Goal: Task Accomplishment & Management: Manage account settings

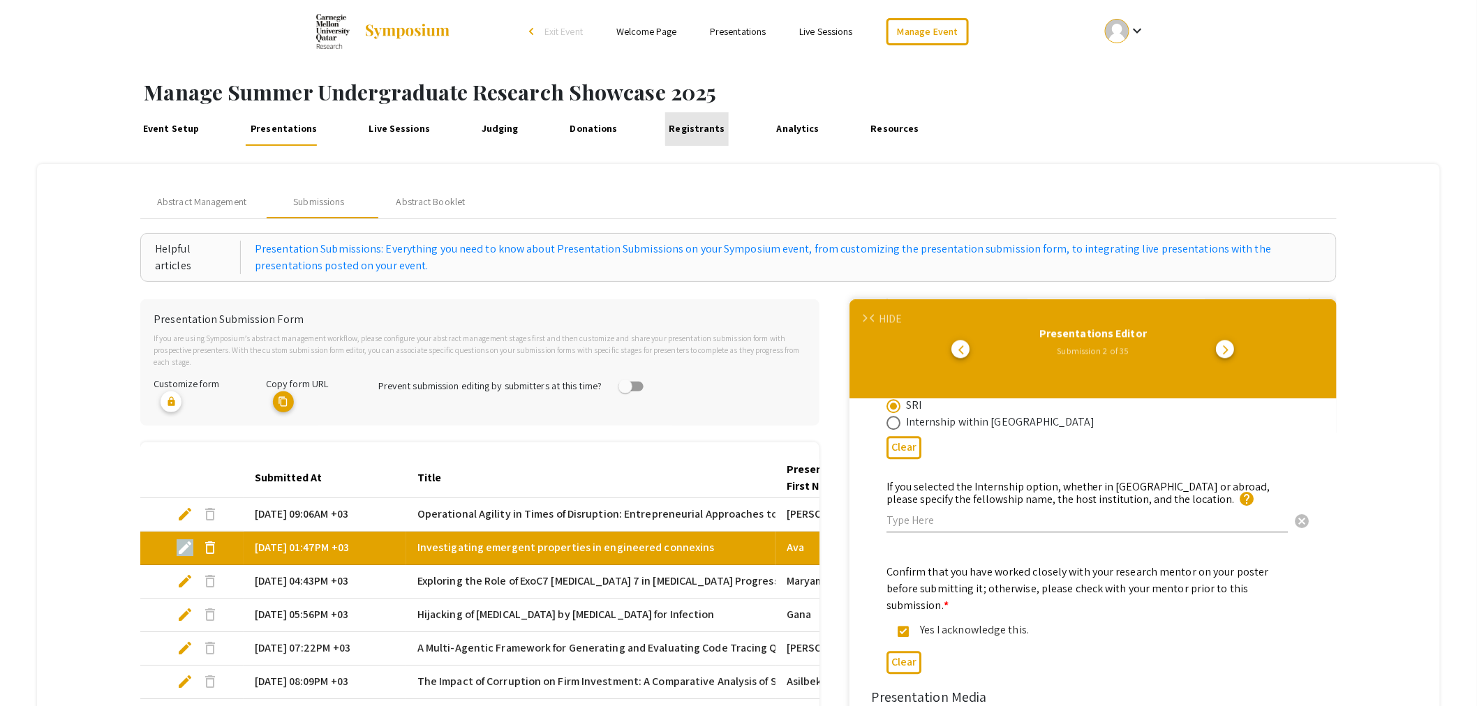
click at [709, 127] on link "Registrants" at bounding box center [697, 129] width 64 height 34
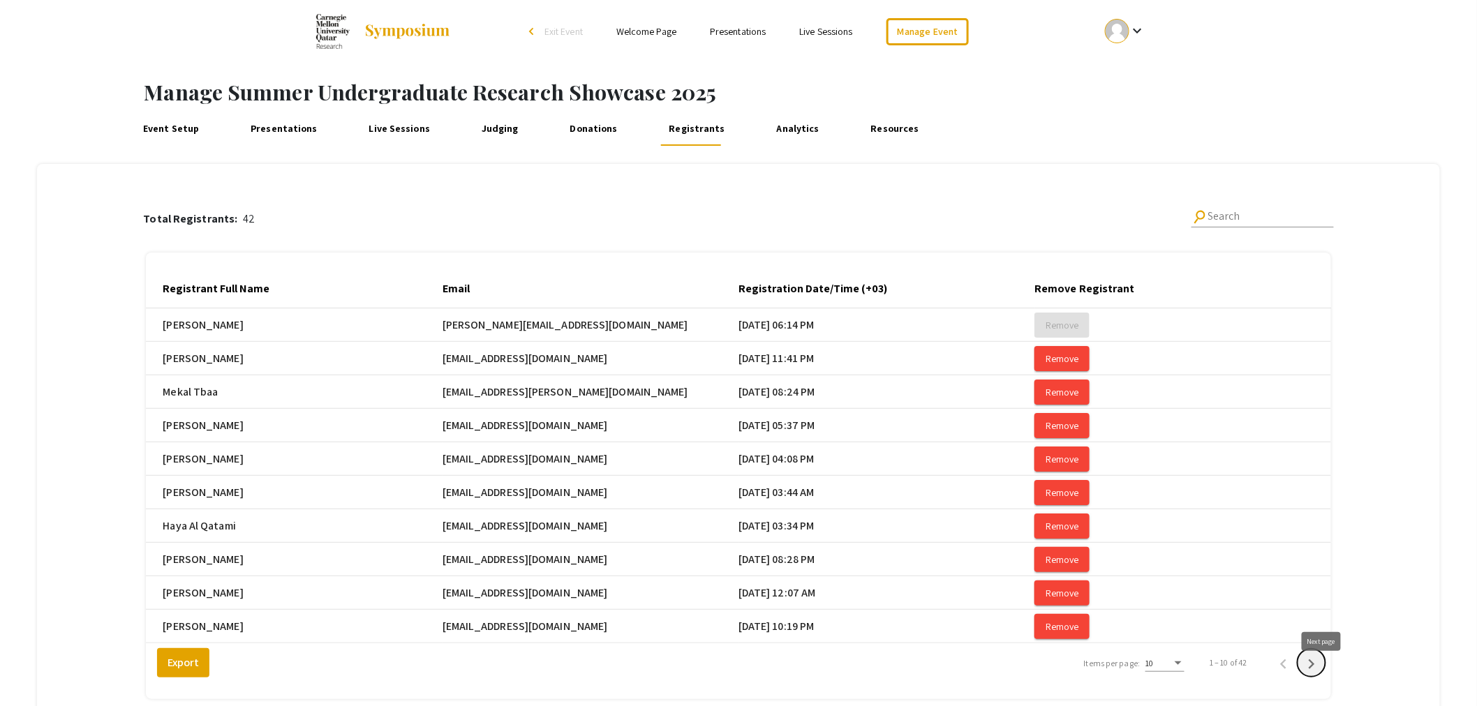
click at [1319, 674] on icon "Next page" at bounding box center [1312, 665] width 20 height 20
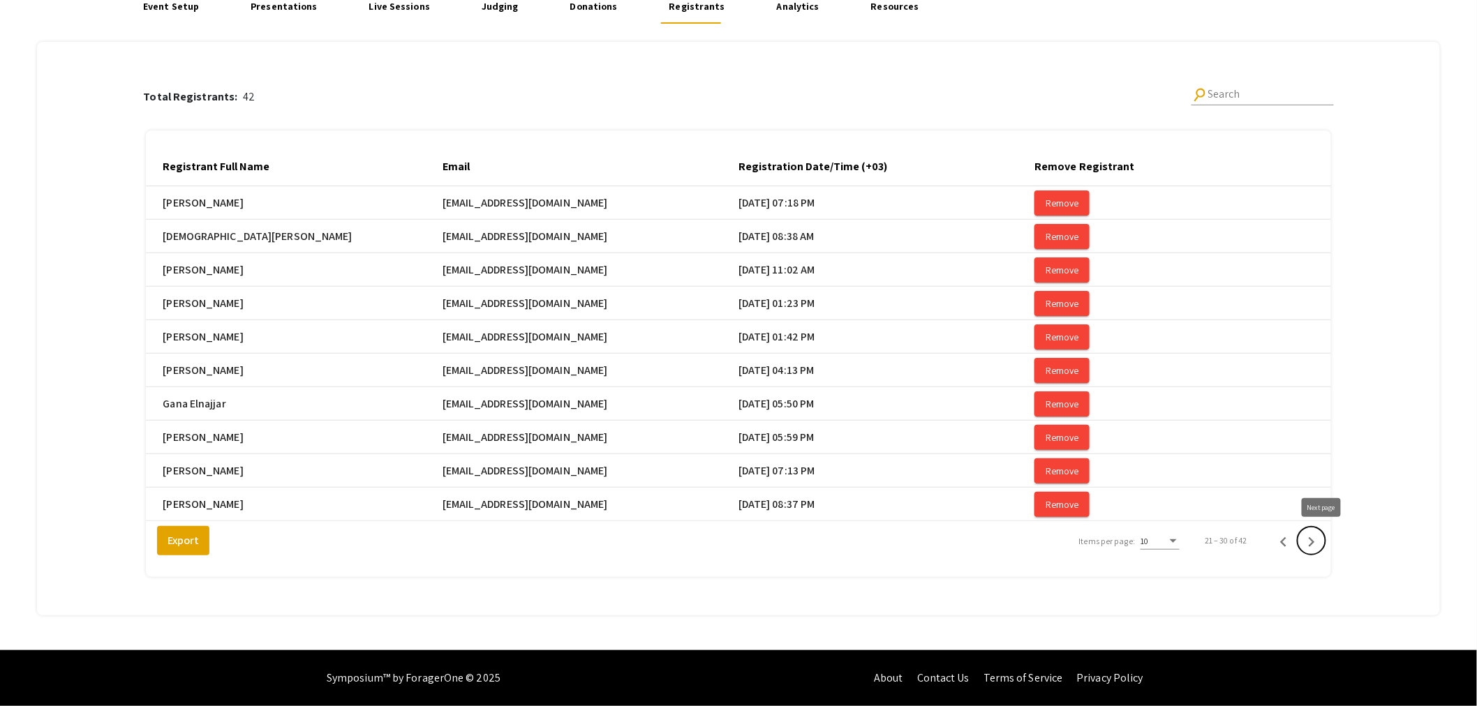
click at [1322, 546] on icon "Next page" at bounding box center [1312, 543] width 20 height 20
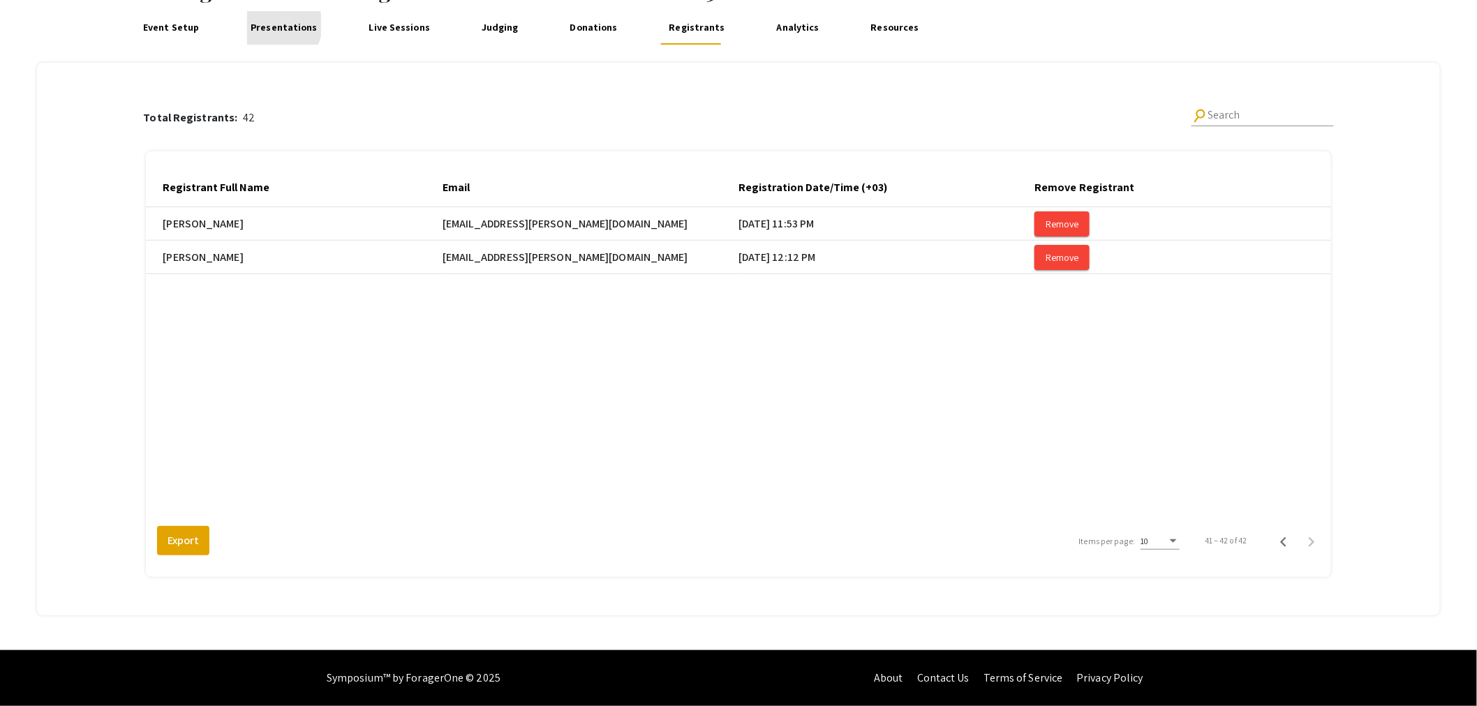
click at [274, 24] on link "Presentations" at bounding box center [284, 28] width 74 height 34
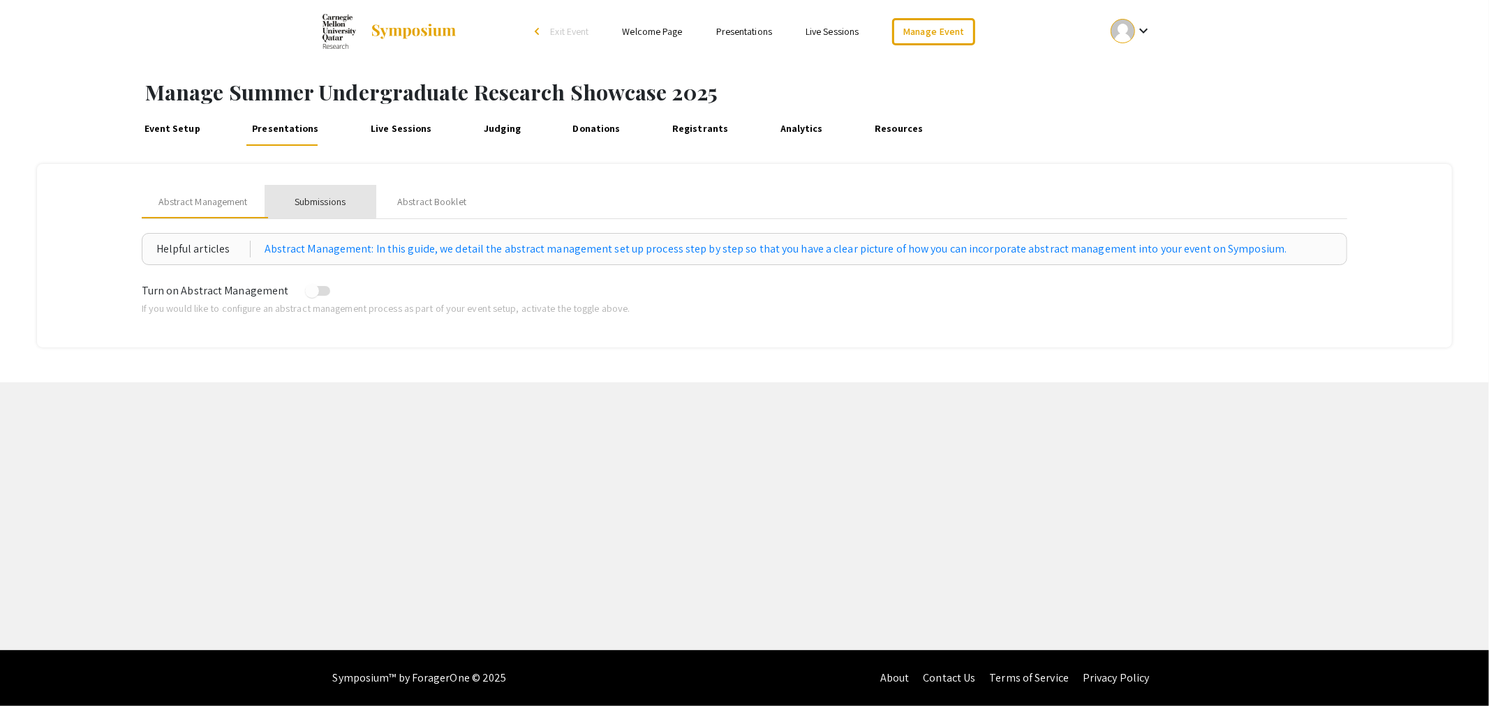
click at [322, 200] on div "Submissions" at bounding box center [320, 202] width 51 height 15
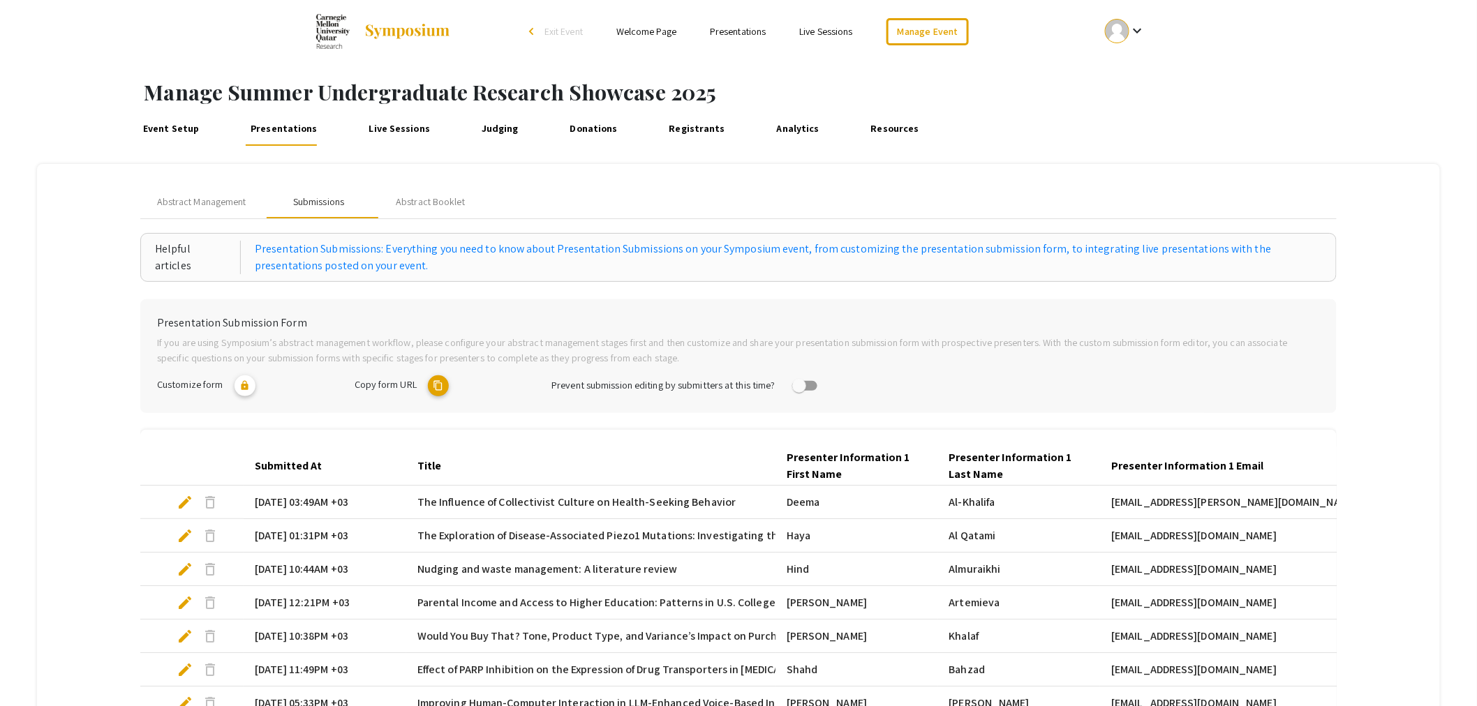
scroll to position [294, 0]
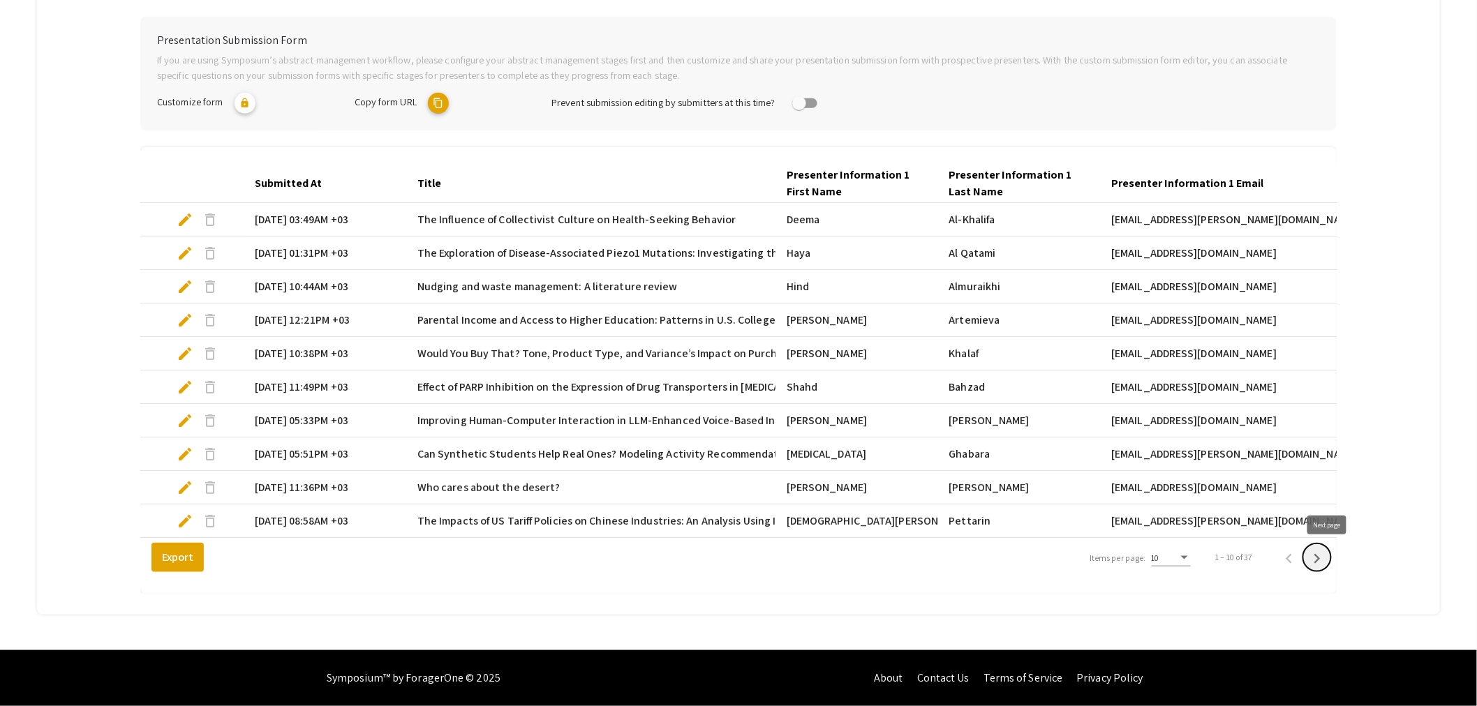
click at [1325, 556] on icon "Next page" at bounding box center [1318, 559] width 20 height 20
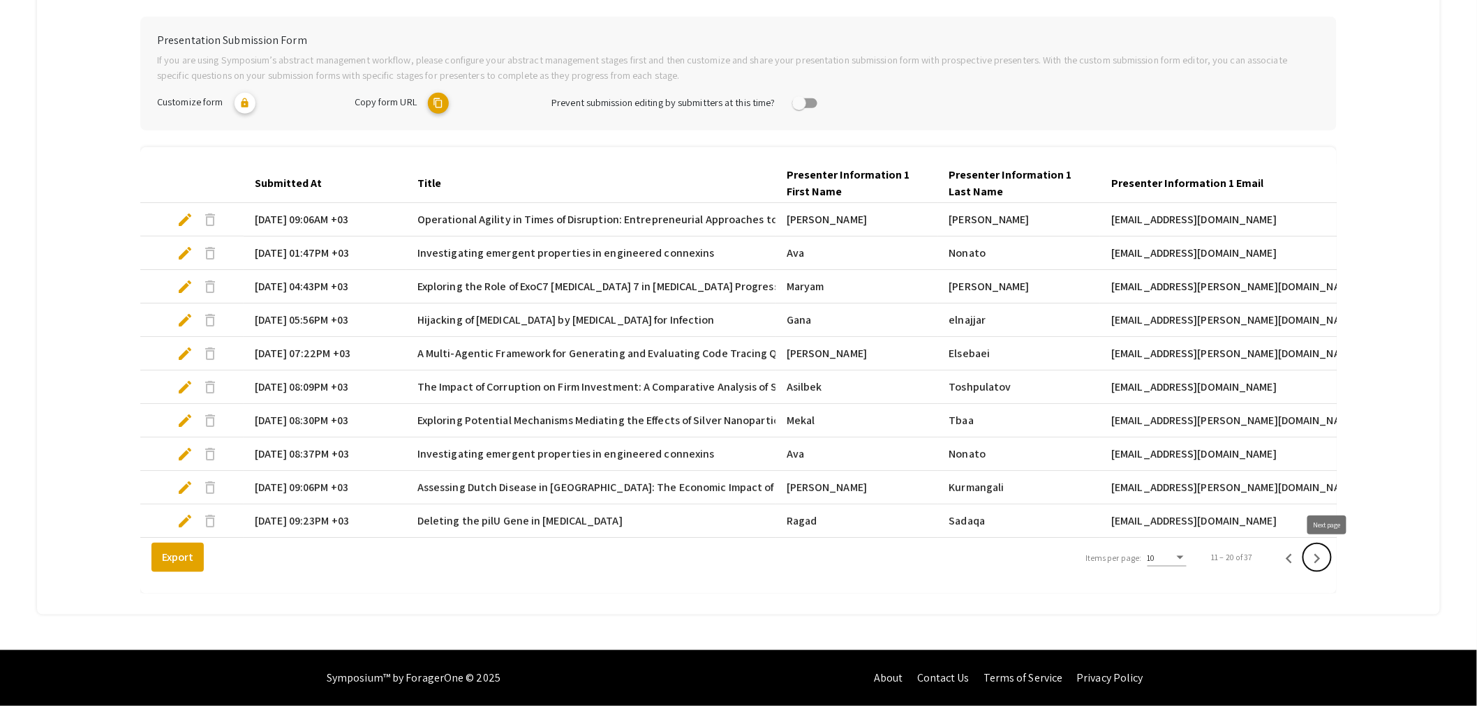
click at [1327, 561] on icon "Next page" at bounding box center [1318, 559] width 20 height 20
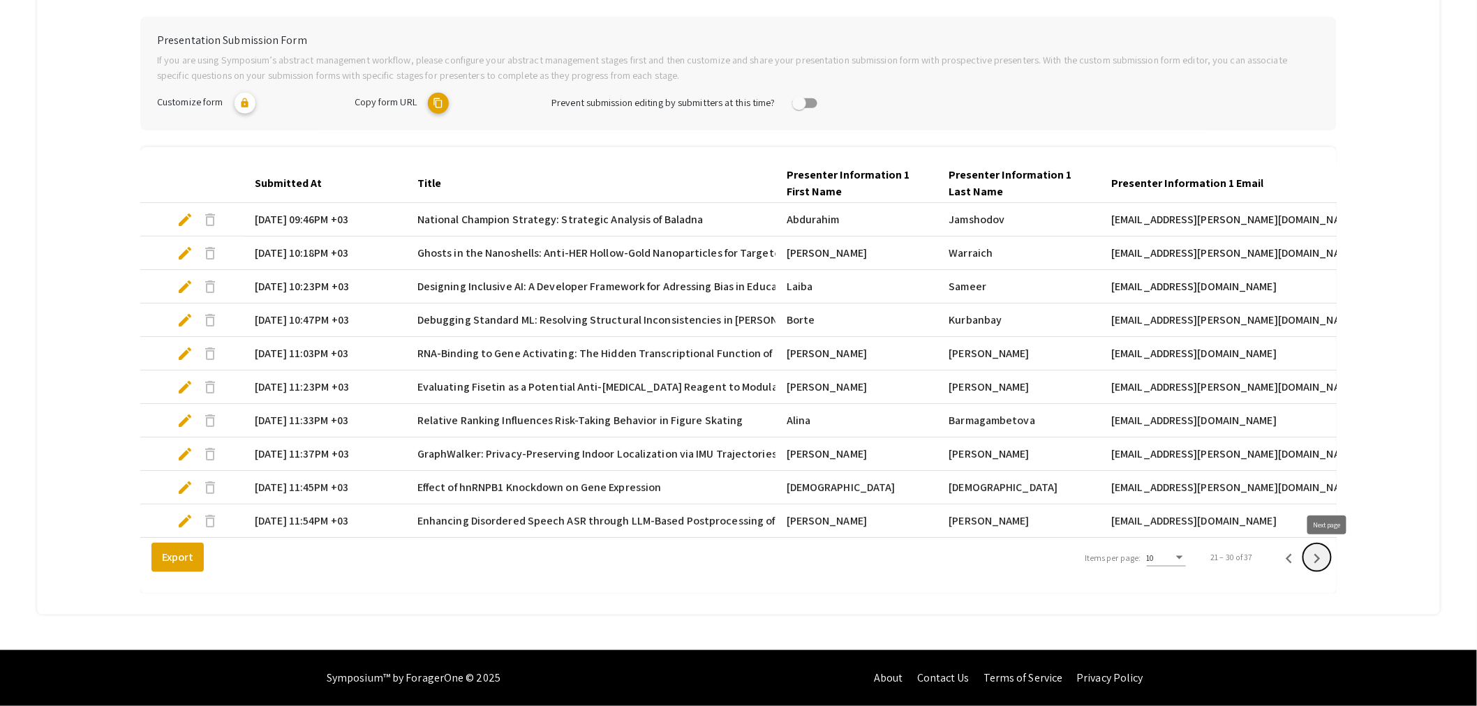
click at [1327, 564] on icon "Next page" at bounding box center [1318, 559] width 20 height 20
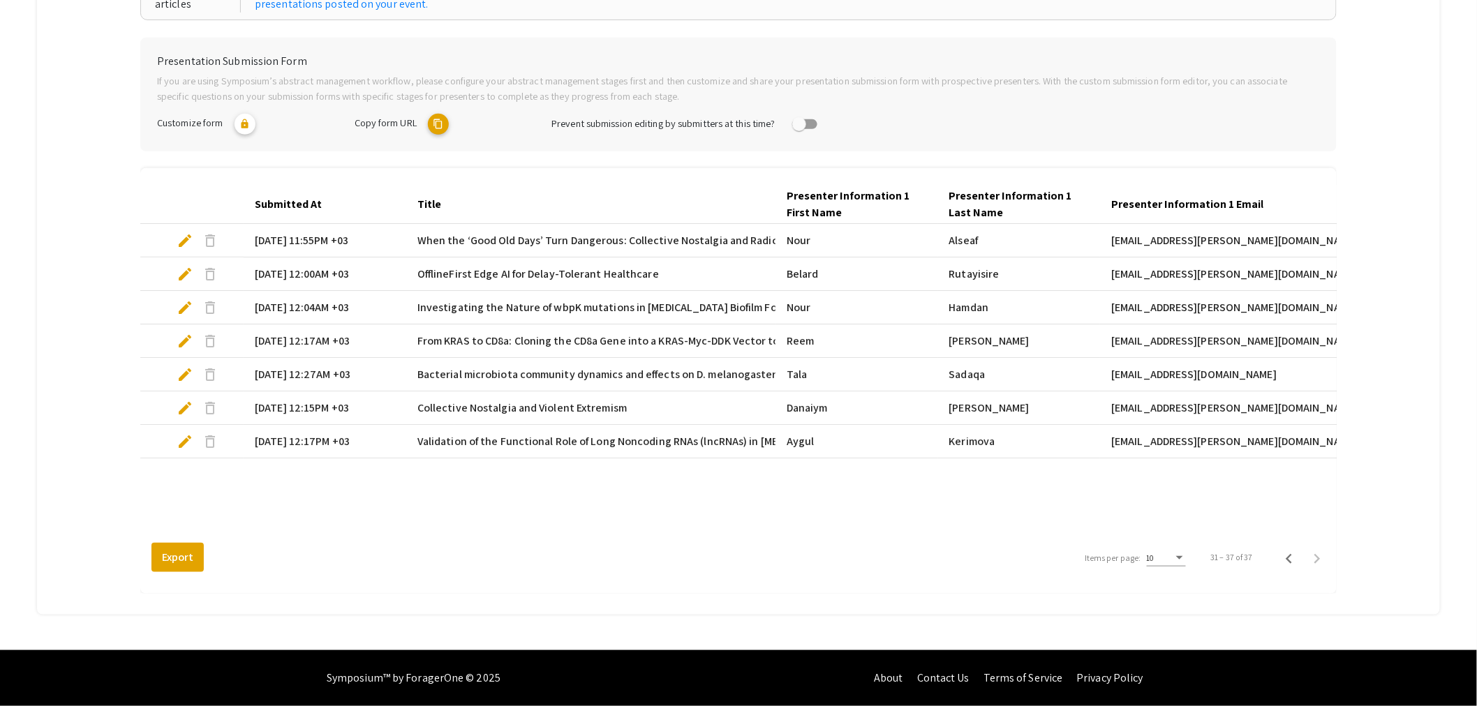
scroll to position [262, 0]
click at [1299, 561] on icon "Previous page" at bounding box center [1290, 559] width 20 height 20
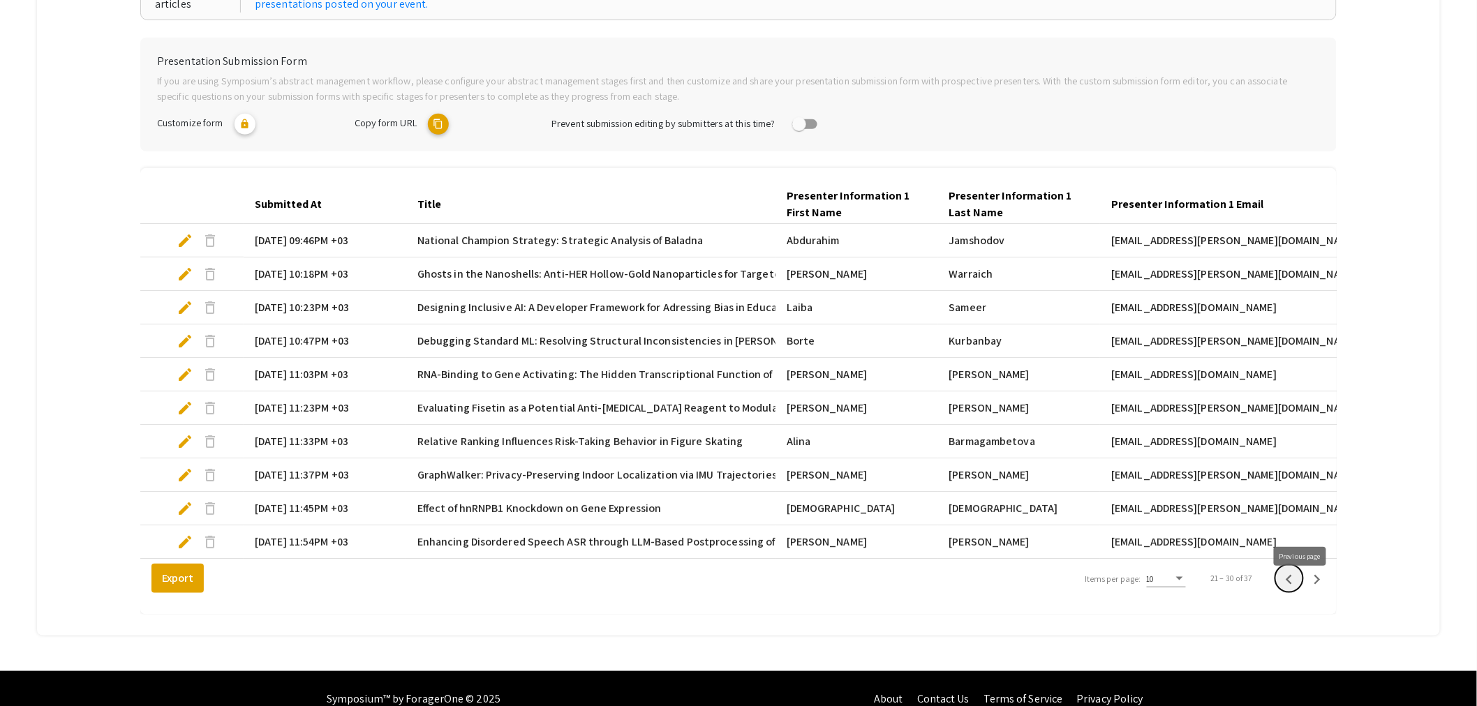
click at [1296, 585] on icon "Previous page" at bounding box center [1290, 580] width 20 height 20
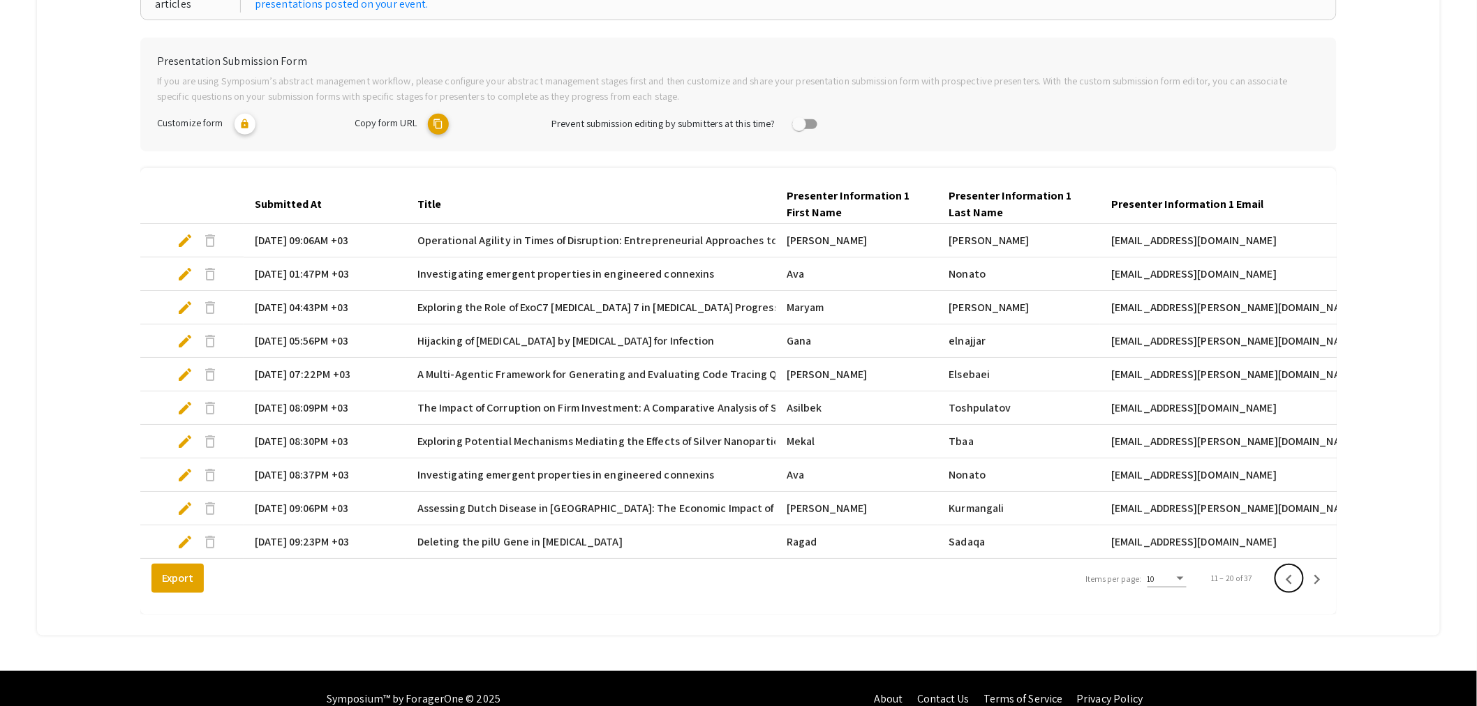
click at [1296, 585] on icon "Previous page" at bounding box center [1290, 580] width 20 height 20
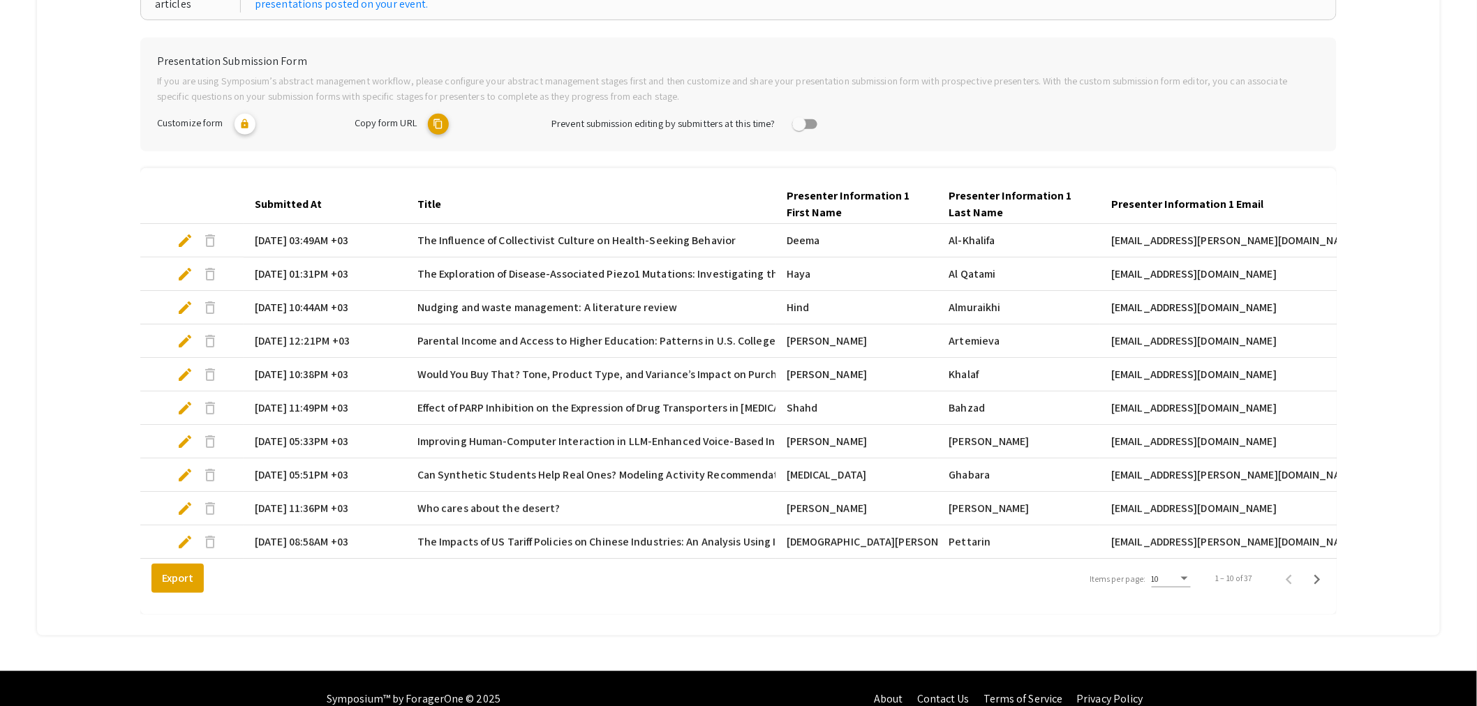
click at [178, 234] on span "edit" at bounding box center [185, 240] width 17 height 17
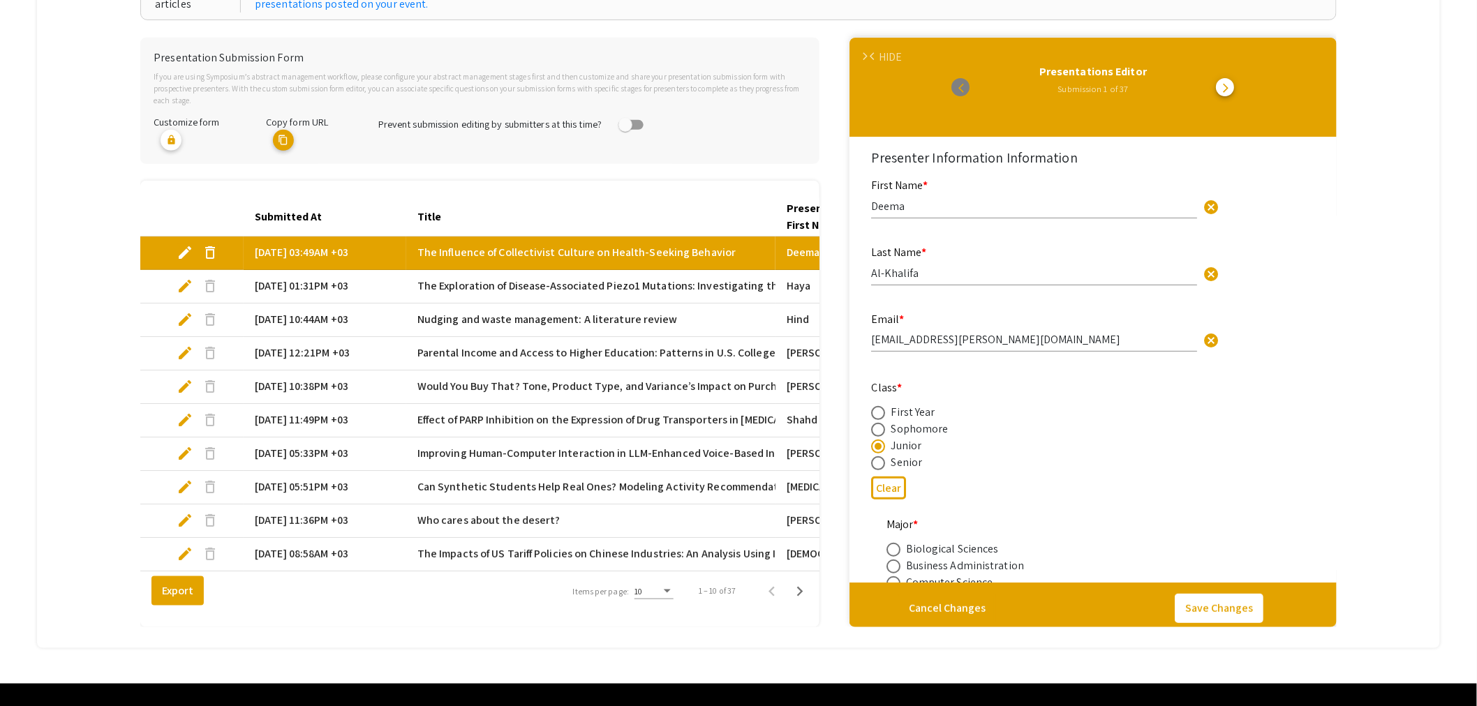
select select "custom"
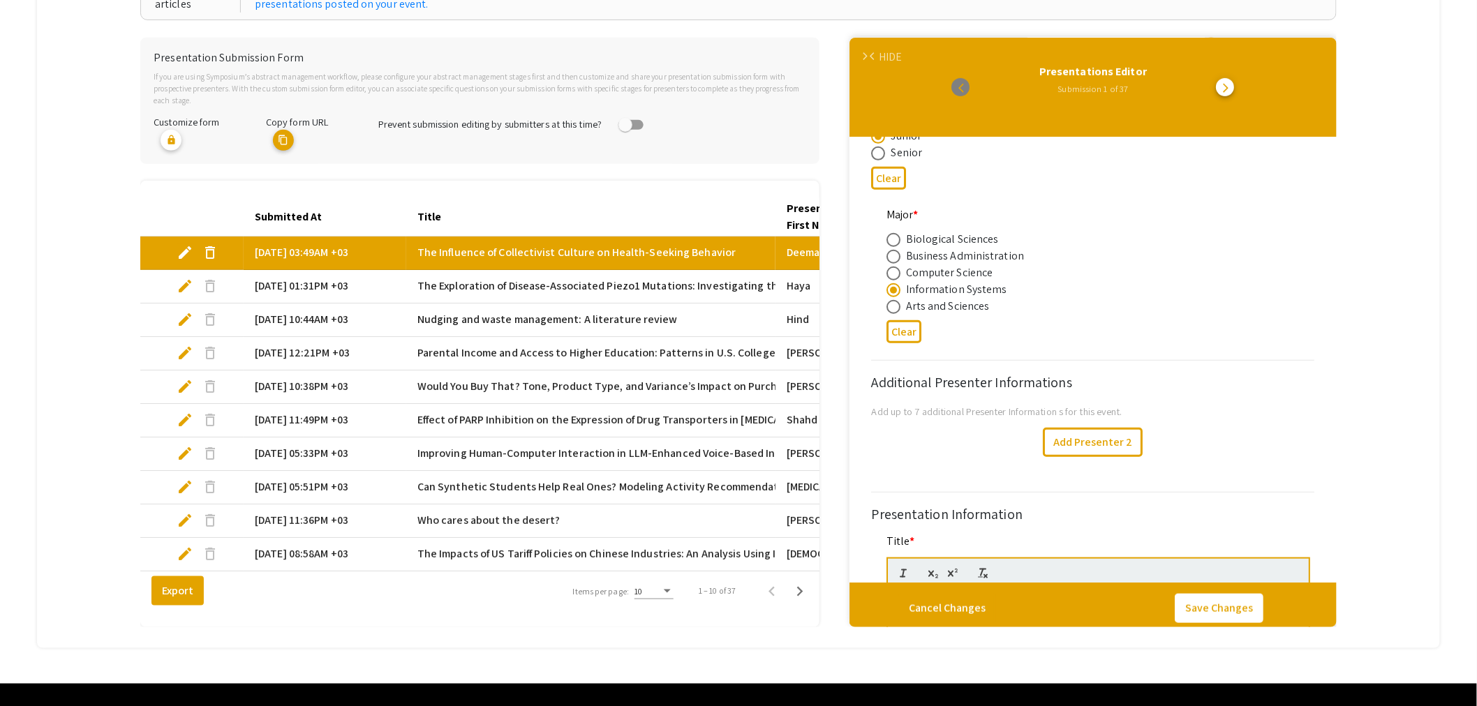
scroll to position [465, 0]
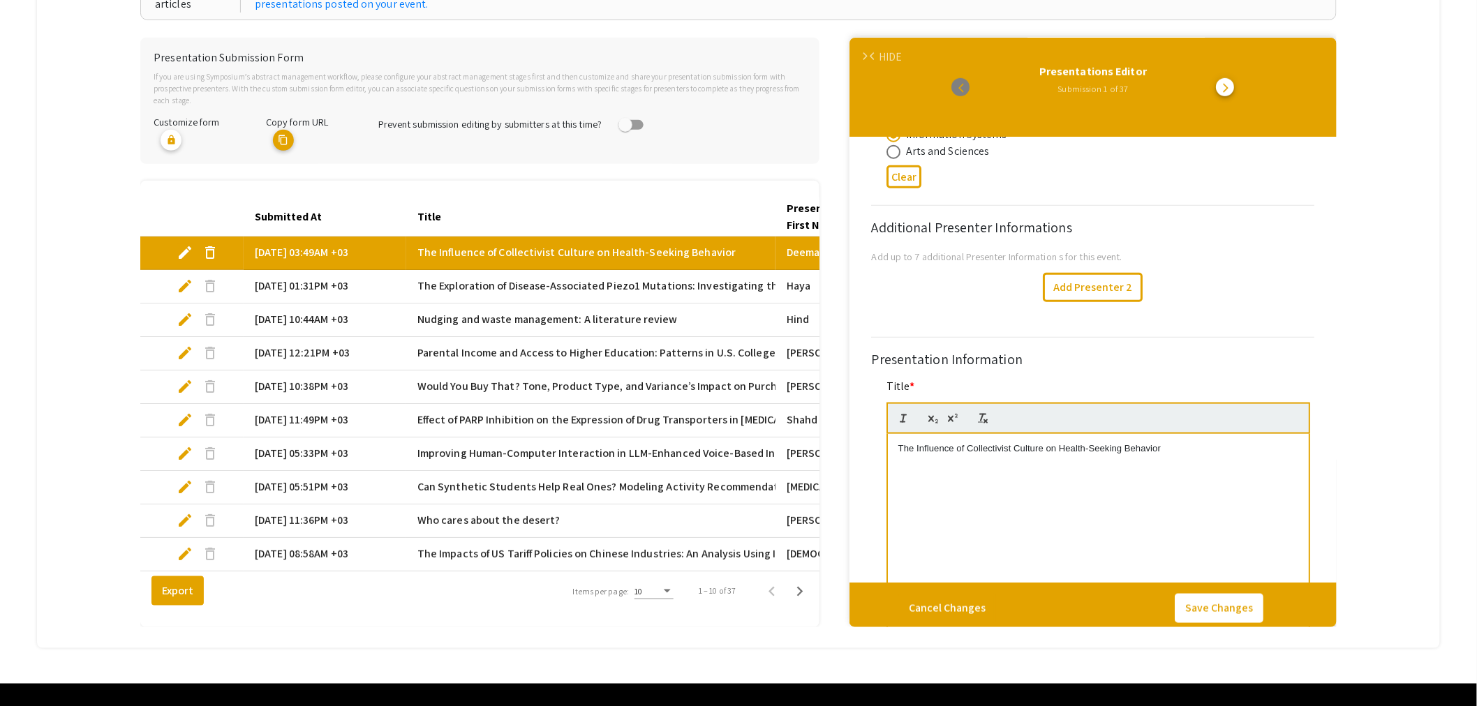
type input "0"
select select "custom"
type input "1"
select select "auto"
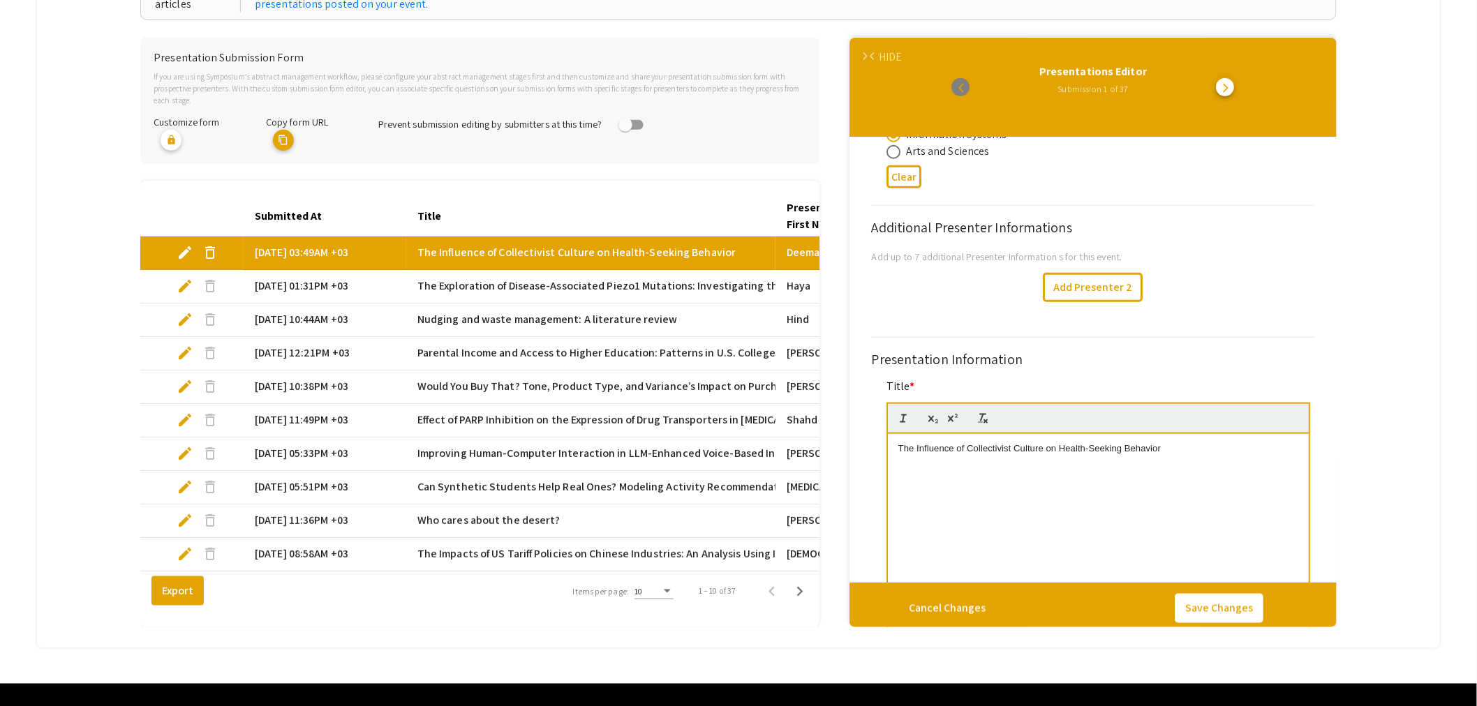
click at [183, 278] on span "edit" at bounding box center [185, 286] width 17 height 17
select select "custom"
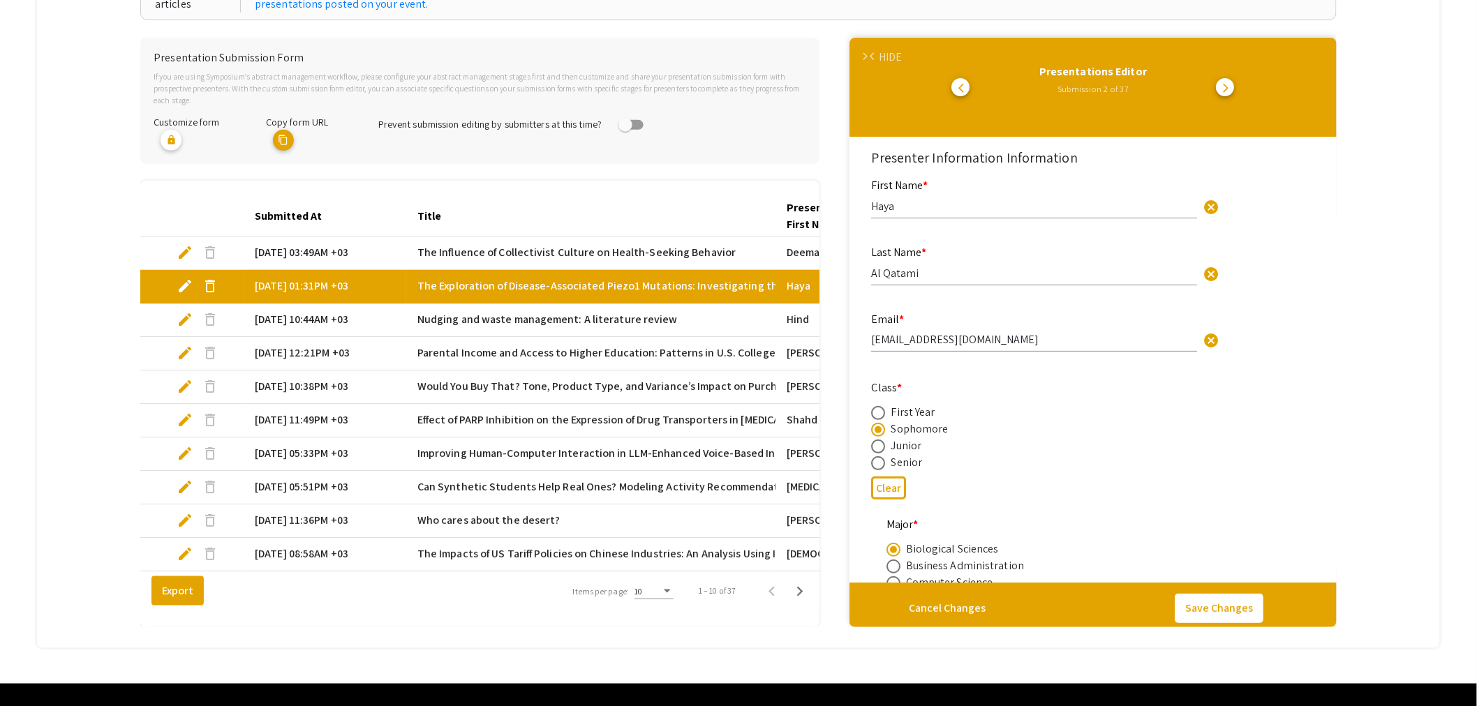
type input "0"
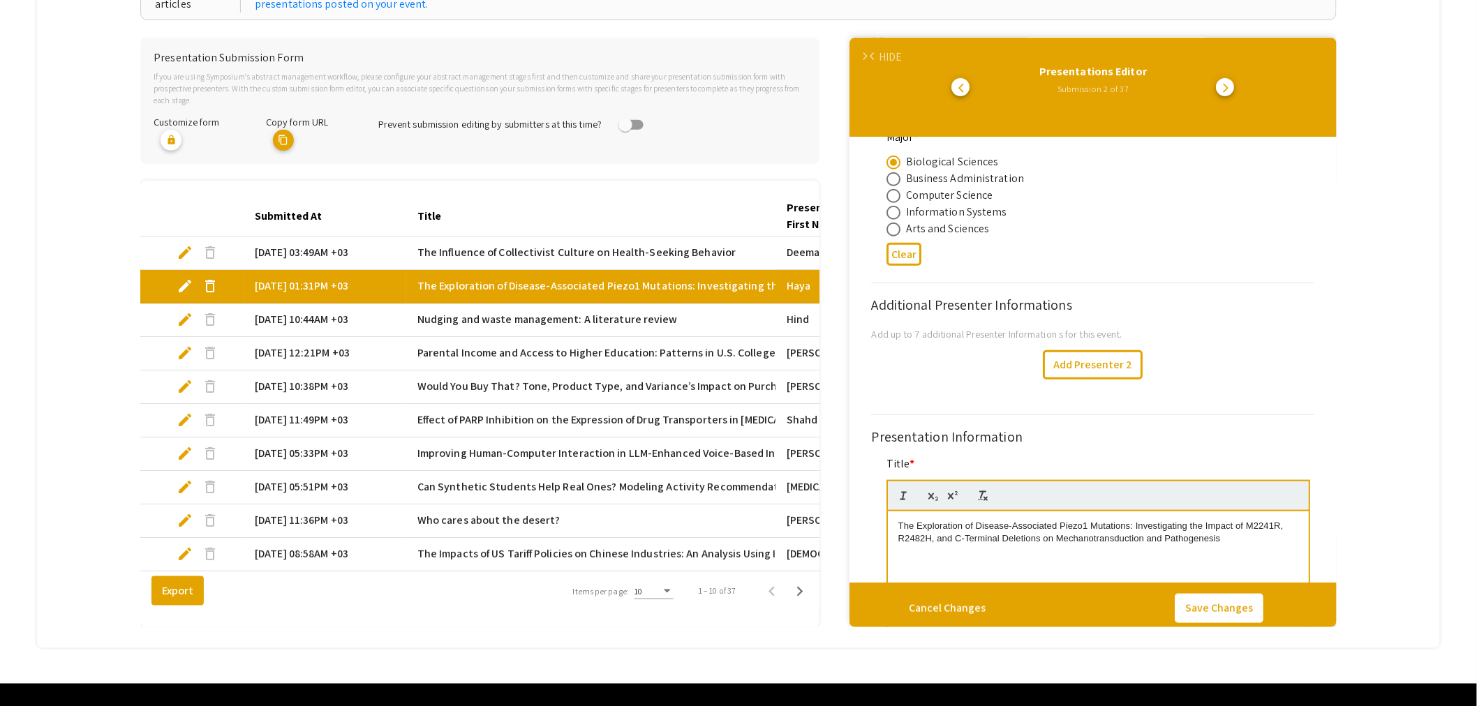
scroll to position [465, 0]
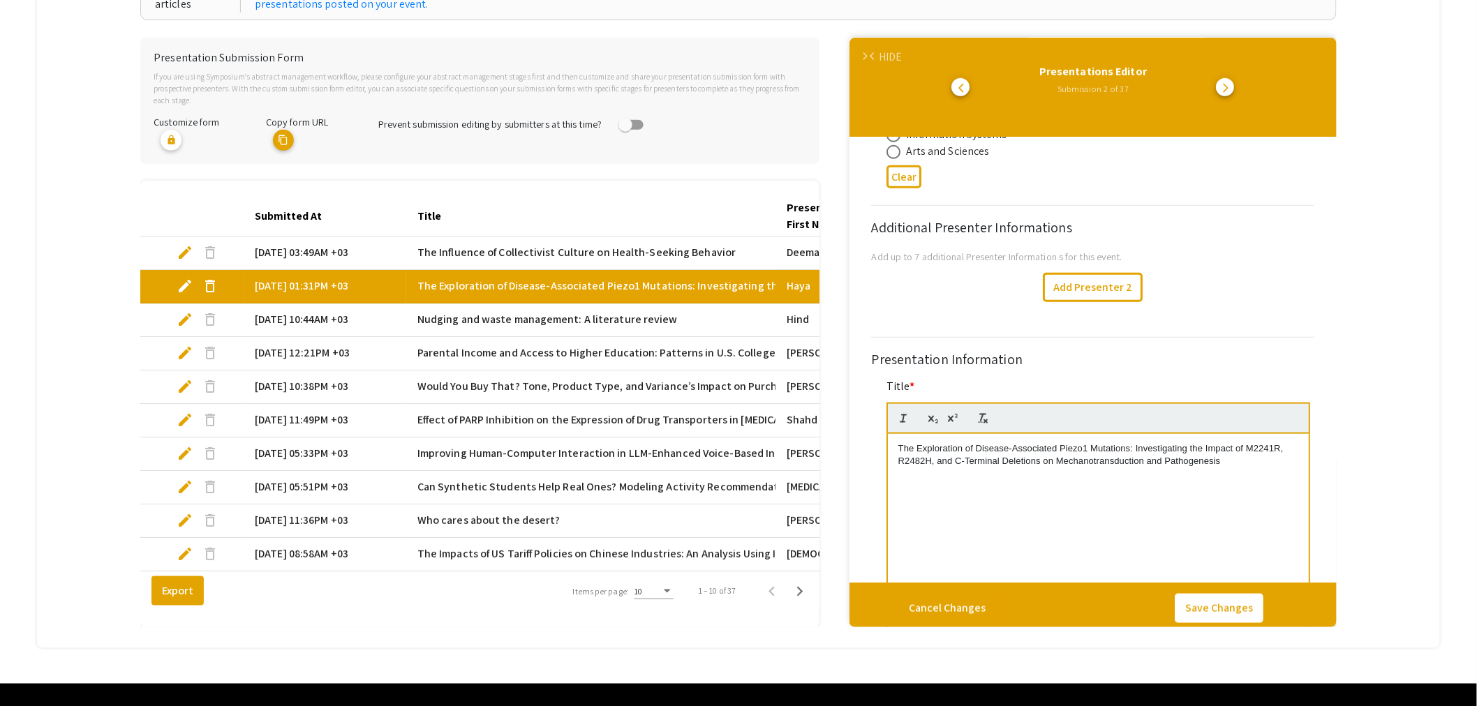
select select "auto"
type input "1"
click at [188, 311] on span "edit" at bounding box center [185, 319] width 17 height 17
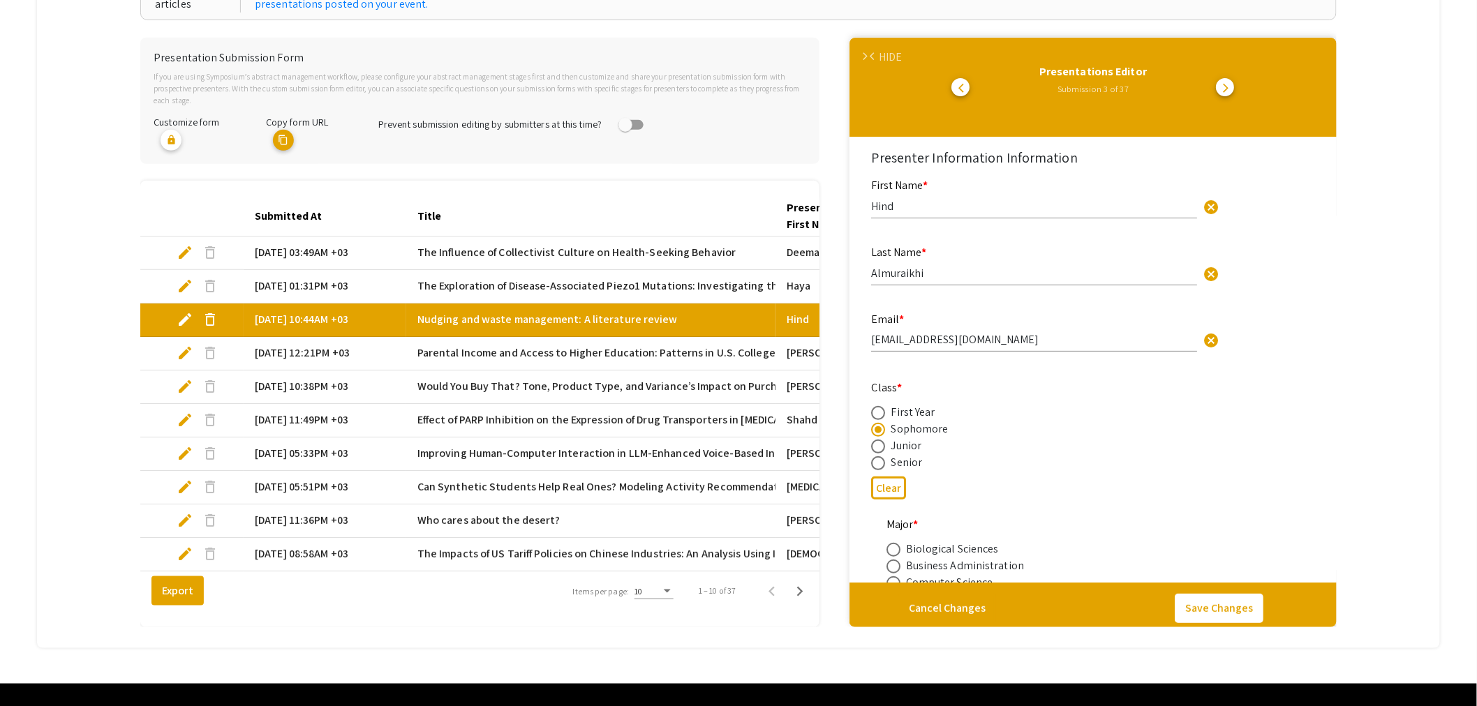
select select "custom"
type input "0"
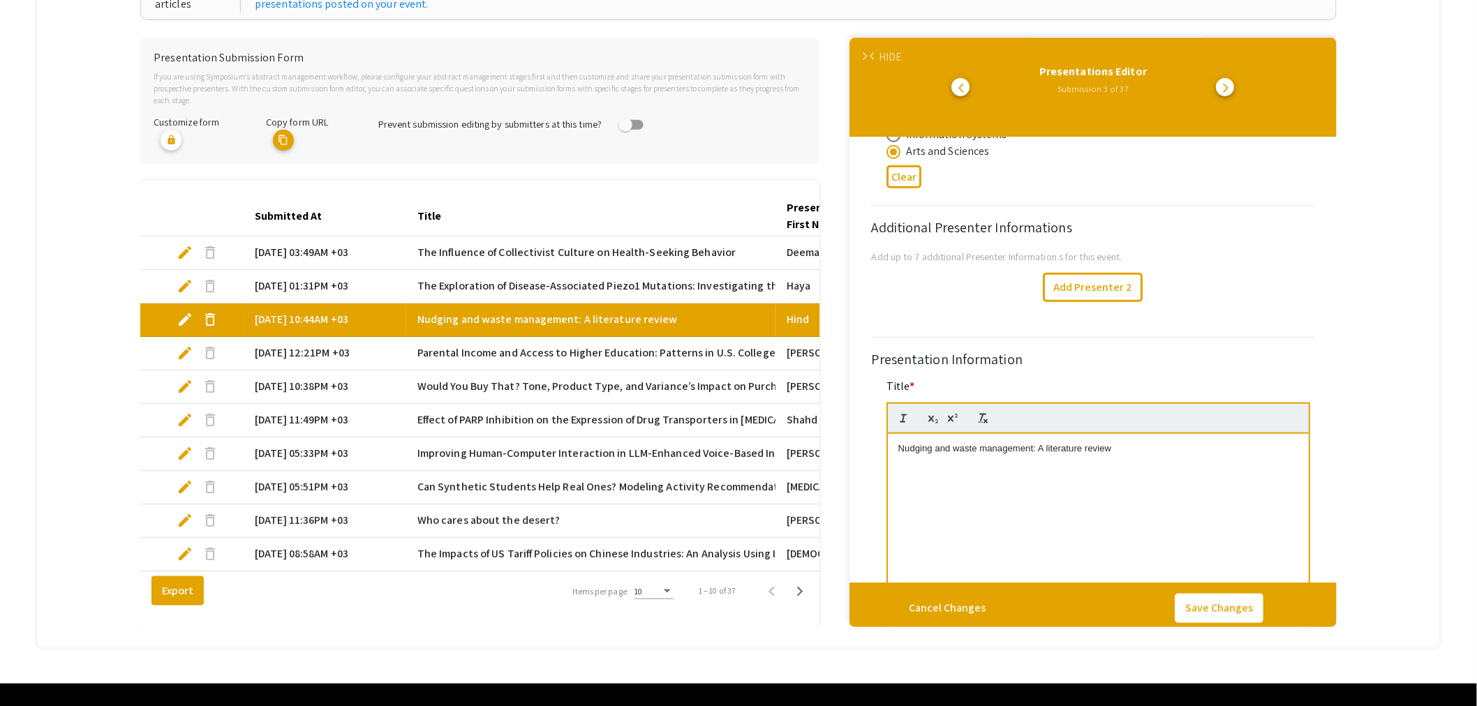
select select "auto"
type input "1"
select select "auto"
click at [185, 345] on span "edit" at bounding box center [185, 353] width 17 height 17
select select "custom"
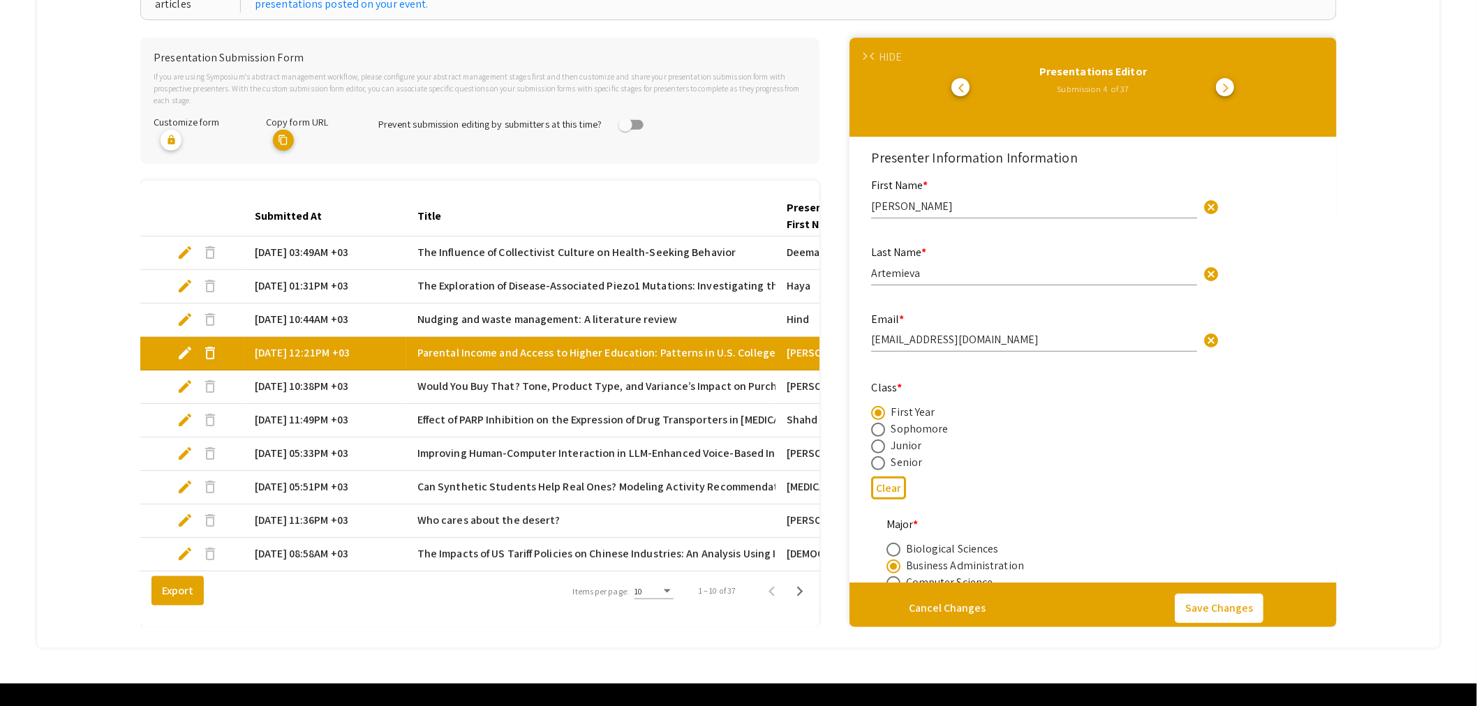
type input "0"
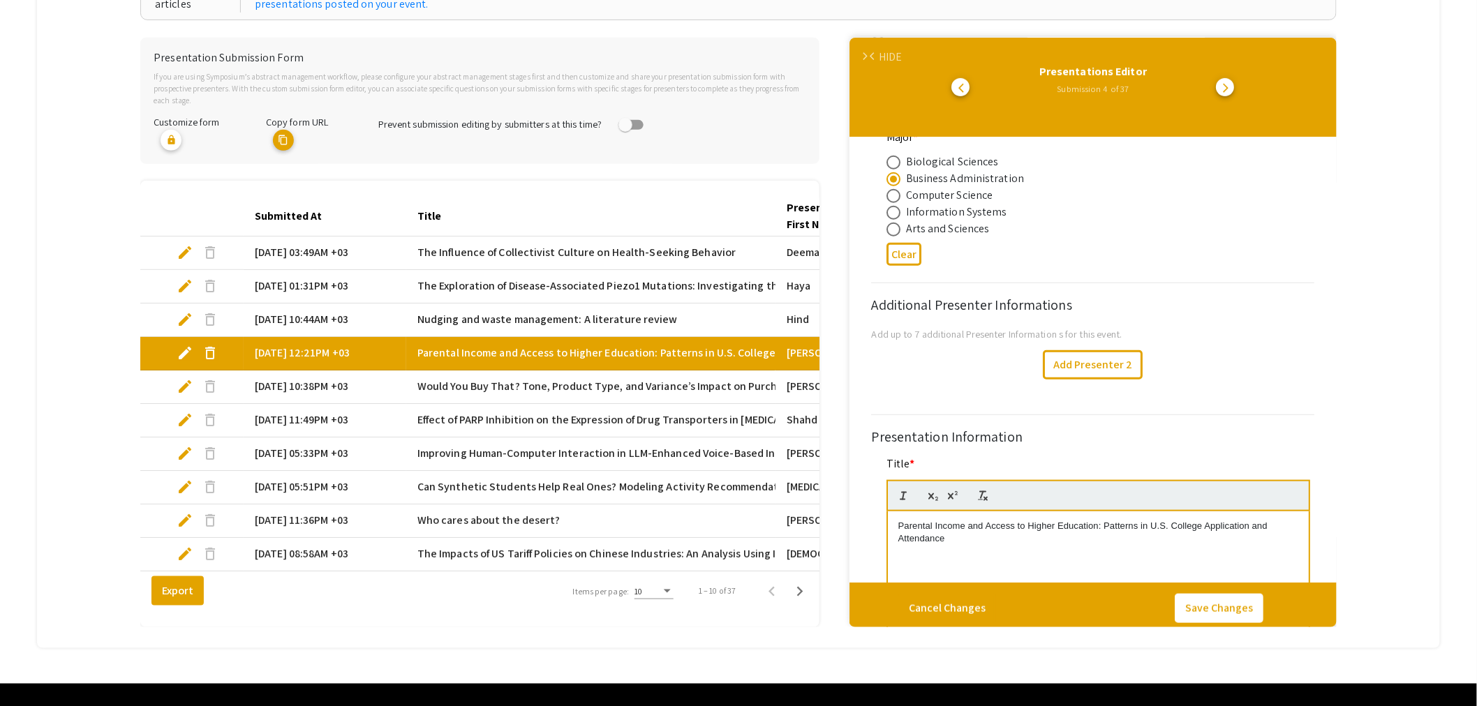
select select "auto"
type input "1"
click at [184, 378] on span "edit" at bounding box center [185, 386] width 17 height 17
select select "custom"
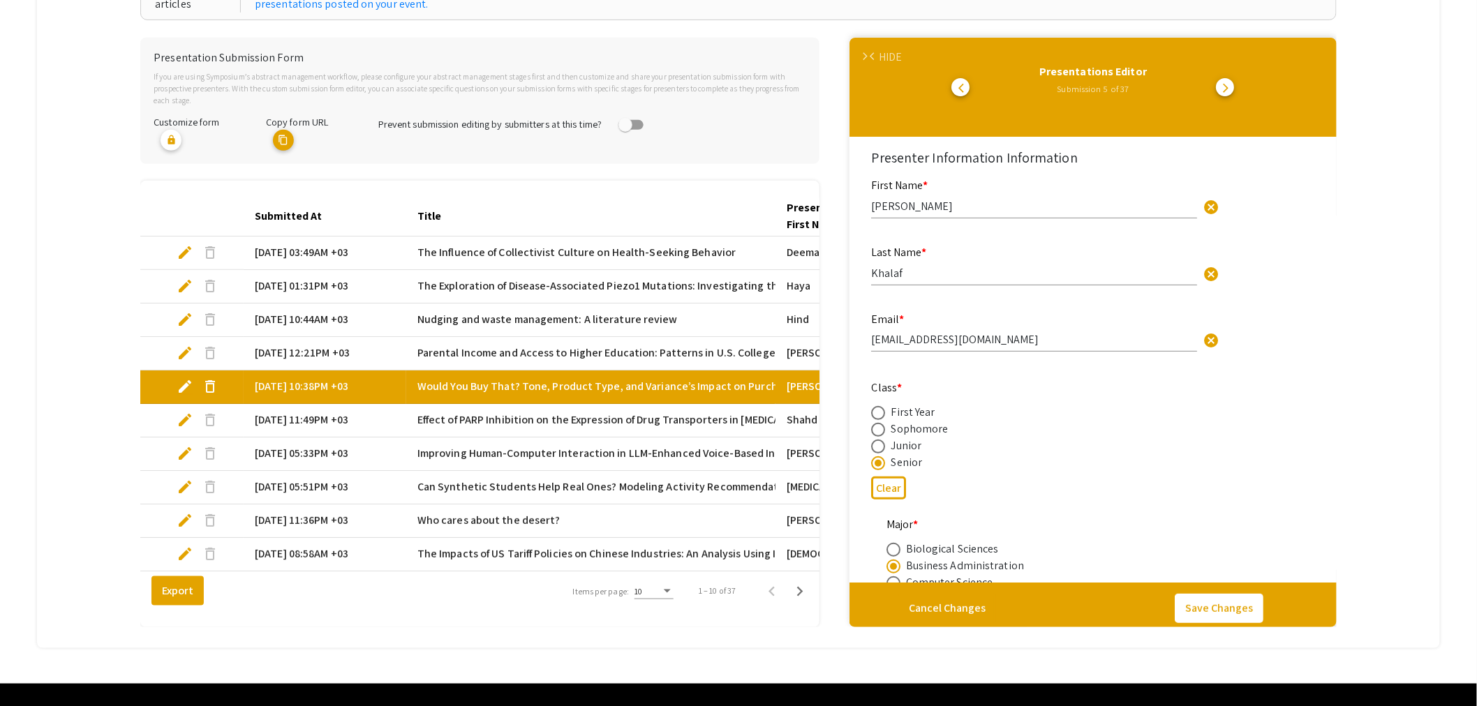
type input "0"
select select "custom"
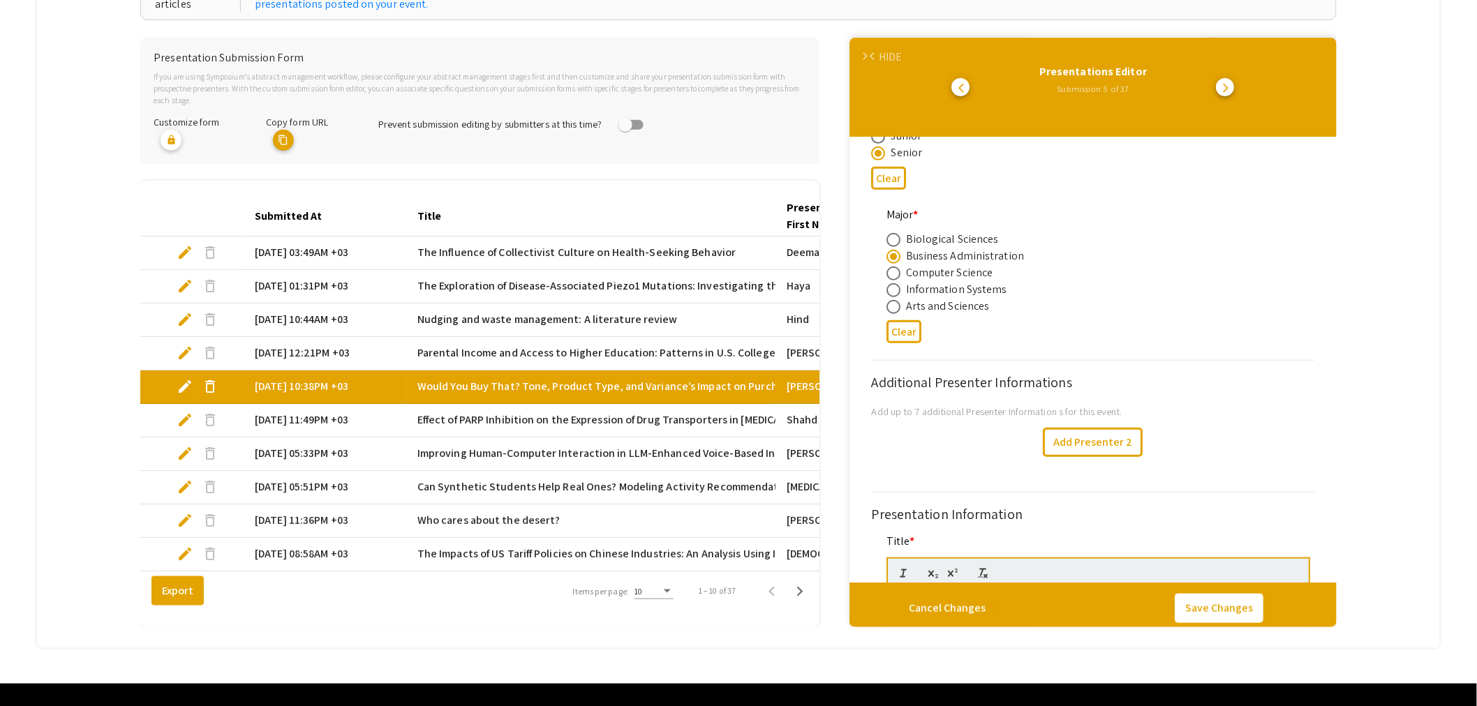
type input "1"
select select "auto"
click at [175, 409] on mat-cell "edit delete" at bounding box center [191, 421] width 103 height 34
select select "custom"
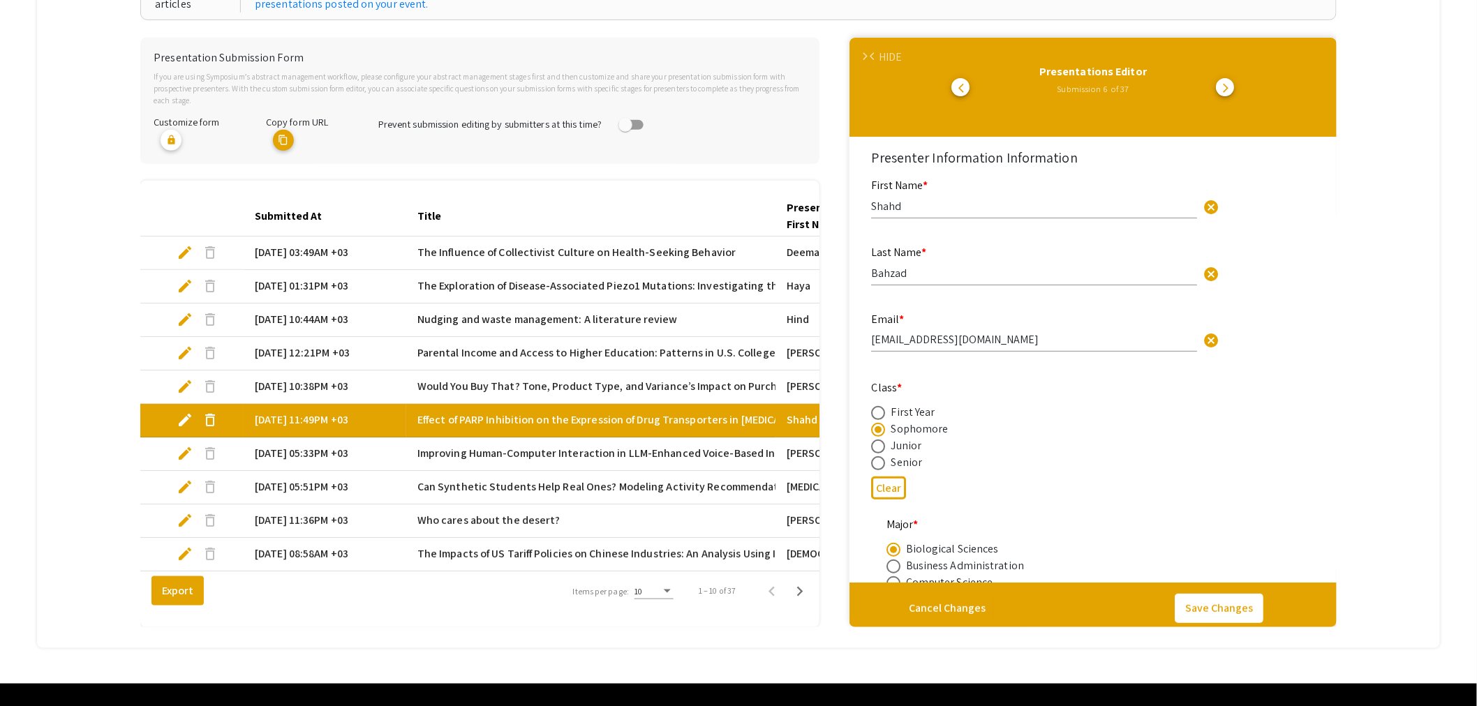
type input "0"
select select "custom"
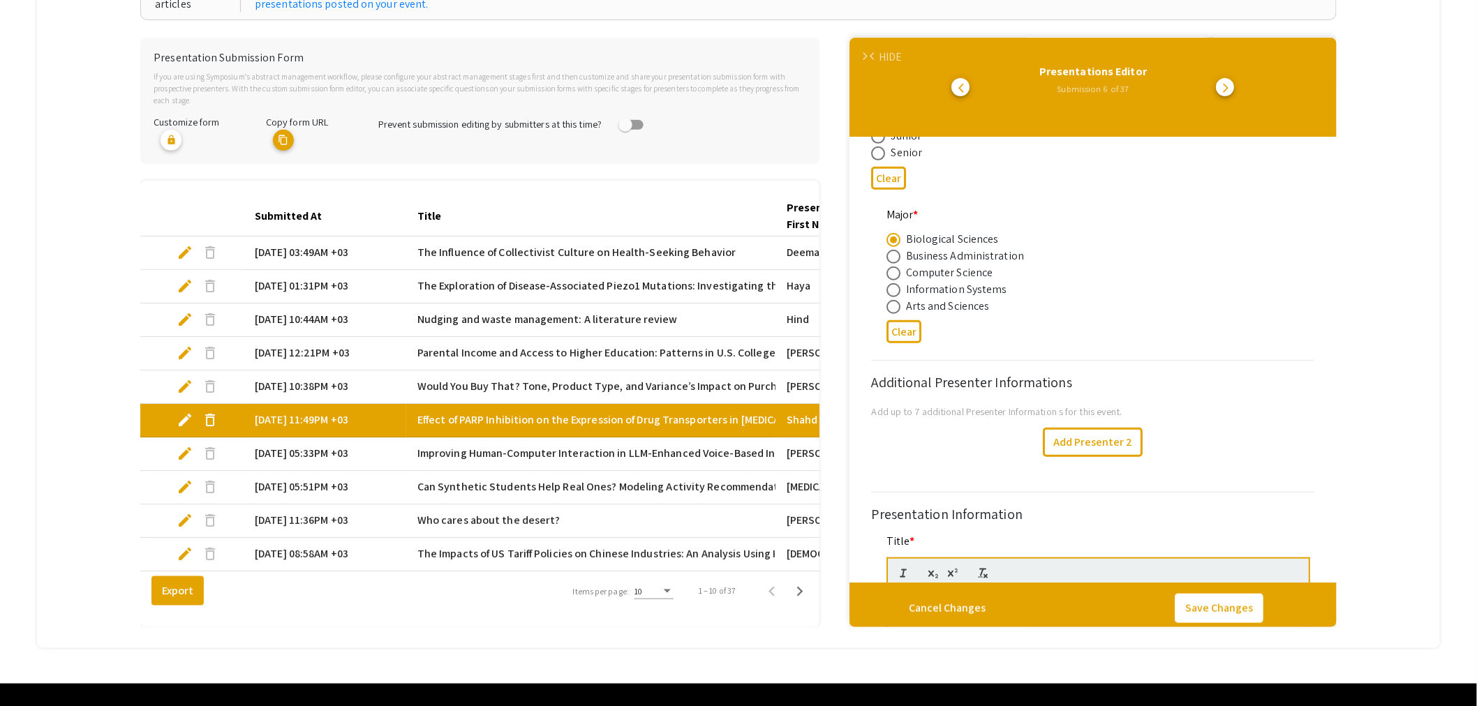
scroll to position [387, 0]
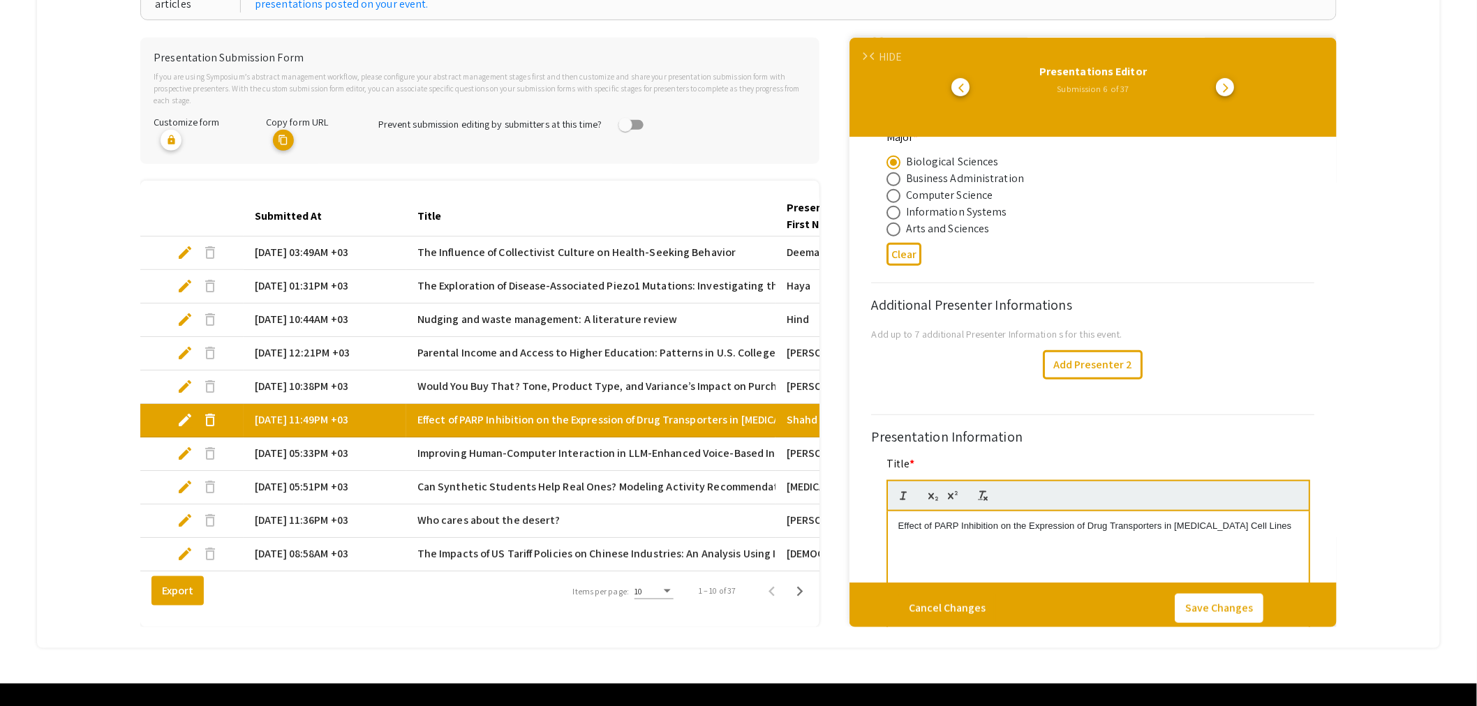
type input "1"
select select "auto"
click at [186, 445] on span "edit" at bounding box center [185, 453] width 17 height 17
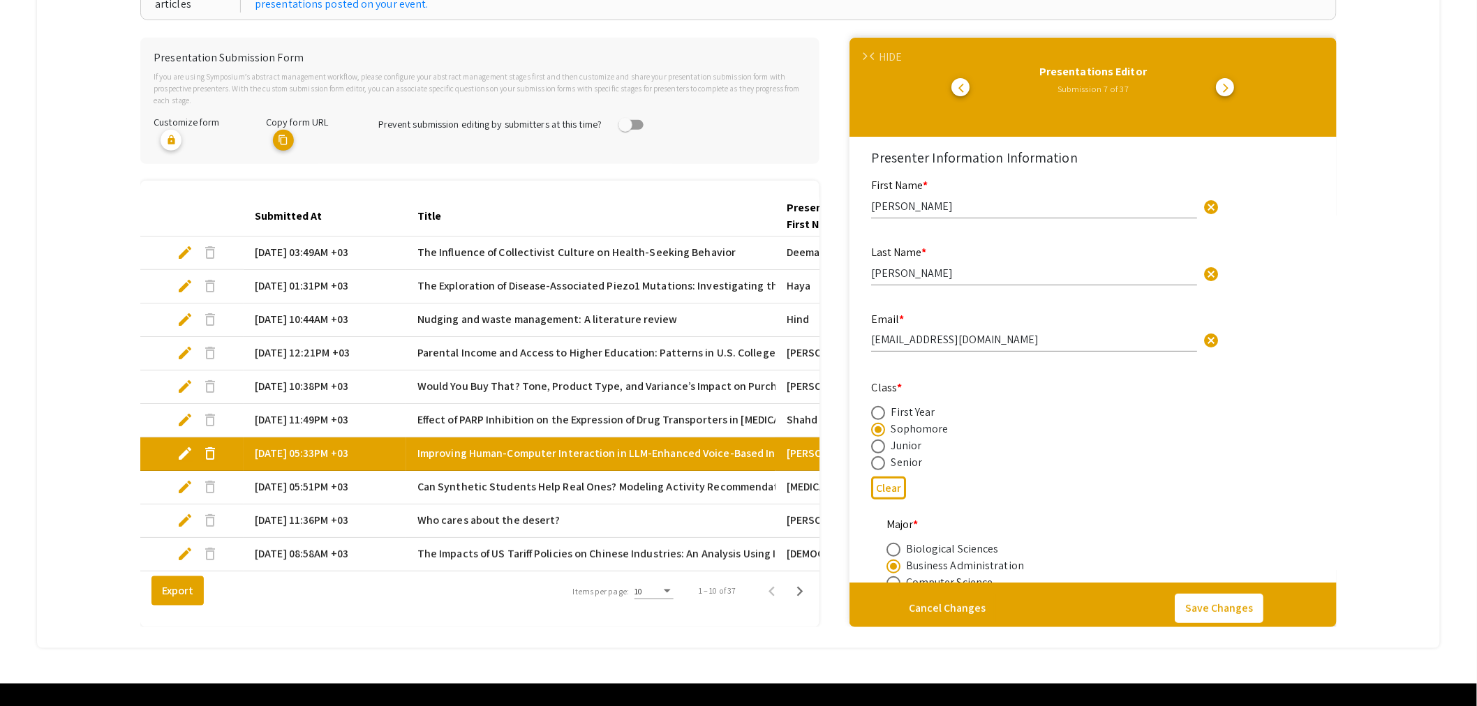
select select "custom"
type input "0"
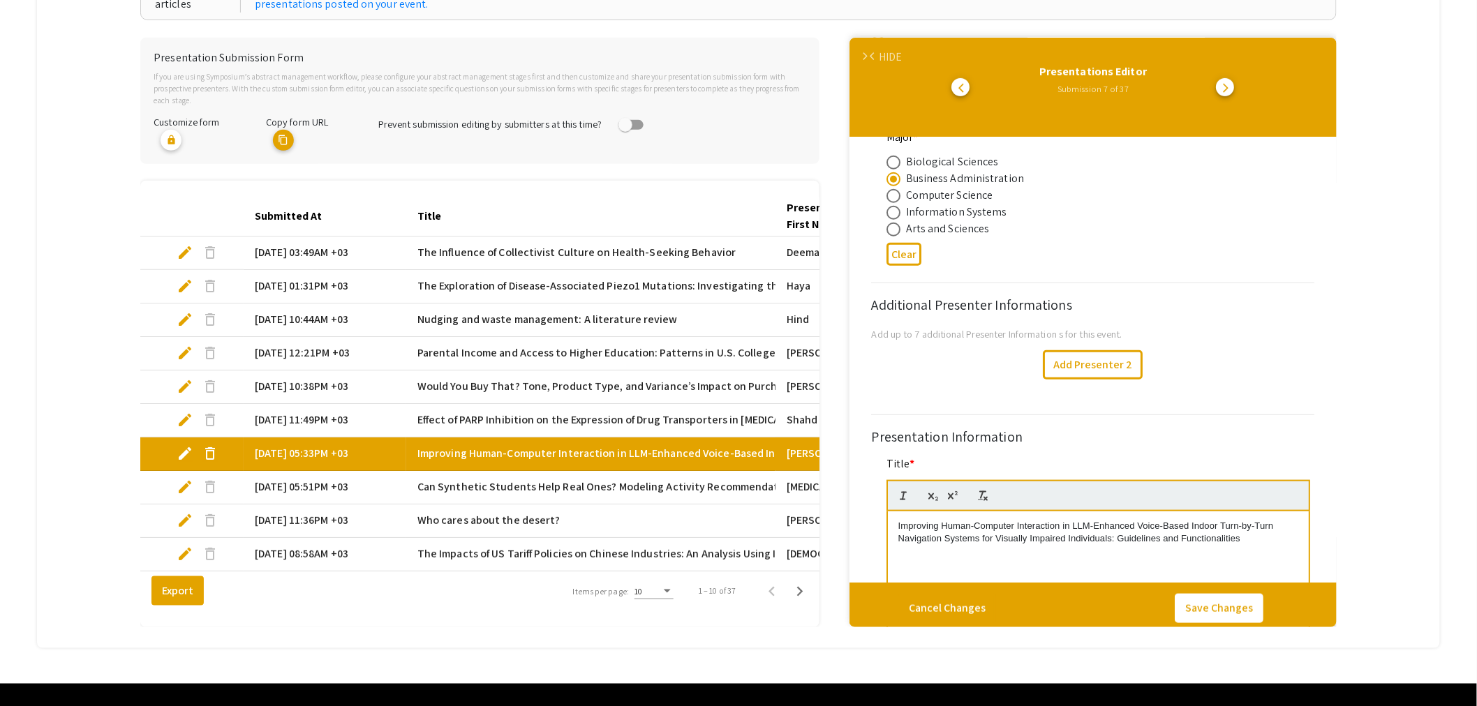
select select "auto"
type input "1"
select select "auto"
click at [182, 479] on span "edit" at bounding box center [185, 487] width 17 height 17
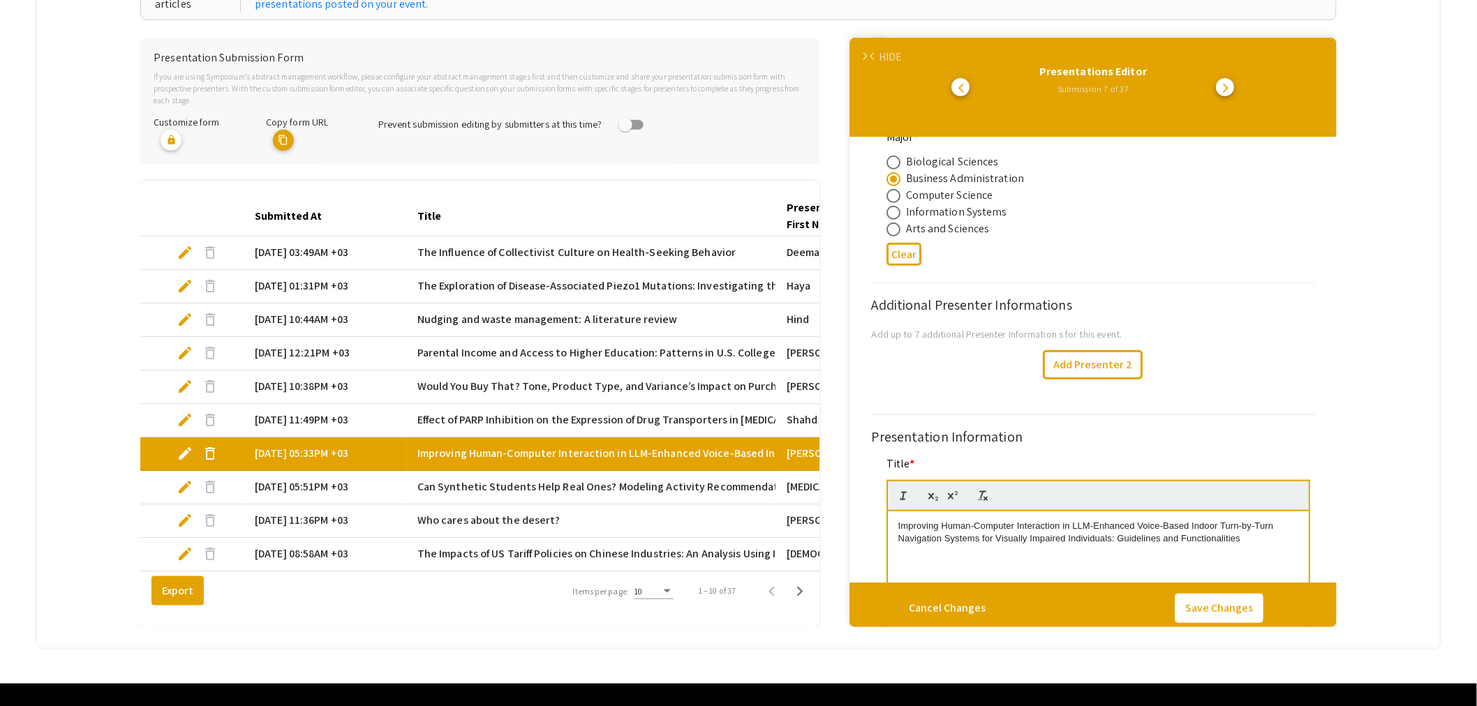
select select "custom"
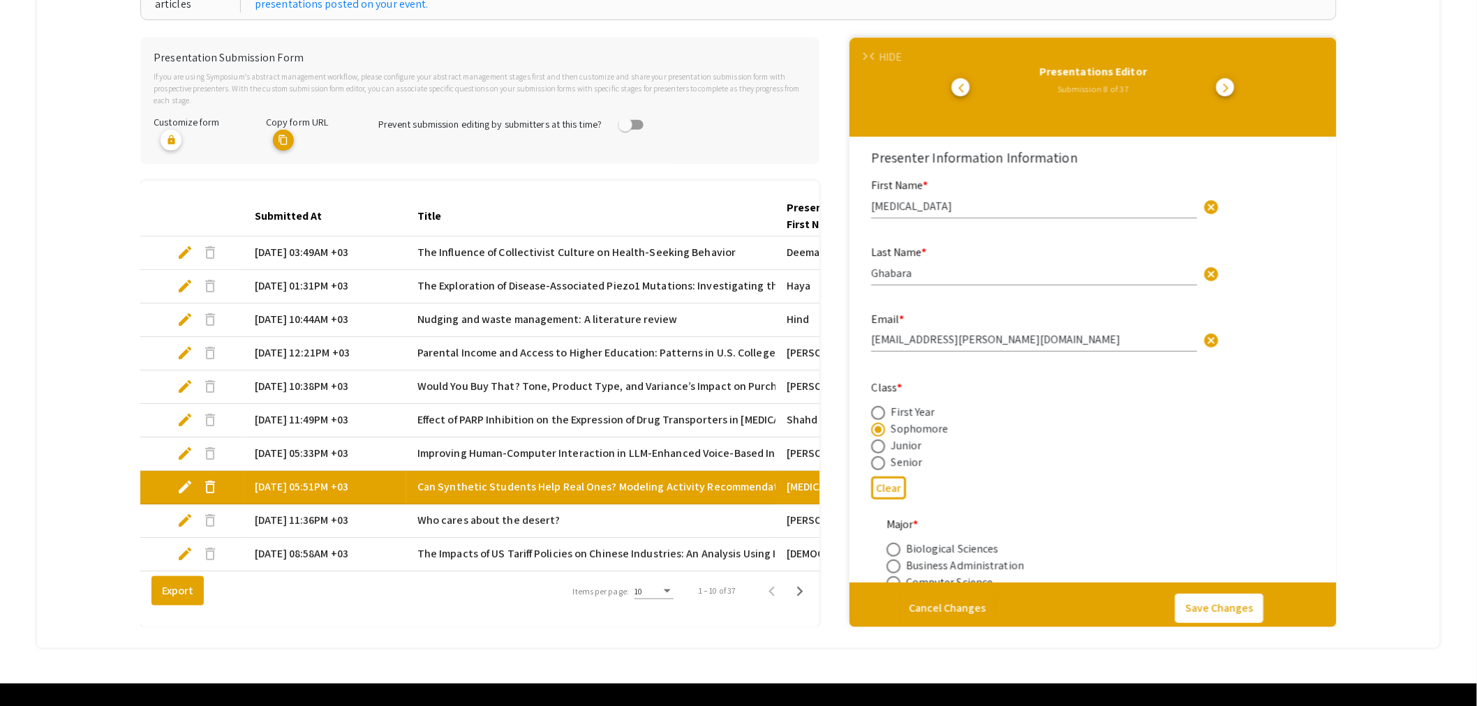
type input "0"
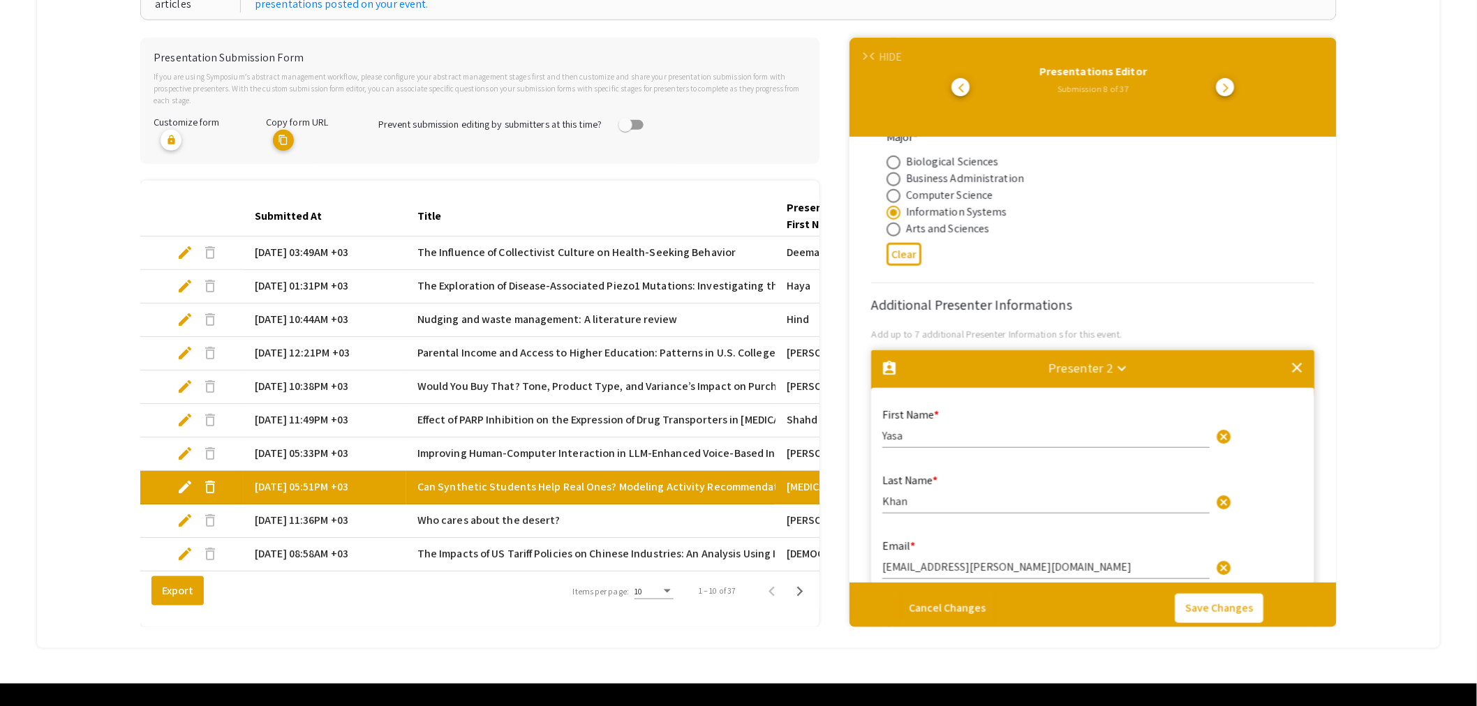
select select "auto"
type input "1"
select select "auto"
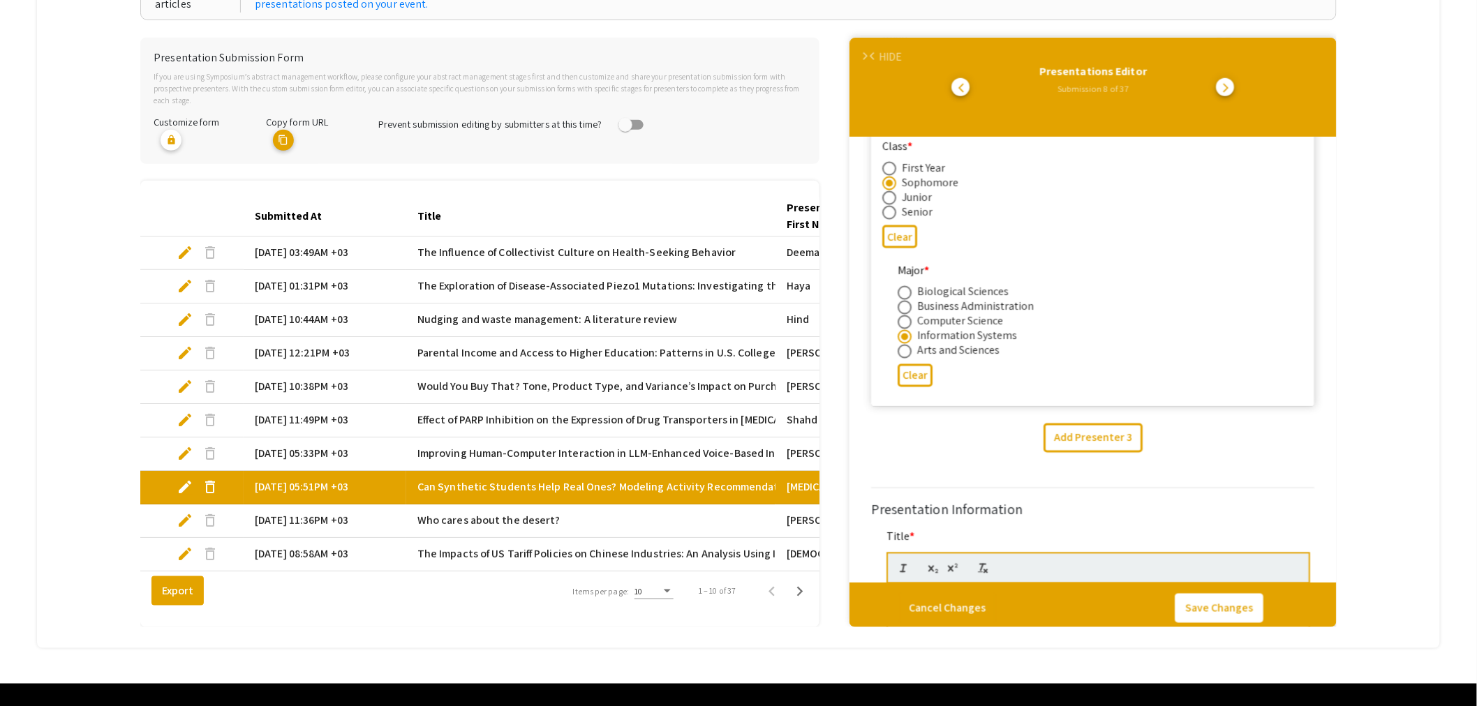
scroll to position [931, 0]
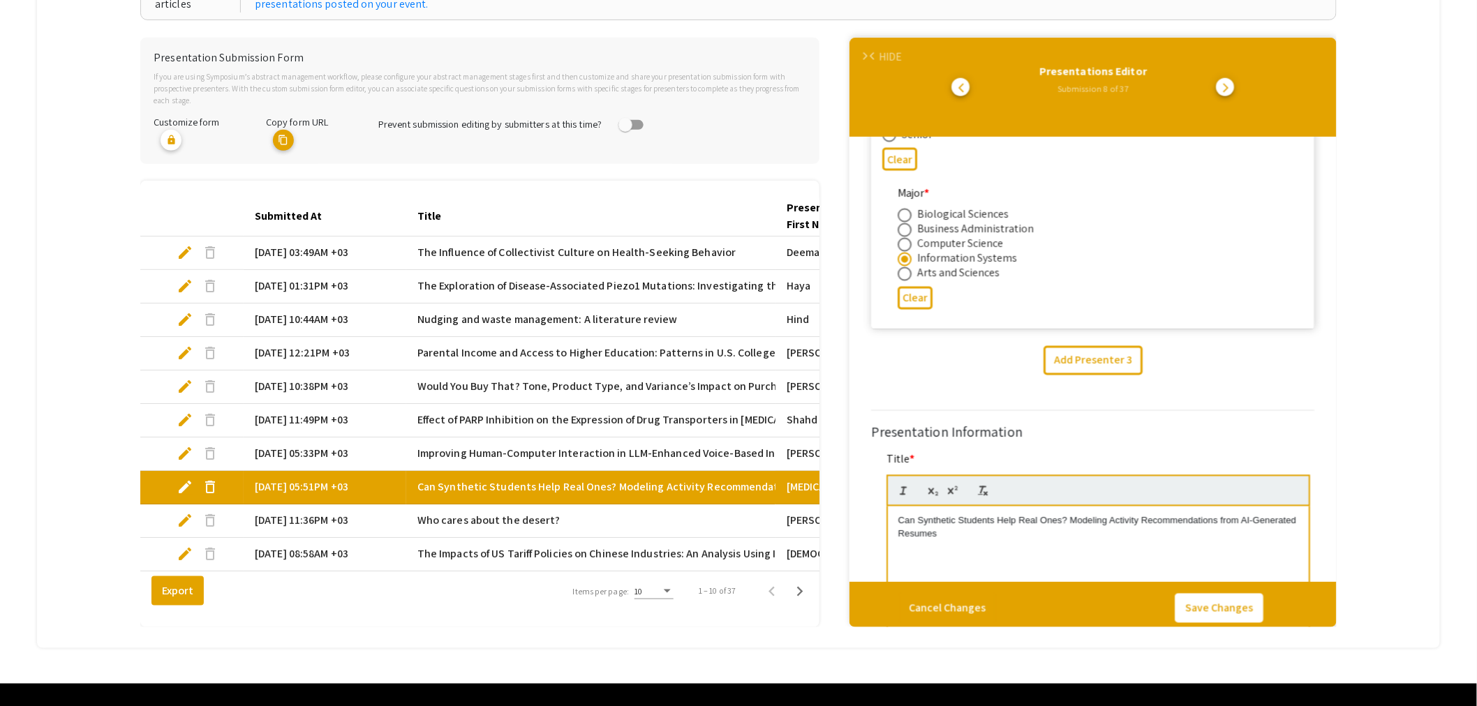
click at [182, 512] on span "edit" at bounding box center [185, 520] width 17 height 17
select select "custom"
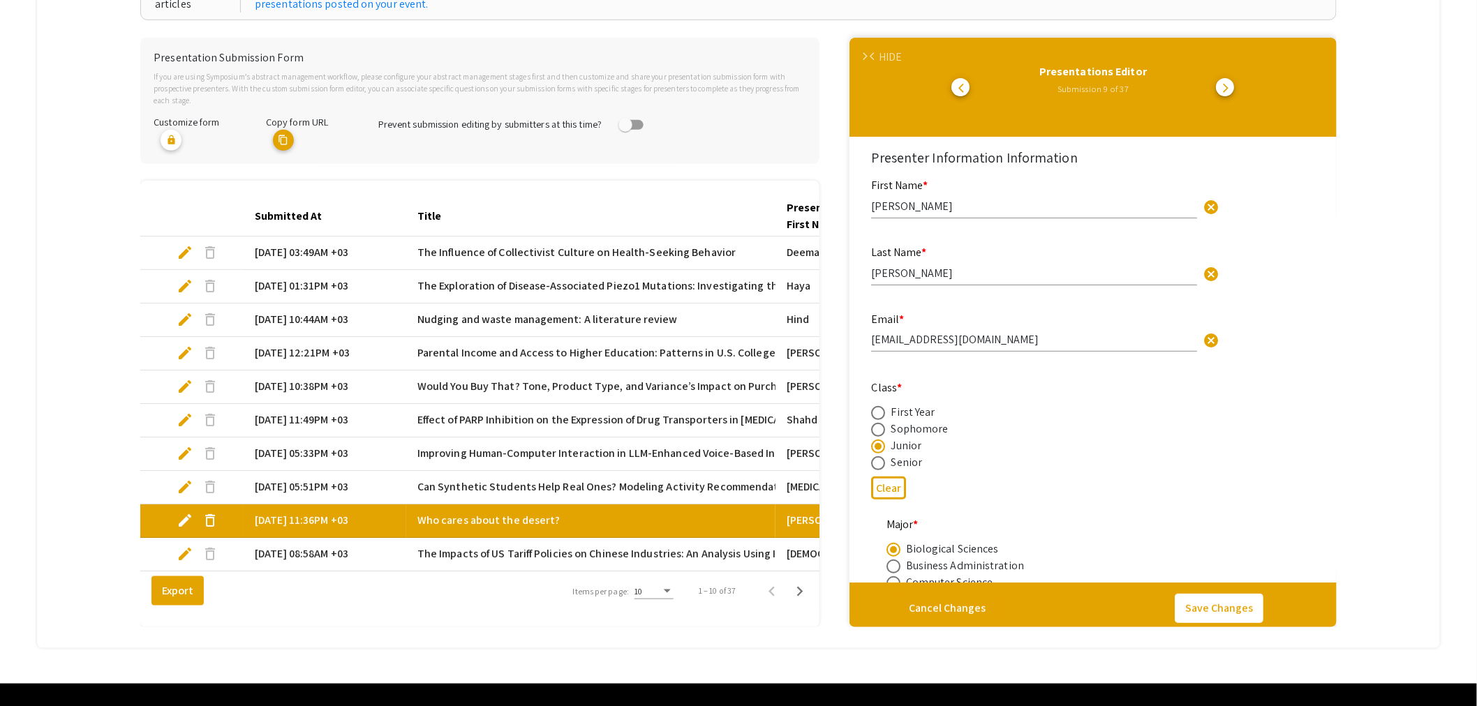
type input "0"
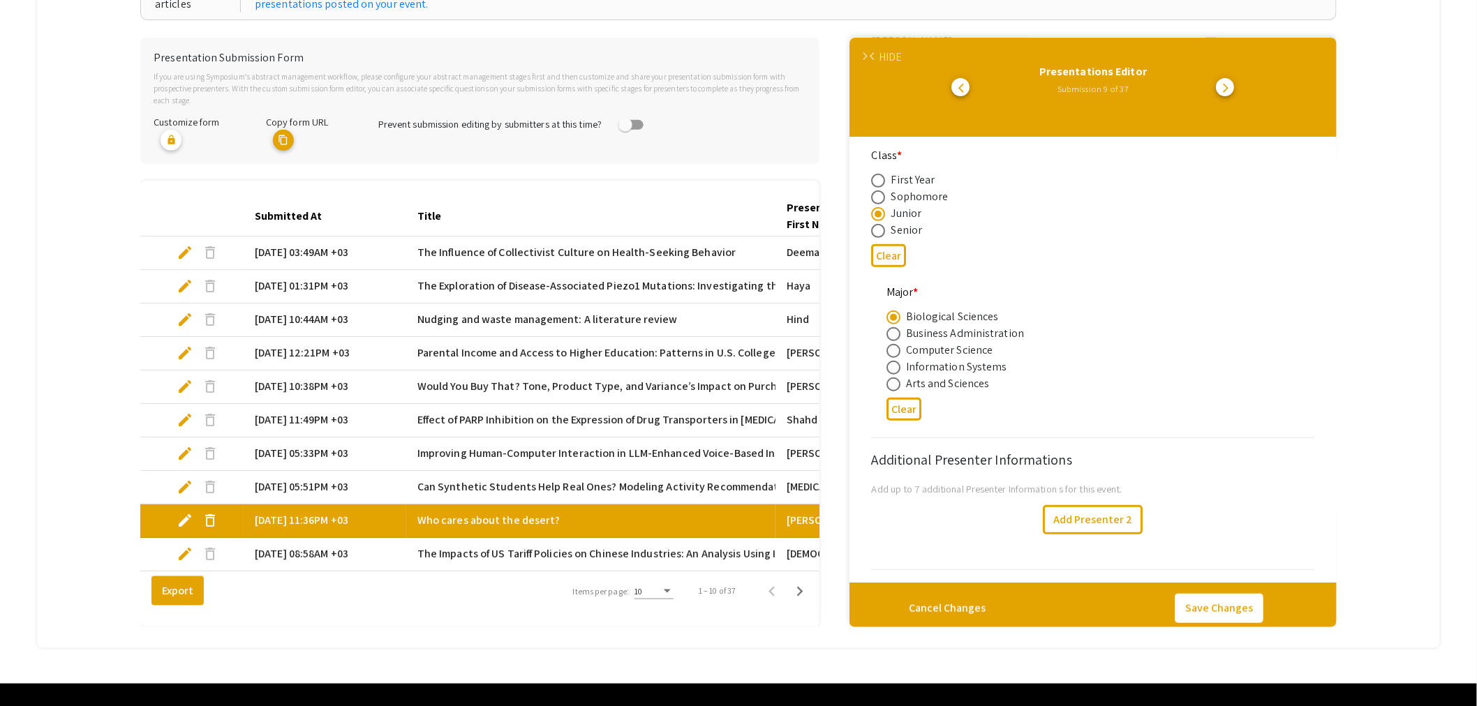
scroll to position [387, 0]
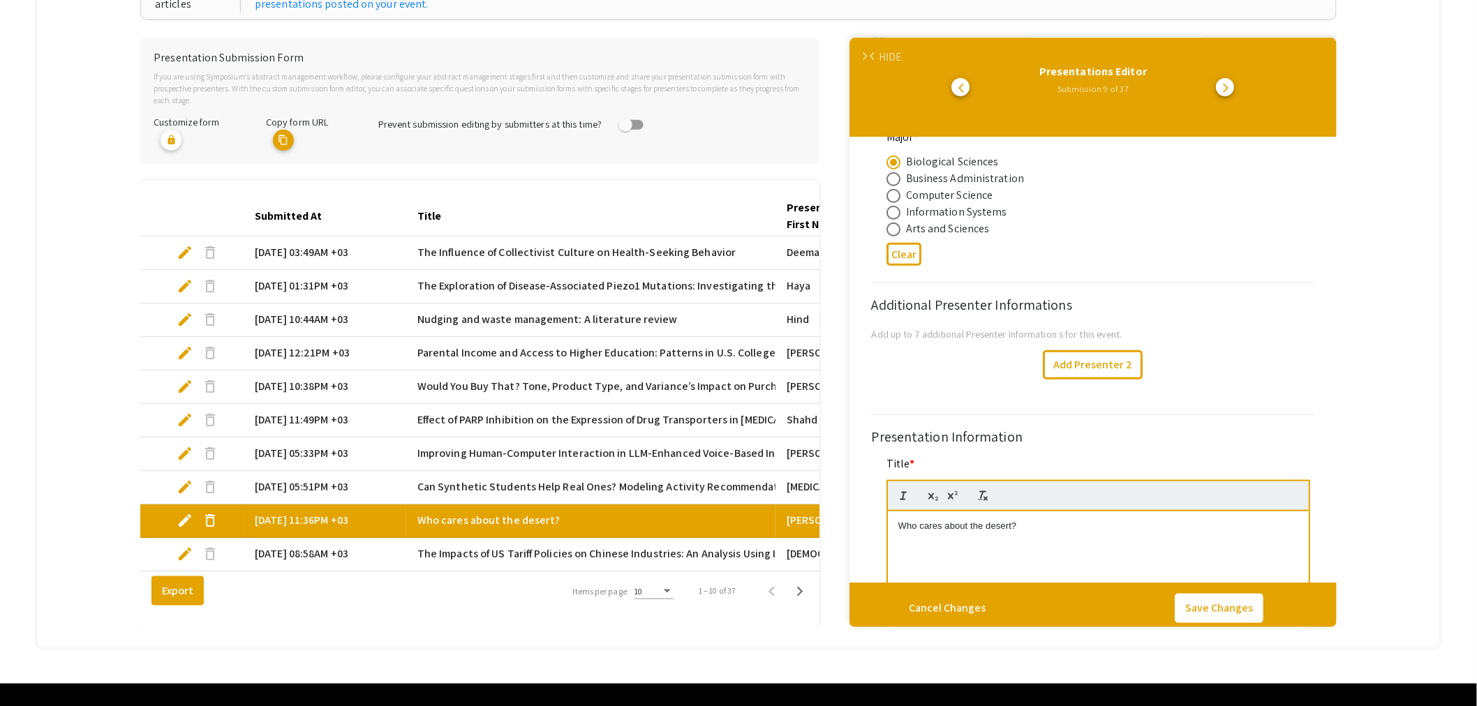
select select "auto"
type input "1"
select select "auto"
click at [183, 546] on span "edit" at bounding box center [185, 554] width 17 height 17
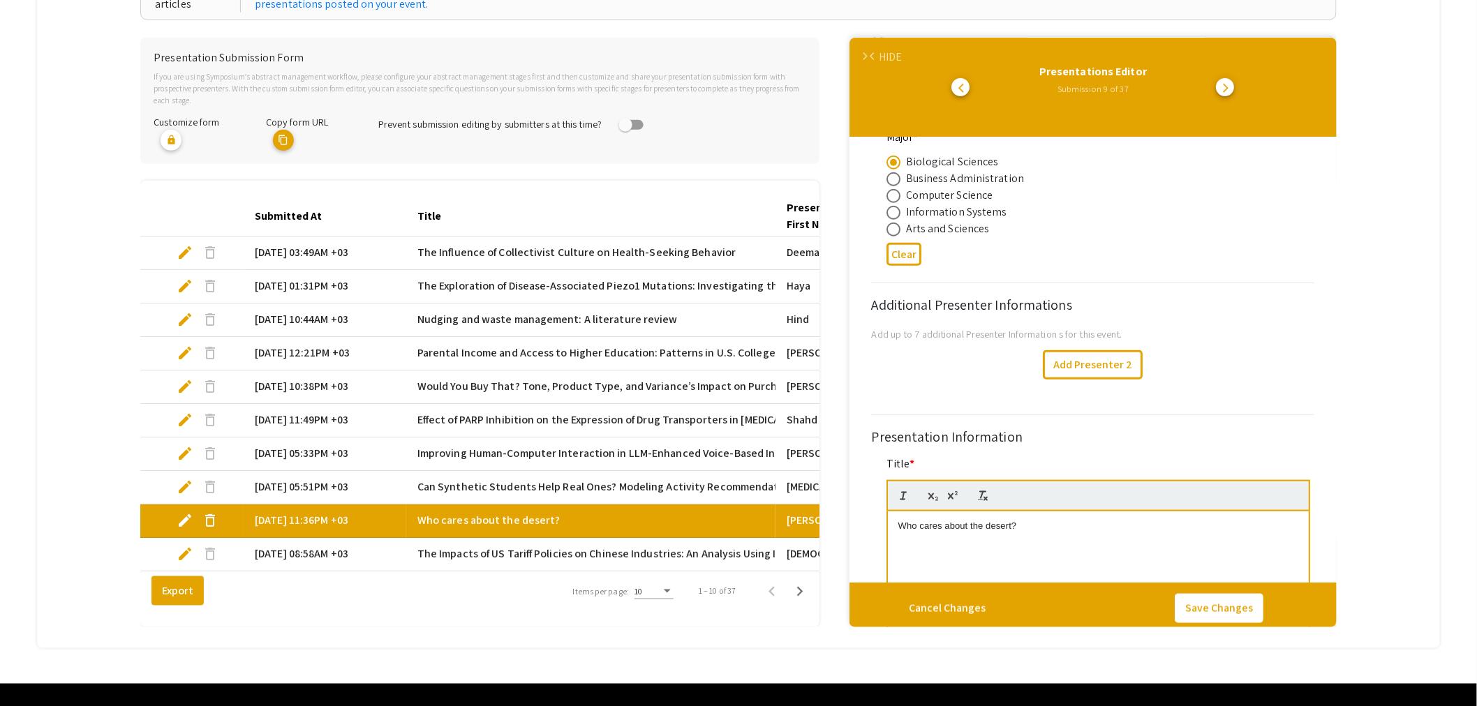
select select "custom"
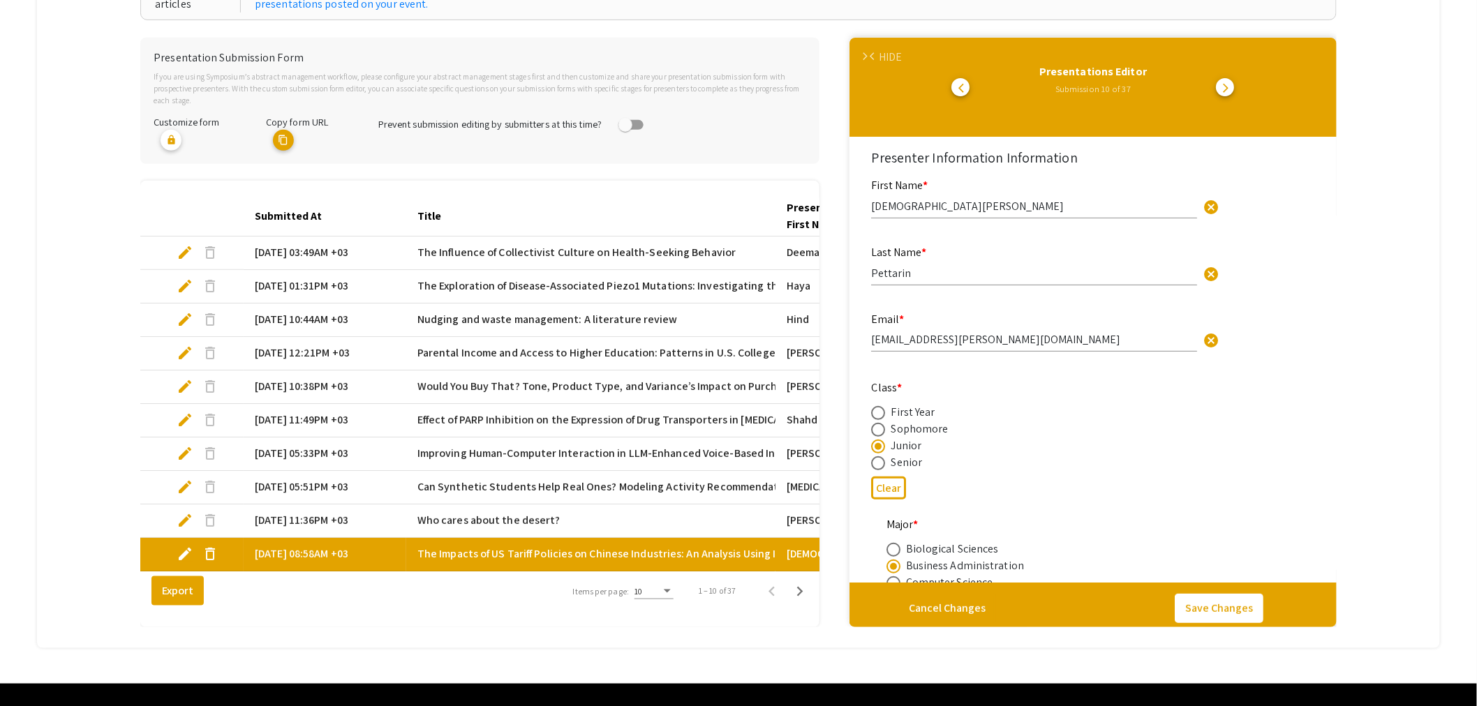
type input "0"
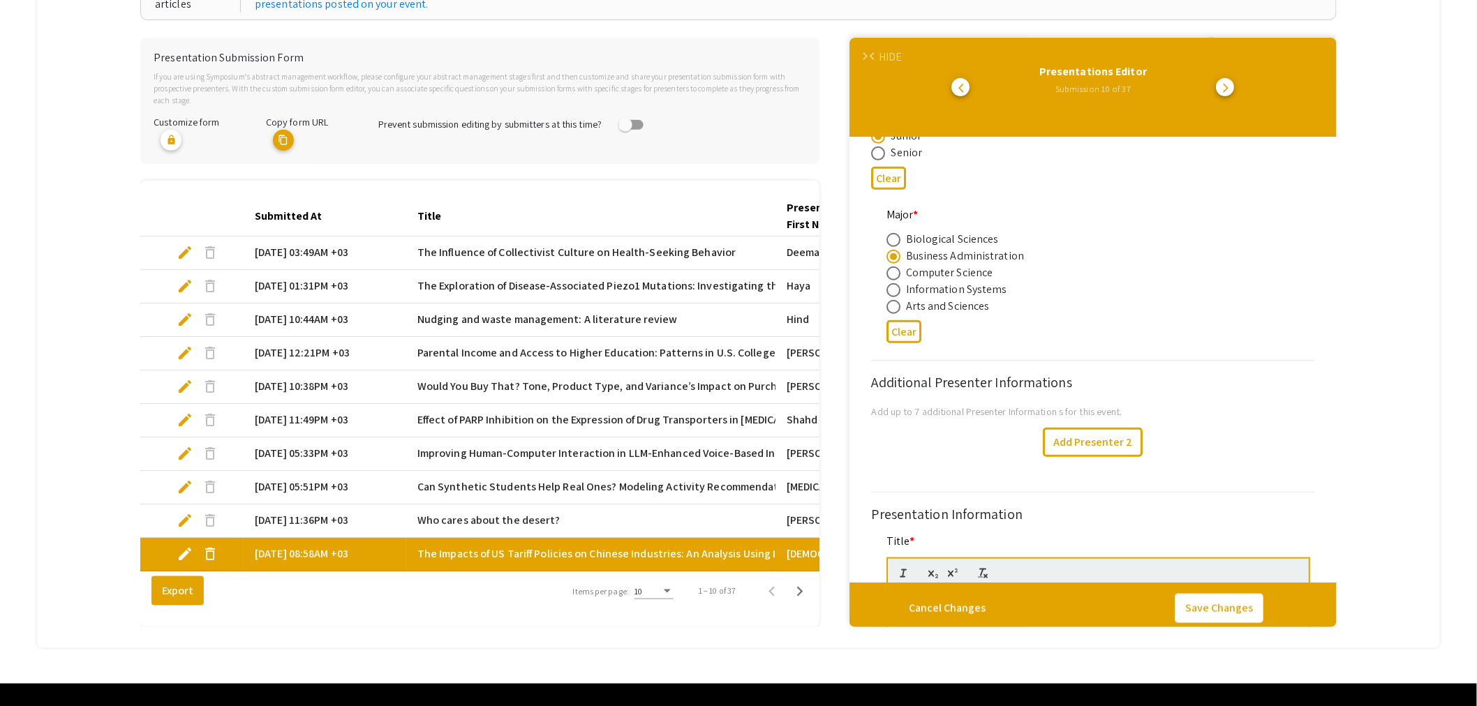
select select "auto"
type input "1"
select select "auto"
click at [804, 594] on icon "Next page" at bounding box center [800, 592] width 6 height 10
type input "Ragad"
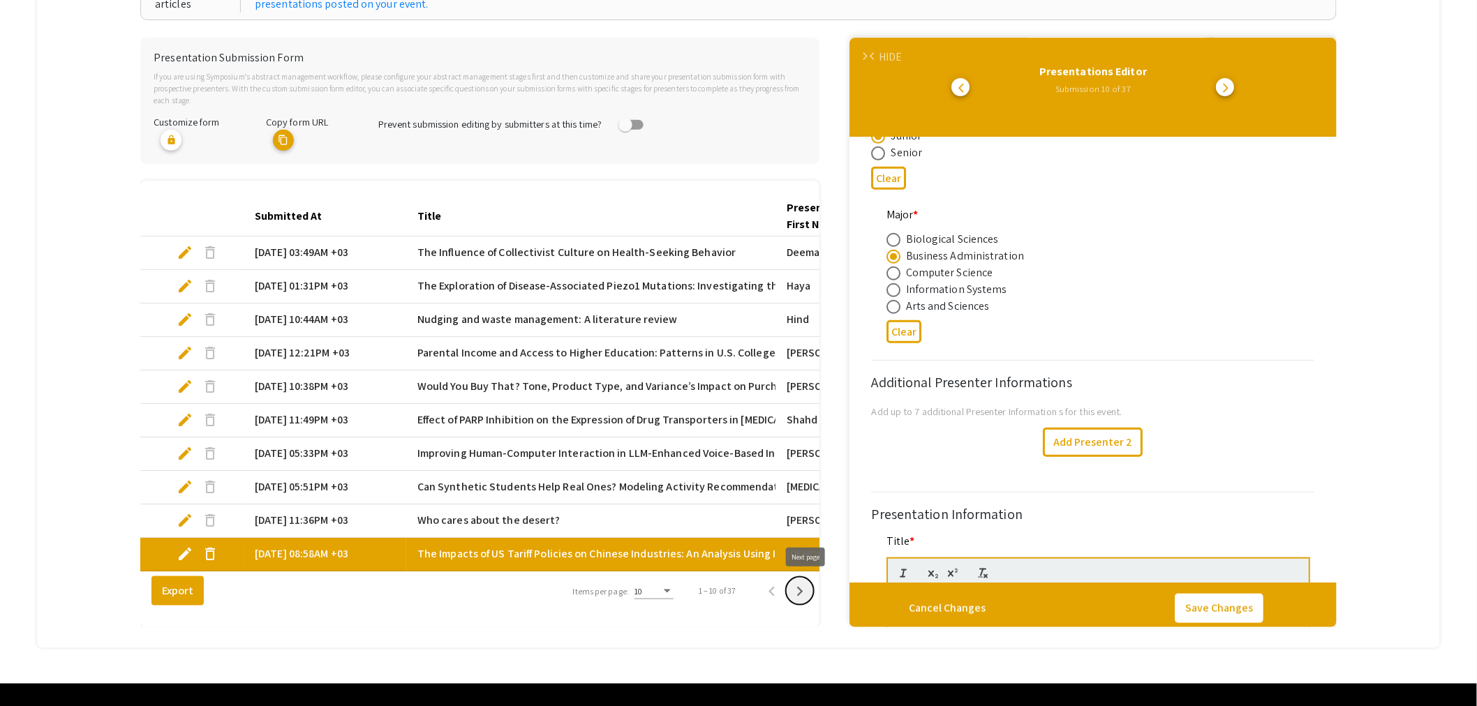
type input "Sadaqa"
type input "[EMAIL_ADDRESS][DOMAIN_NAME]"
radio input "true"
type input "[PERSON_NAME], [PERSON_NAME]"
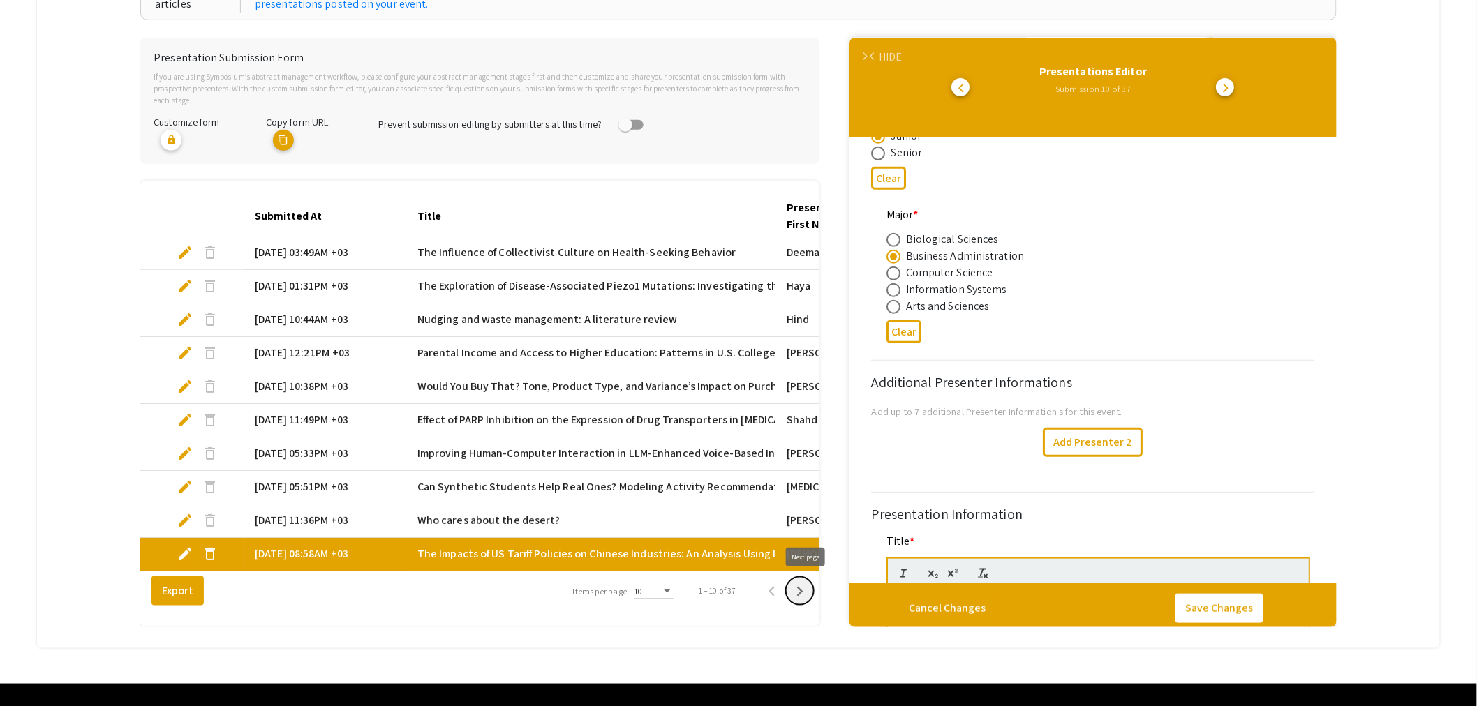
radio input "false"
radio input "true"
type input "0"
select select "custom"
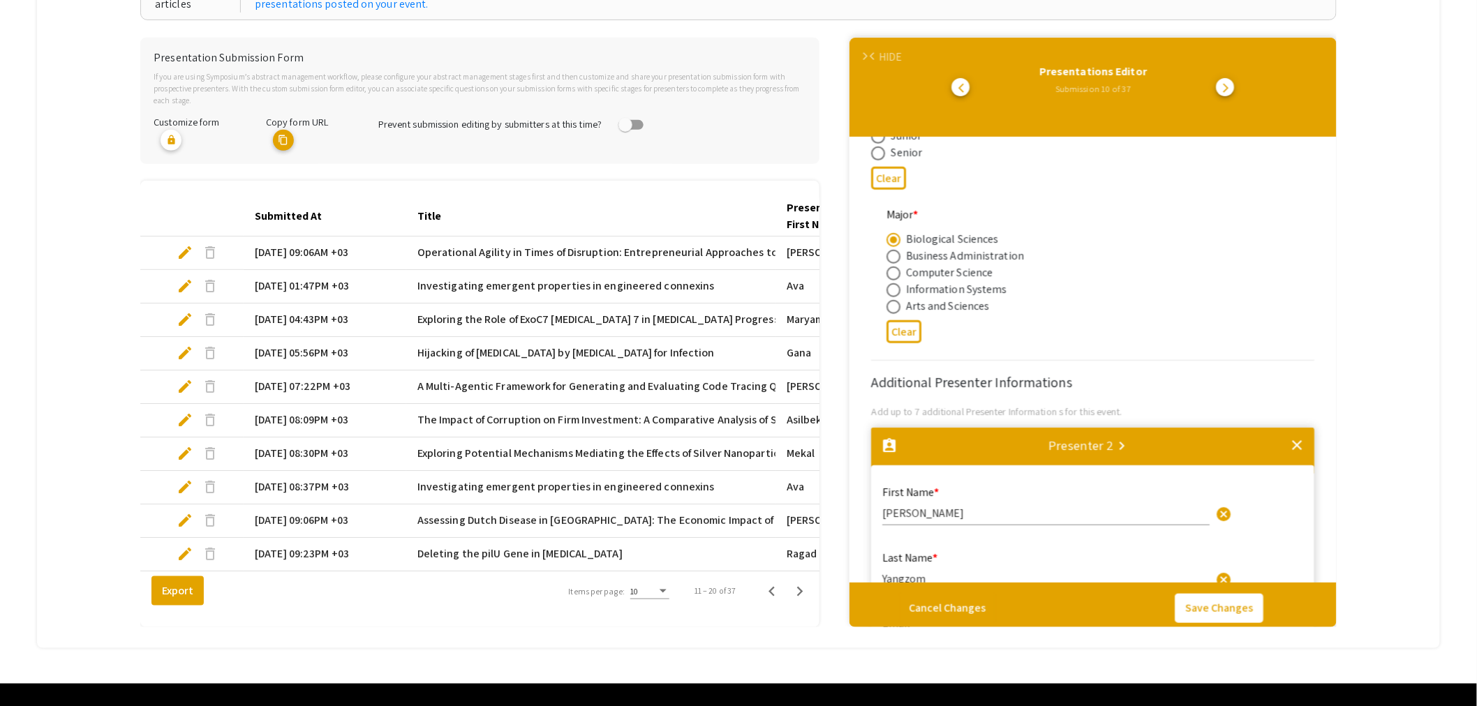
click at [186, 246] on span "edit" at bounding box center [185, 252] width 17 height 17
select select "custom"
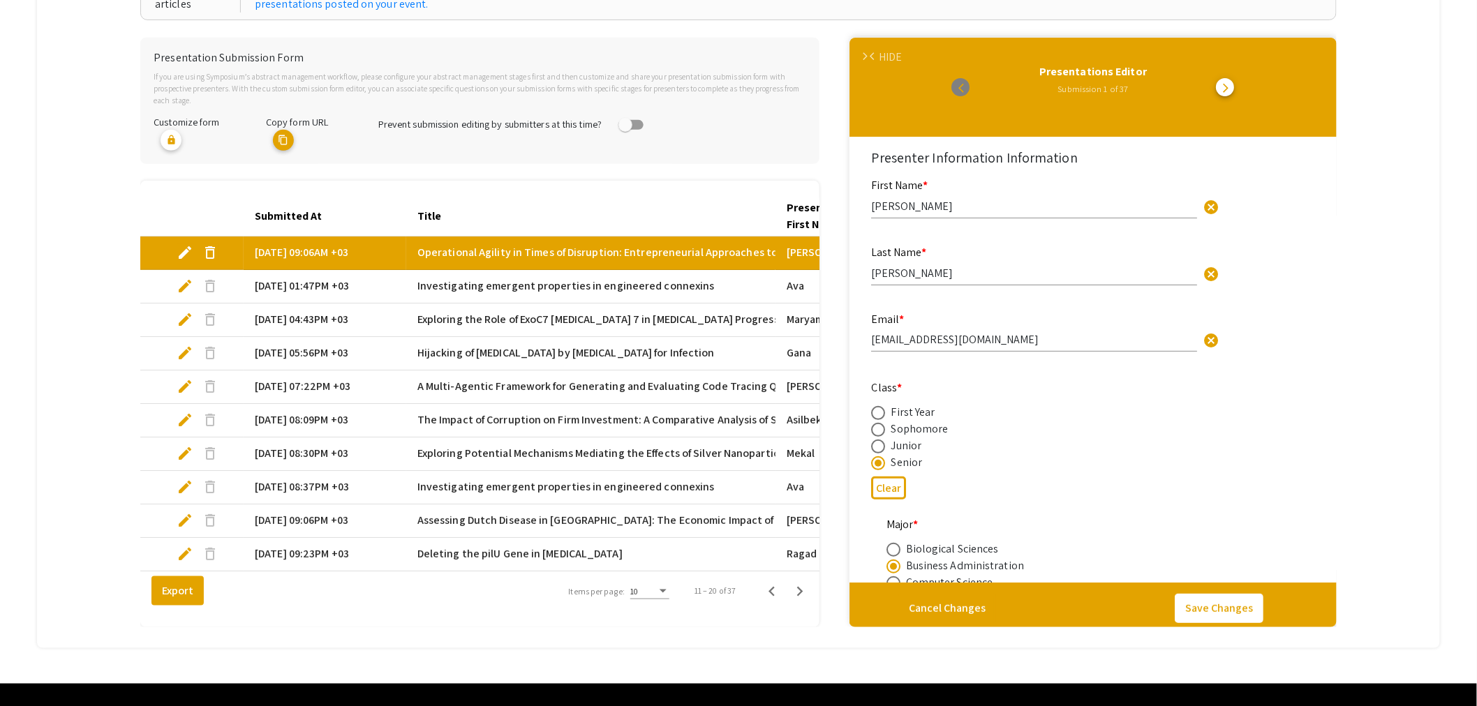
type input "0"
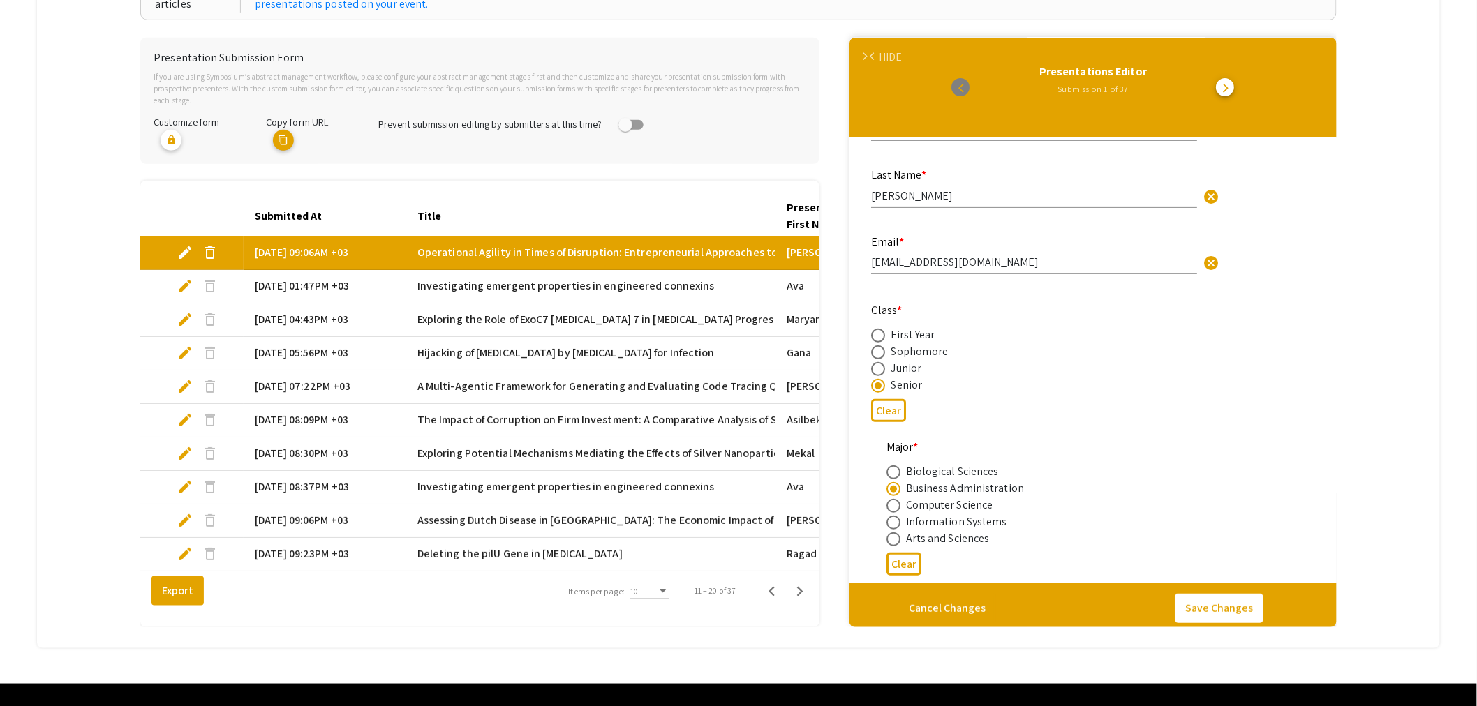
scroll to position [387, 0]
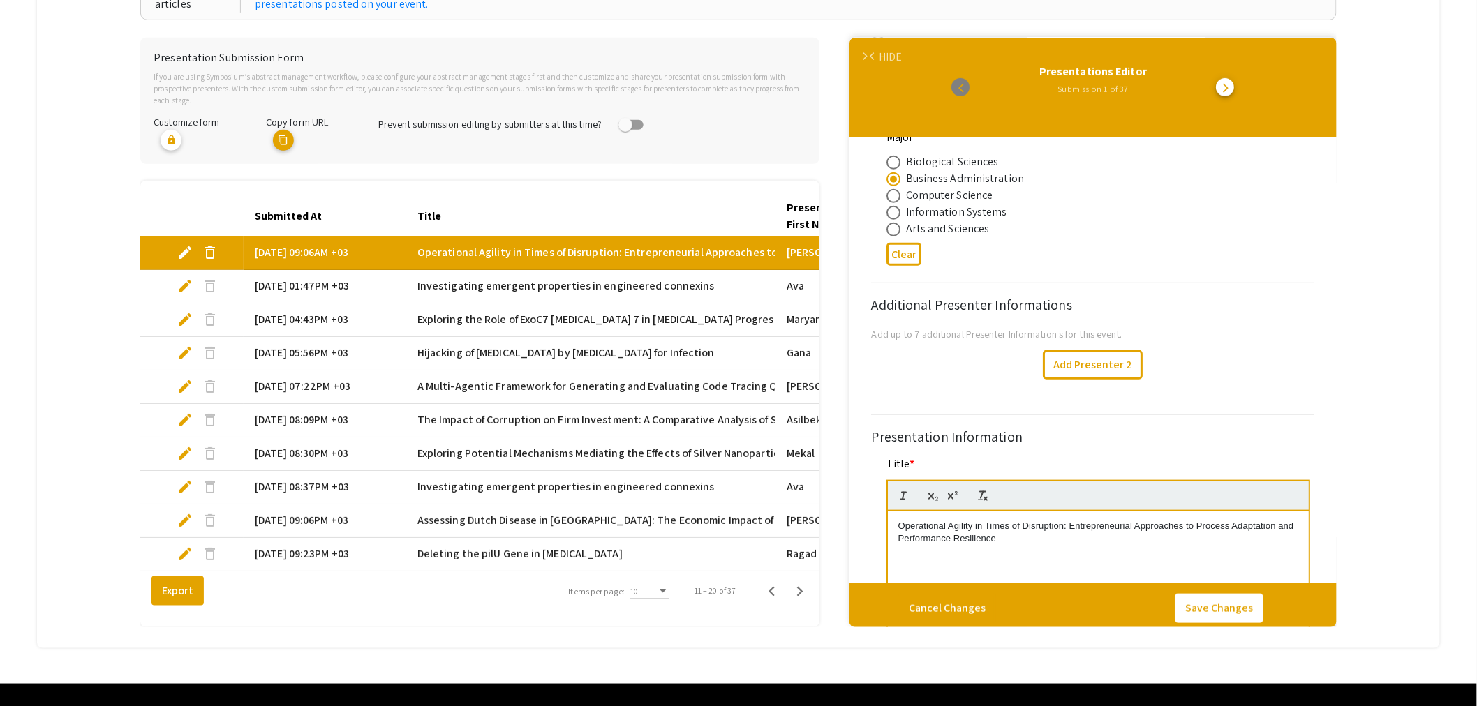
select select "auto"
type input "1"
select select "auto"
click at [182, 278] on span "edit" at bounding box center [185, 286] width 17 height 17
select select "custom"
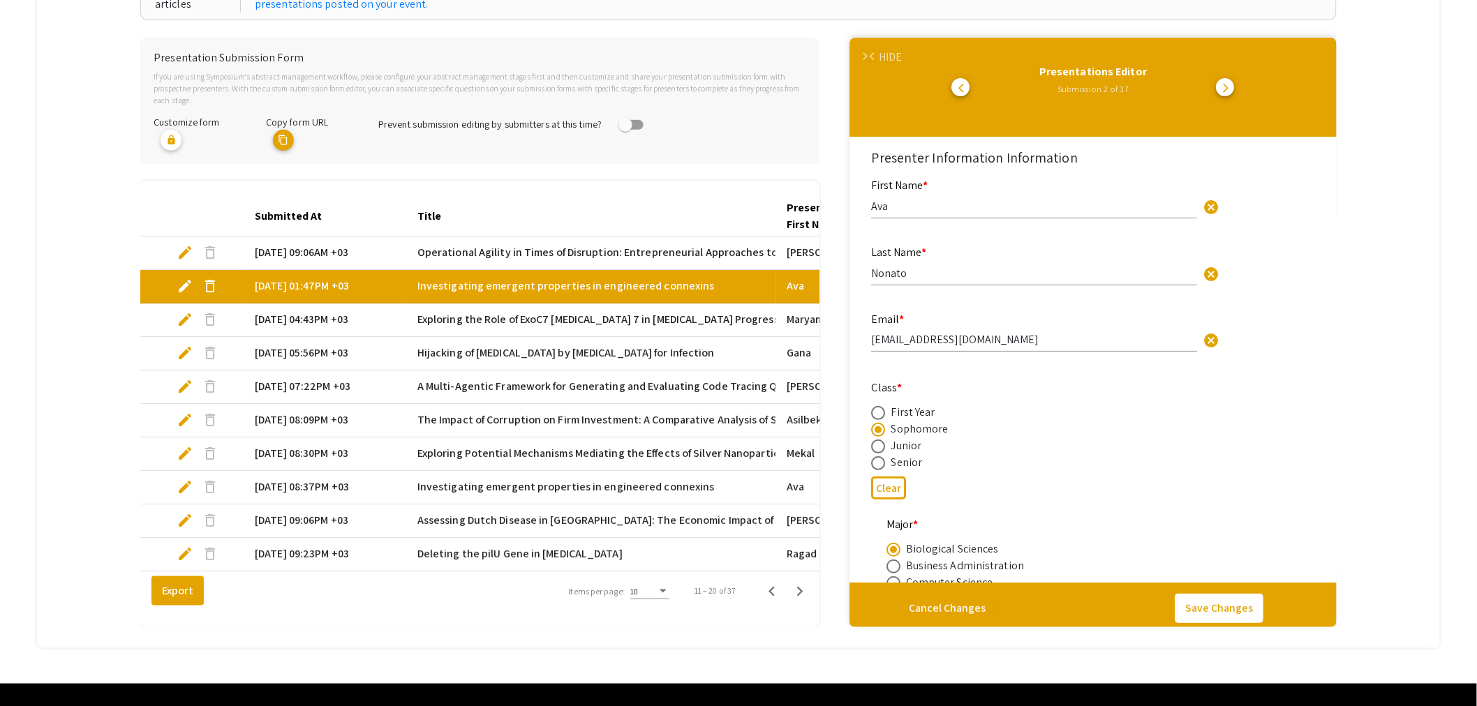
type input "0"
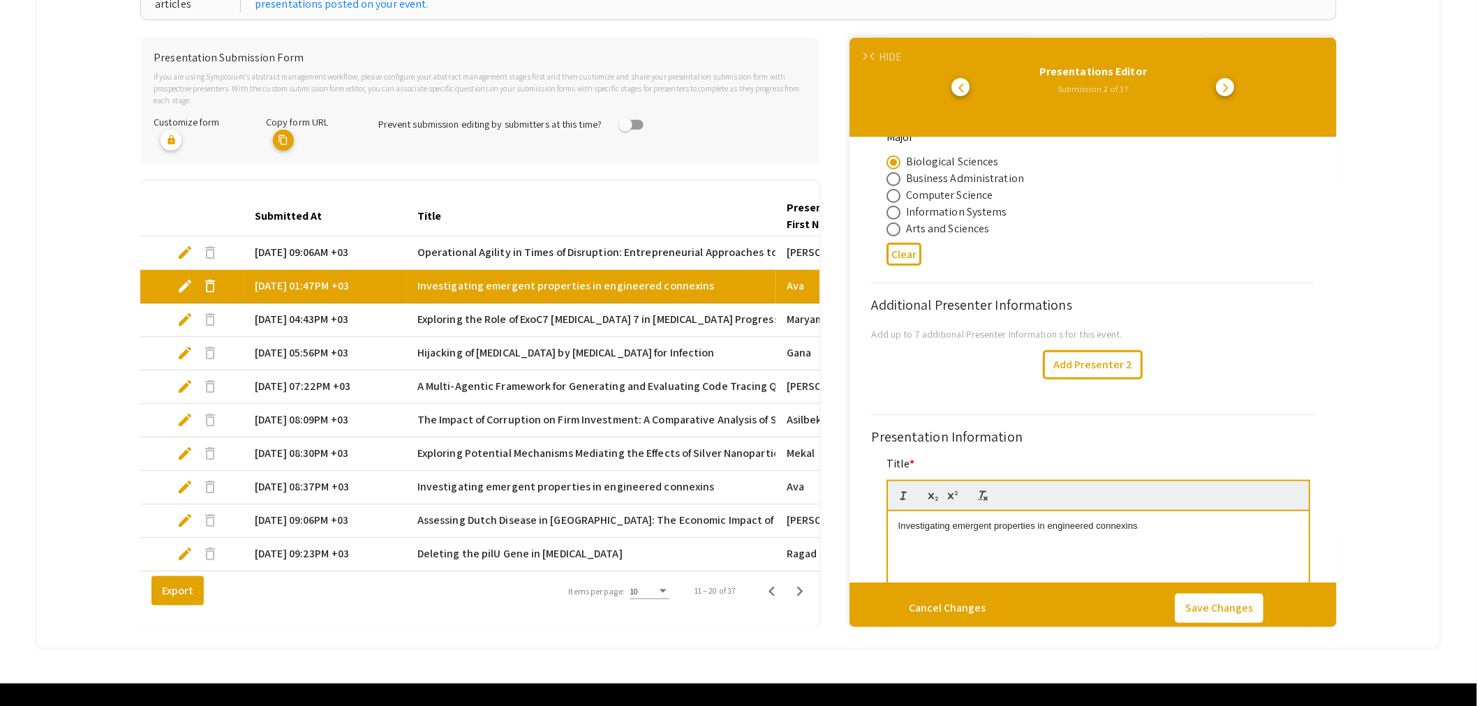
select select "auto"
type input "1"
click at [182, 312] on span "edit" at bounding box center [185, 319] width 17 height 17
select select "custom"
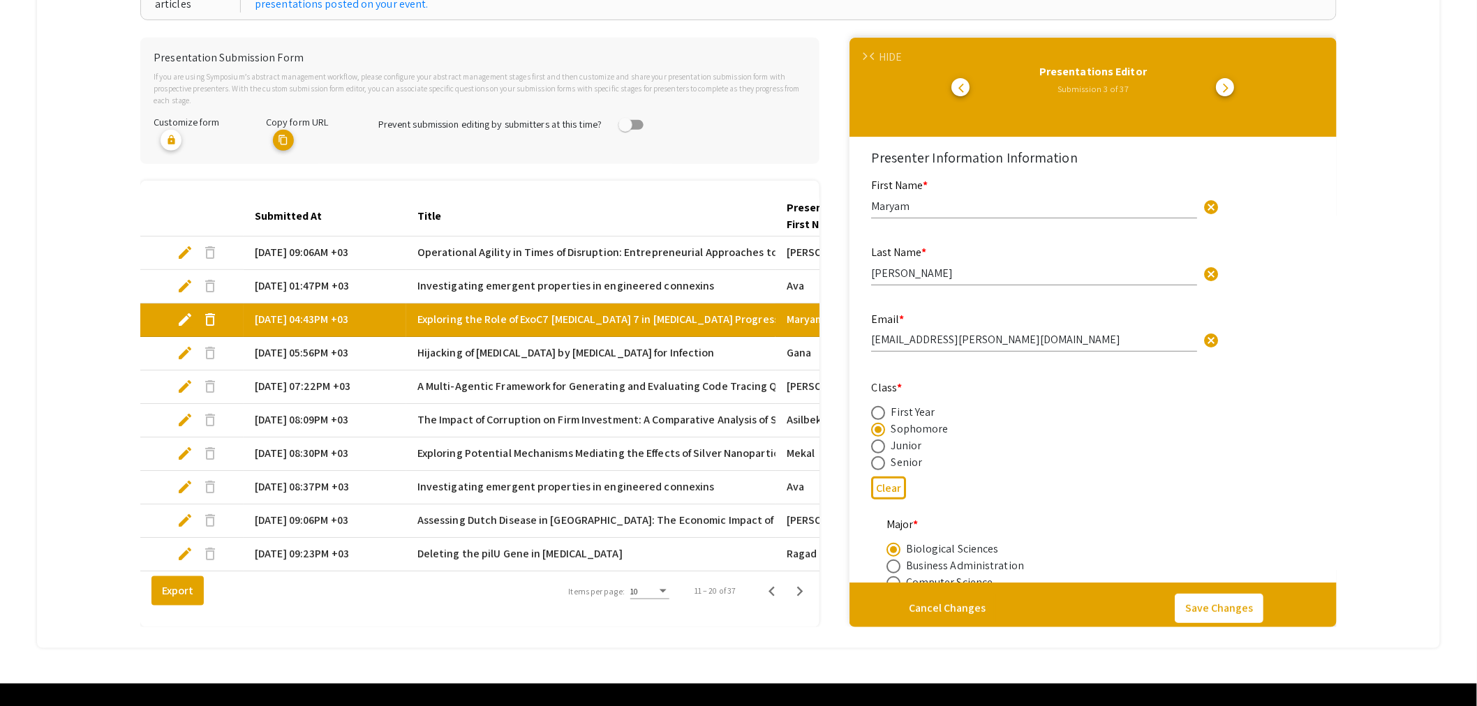
type input "0"
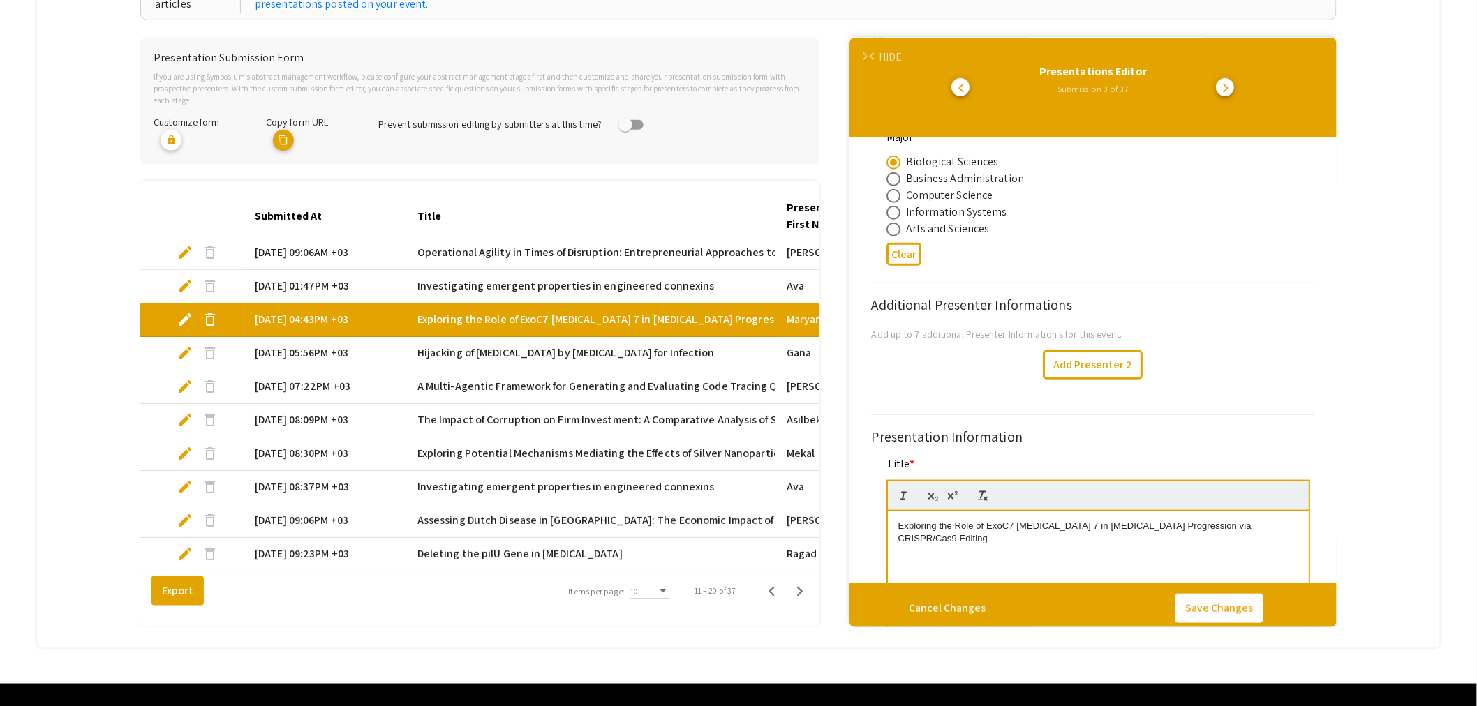
select select "auto"
type input "1"
click at [191, 345] on span "edit" at bounding box center [185, 353] width 17 height 17
select select "custom"
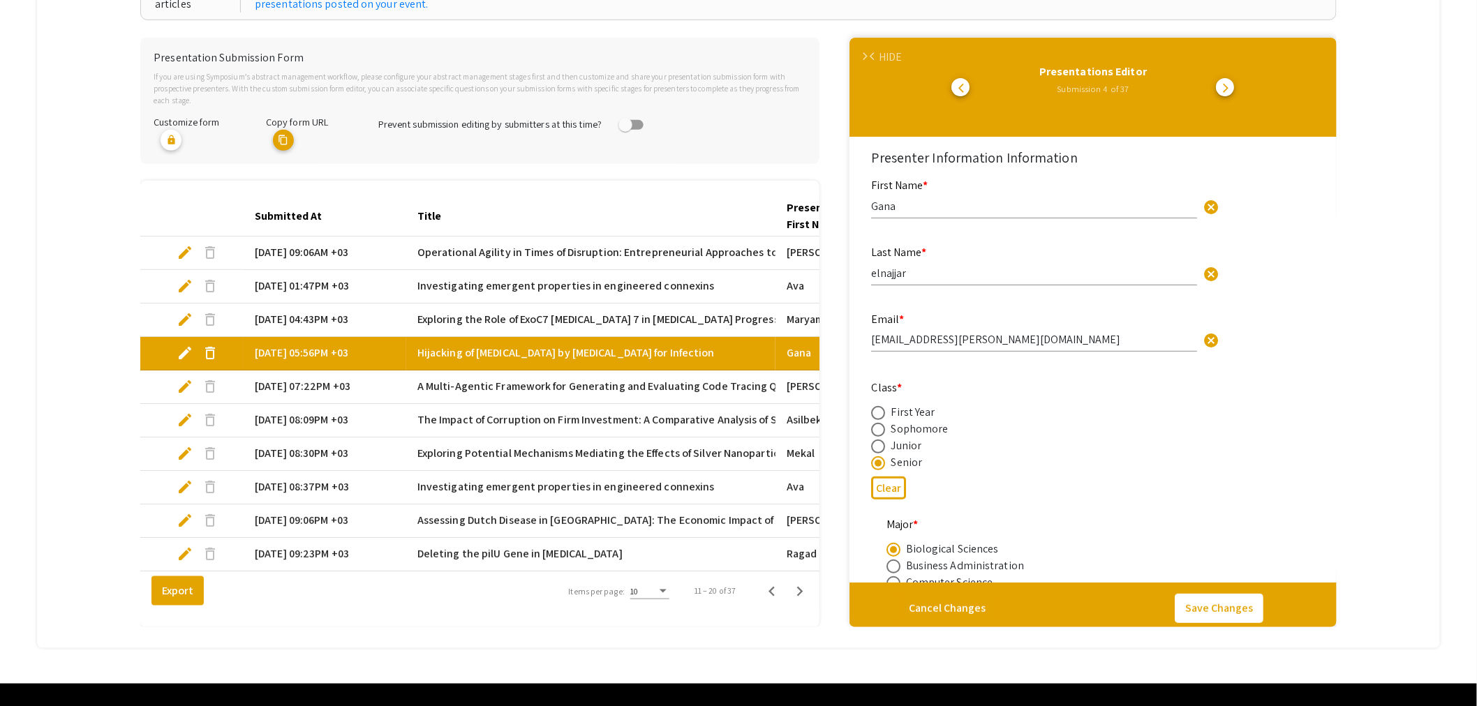
type input "0"
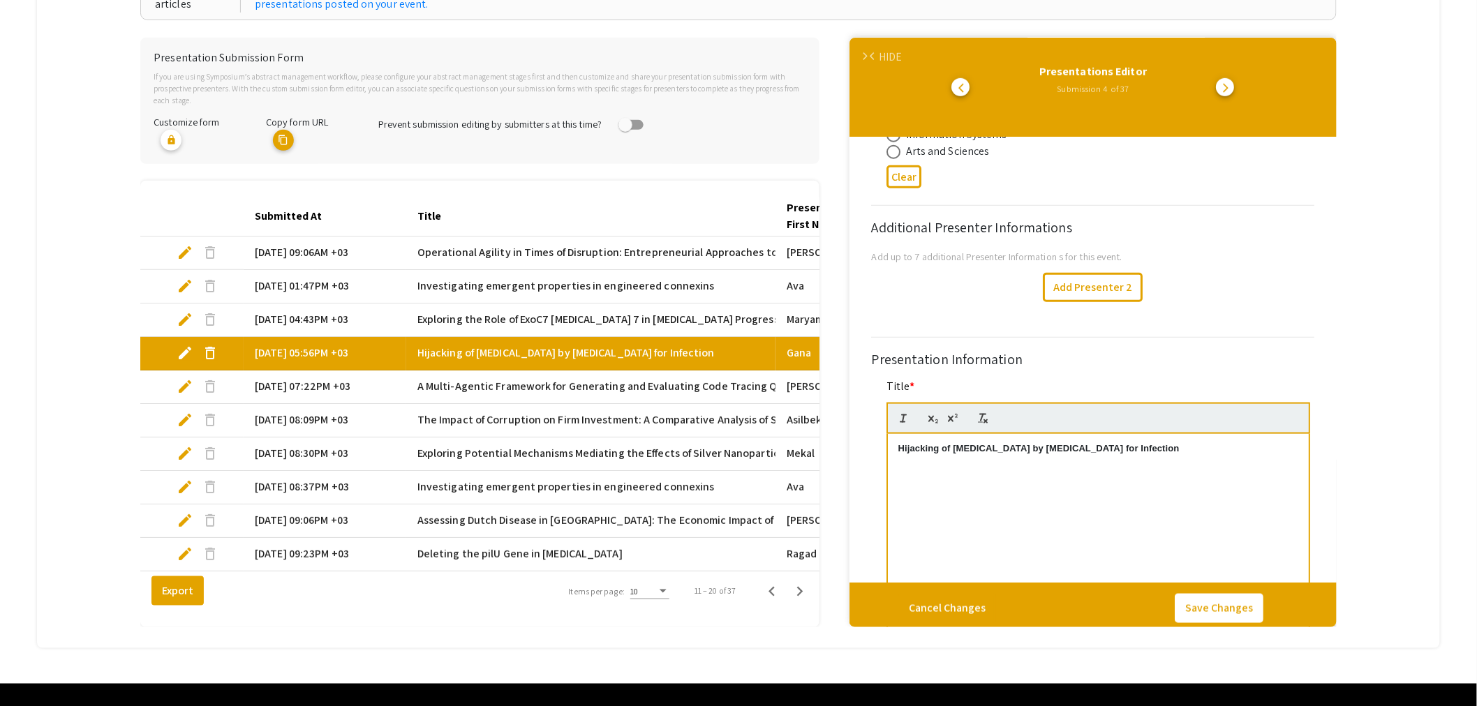
select select "auto"
type input "1"
click at [185, 378] on span "edit" at bounding box center [185, 386] width 17 height 17
select select "custom"
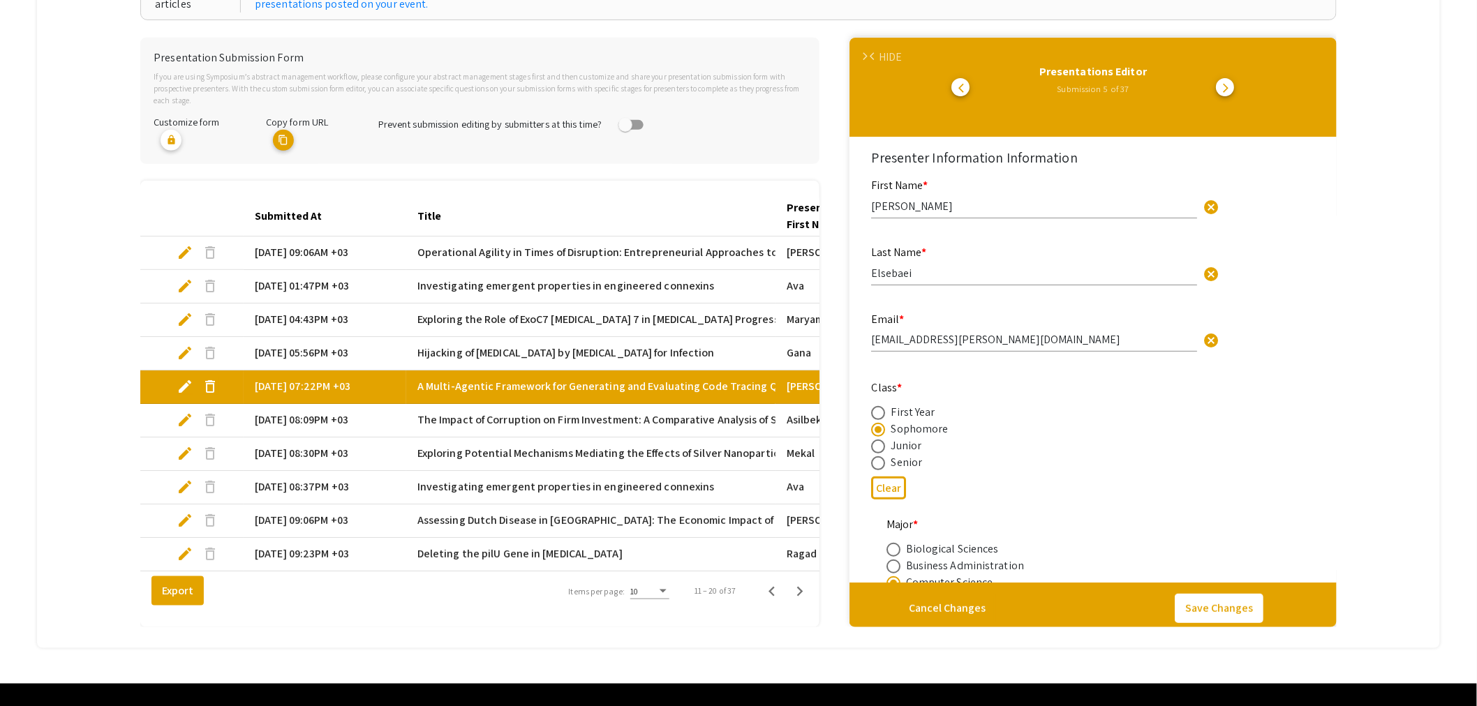
type input "0"
select select "custom"
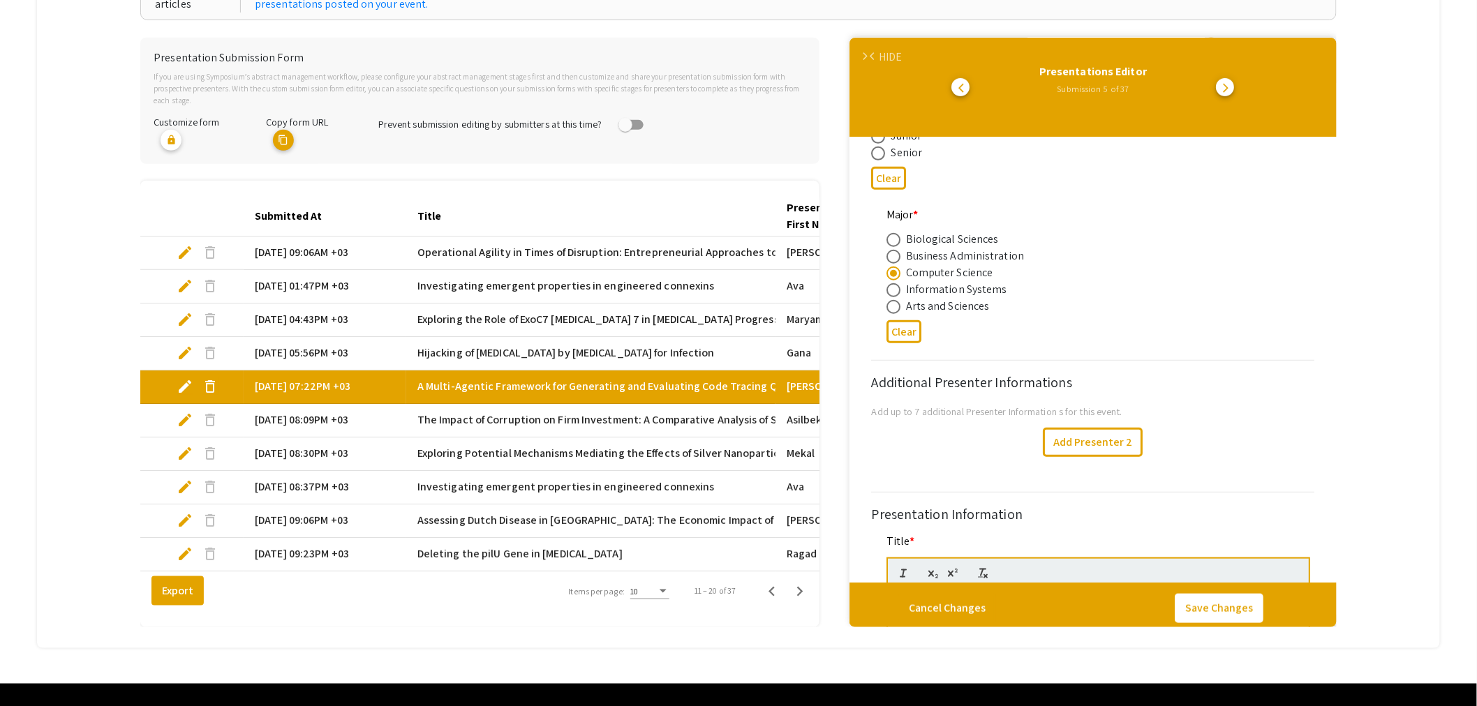
scroll to position [387, 0]
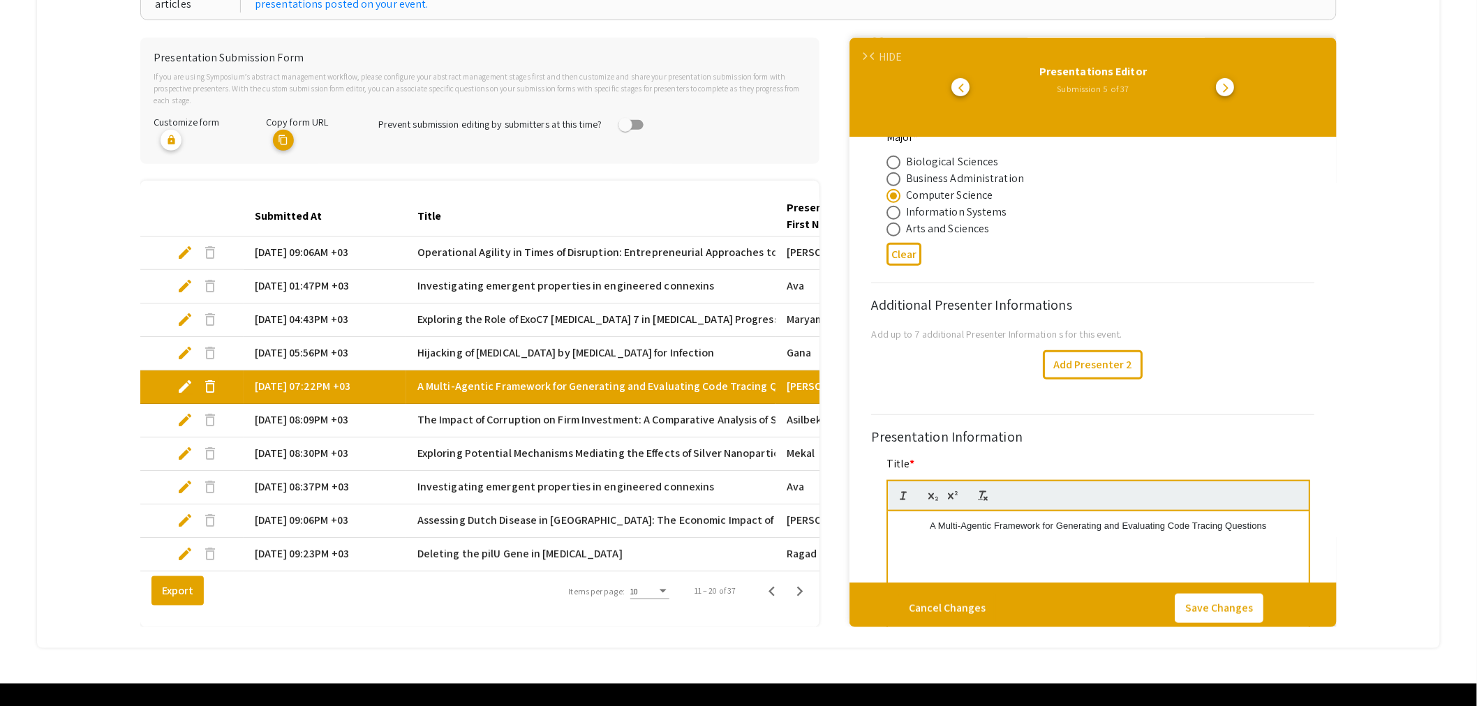
type input "1"
select select "auto"
click at [185, 412] on span "edit" at bounding box center [185, 420] width 17 height 17
select select "custom"
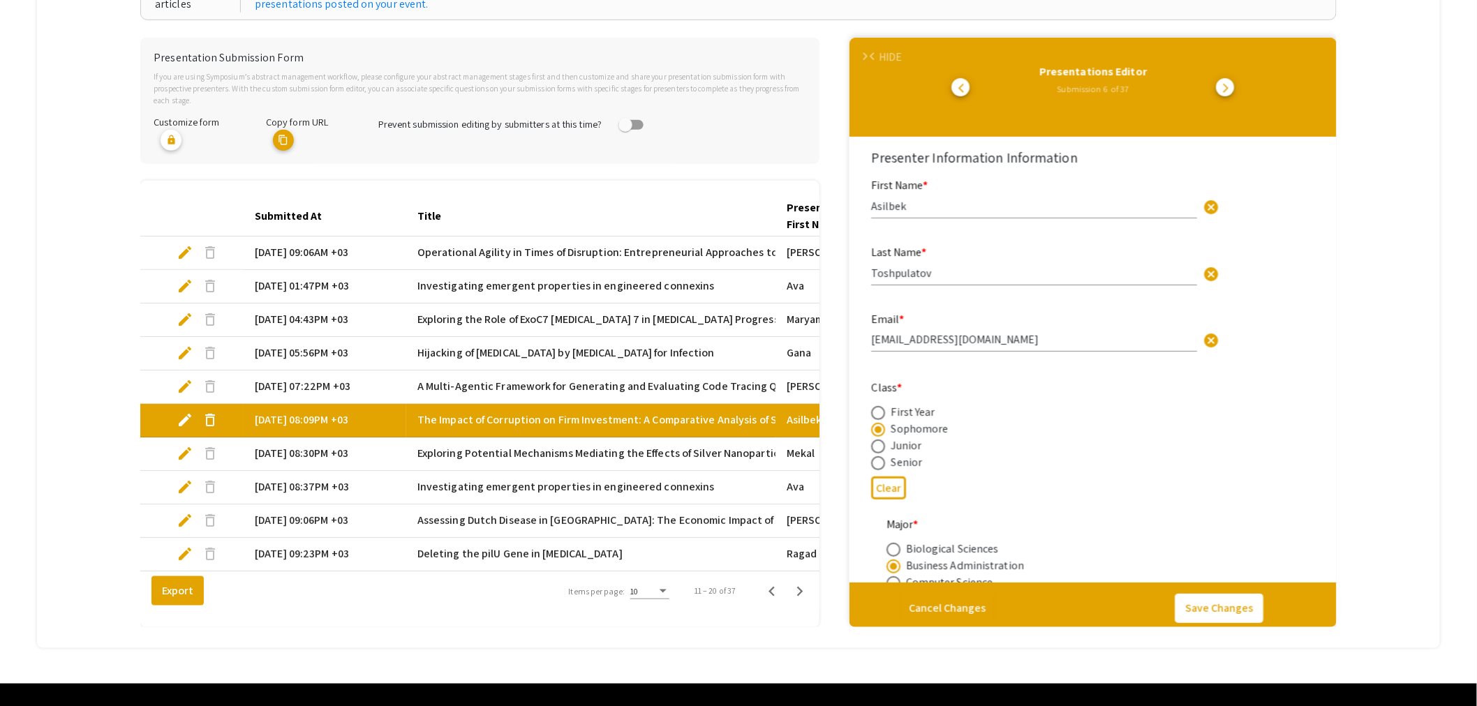
type input "0"
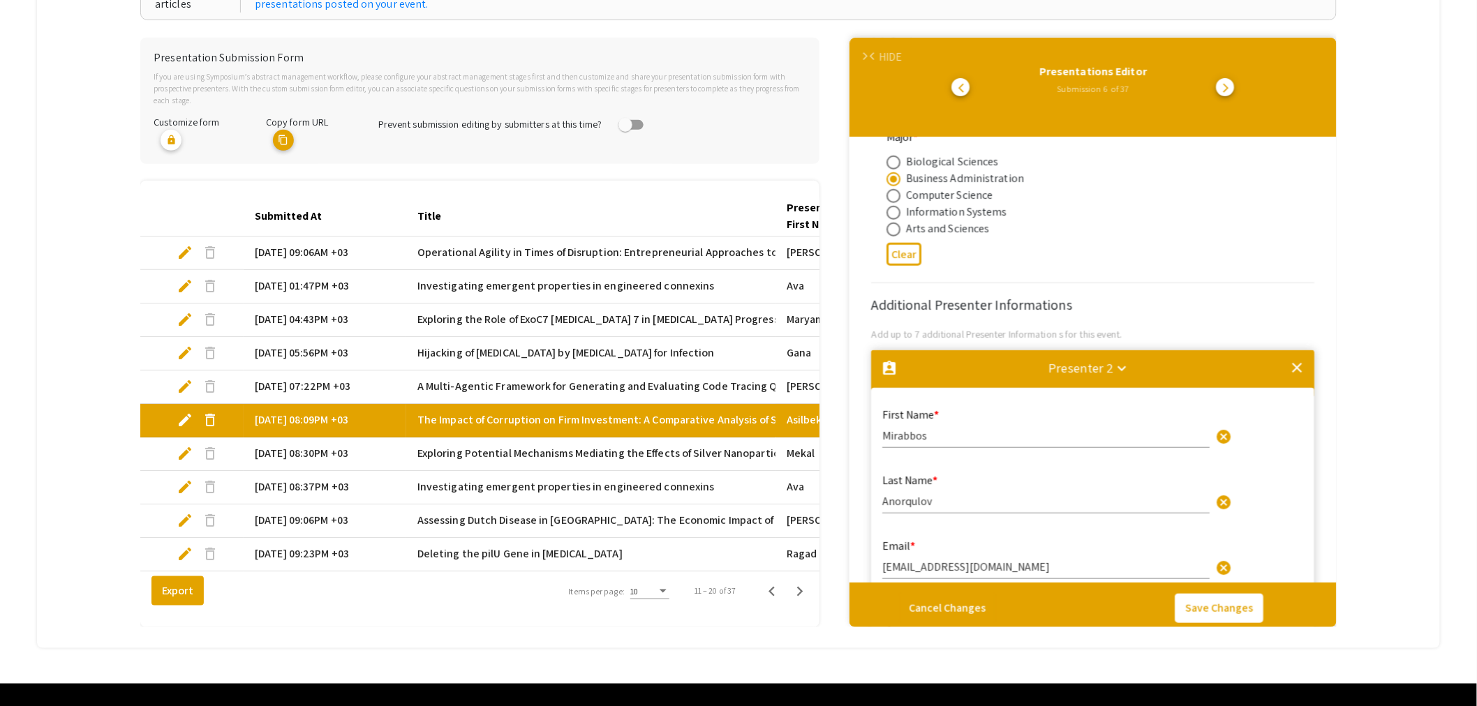
select select "auto"
type input "1"
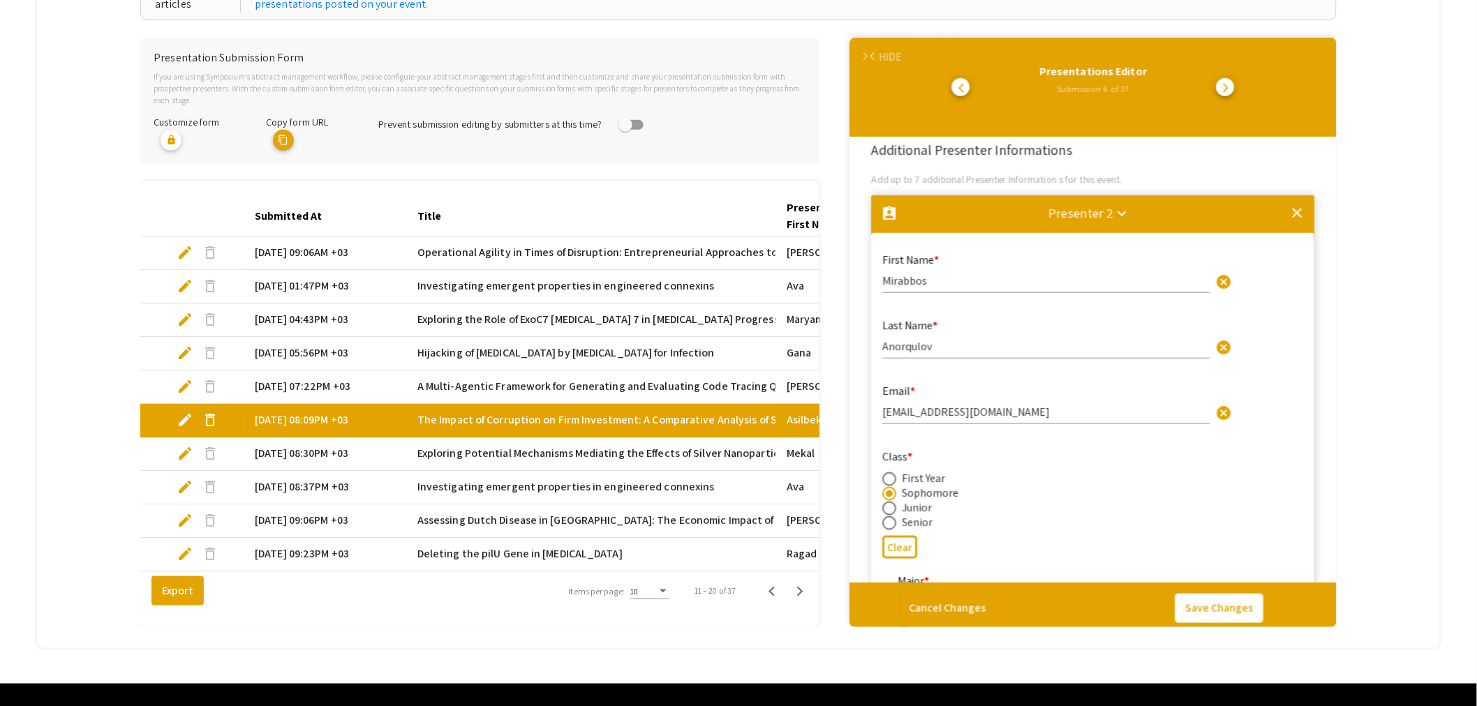
scroll to position [620, 0]
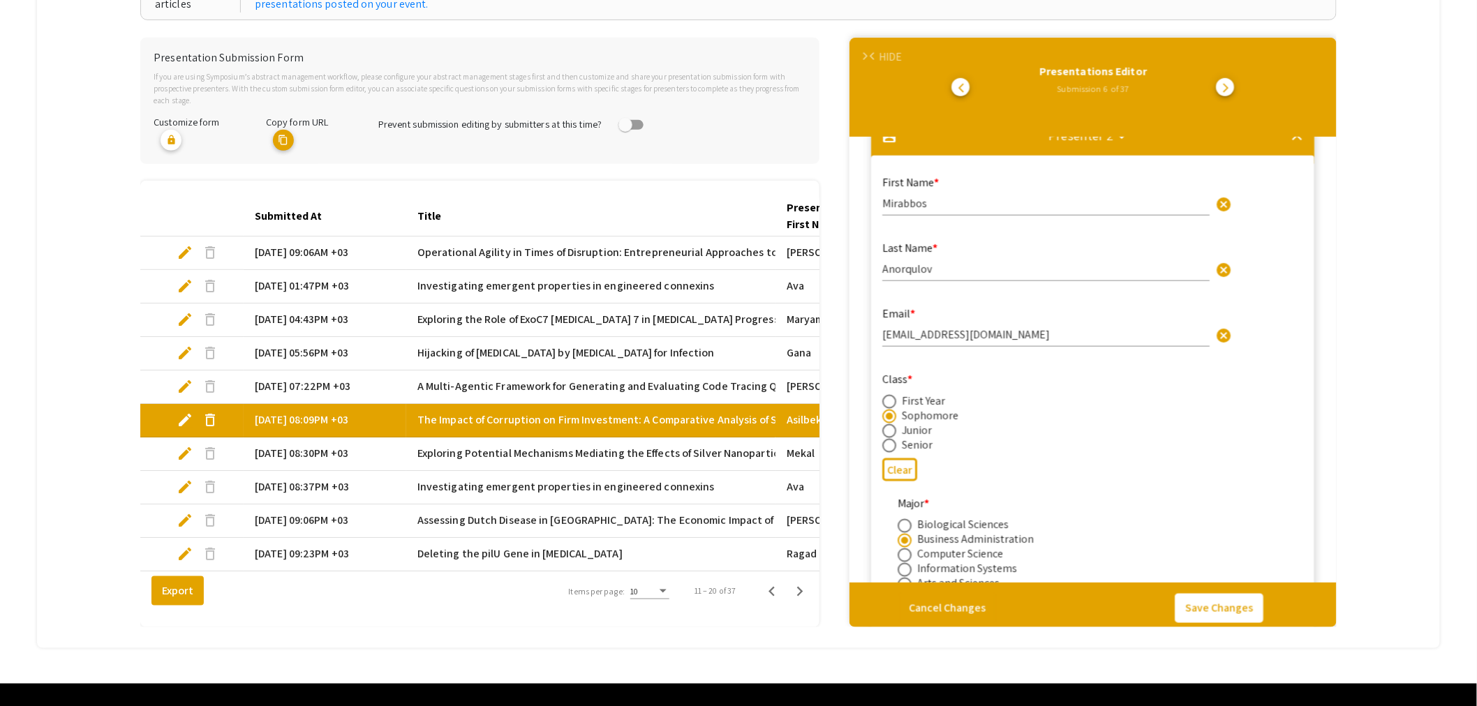
select select "auto"
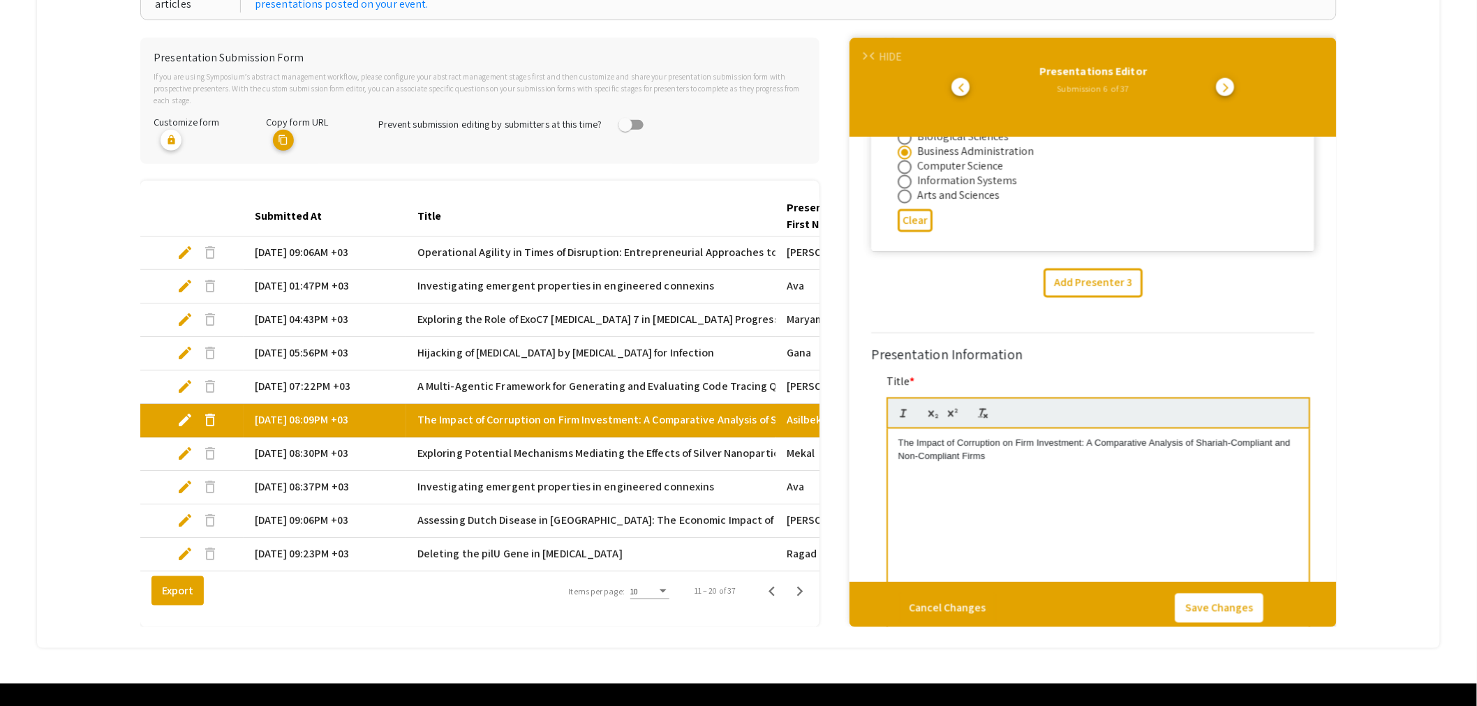
scroll to position [1086, 0]
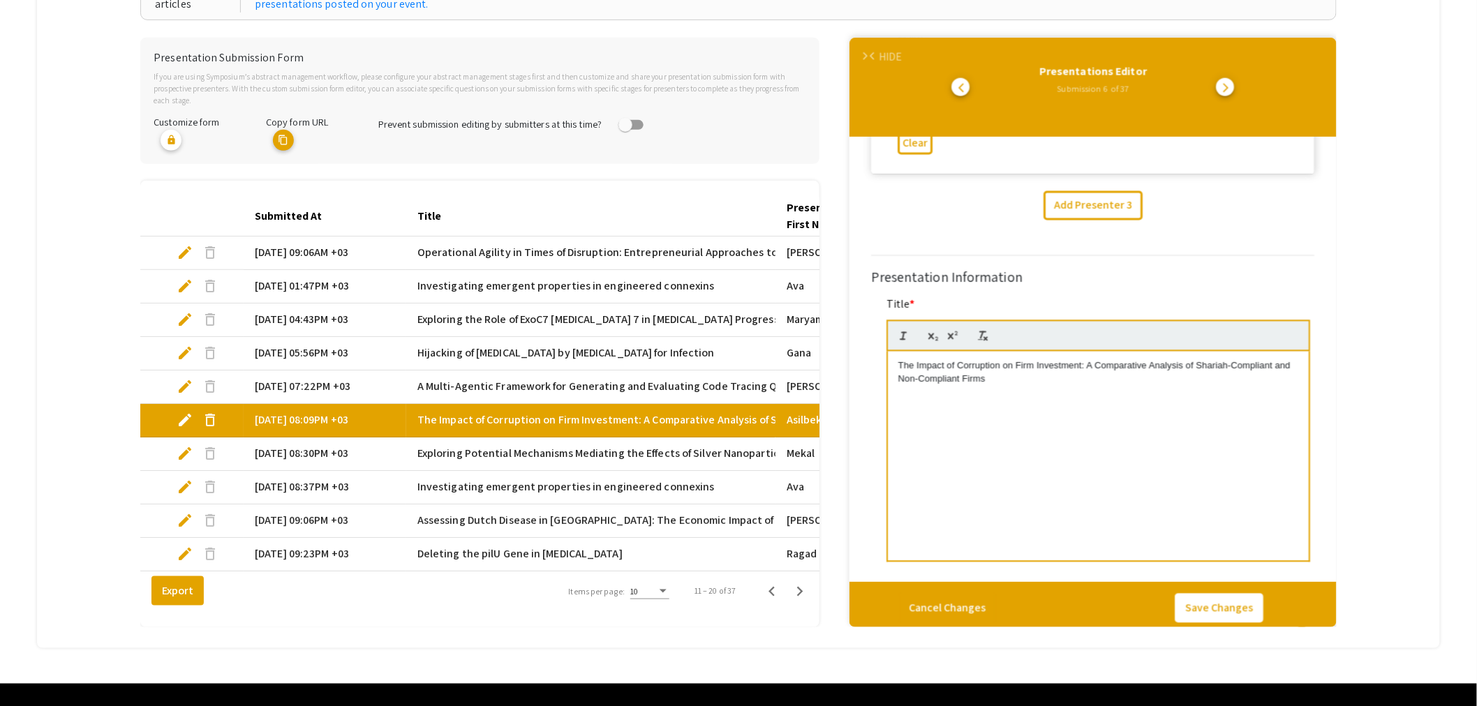
click at [184, 445] on span "edit" at bounding box center [185, 453] width 17 height 17
select select "custom"
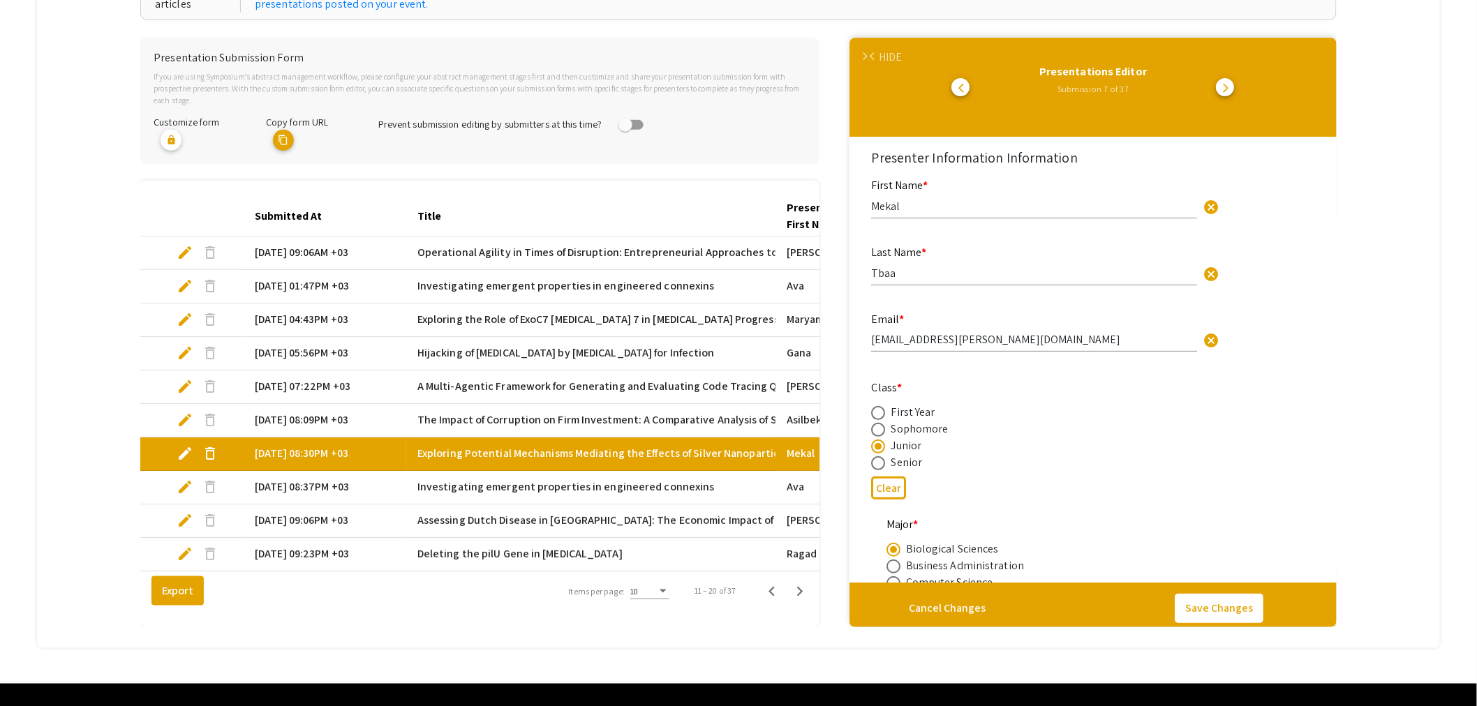
type input "0"
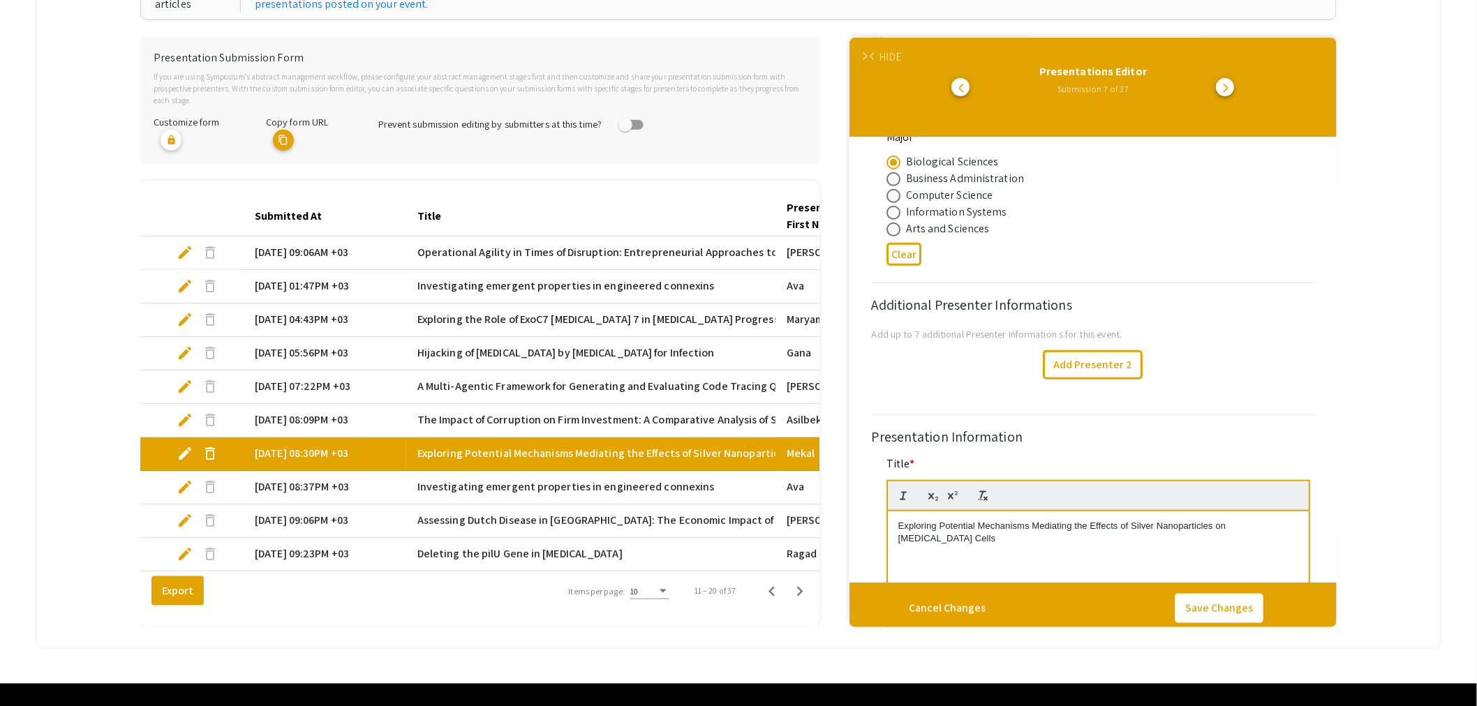
select select "auto"
type input "1"
select select "auto"
click at [184, 479] on span "edit" at bounding box center [185, 487] width 17 height 17
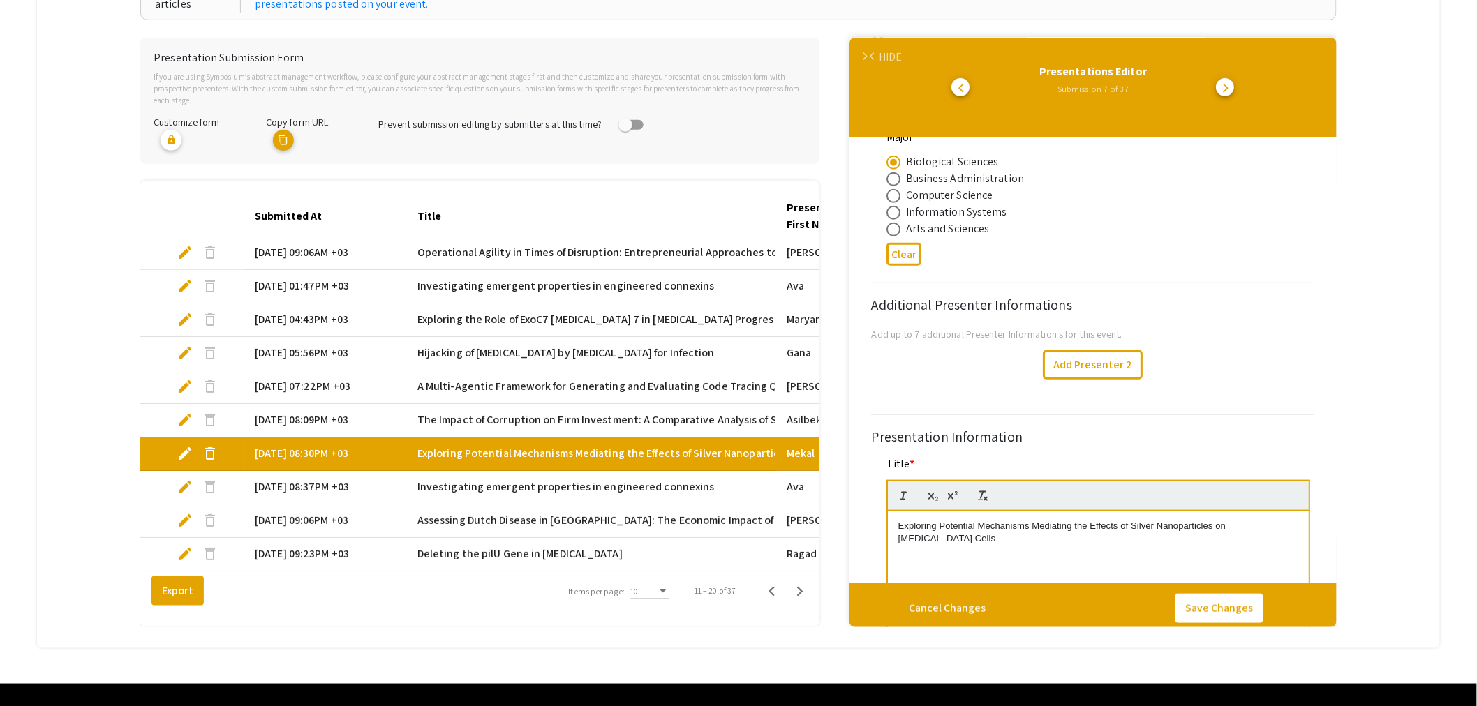
select select "custom"
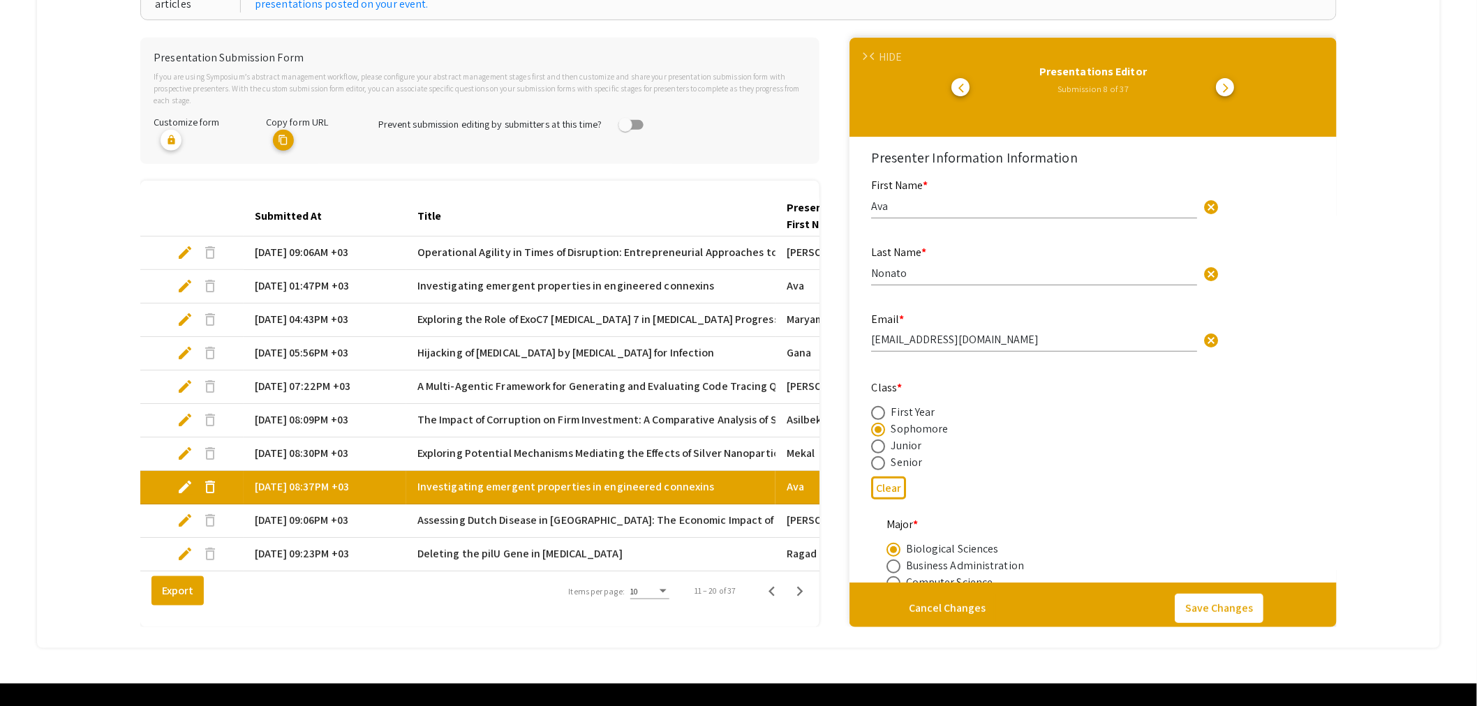
type input "0"
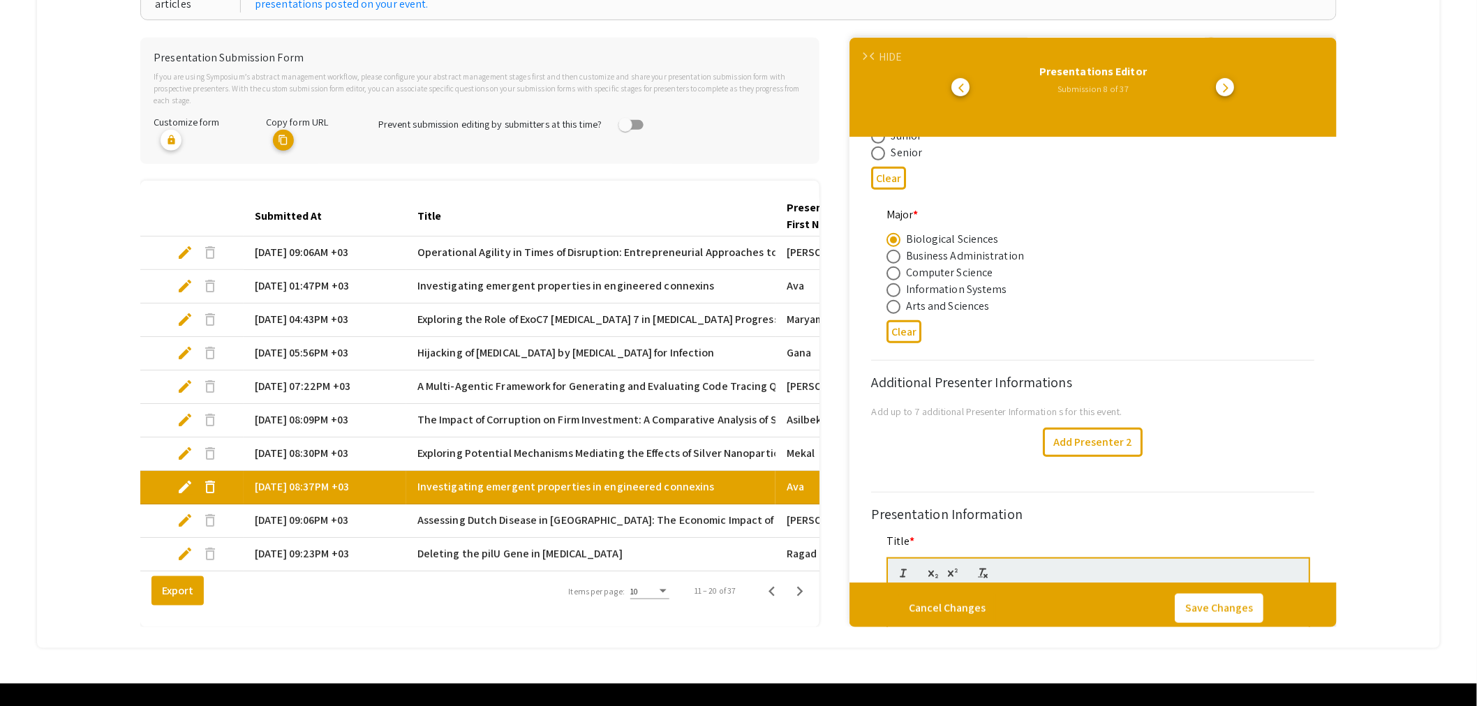
scroll to position [387, 0]
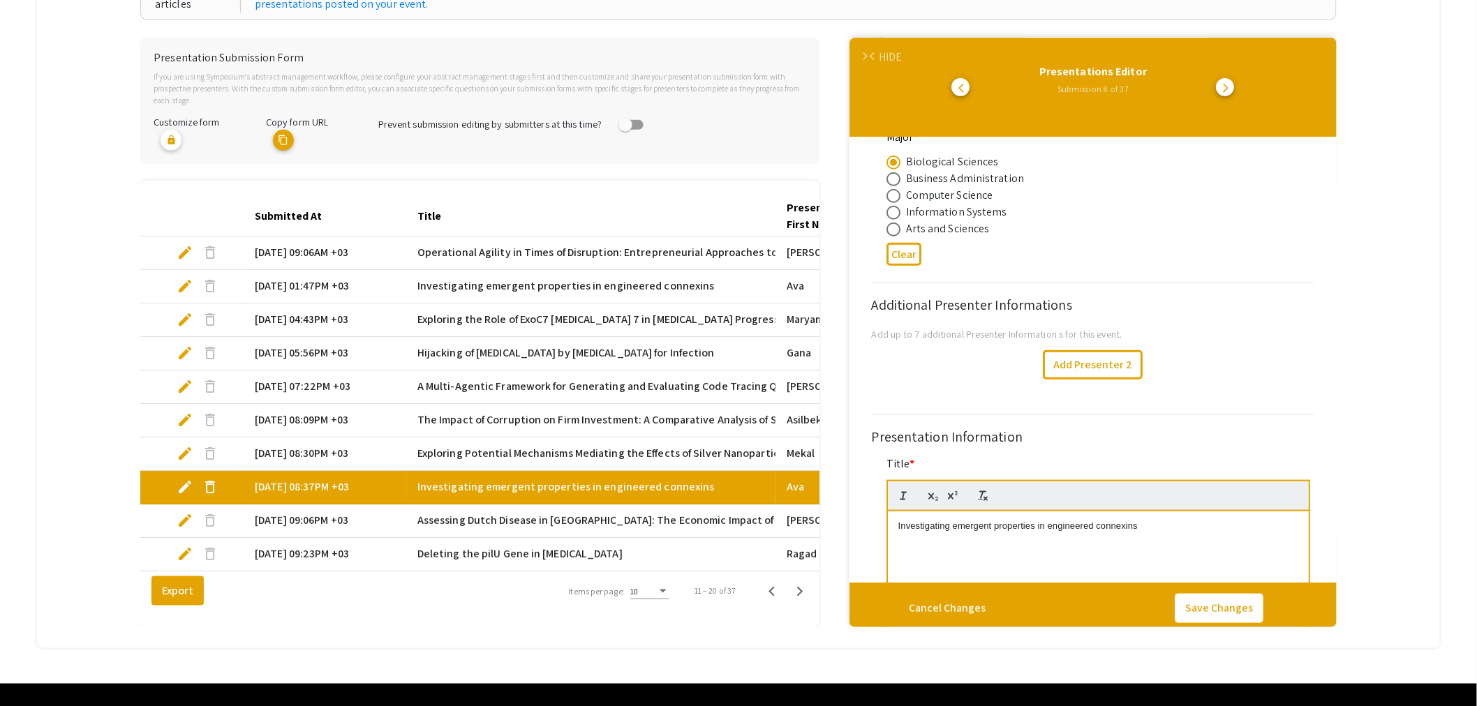
select select "auto"
type input "1"
click at [180, 512] on span "edit" at bounding box center [185, 520] width 17 height 17
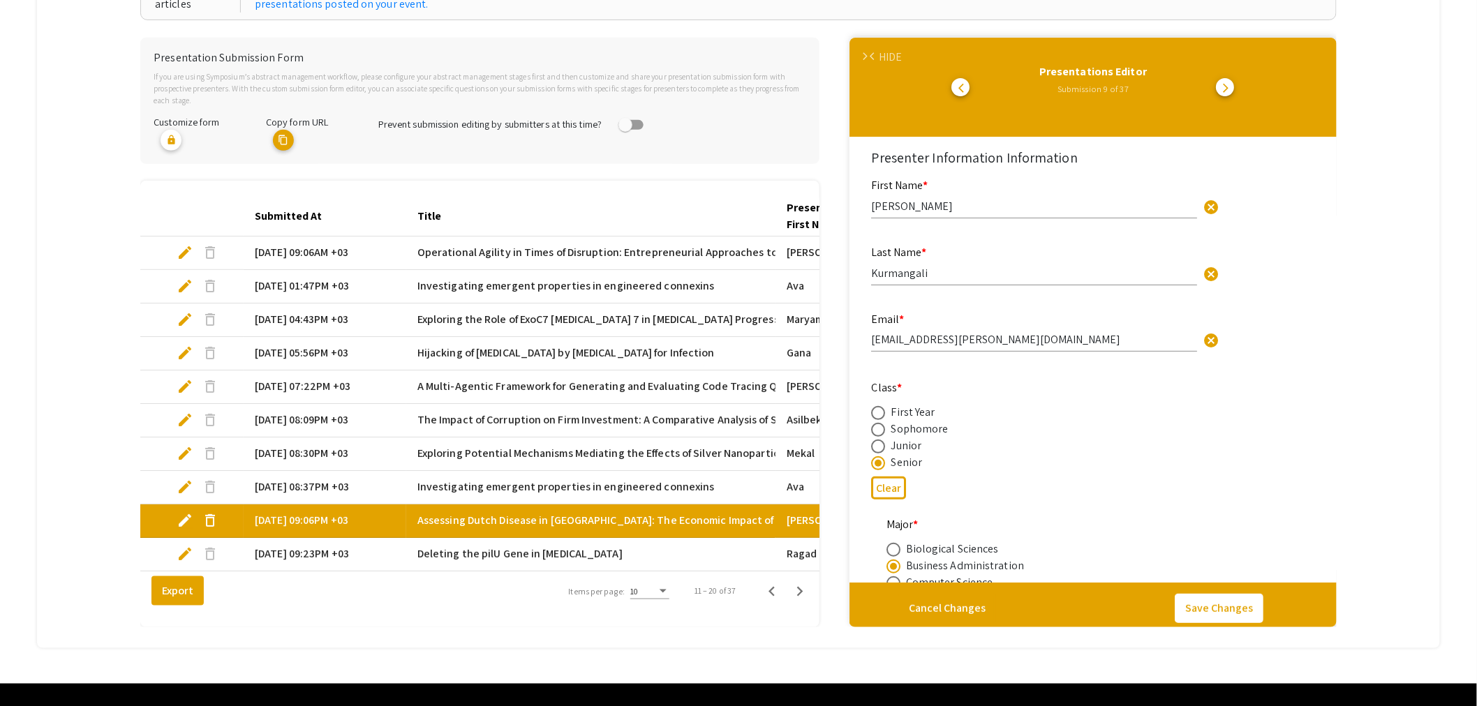
select select "custom"
type input "0"
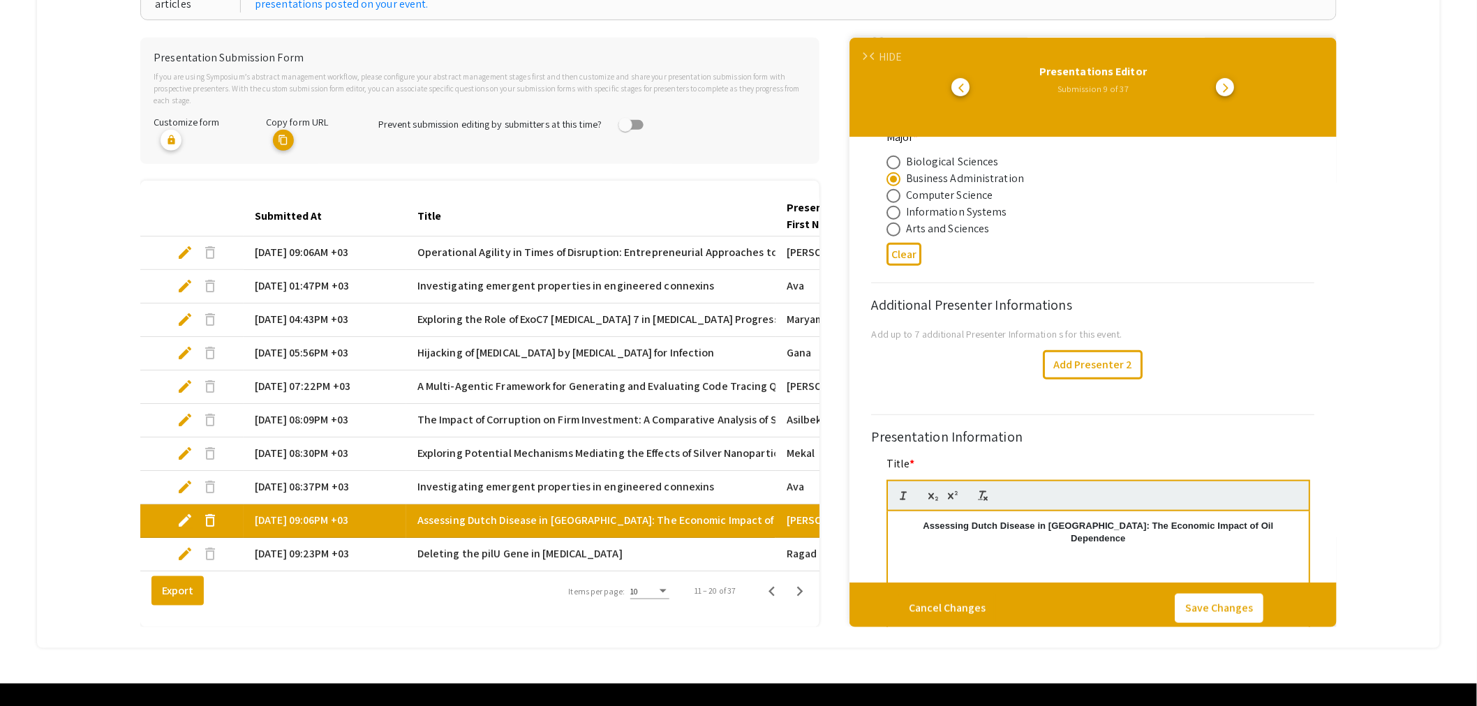
select select "auto"
type input "1"
select select "auto"
click at [179, 546] on span "edit" at bounding box center [185, 554] width 17 height 17
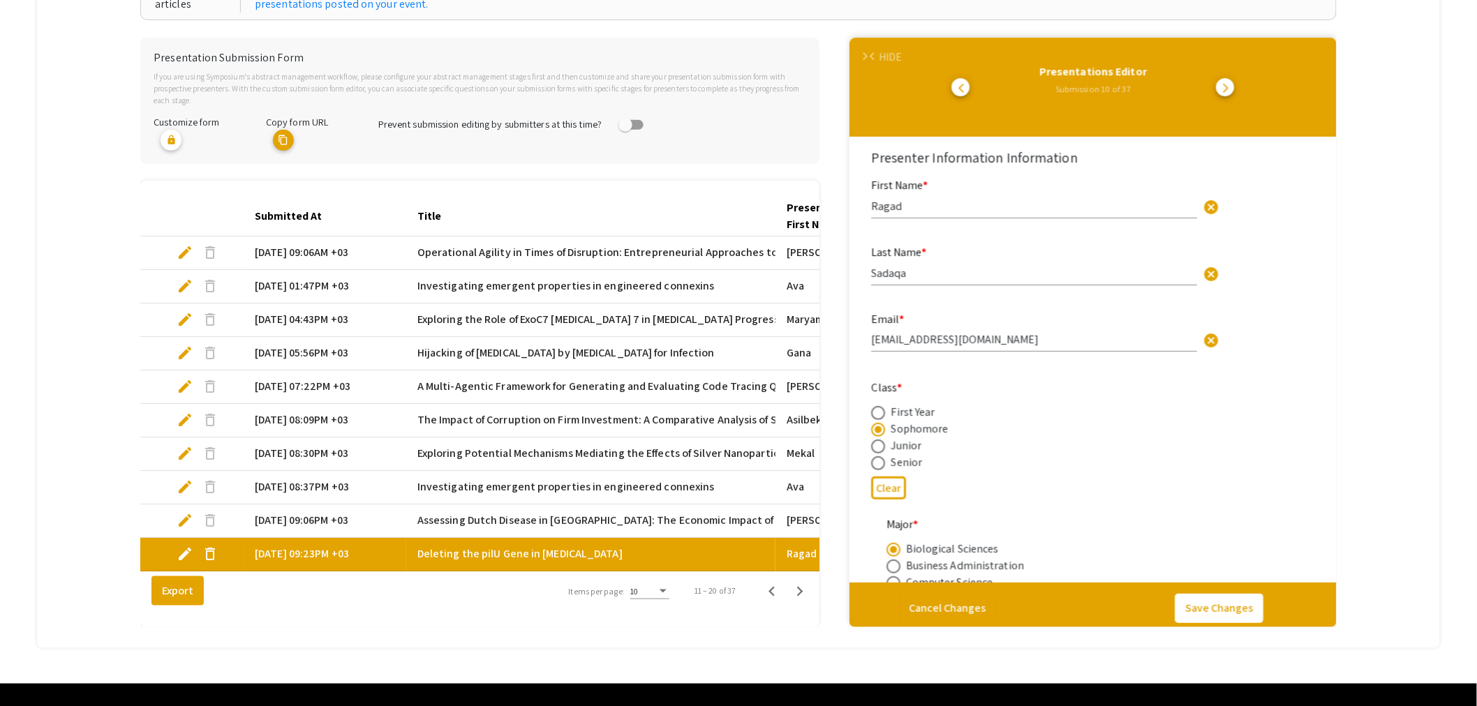
select select "custom"
type input "0"
select select "auto"
type input "1"
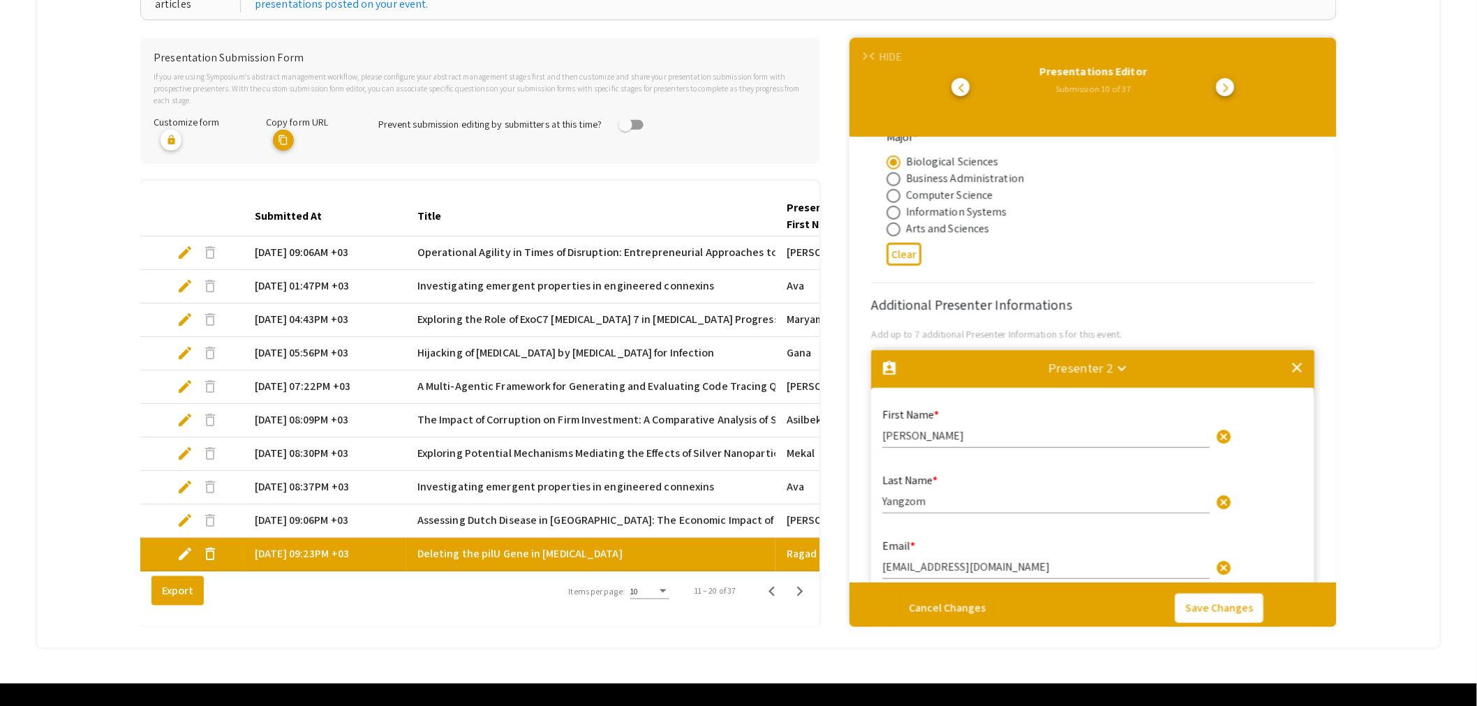
select select "auto"
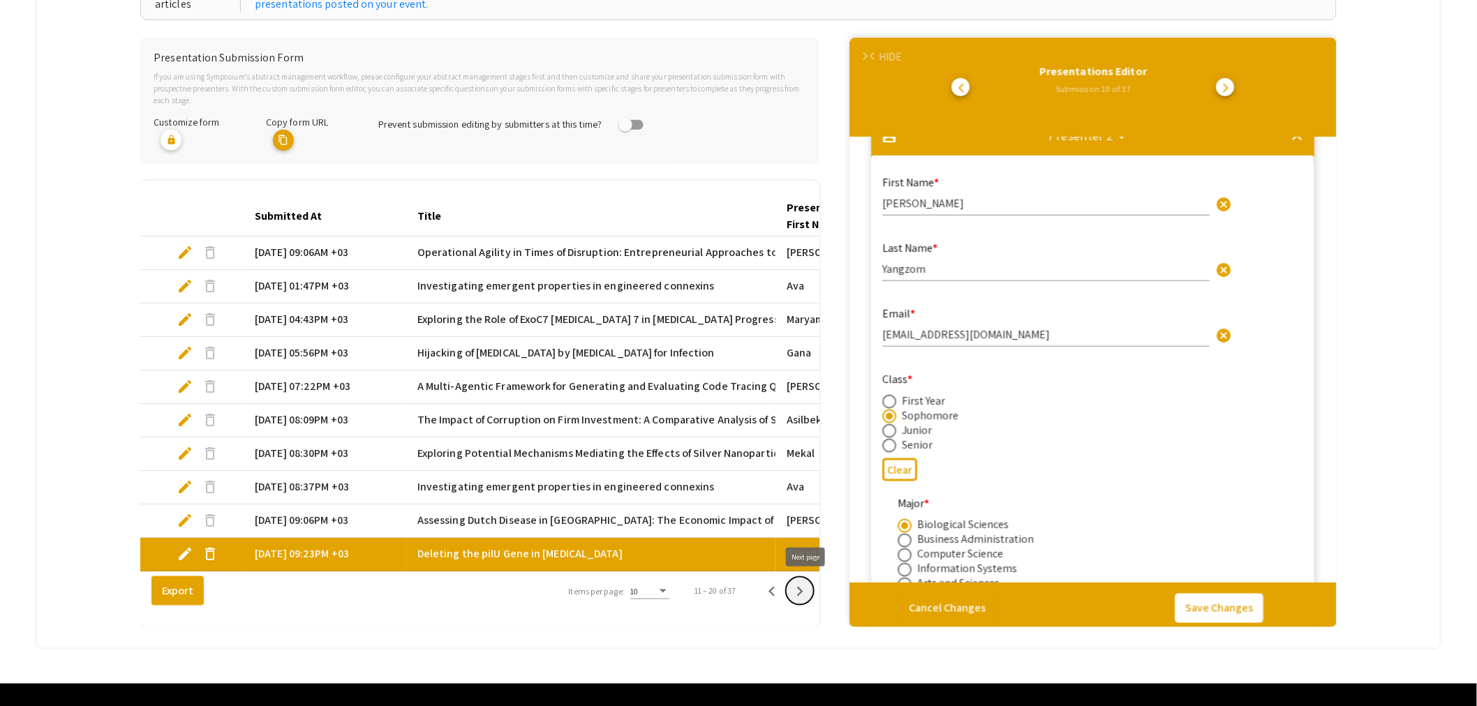
click at [804, 589] on icon "Next page" at bounding box center [800, 592] width 6 height 10
type input "[PERSON_NAME]"
type input "[EMAIL_ADDRESS][DOMAIN_NAME]"
radio input "false"
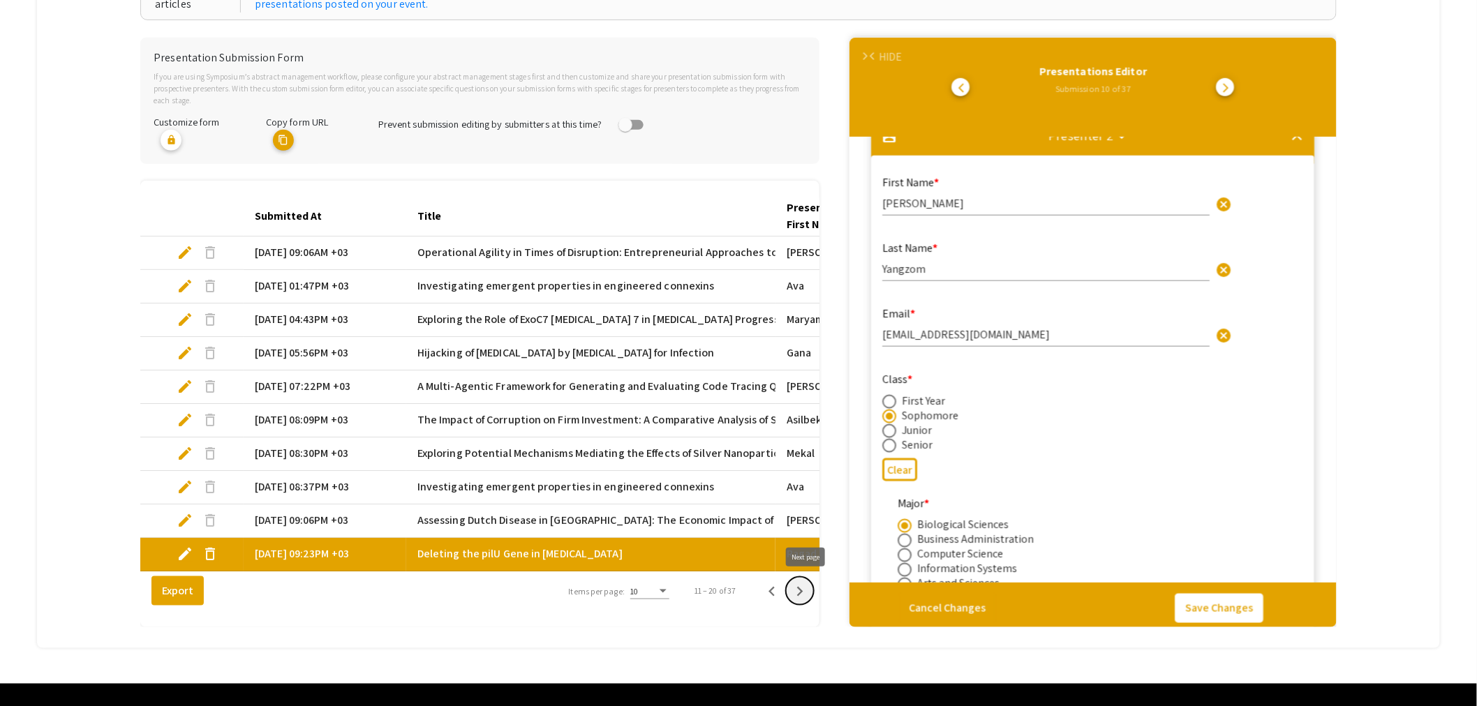
radio input "true"
type input "[PERSON_NAME]-Flushing"
radio input "true"
type input "0"
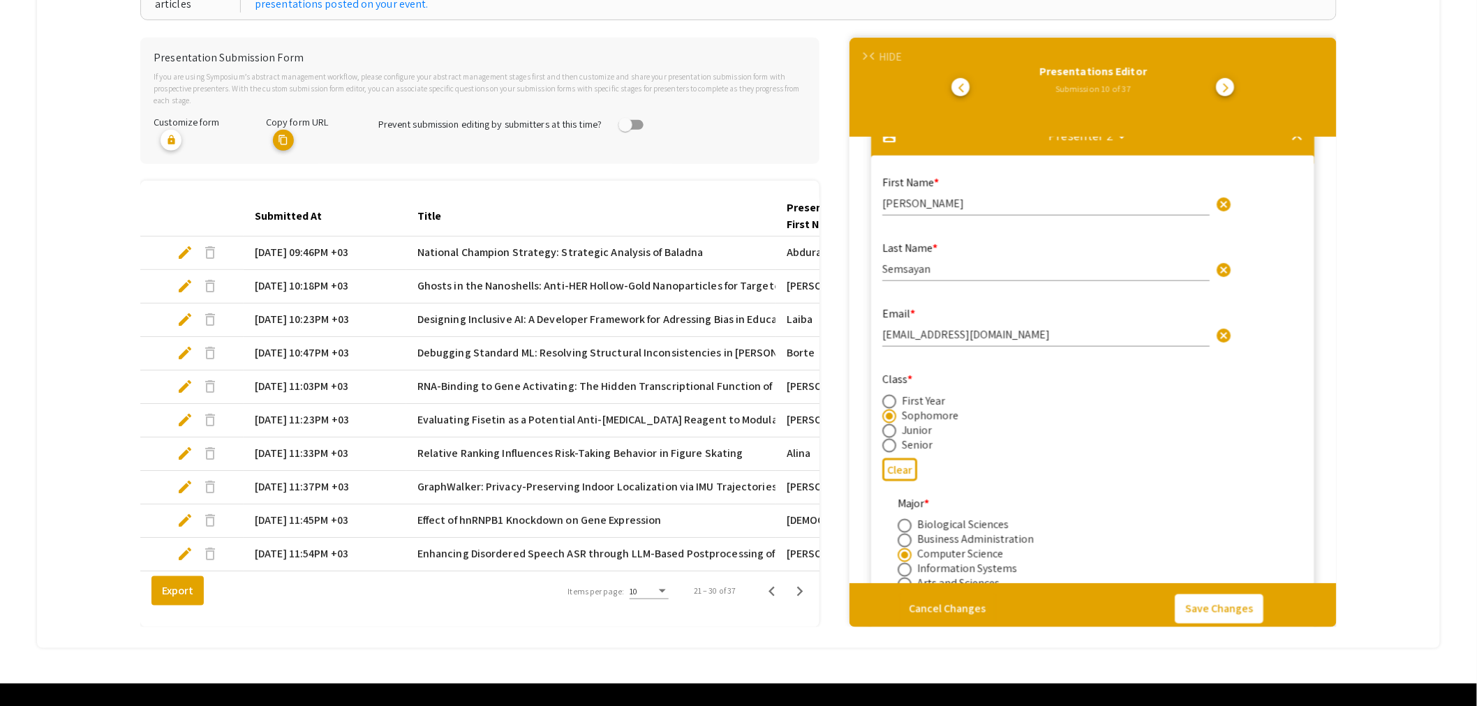
select select "auto"
type input "1"
click at [184, 244] on span "edit" at bounding box center [185, 252] width 17 height 17
select select "custom"
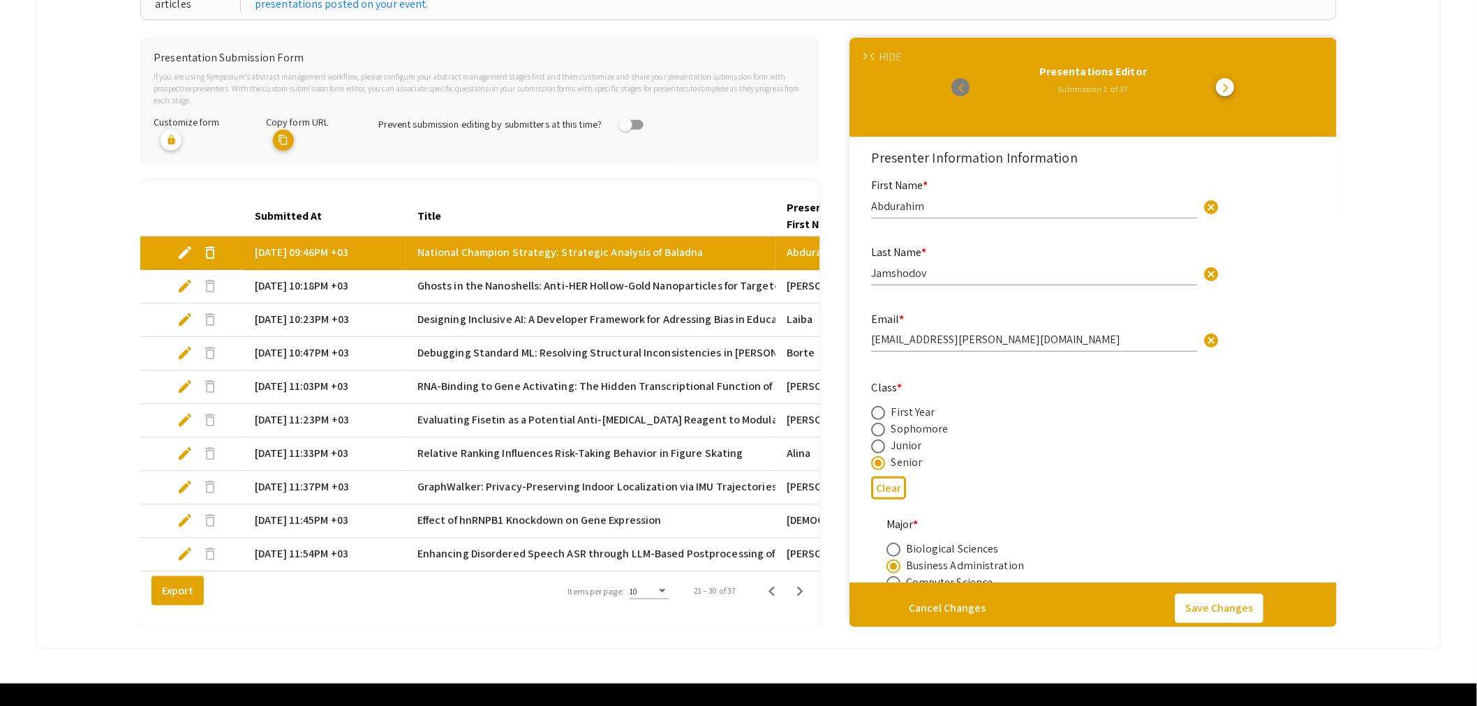
type input "0"
select select "custom"
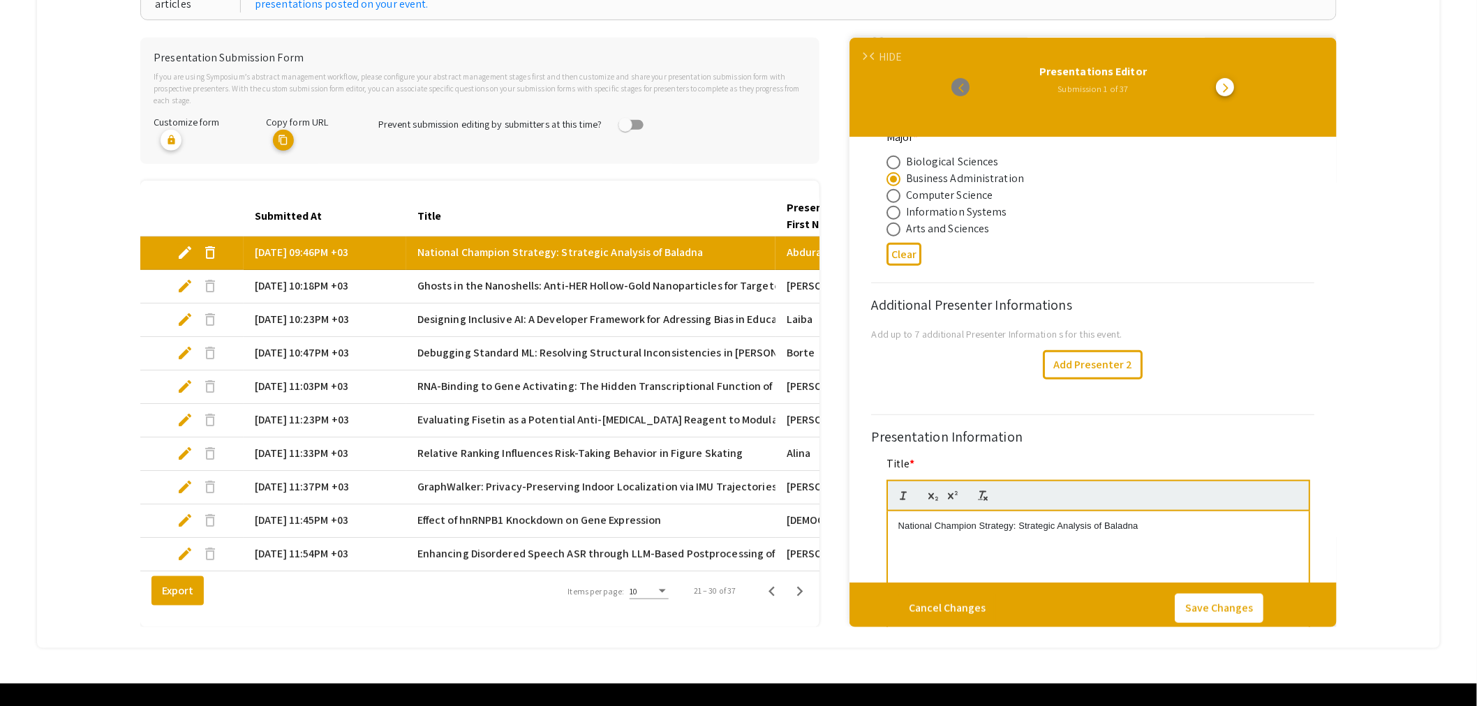
click at [180, 278] on span "edit" at bounding box center [185, 286] width 17 height 17
select select "custom"
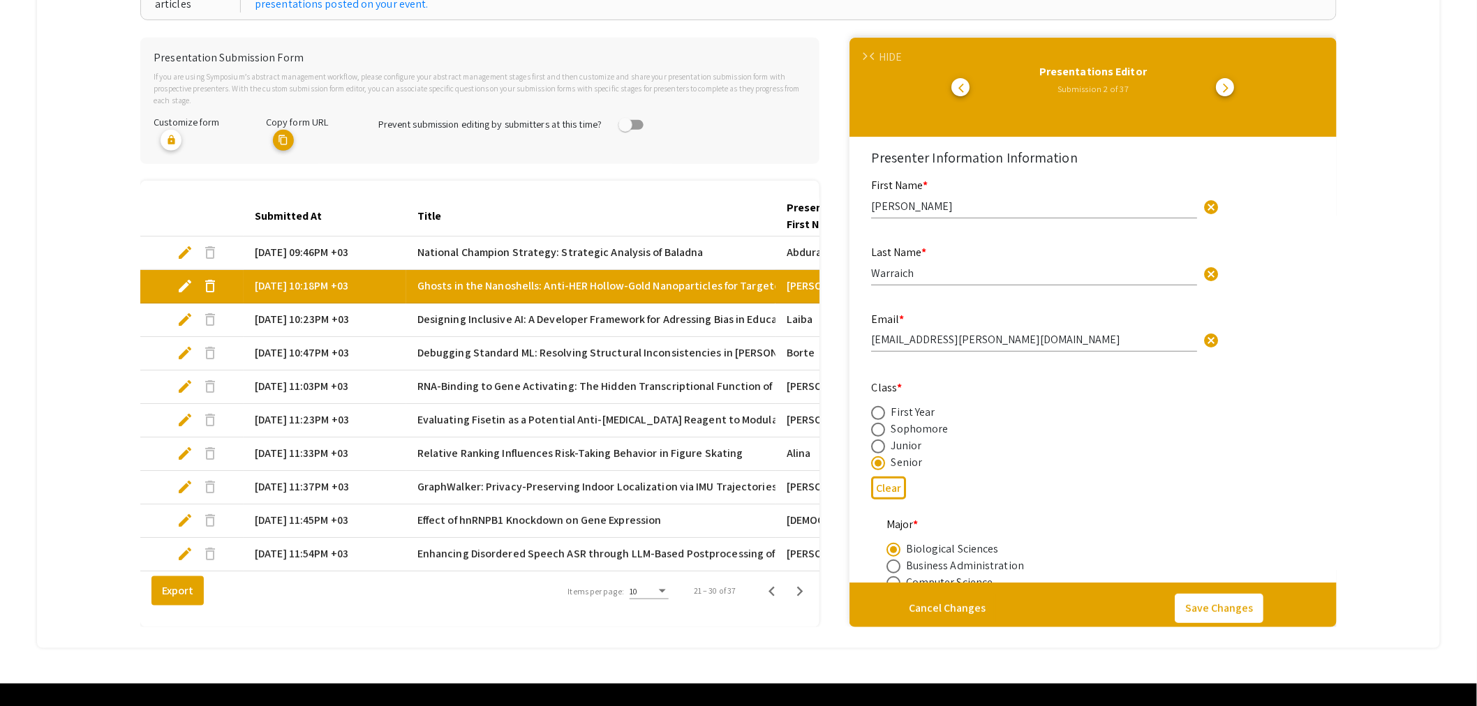
type input "0"
select select "auto"
type input "1"
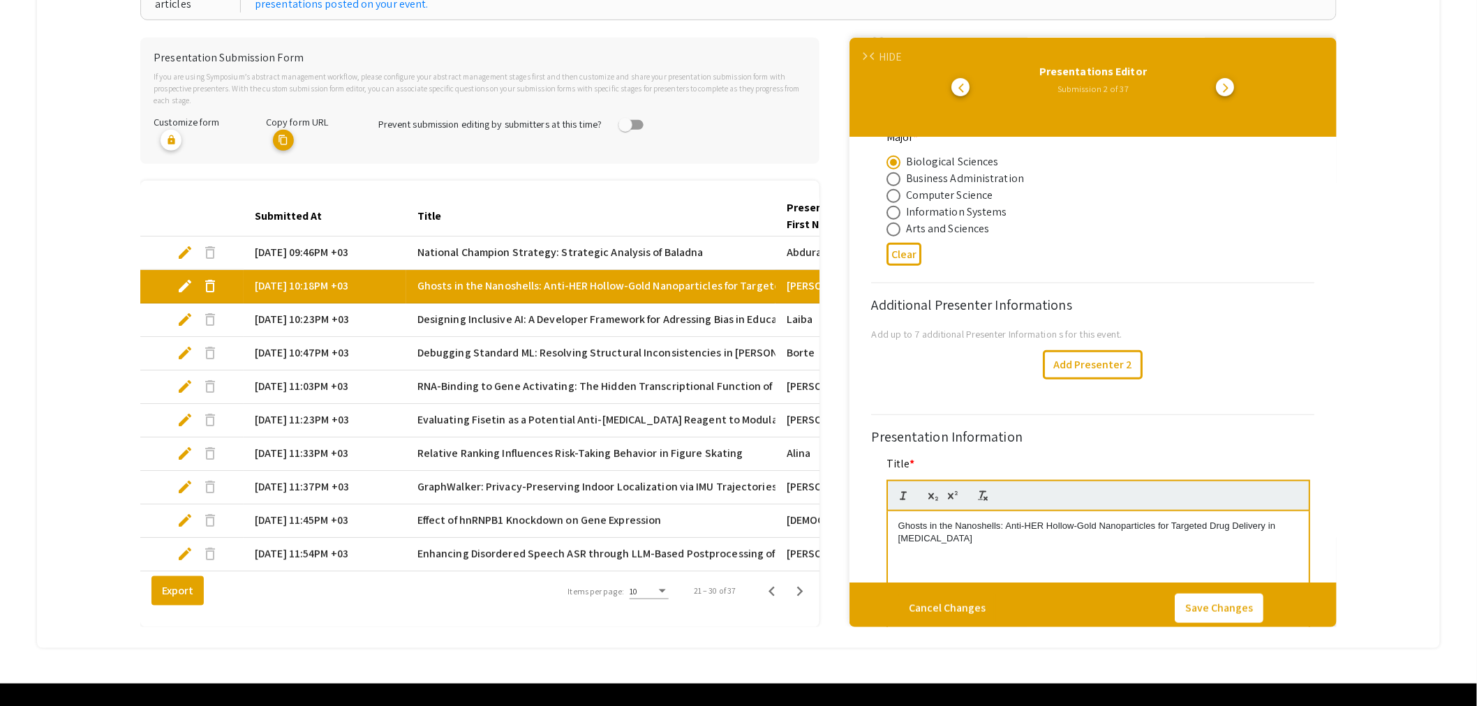
select select "auto"
click at [188, 311] on span "edit" at bounding box center [185, 319] width 17 height 17
select select "custom"
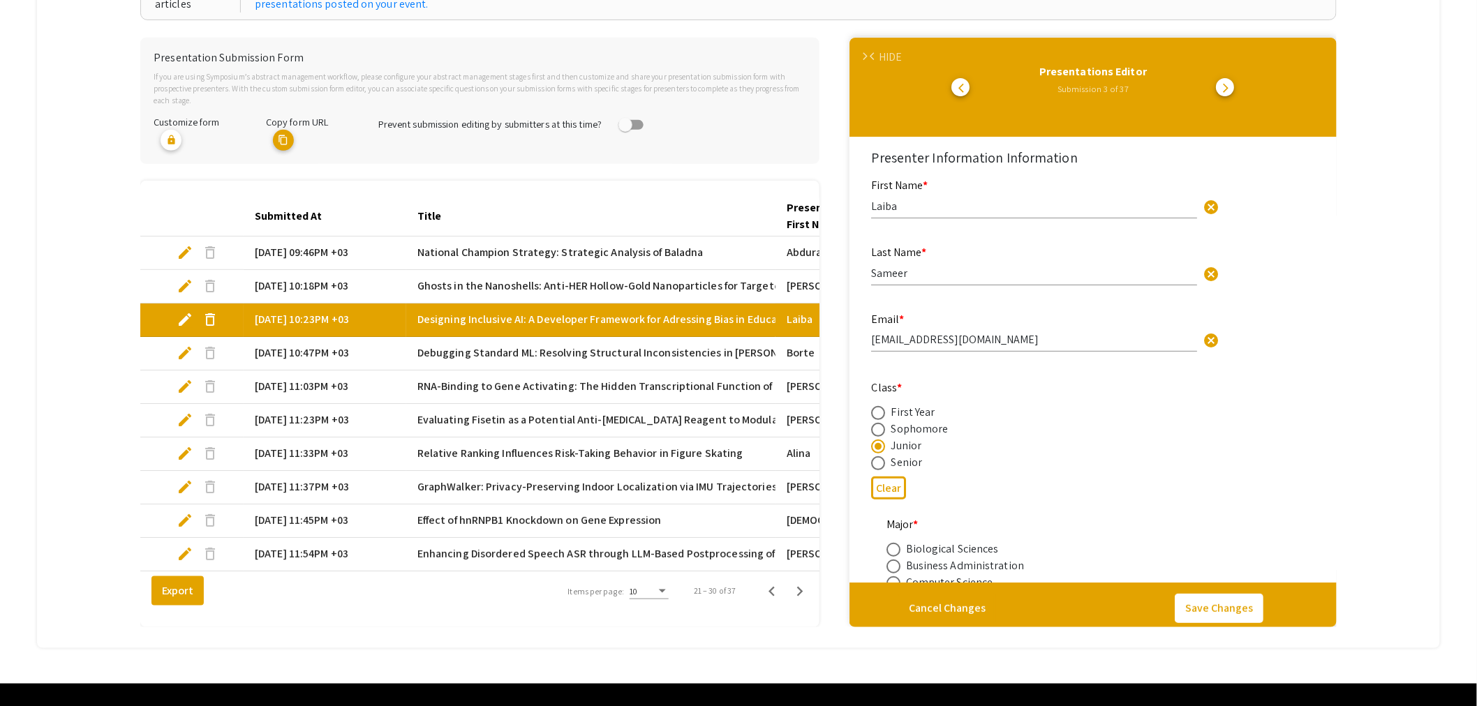
type input "0"
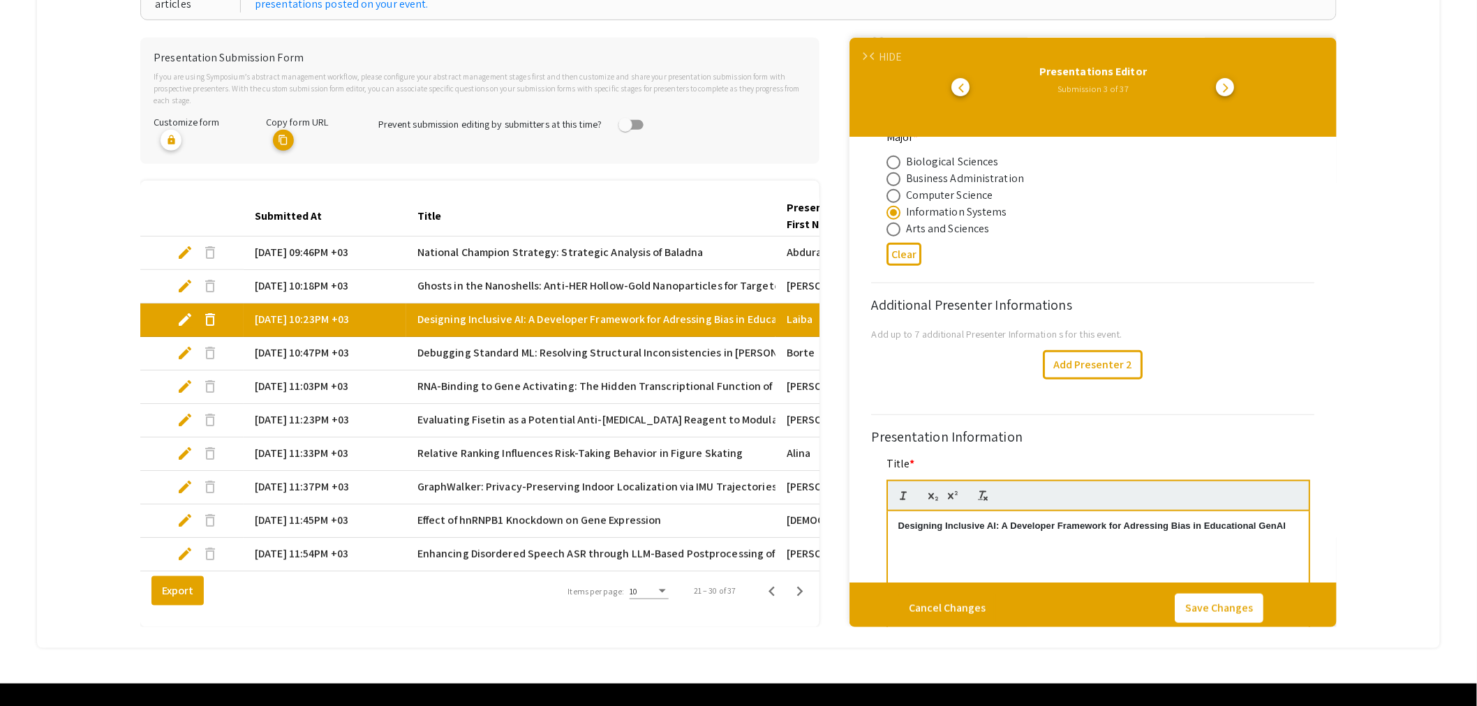
select select "auto"
type input "1"
click at [184, 345] on span "edit" at bounding box center [185, 353] width 17 height 17
select select "custom"
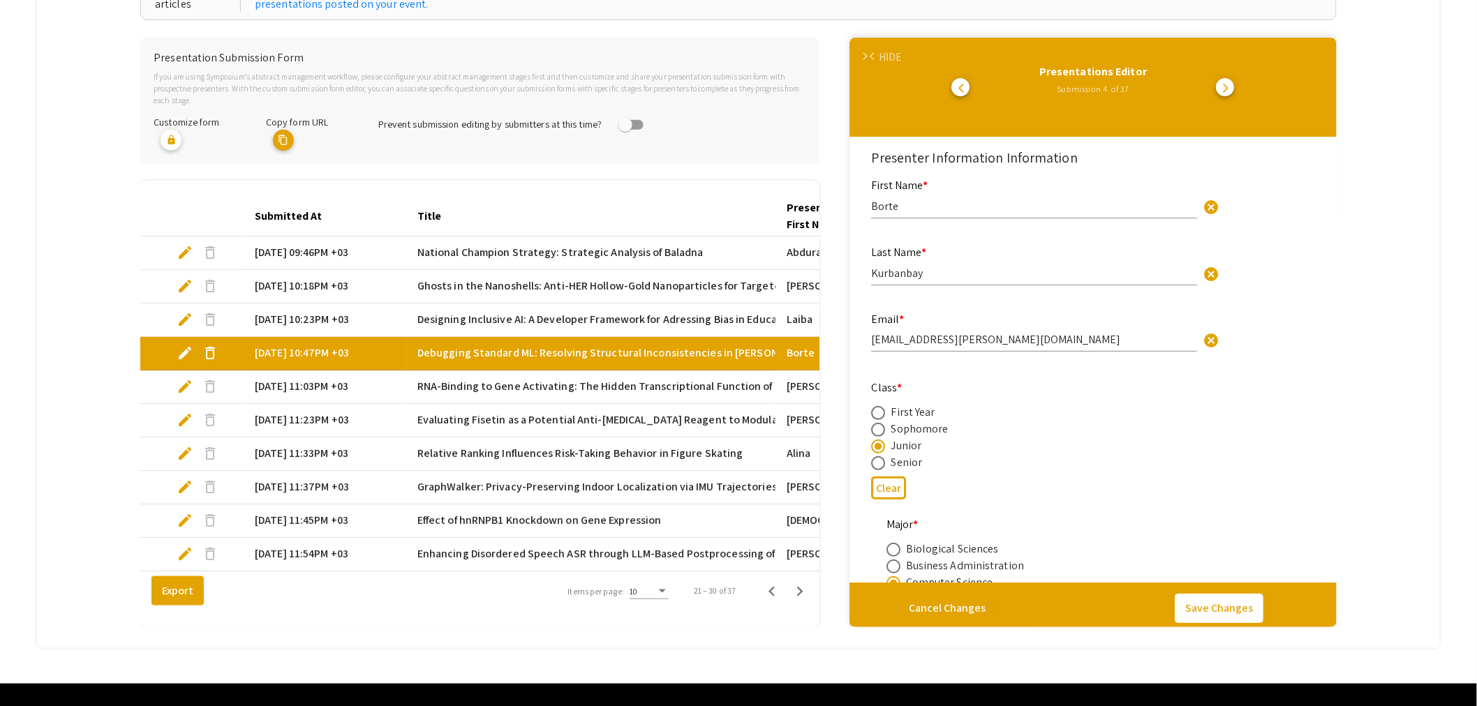
type input "0"
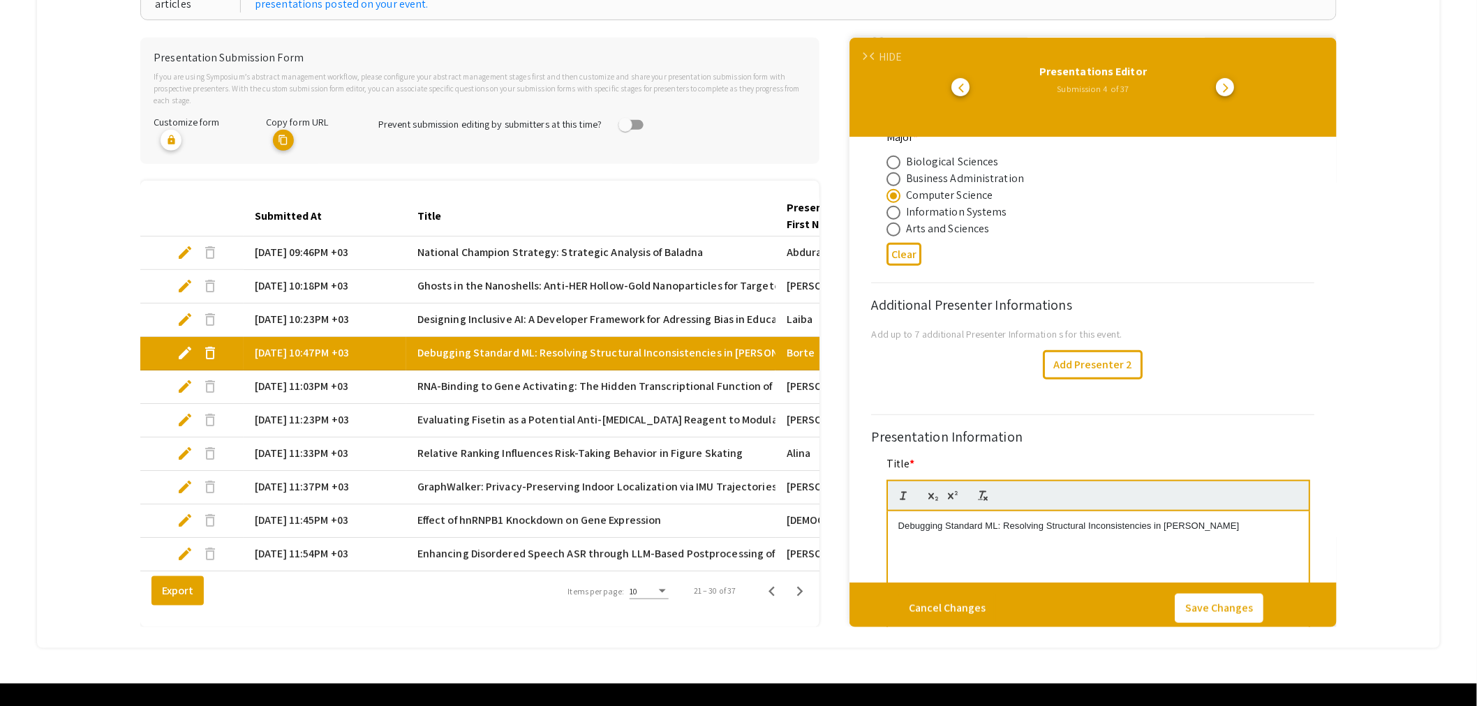
select select "auto"
type input "1"
click at [182, 378] on span "edit" at bounding box center [185, 386] width 17 height 17
select select "custom"
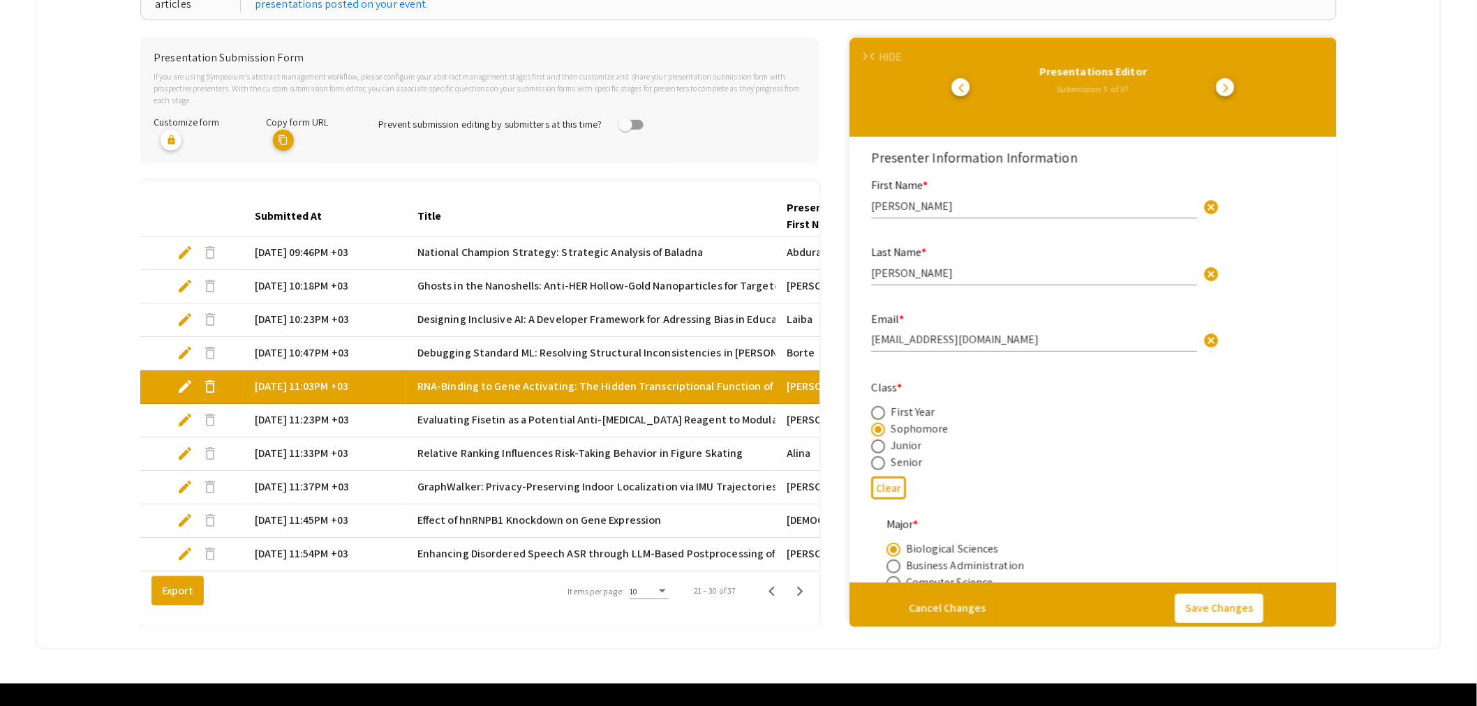
type input "0"
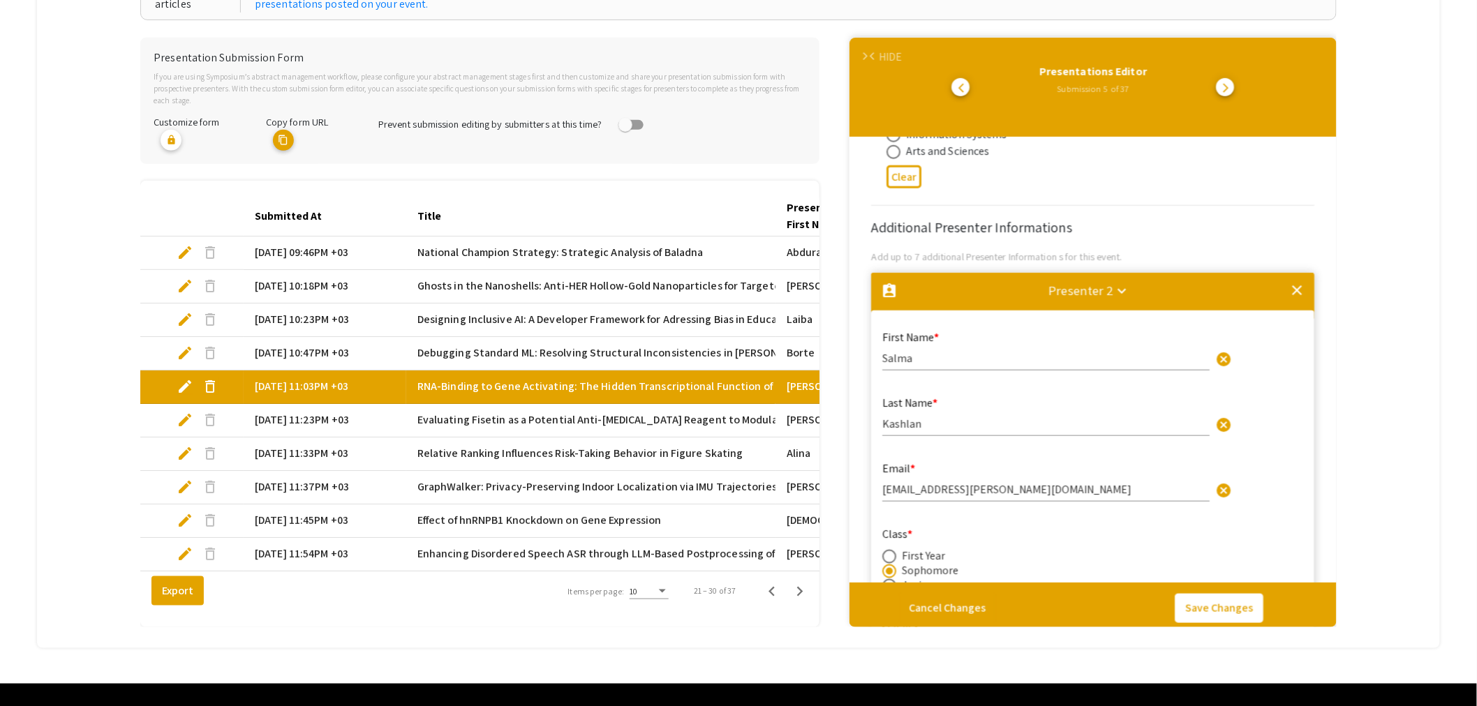
select select "auto"
type input "1"
click at [182, 412] on span "edit" at bounding box center [185, 420] width 17 height 17
select select "custom"
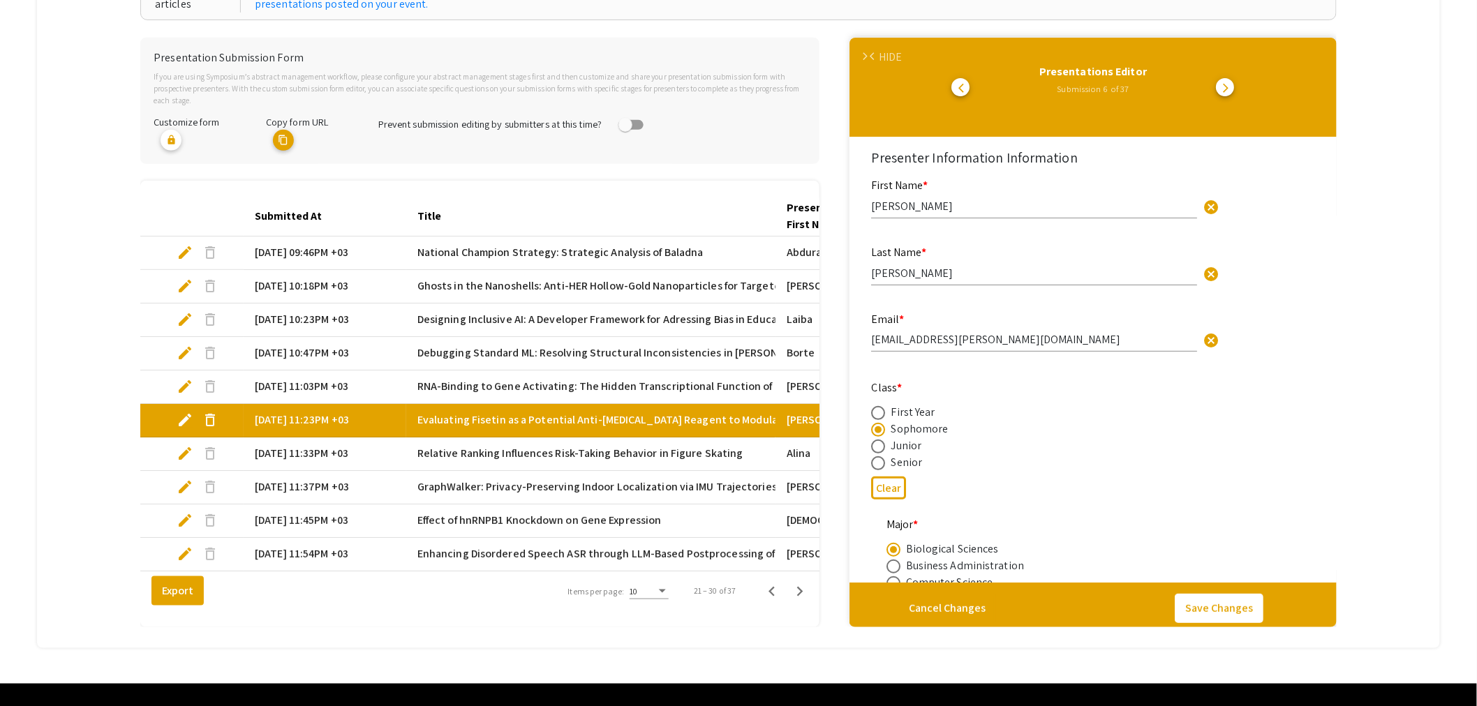
type input "0"
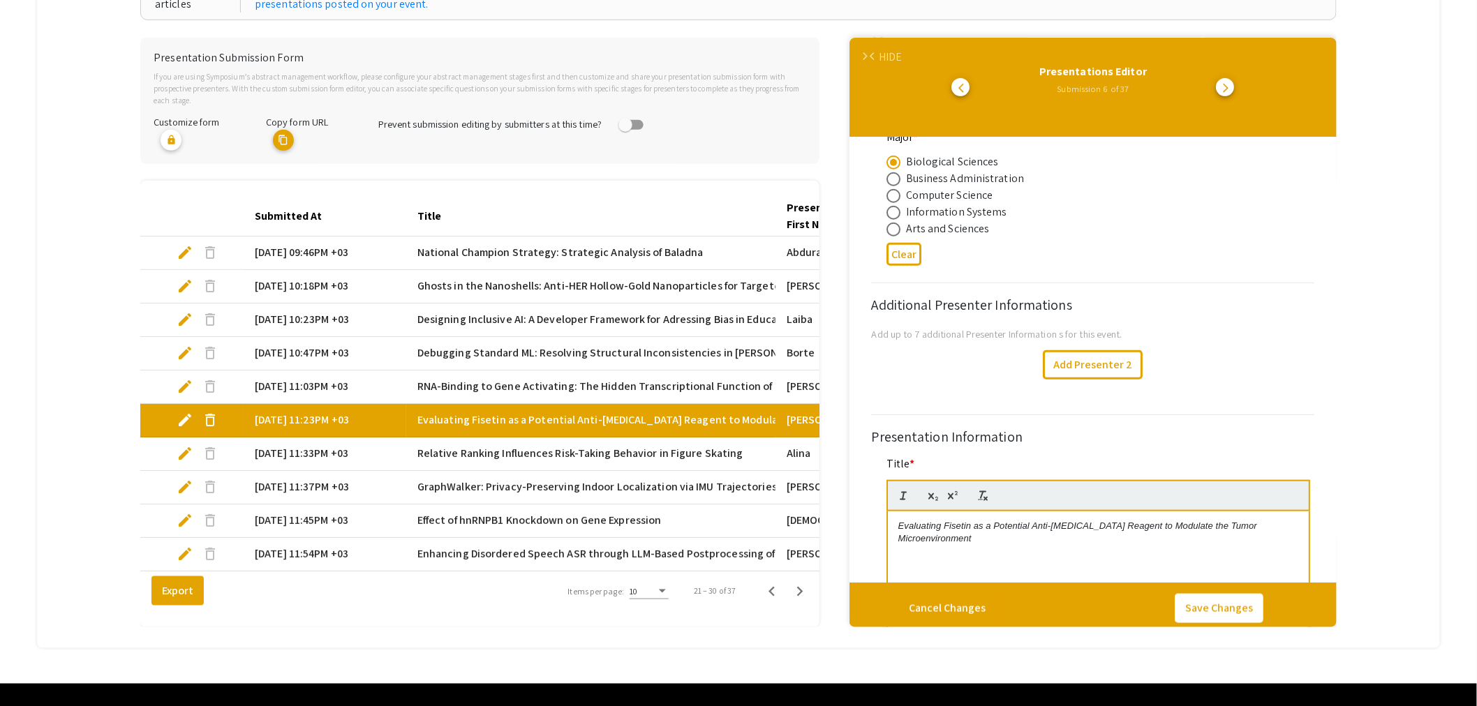
select select "auto"
type input "1"
click at [185, 445] on span "edit" at bounding box center [185, 453] width 17 height 17
select select "custom"
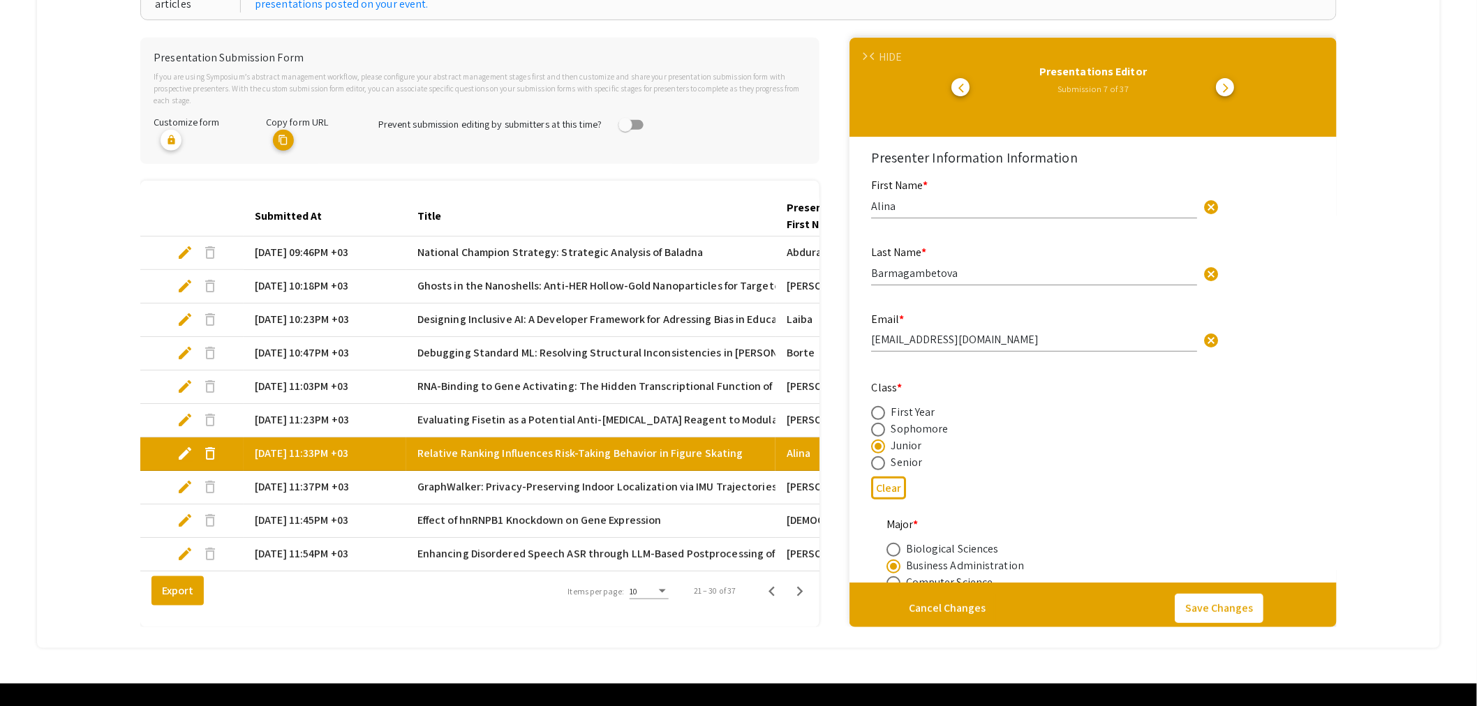
type input "0"
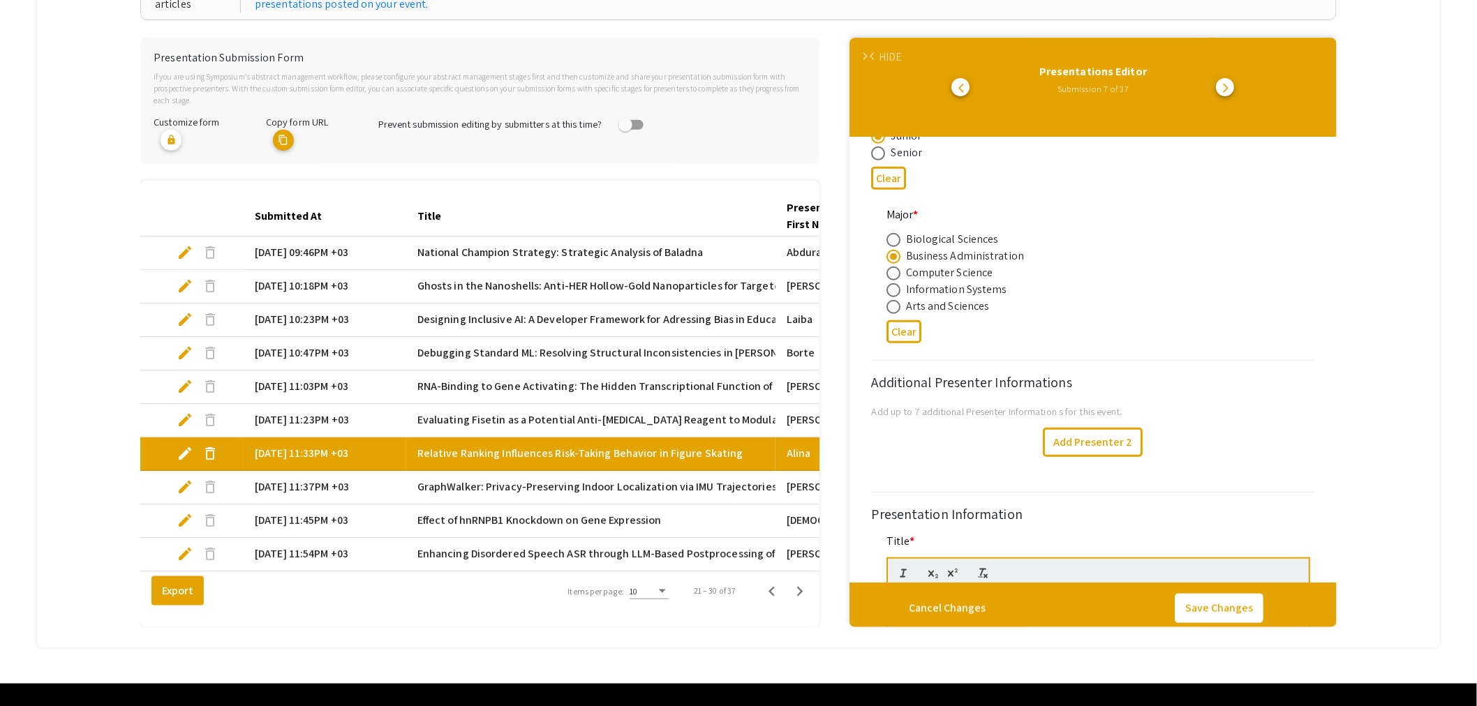
select select "auto"
type input "1"
select select "auto"
click at [172, 477] on mat-cell "edit delete" at bounding box center [191, 488] width 103 height 34
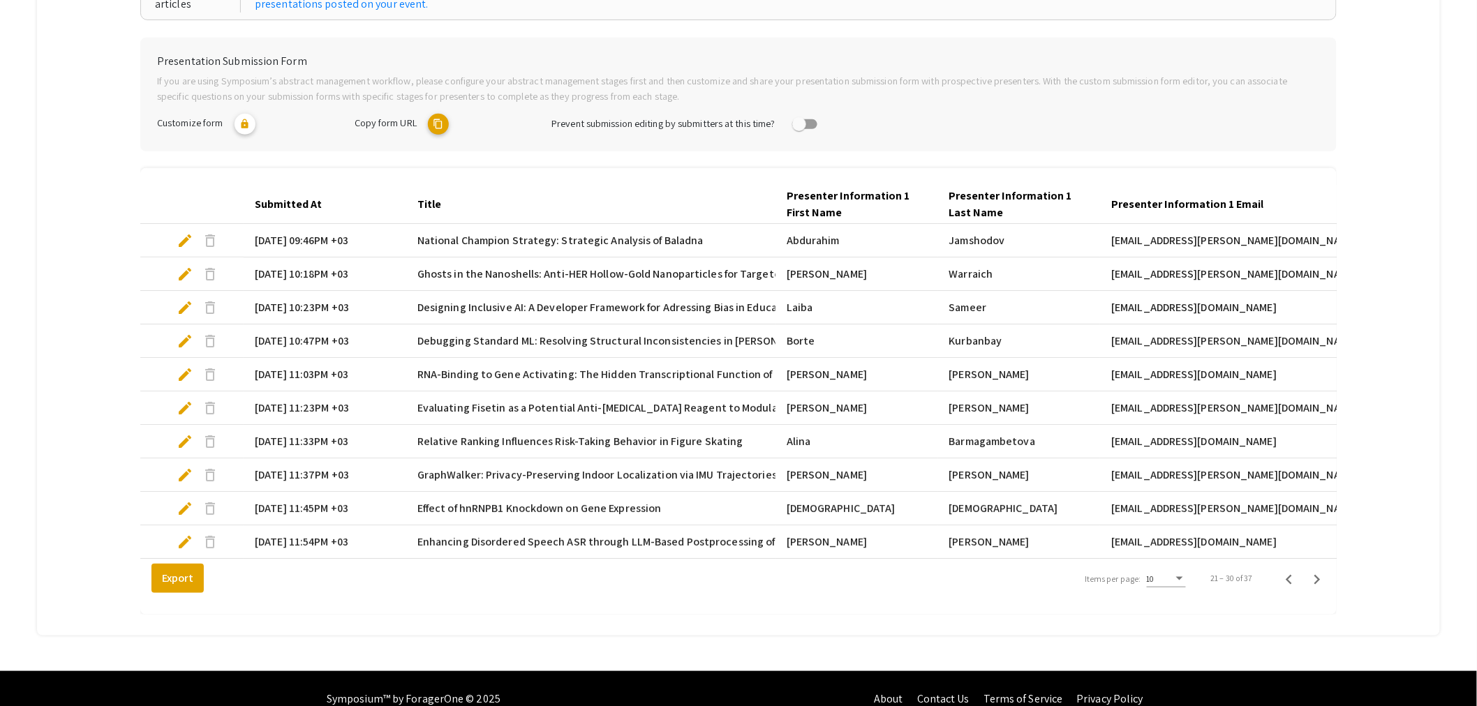
click at [185, 478] on span "edit" at bounding box center [185, 475] width 17 height 17
select select "custom"
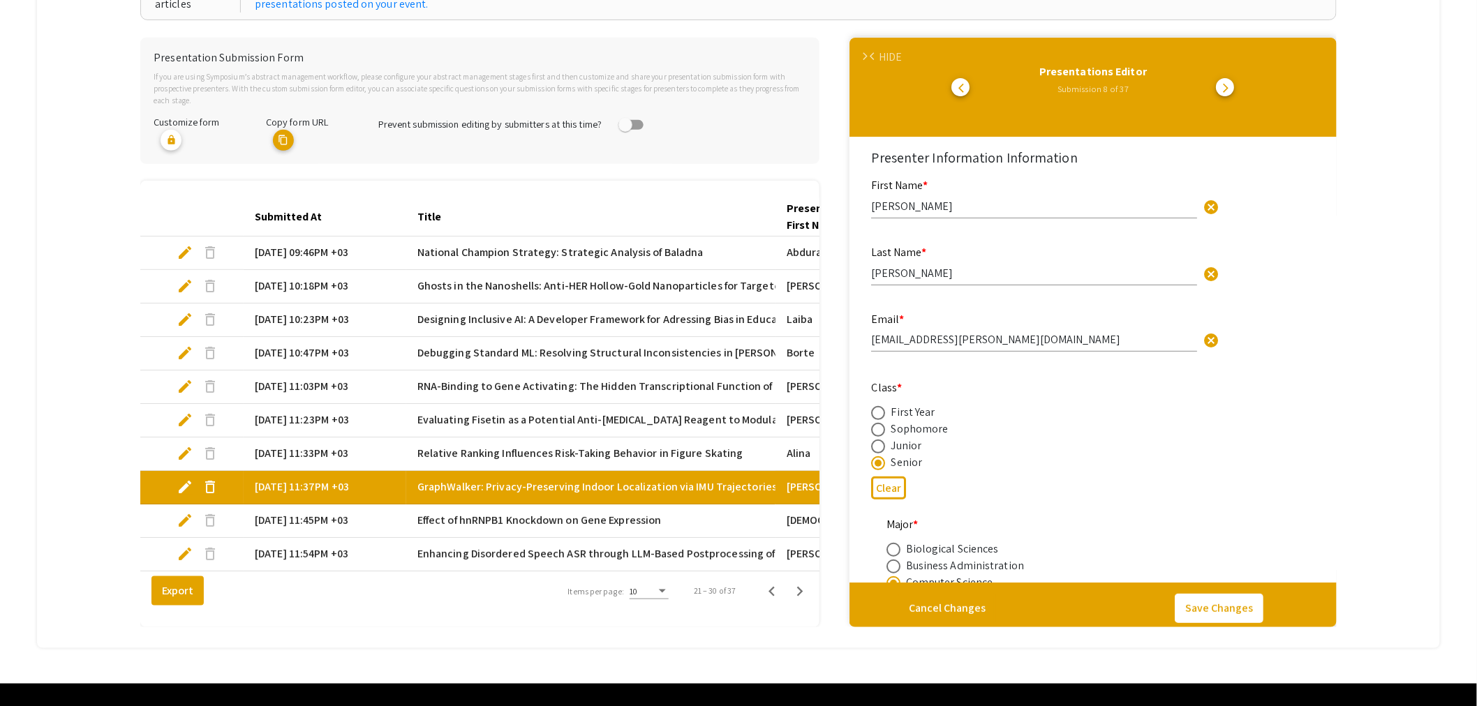
type input "0"
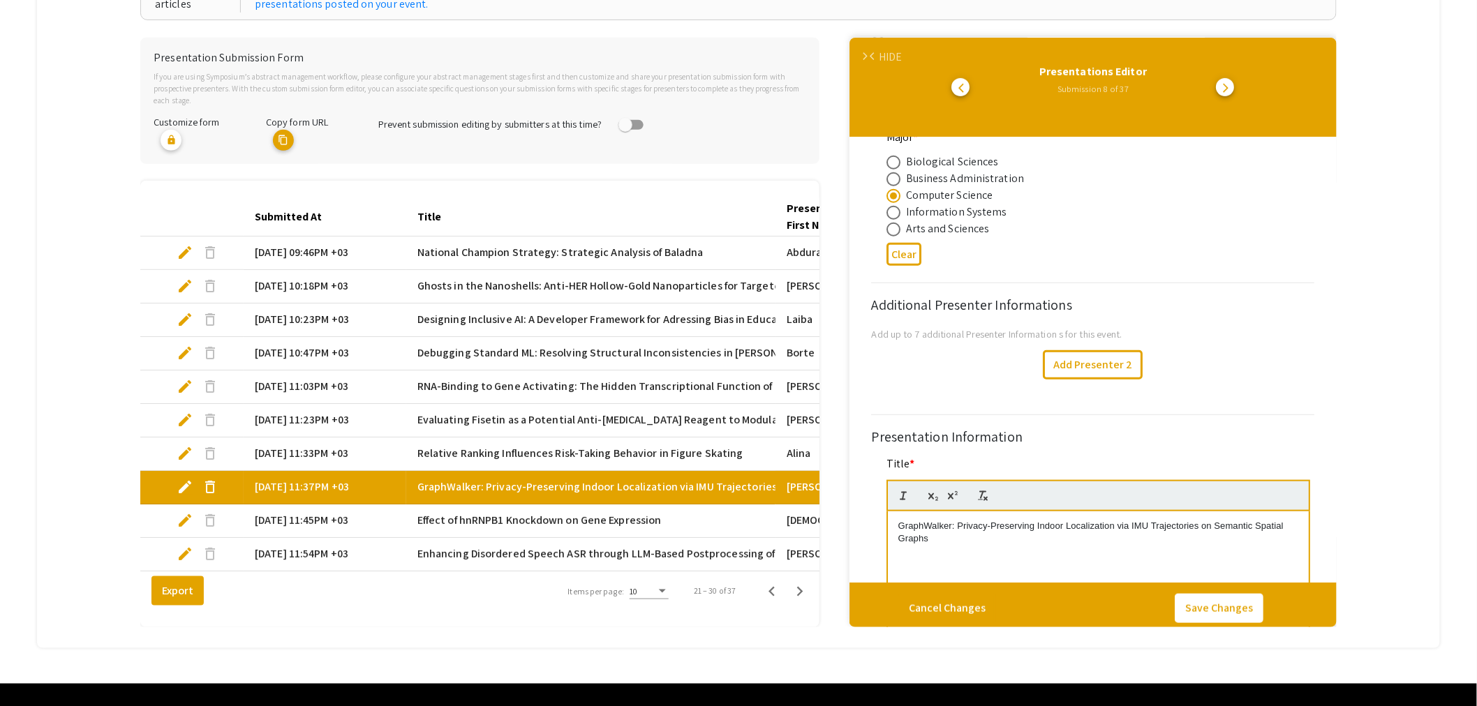
scroll to position [465, 0]
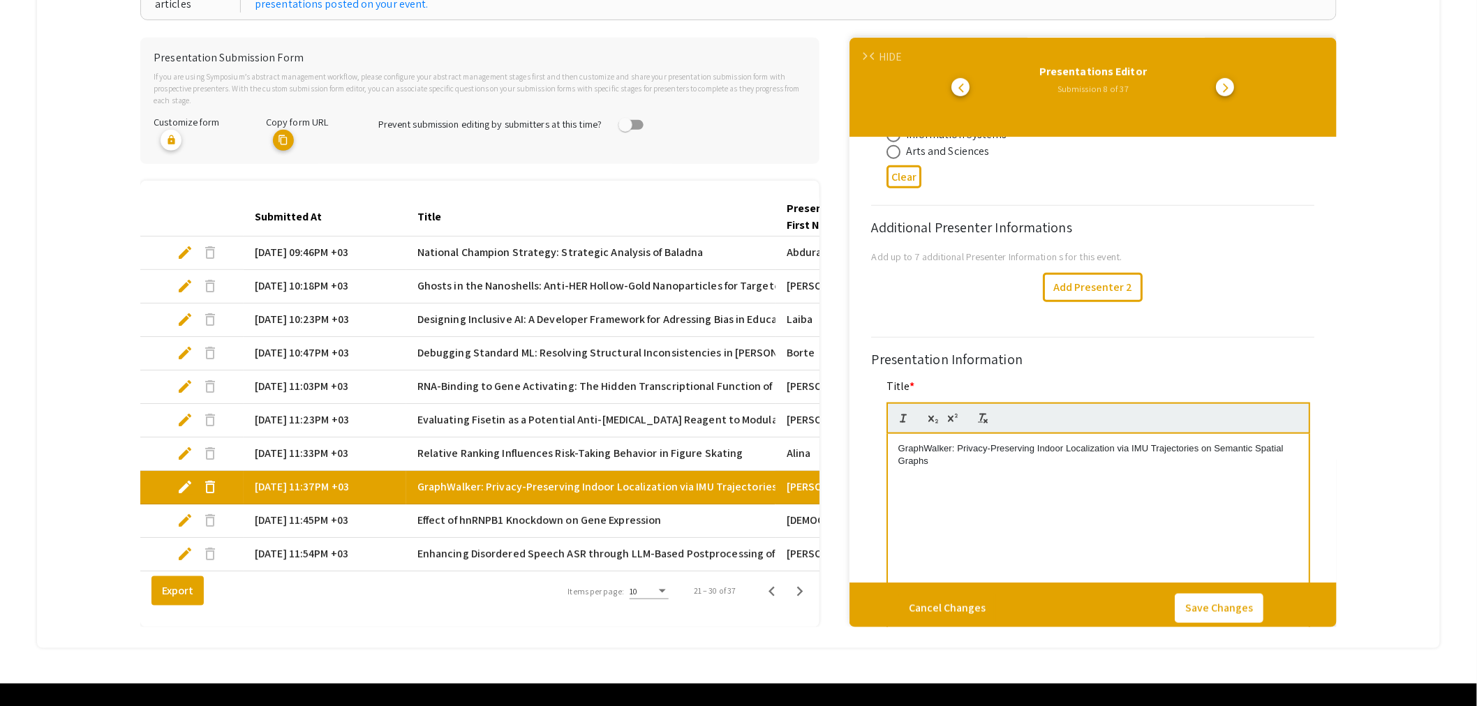
select select "auto"
type input "1"
select select "auto"
click at [182, 512] on span "edit" at bounding box center [185, 520] width 17 height 17
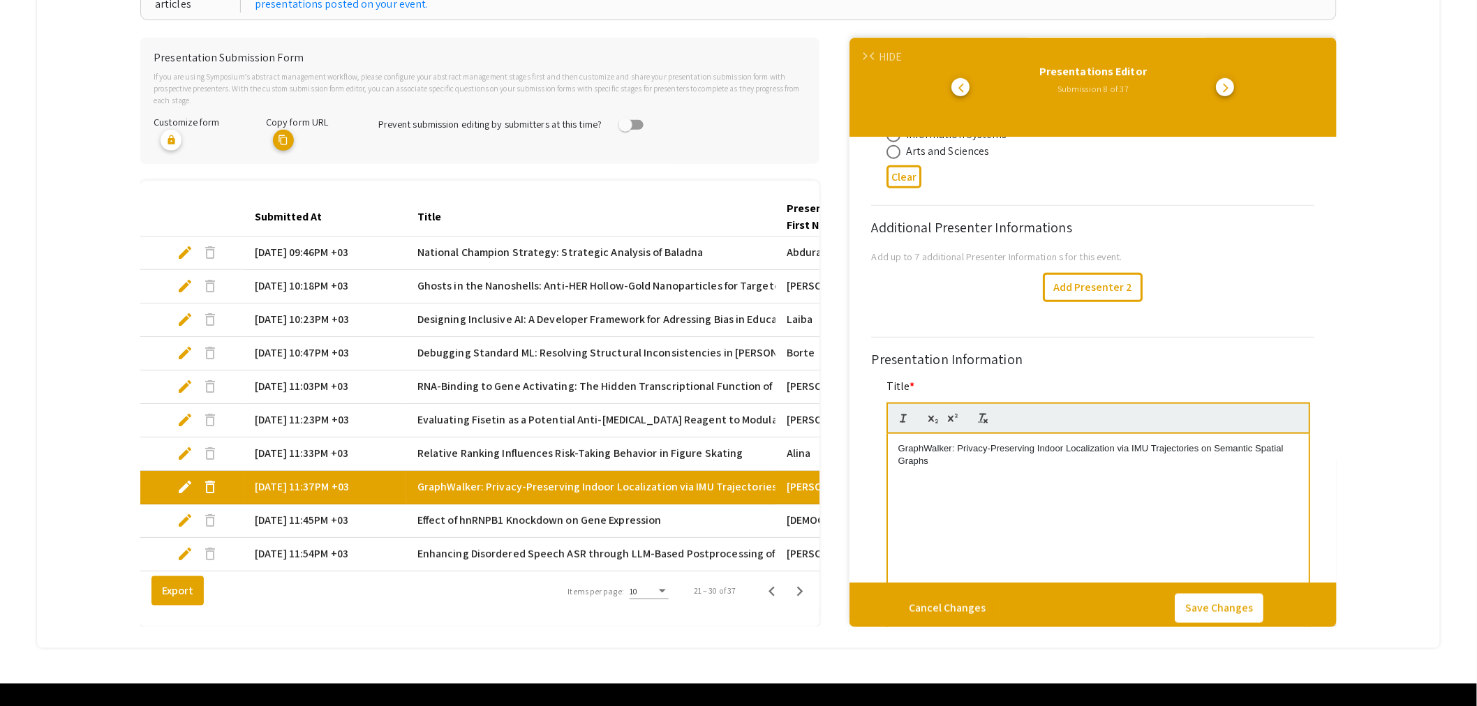
select select "custom"
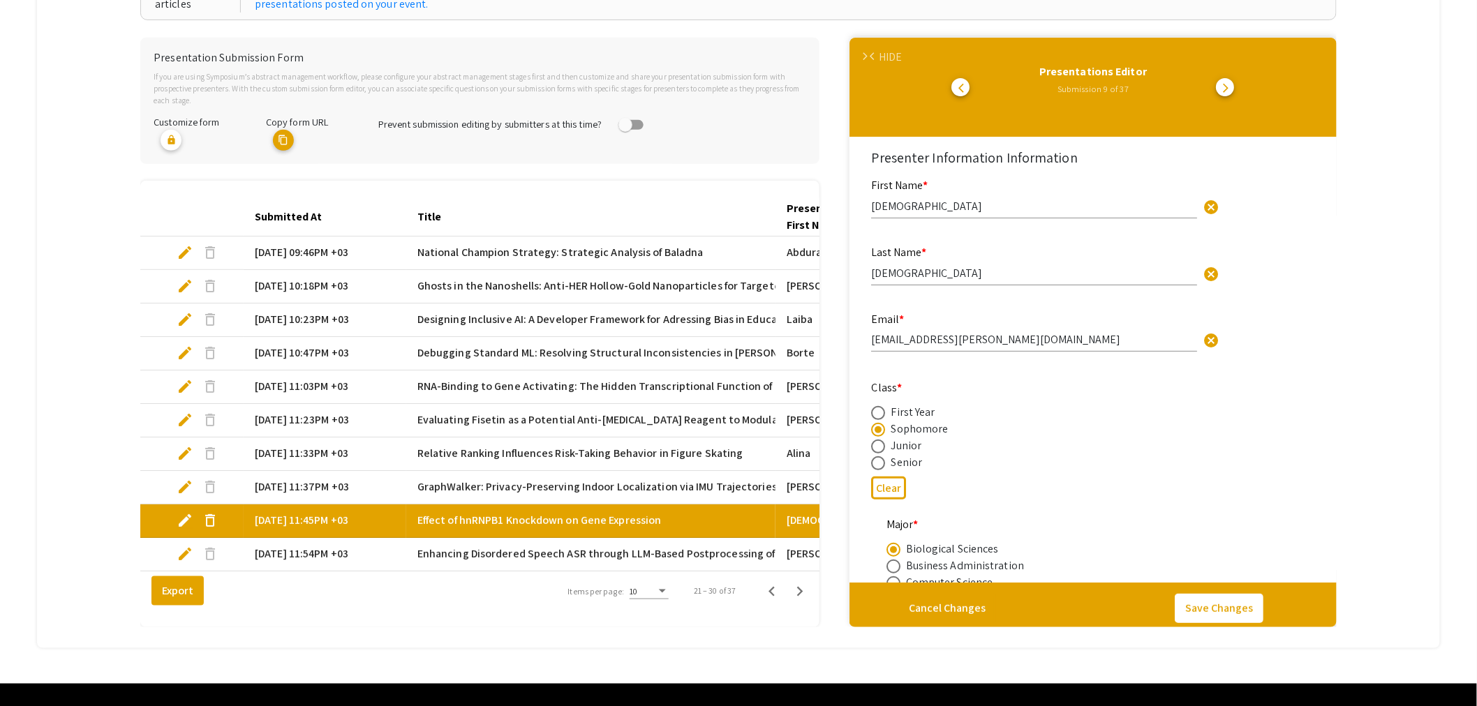
type input "0"
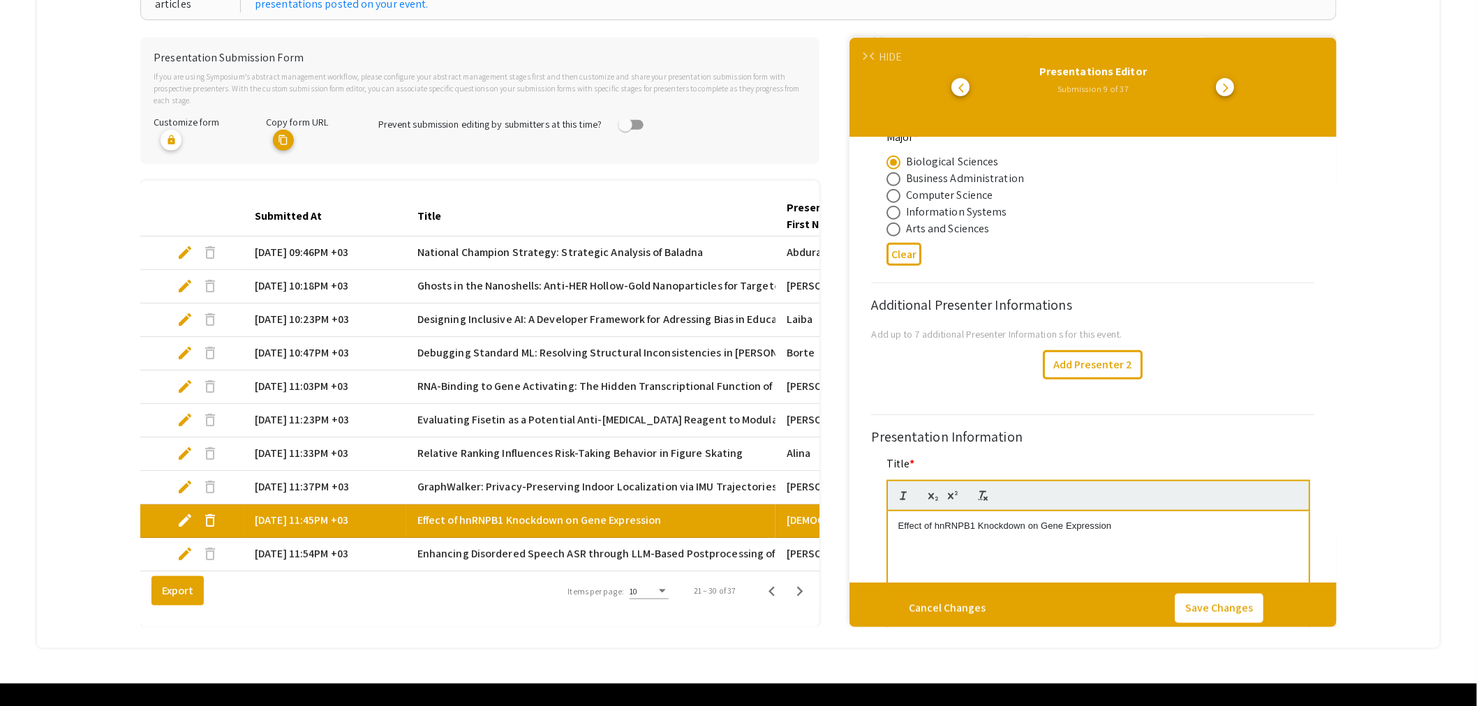
select select "auto"
type input "1"
click at [182, 546] on span "edit" at bounding box center [185, 554] width 17 height 17
select select "custom"
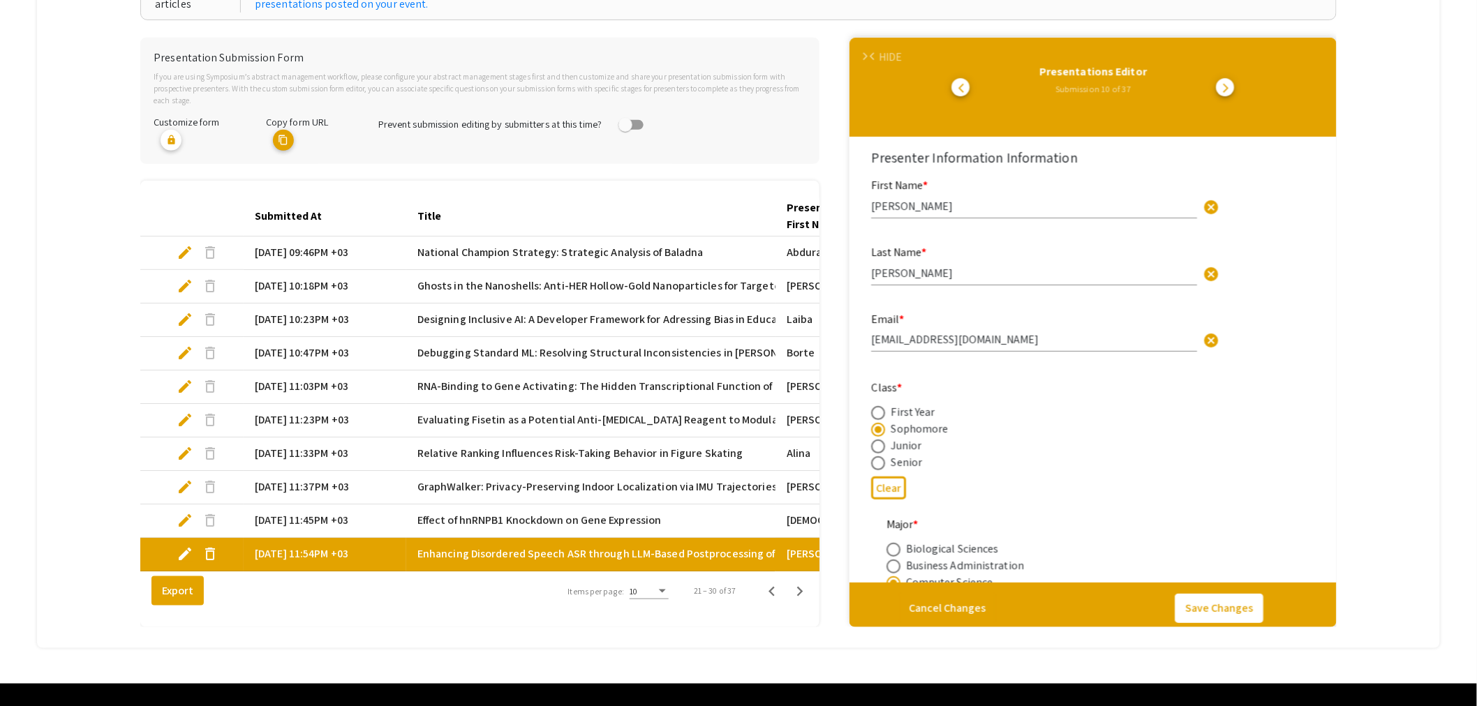
type input "0"
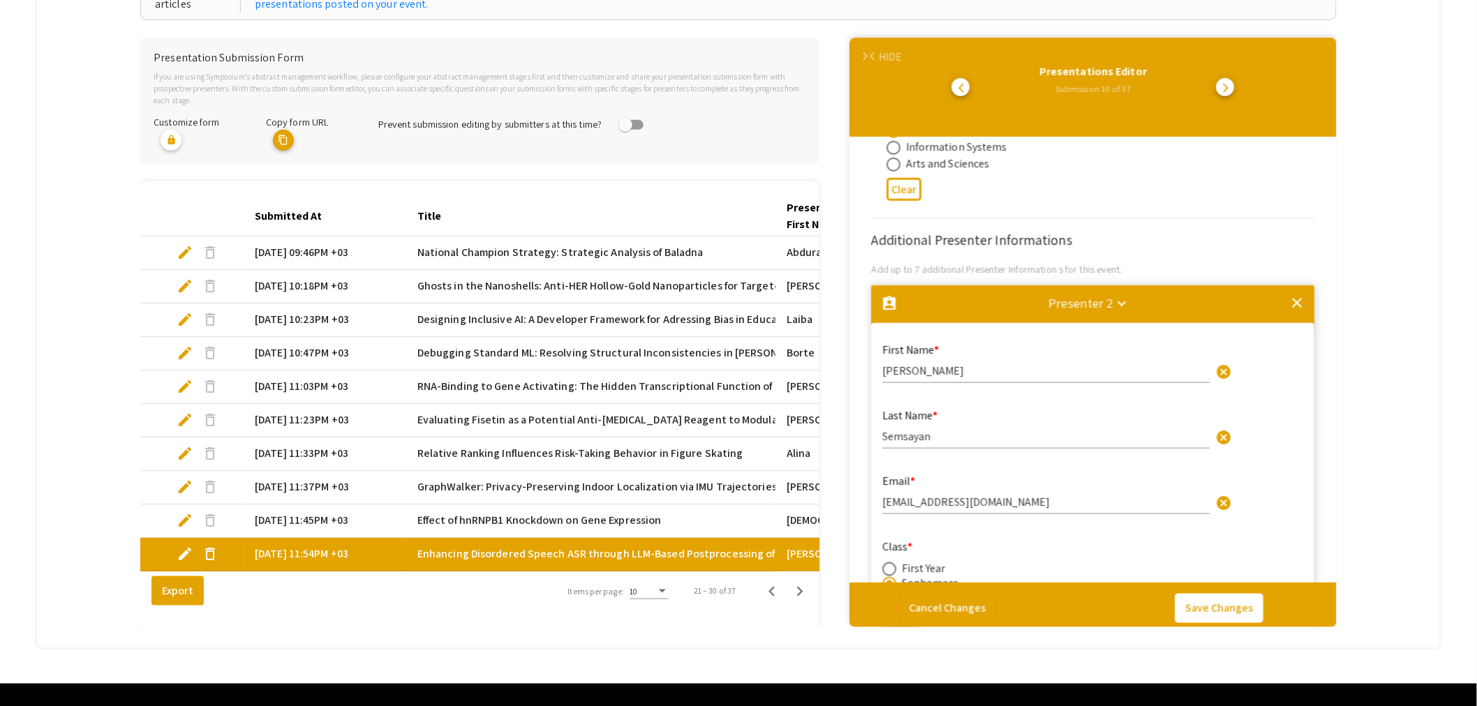
select select "auto"
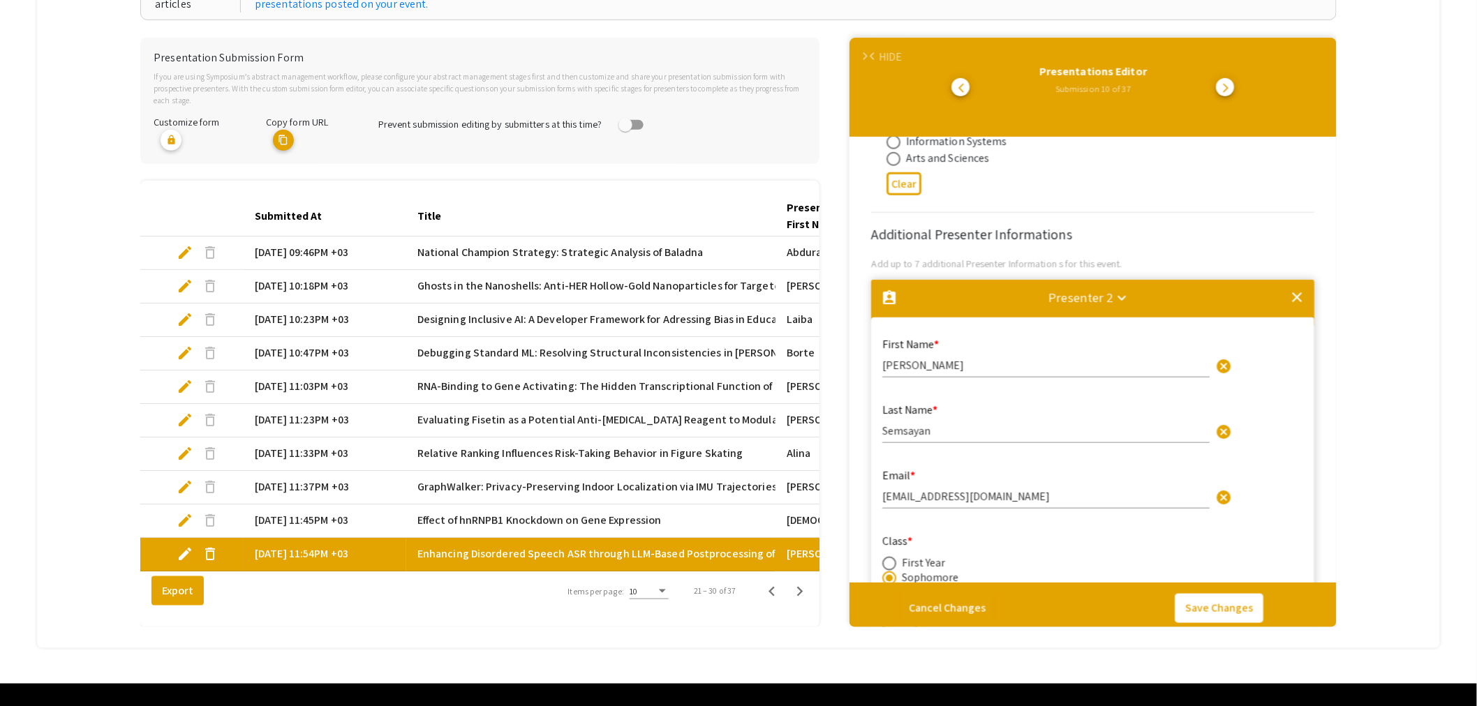
type input "1"
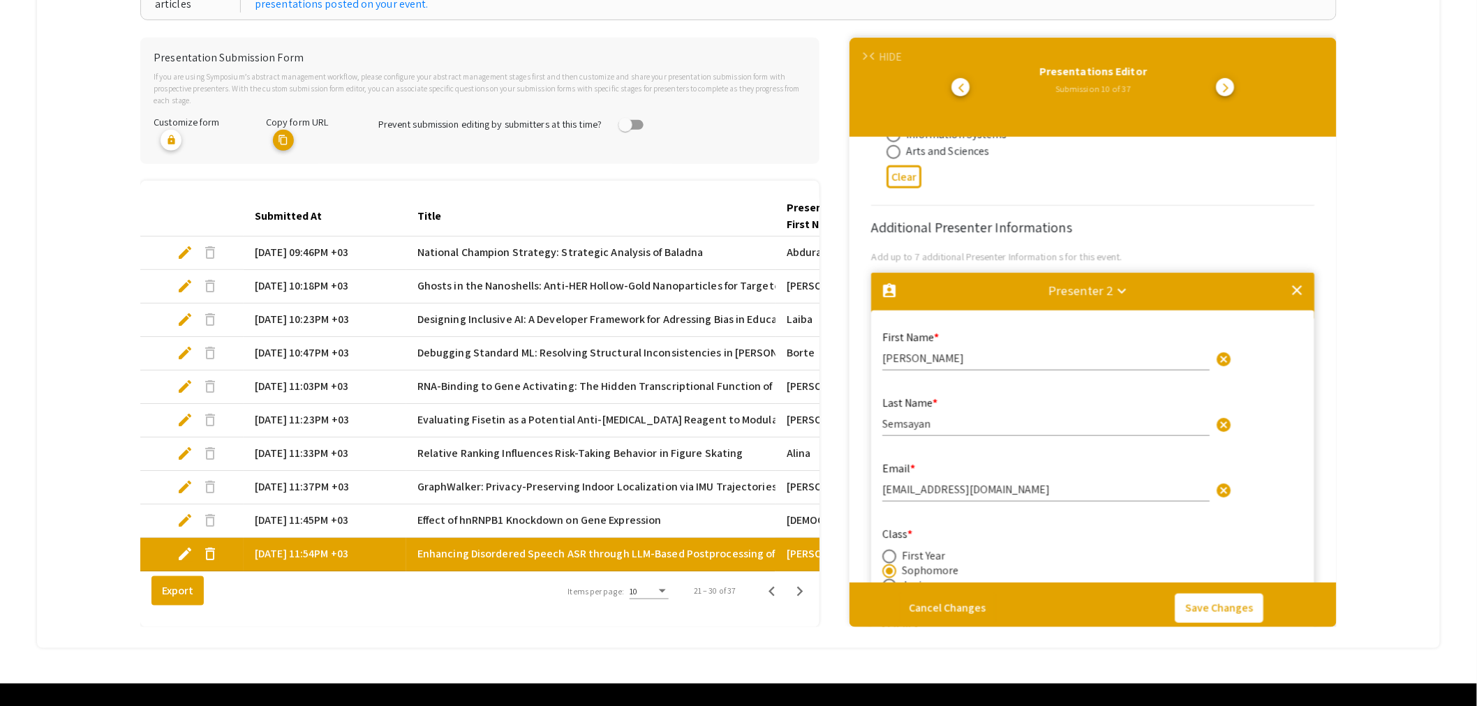
select select "auto"
click at [810, 590] on icon "Next page" at bounding box center [800, 592] width 20 height 20
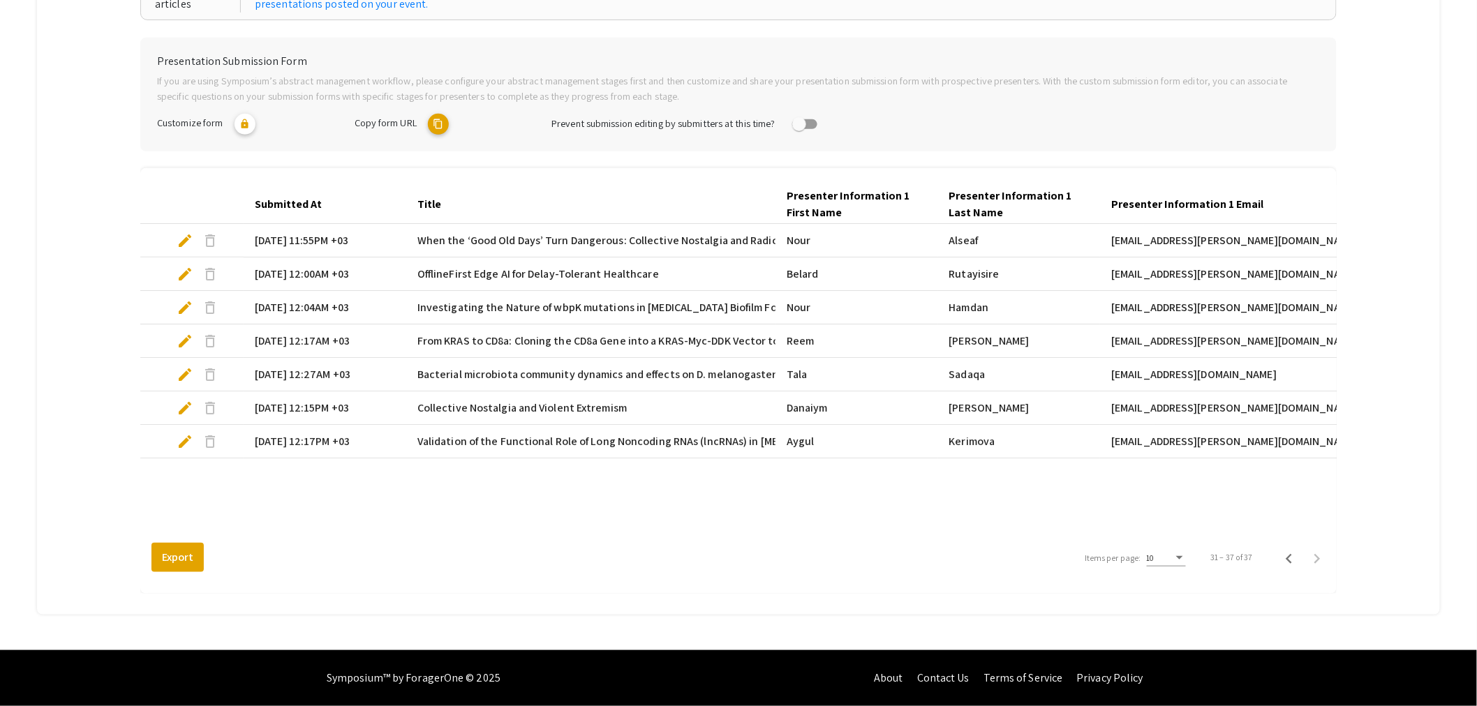
click at [183, 238] on span "edit" at bounding box center [185, 240] width 17 height 17
select select "custom"
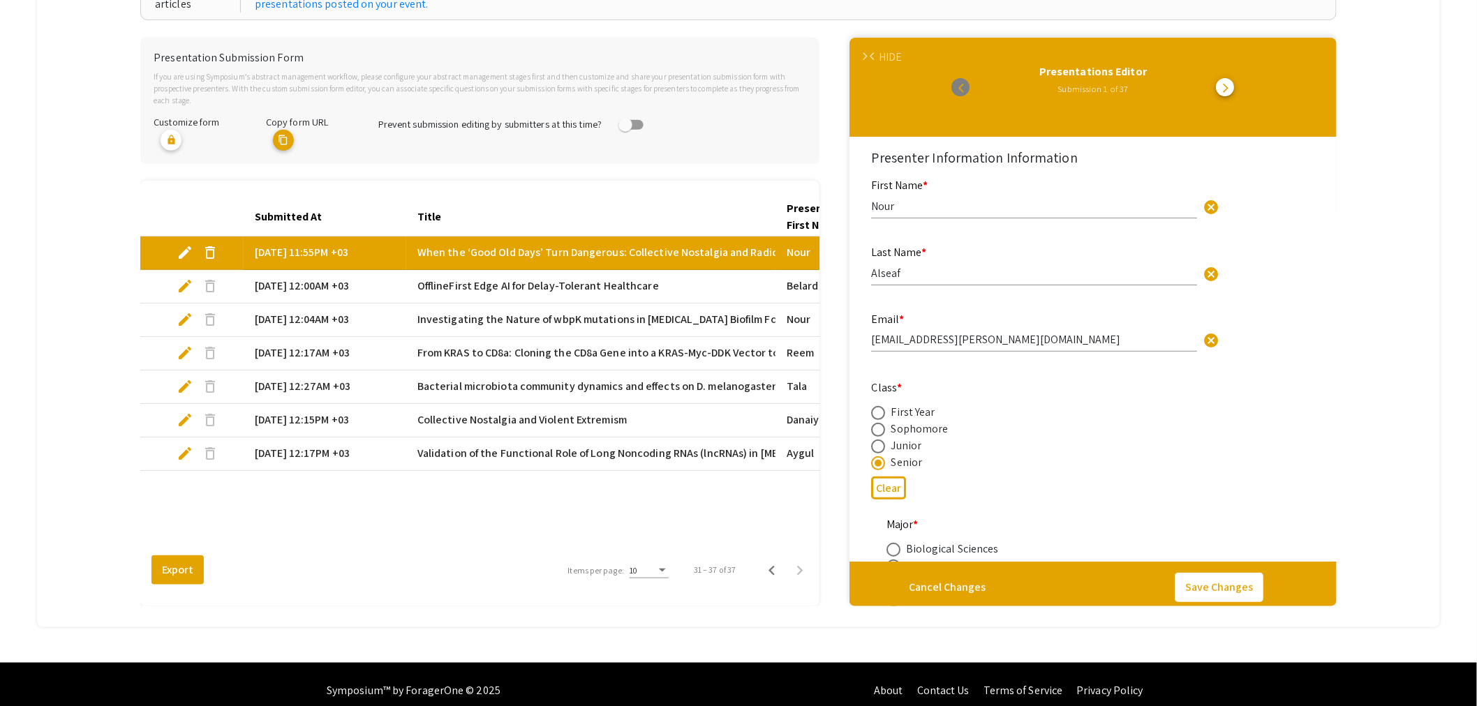
type input "0"
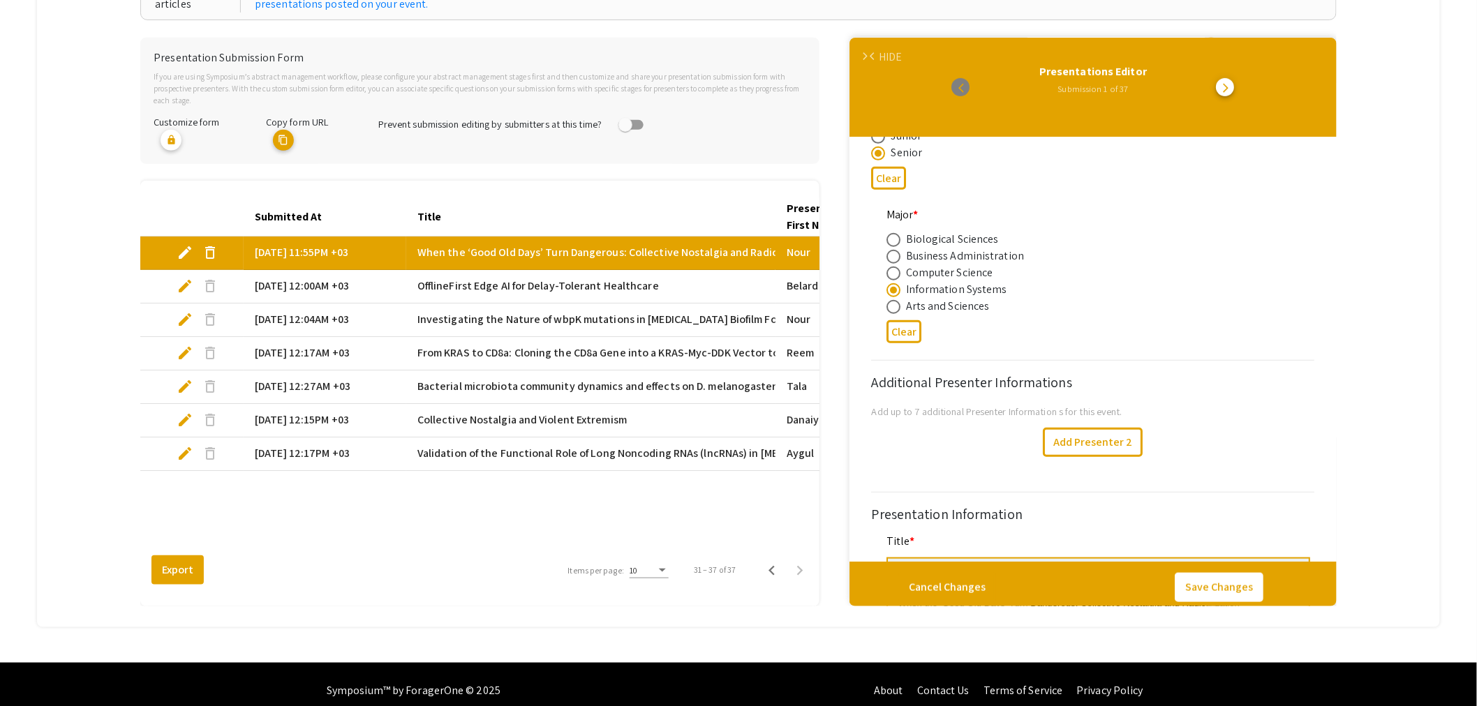
select select "auto"
type input "1"
select select "auto"
click at [184, 278] on span "edit" at bounding box center [185, 286] width 17 height 17
select select "custom"
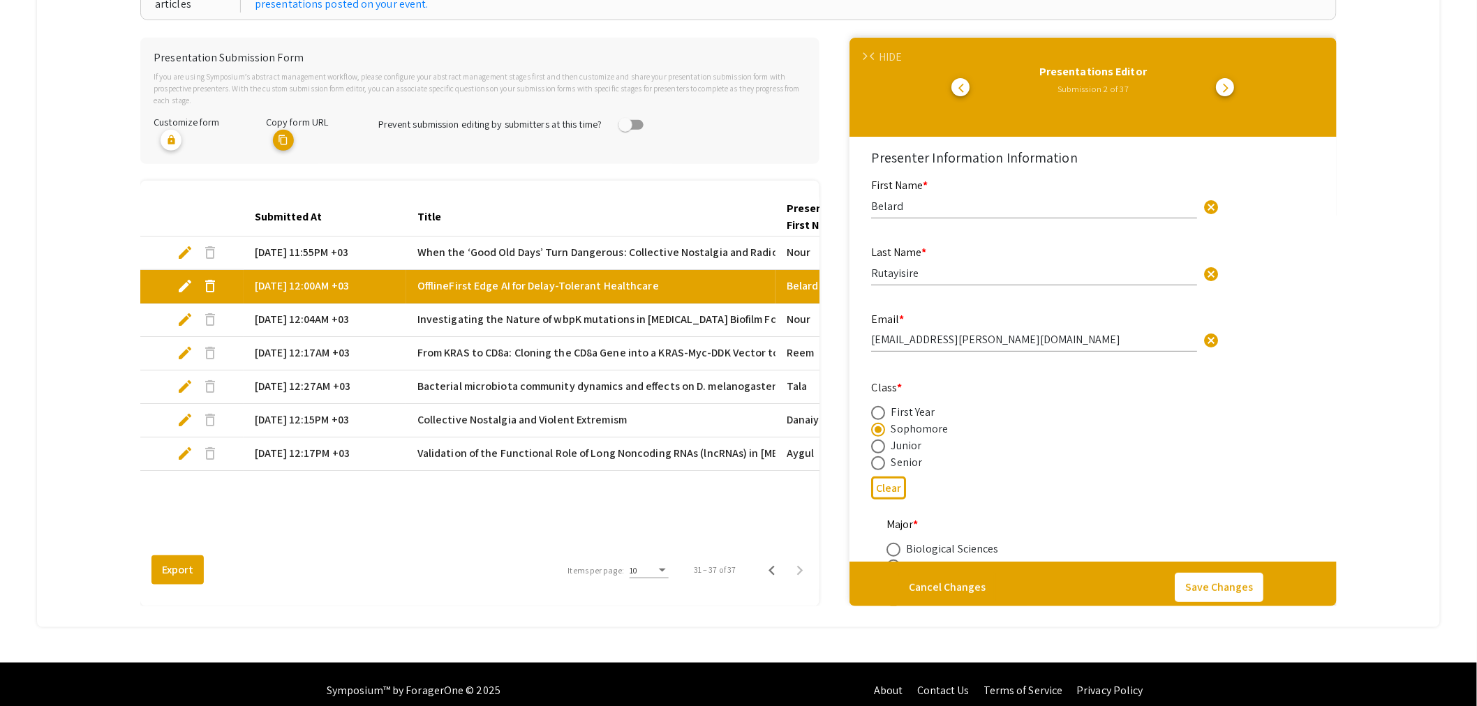
type input "0"
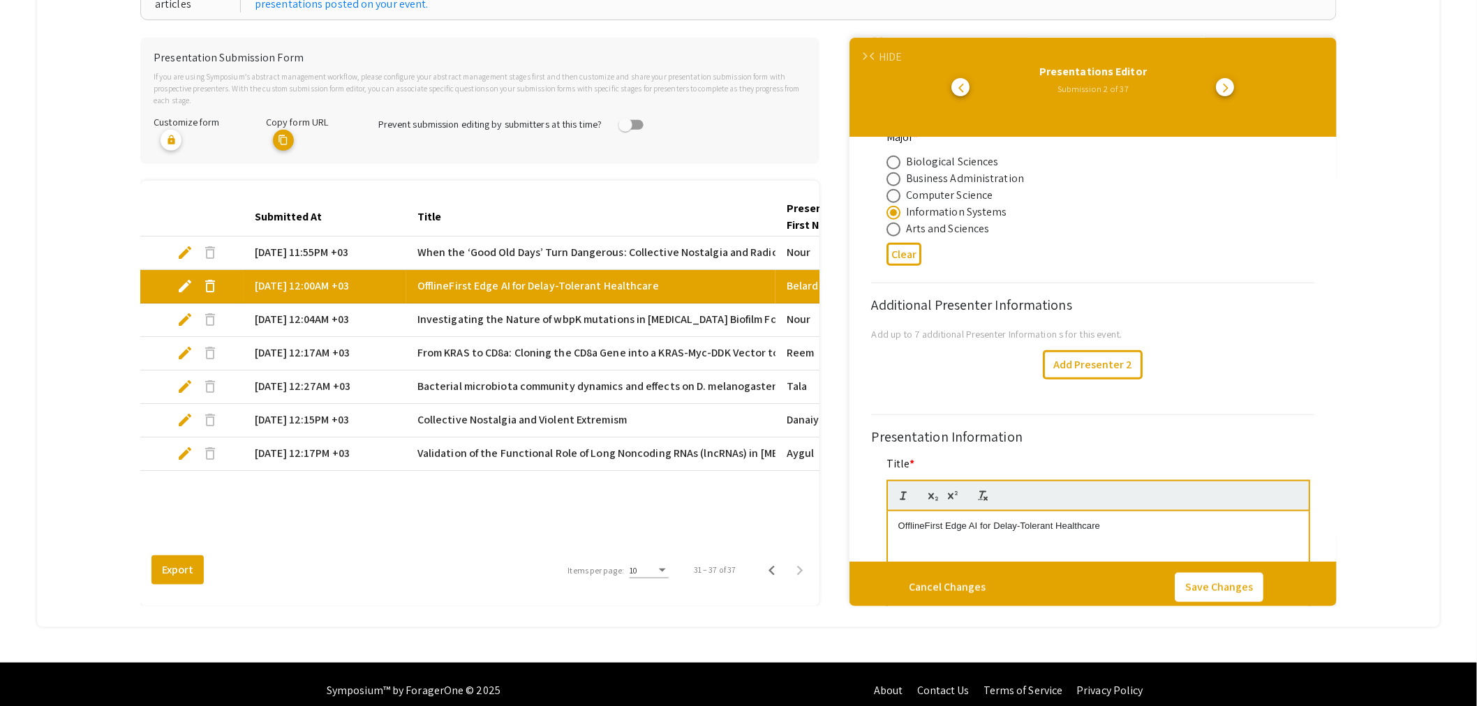
scroll to position [465, 0]
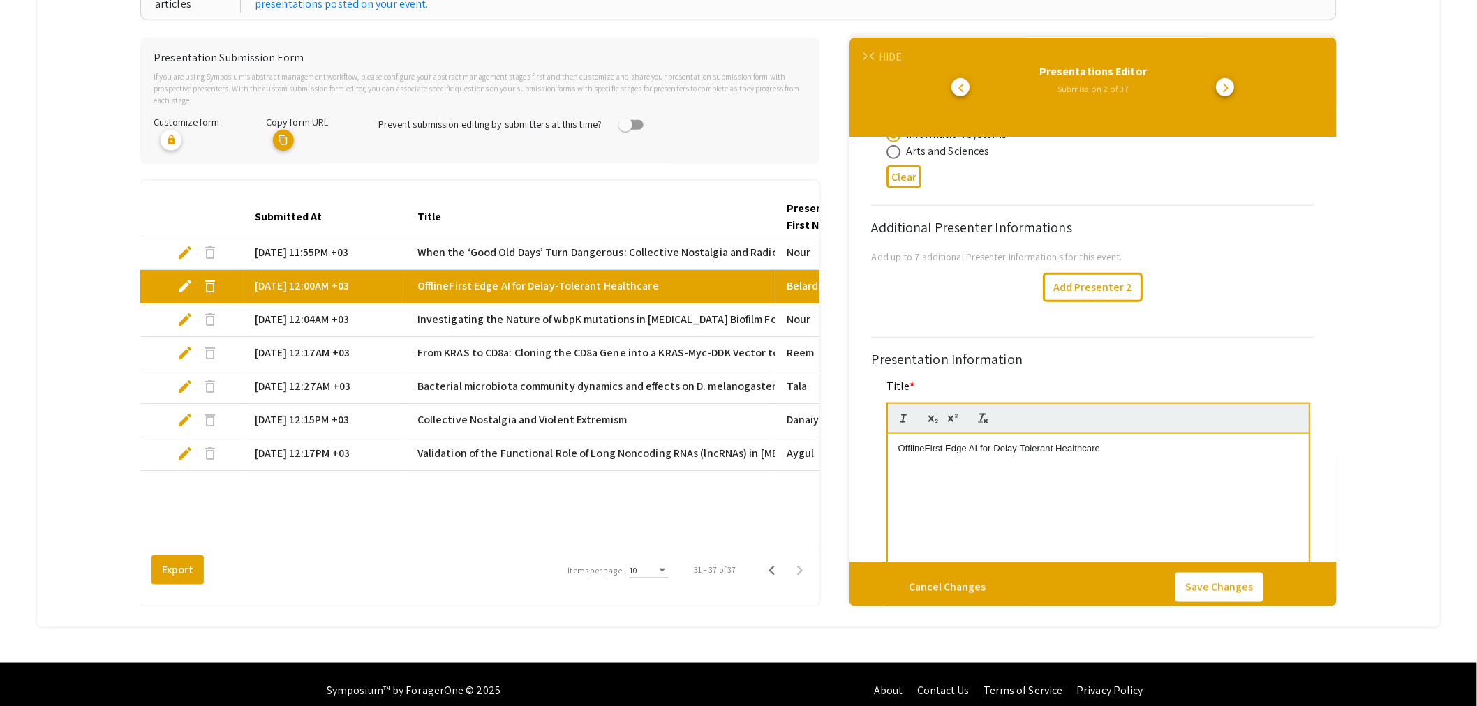
select select "auto"
type input "1"
select select "auto"
click at [185, 311] on span "edit" at bounding box center [185, 319] width 17 height 17
select select "custom"
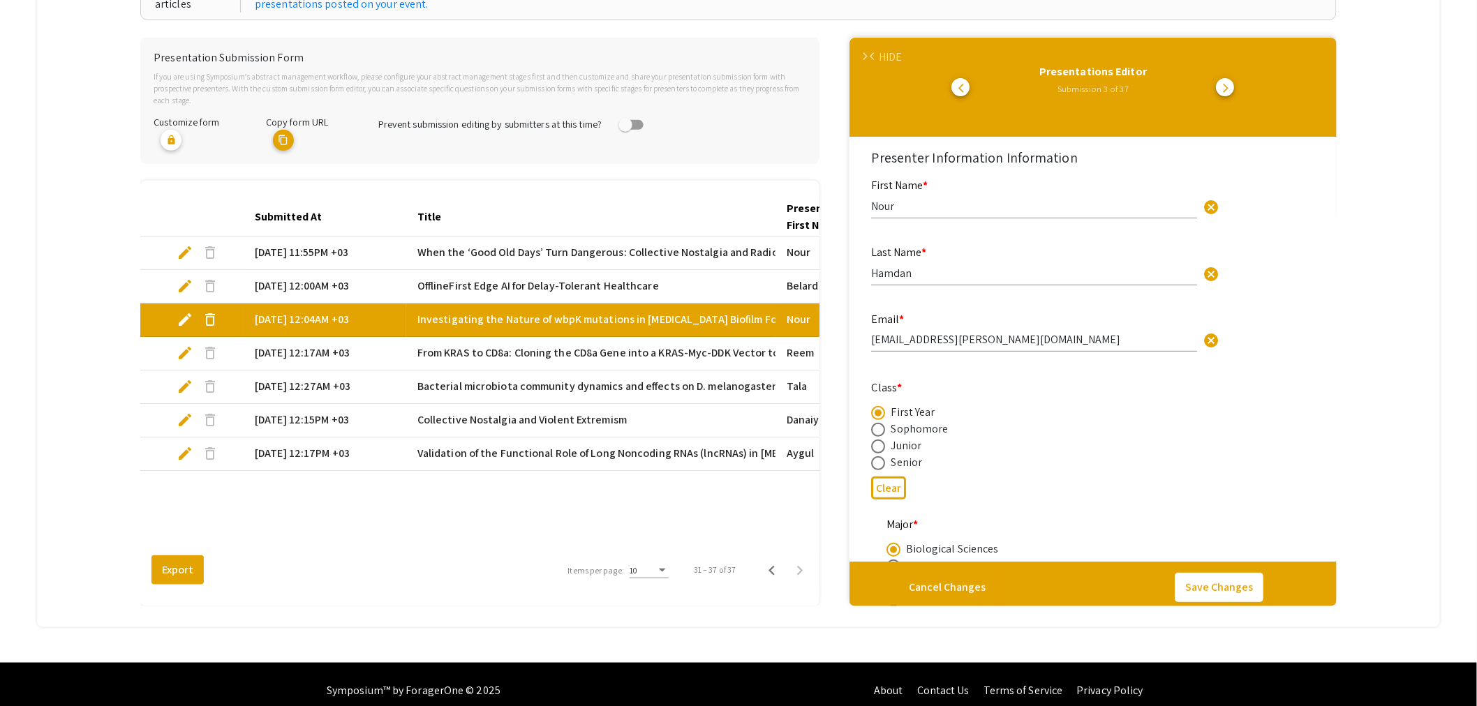
type input "0"
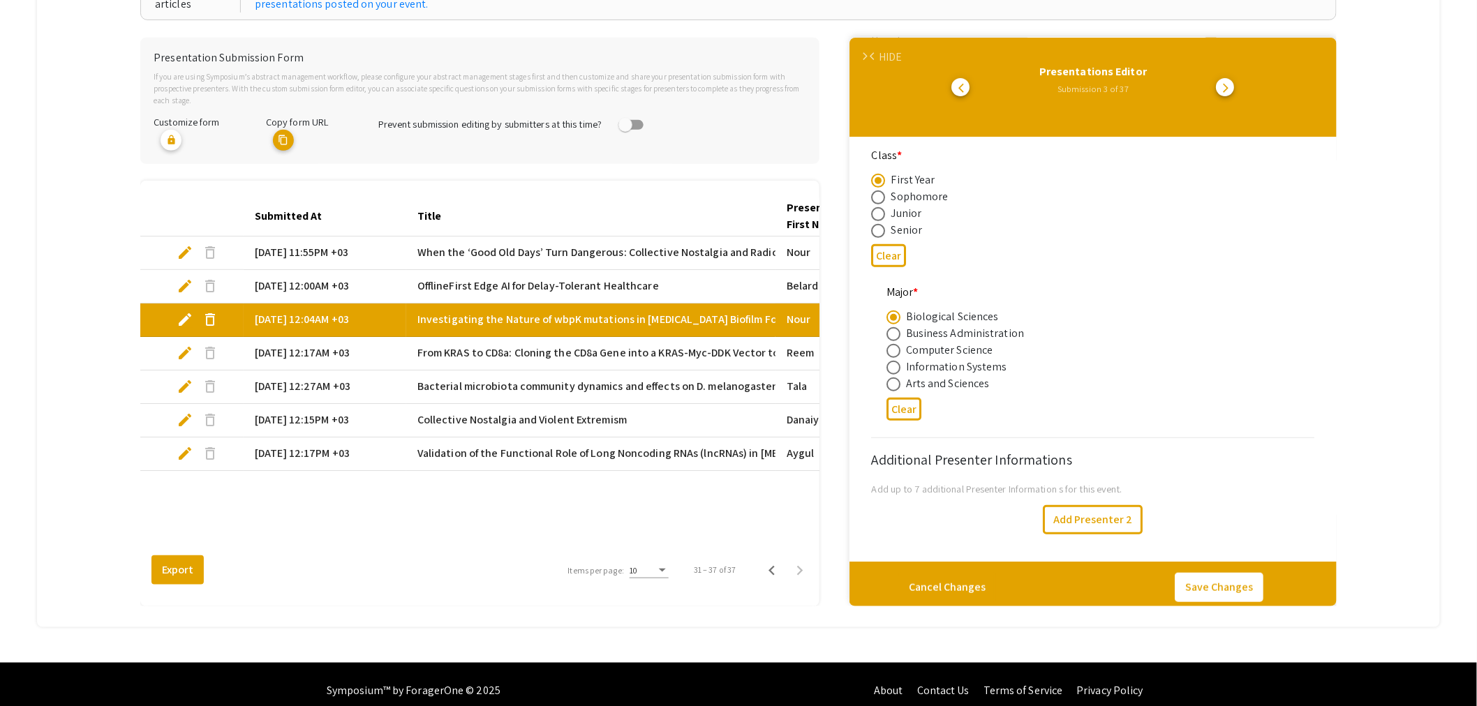
select select "auto"
type input "1"
select select "auto"
click at [189, 345] on span "edit" at bounding box center [185, 353] width 17 height 17
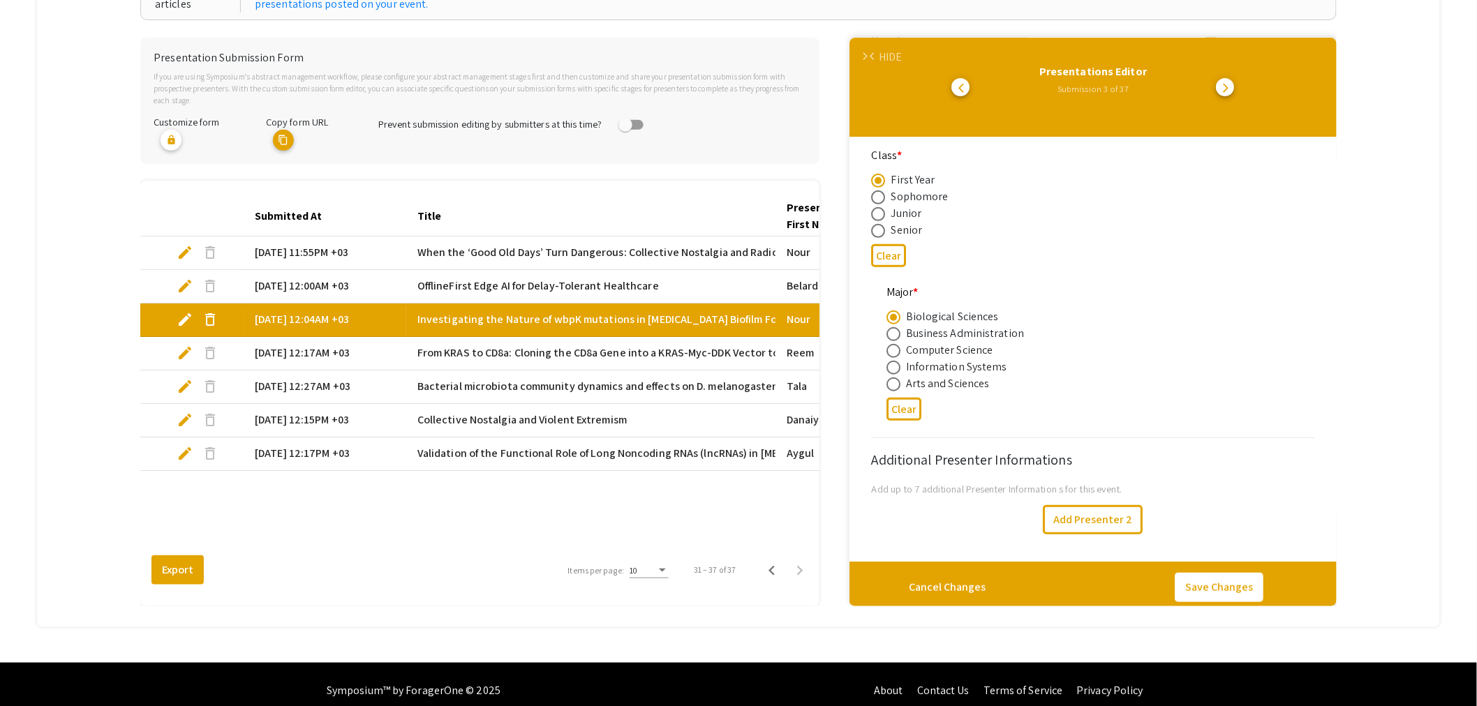
select select "custom"
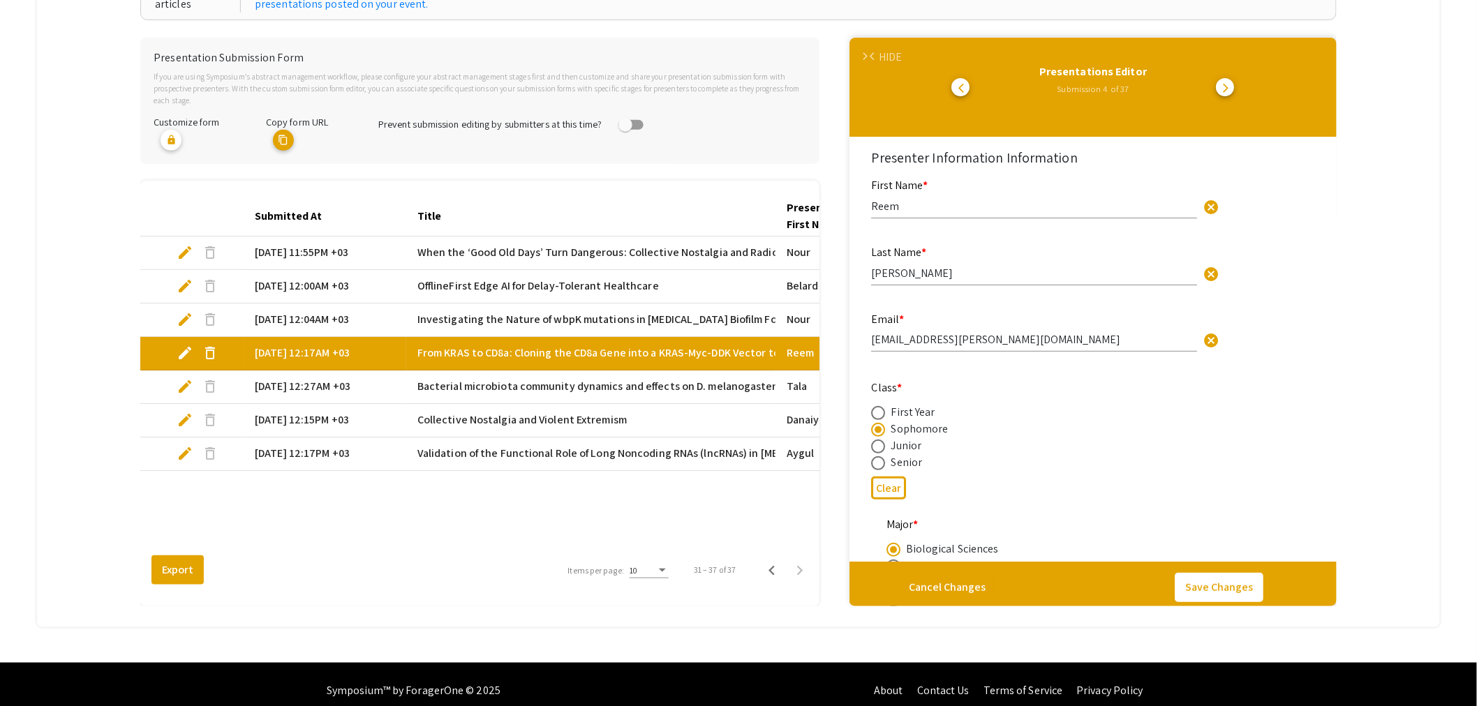
type input "0"
select select "custom"
type input "1"
select select "auto"
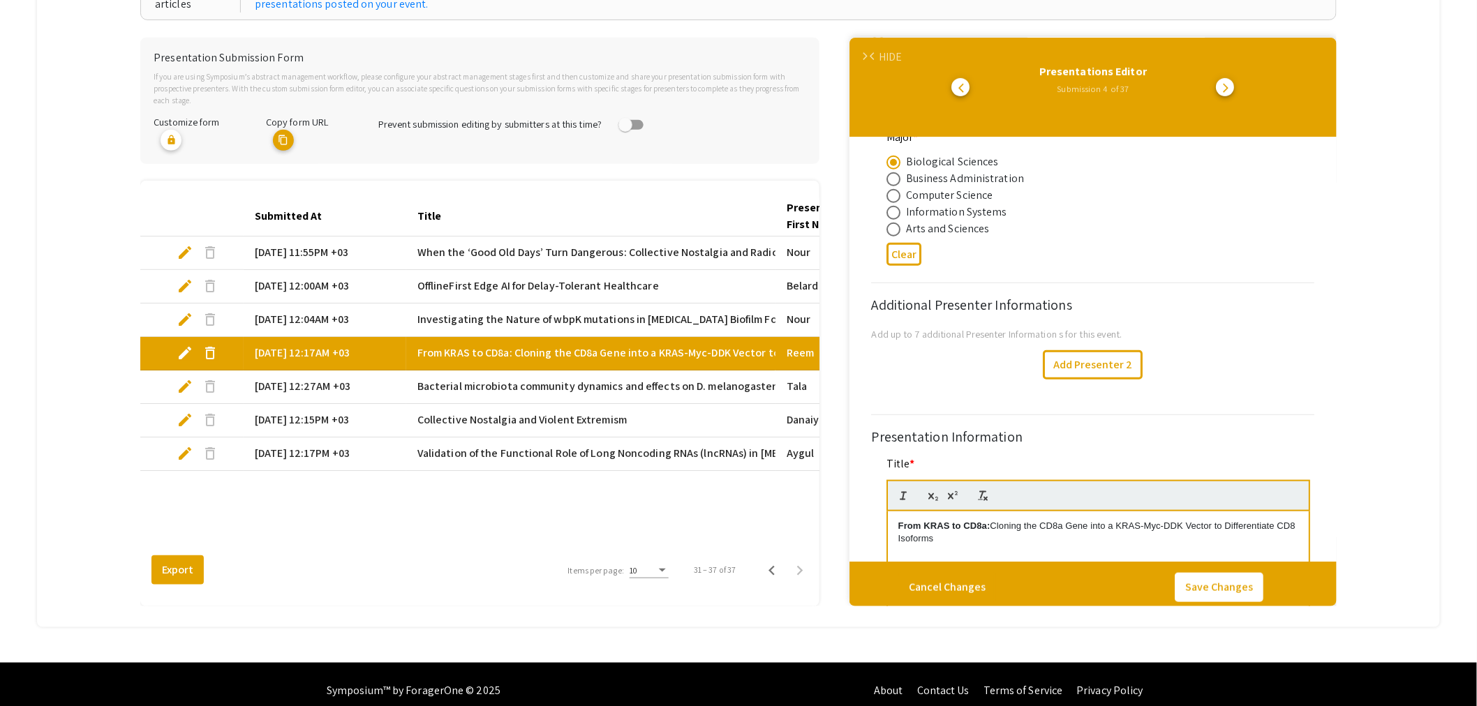
click at [182, 378] on span "edit" at bounding box center [185, 386] width 17 height 17
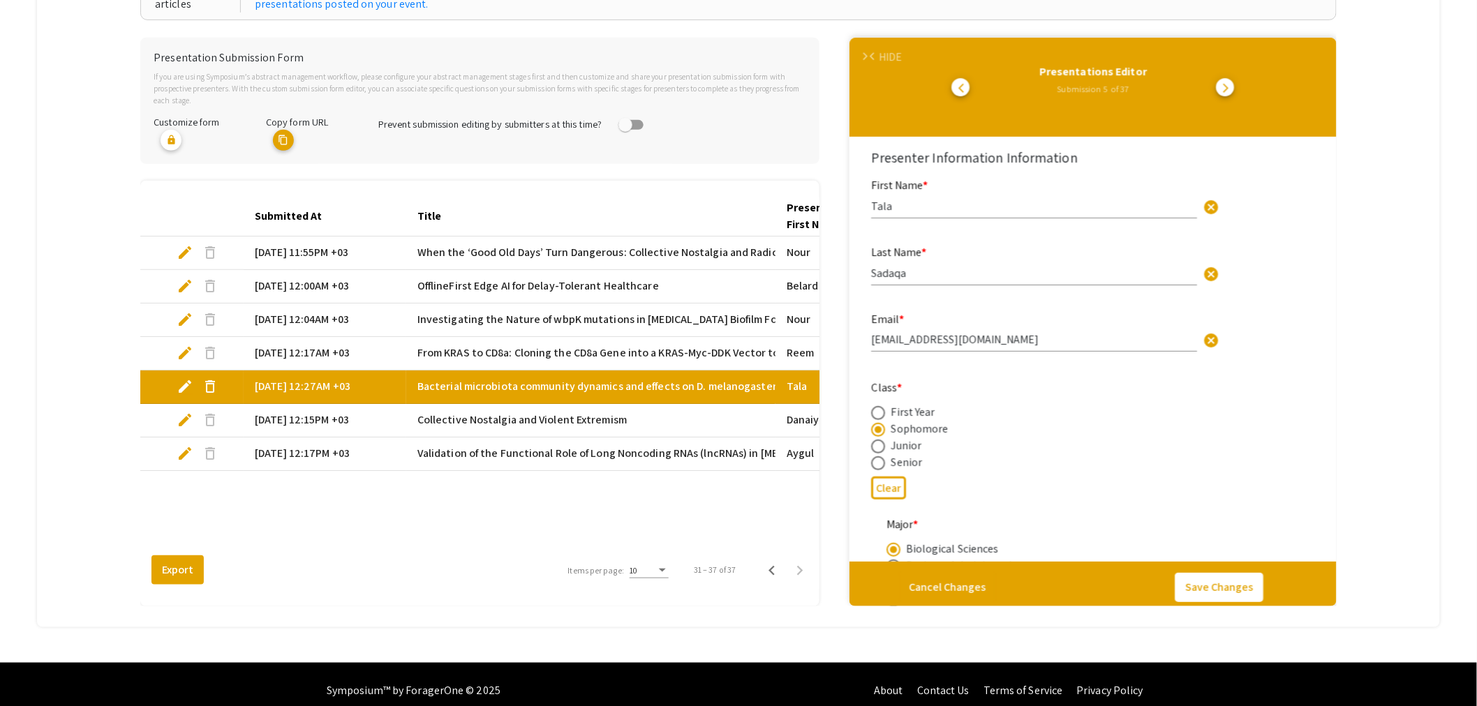
select select "custom"
type input "0"
select select "auto"
type input "1"
select select "auto"
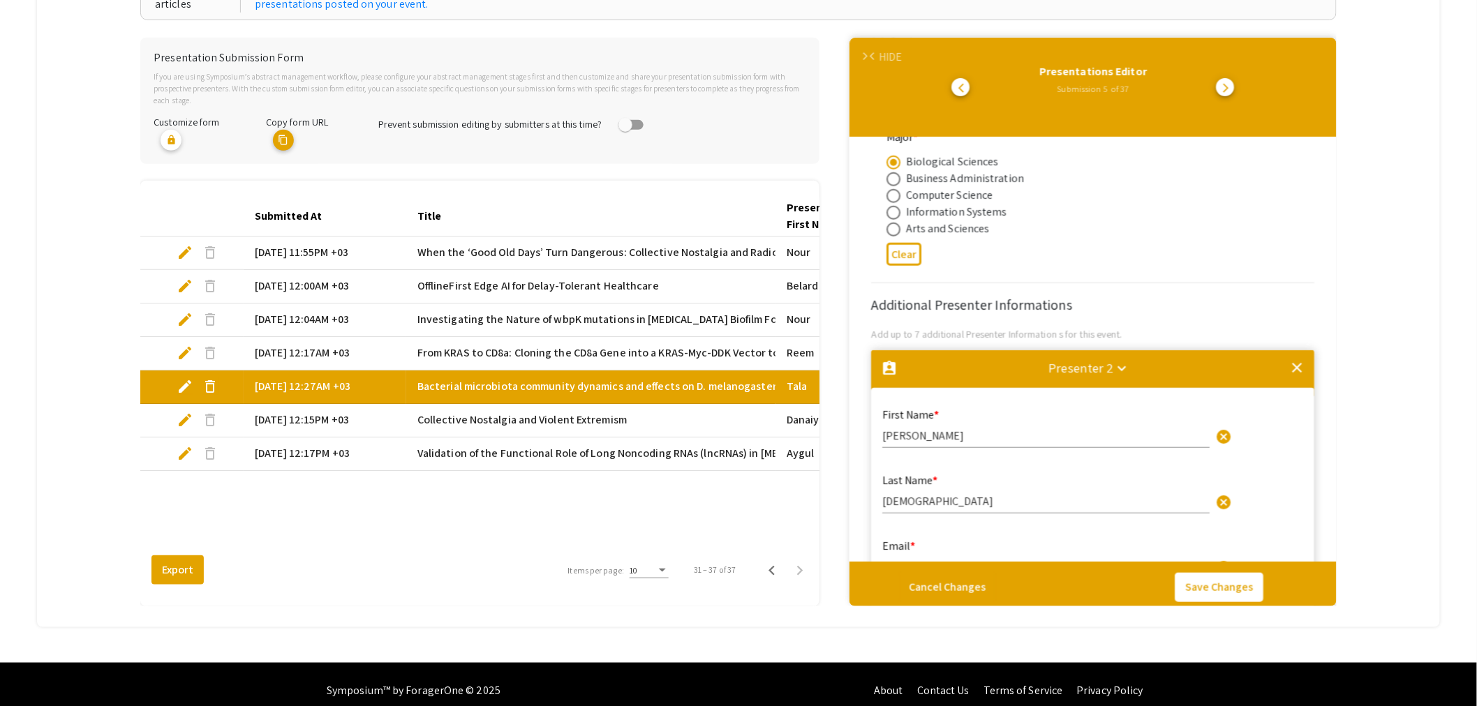
scroll to position [465, 0]
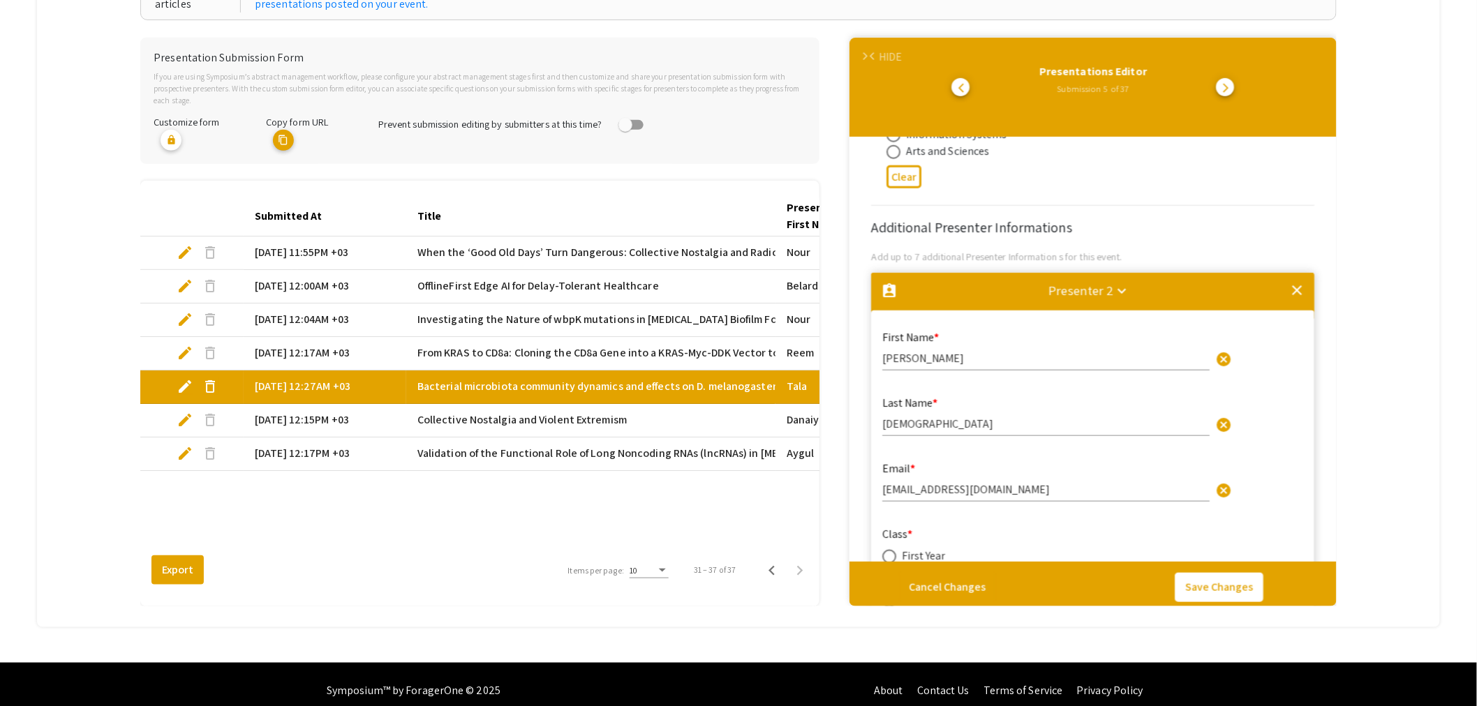
click at [187, 412] on span "edit" at bounding box center [185, 420] width 17 height 17
select select "custom"
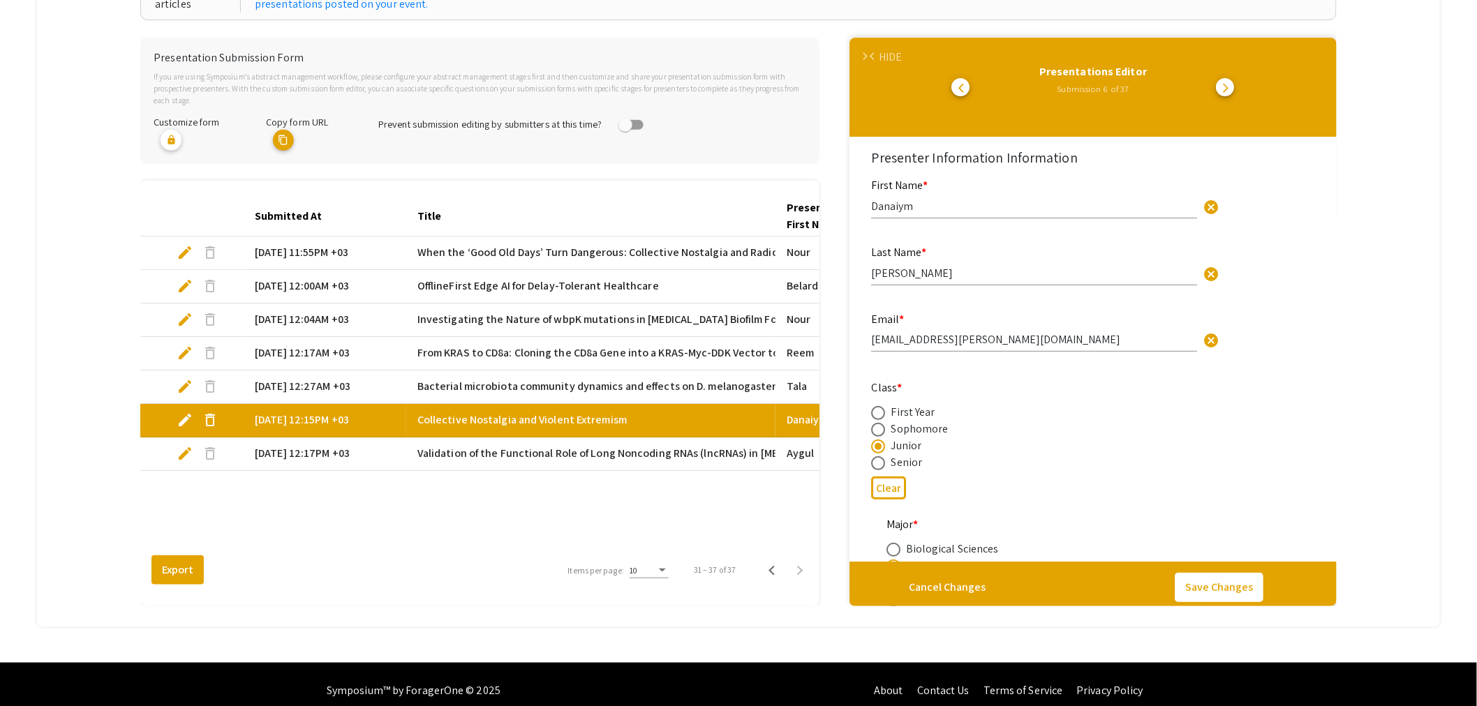
type input "0"
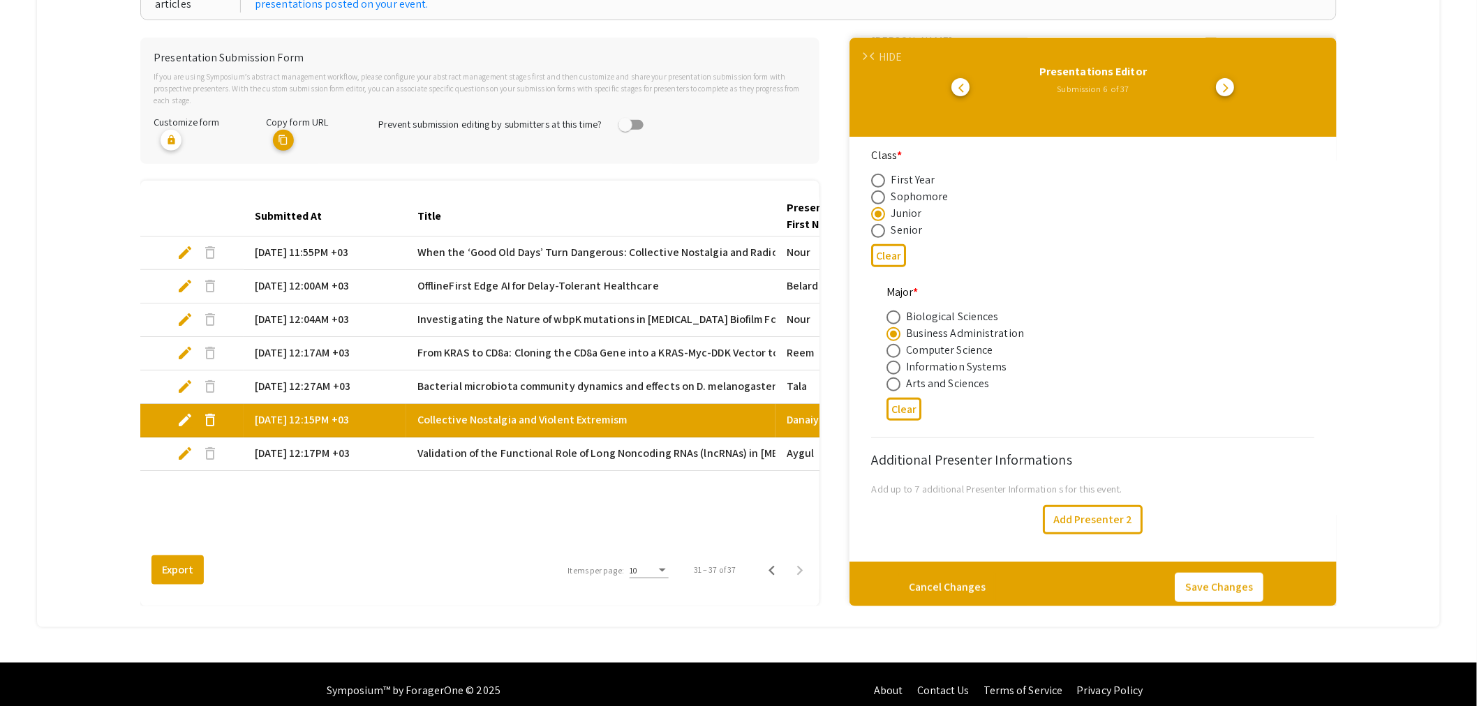
select select "auto"
type input "1"
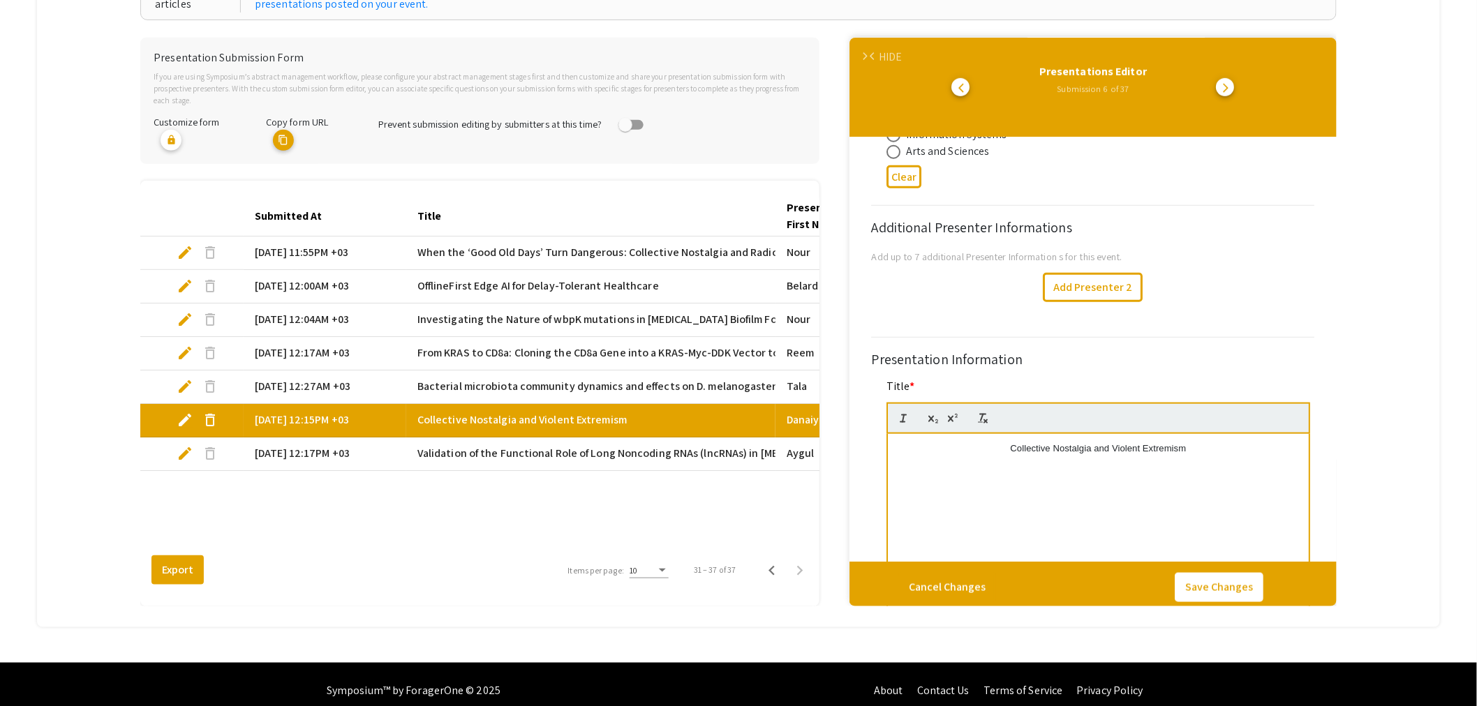
scroll to position [542, 0]
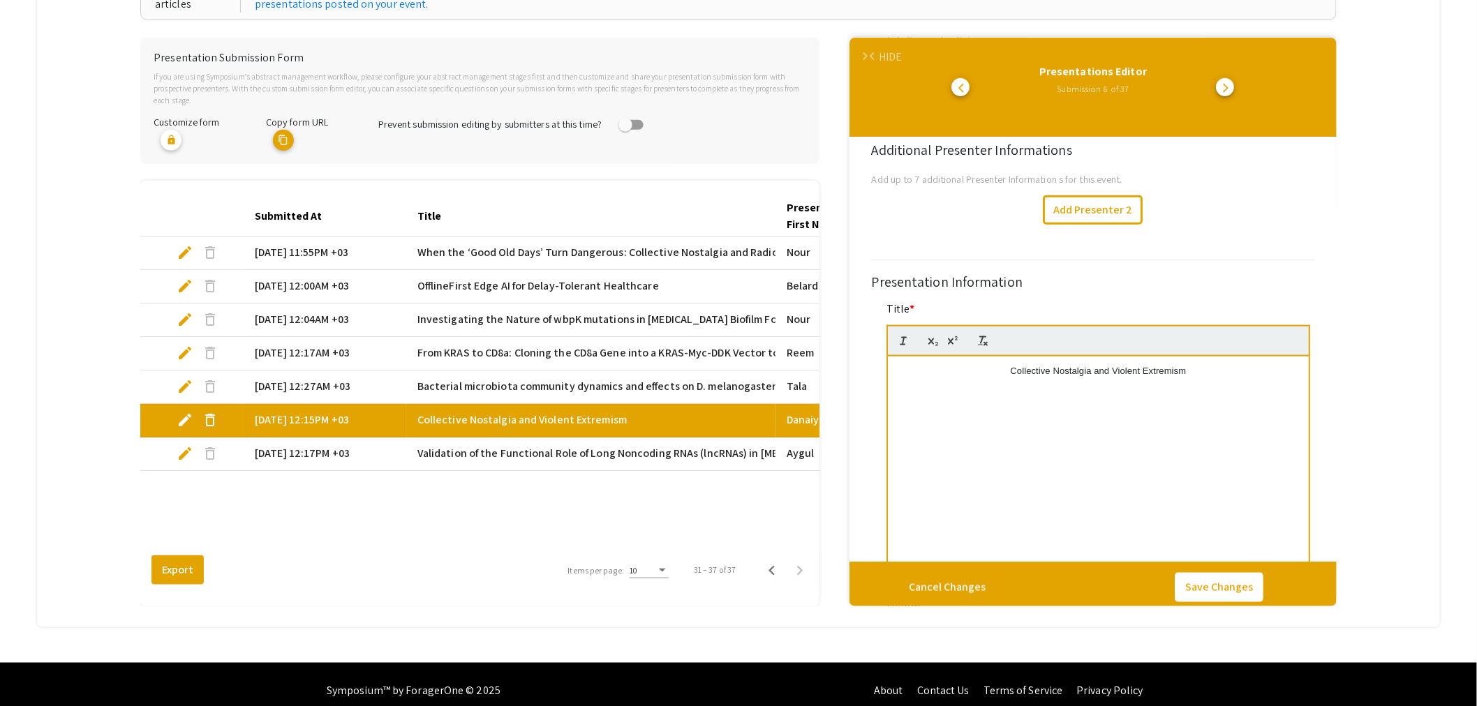
select select "auto"
click at [180, 445] on span "edit" at bounding box center [185, 453] width 17 height 17
select select "custom"
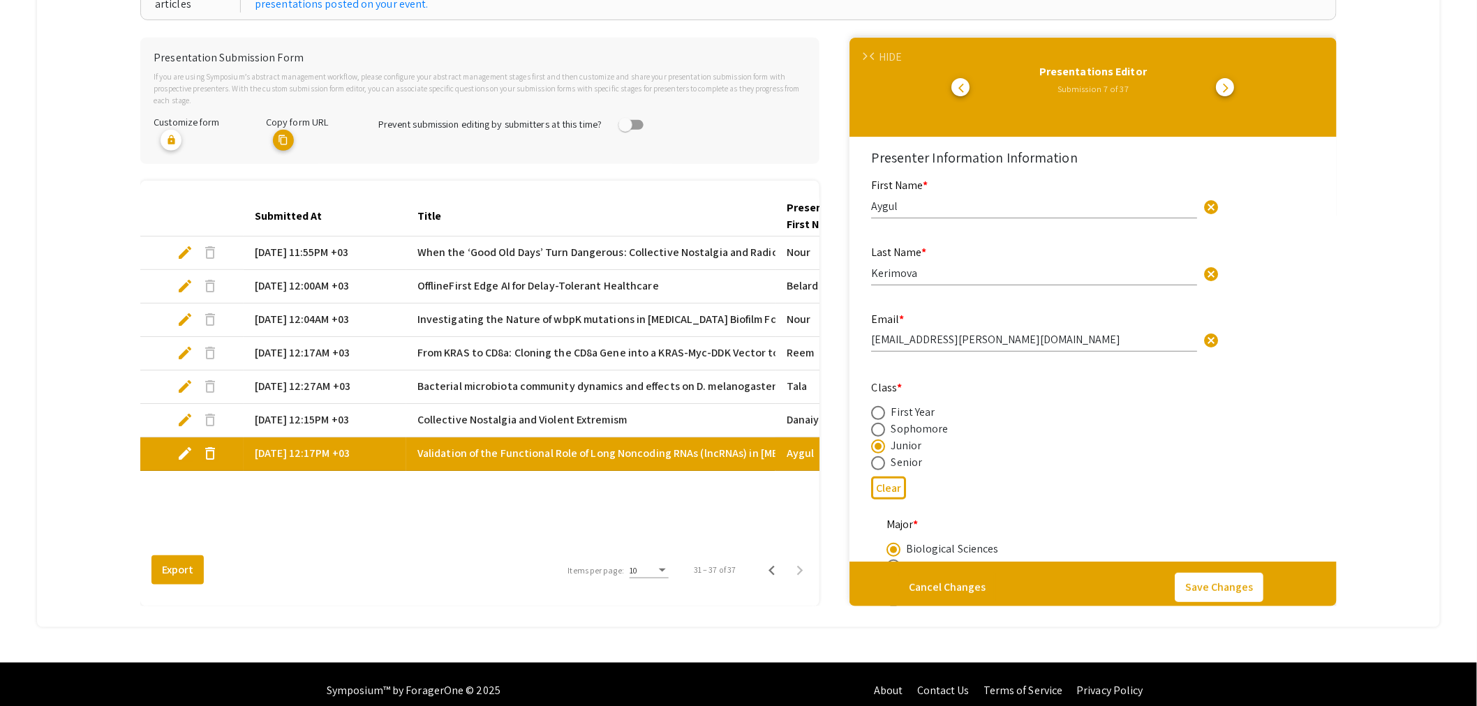
type input "0"
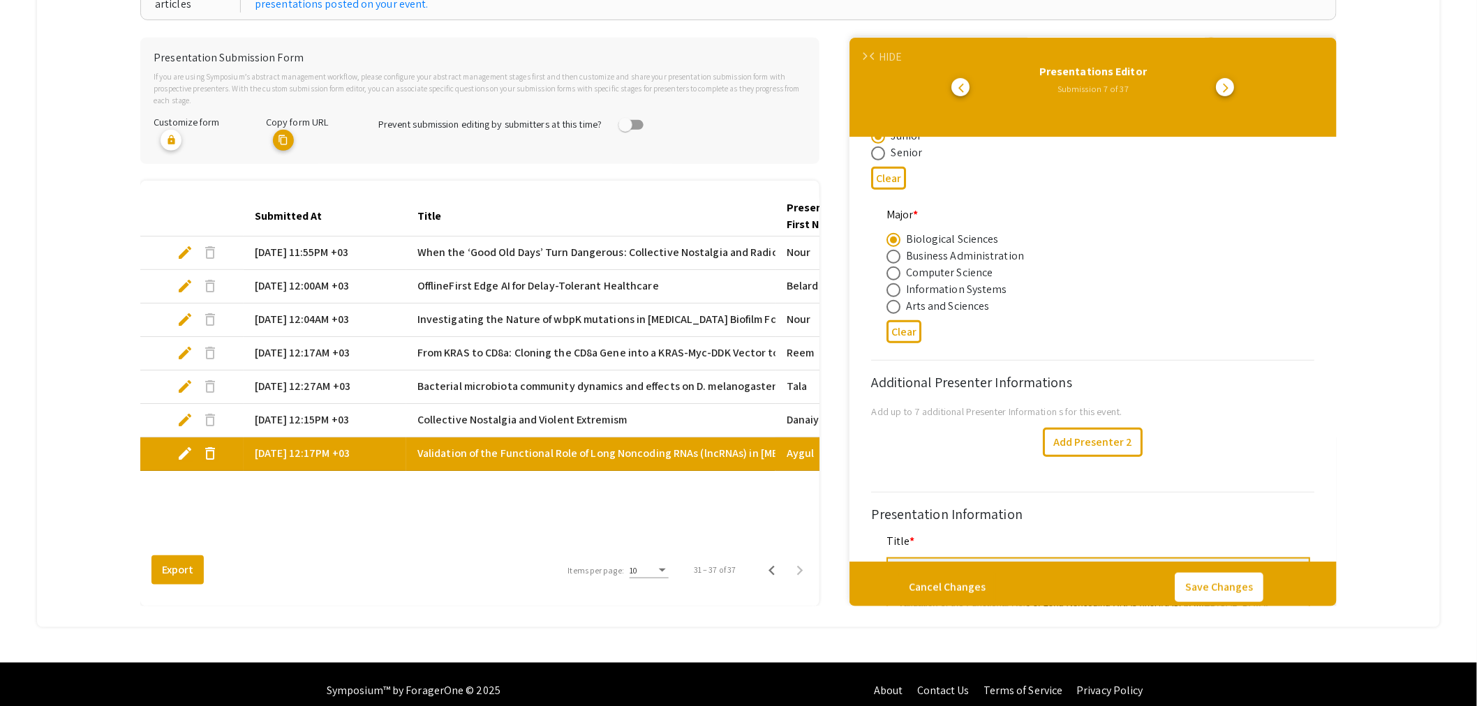
select select "auto"
type input "1"
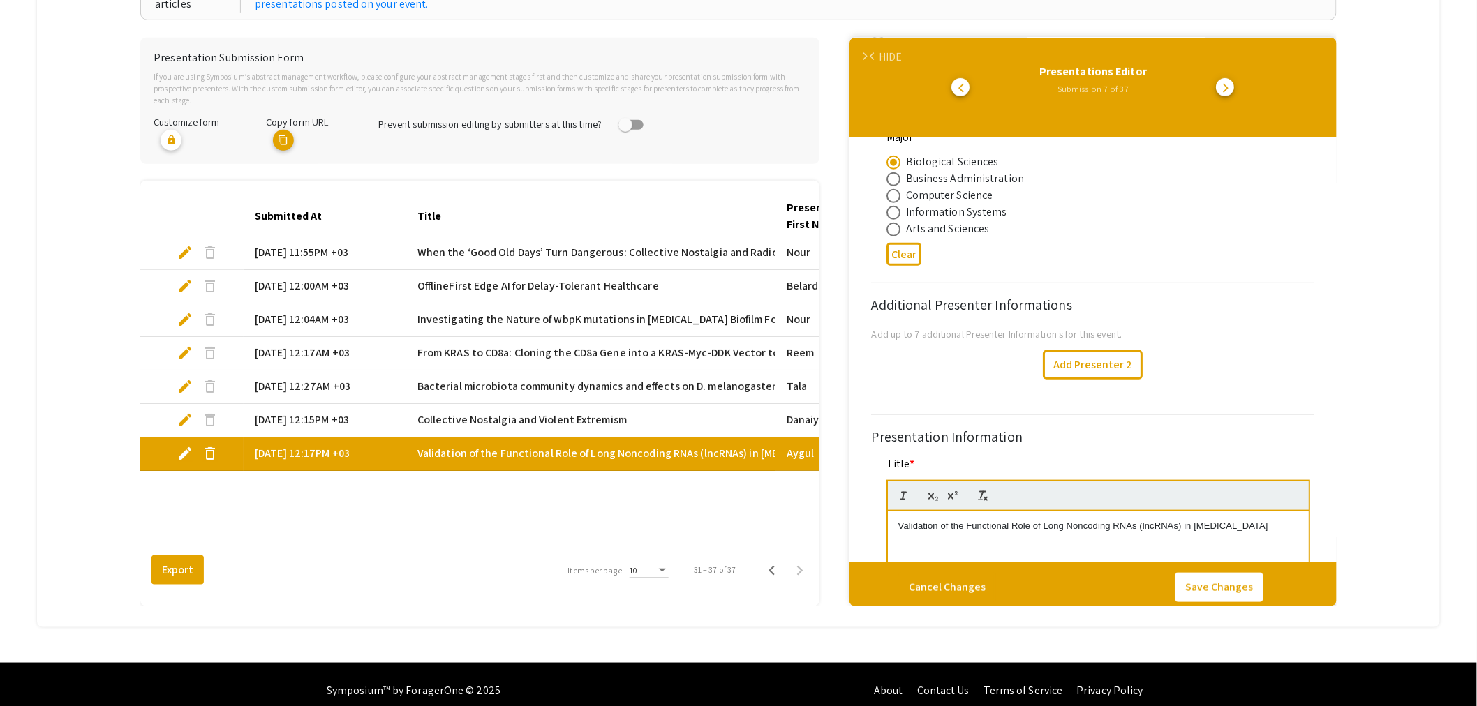
select select "auto"
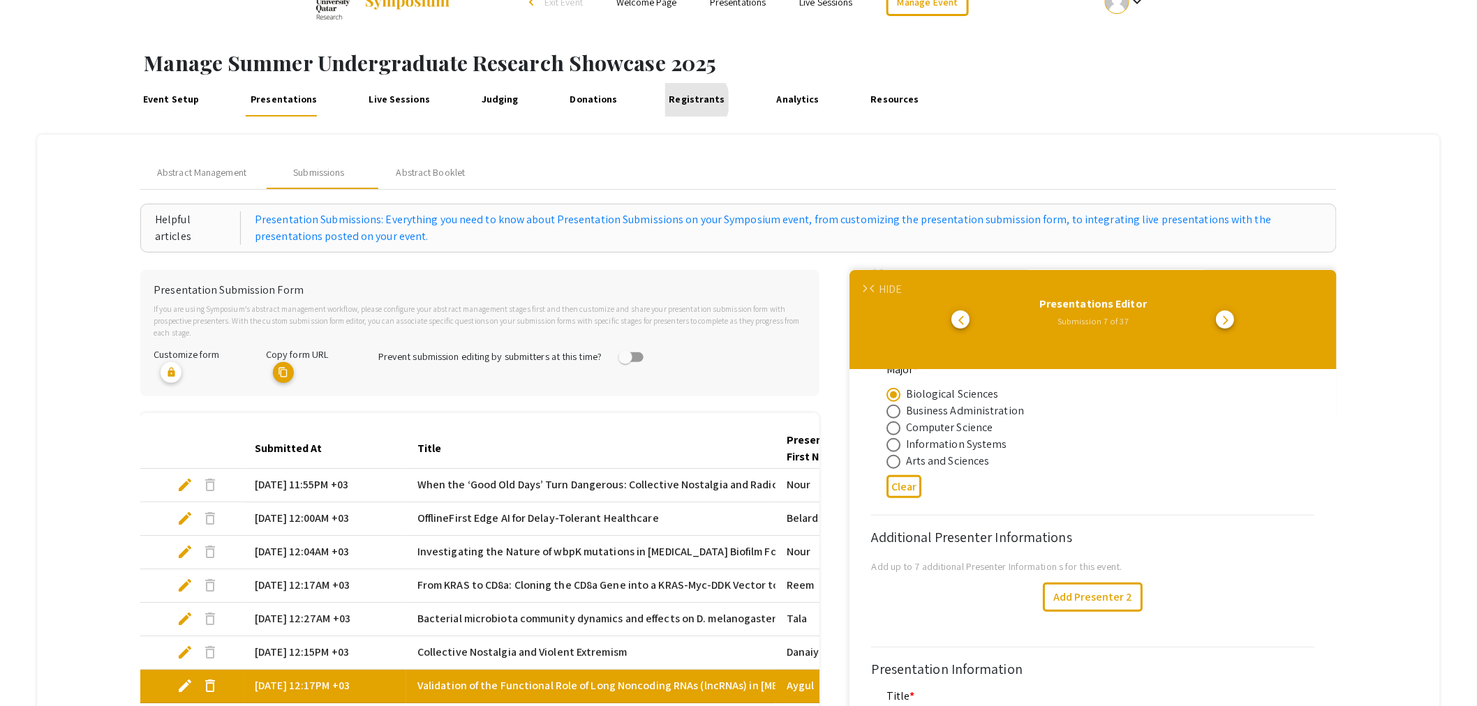
click at [689, 101] on link "Registrants" at bounding box center [697, 100] width 64 height 34
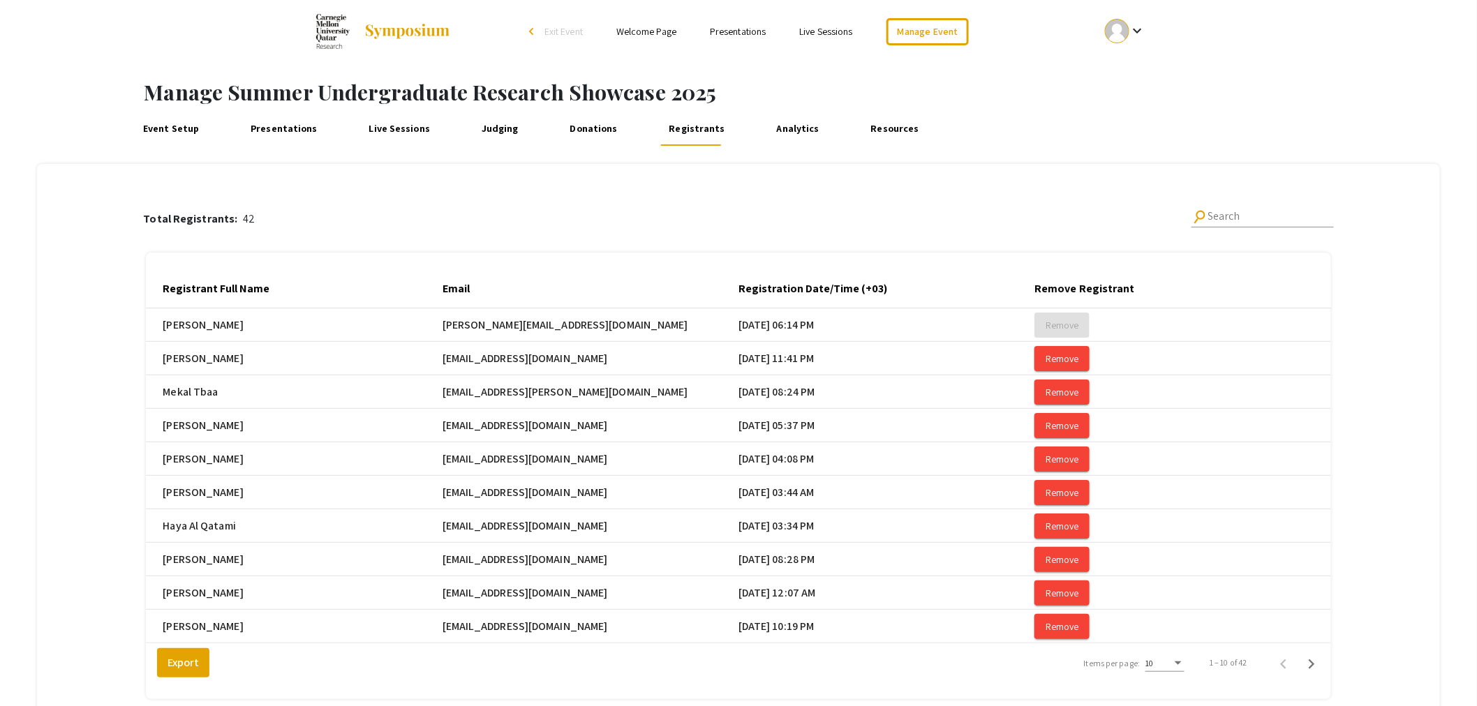
scroll to position [134, 0]
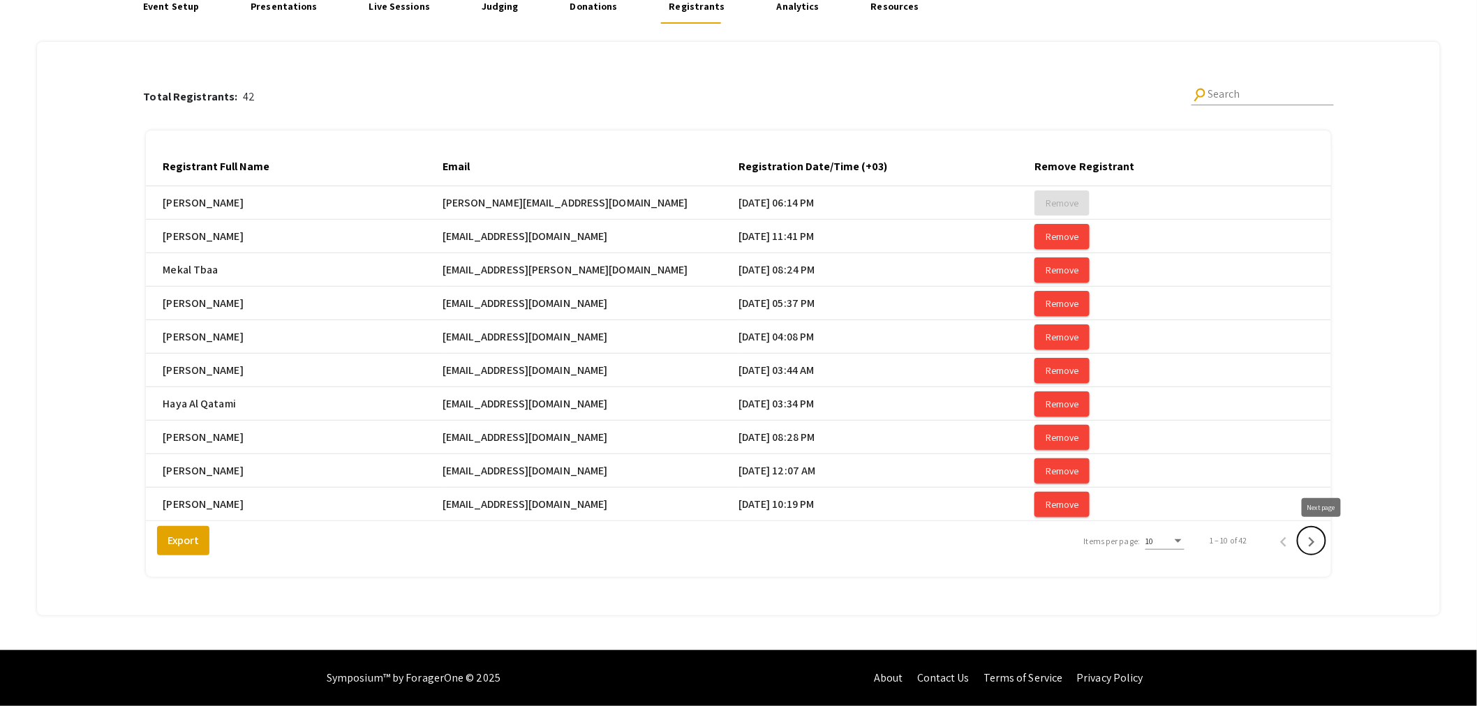
click at [1320, 543] on icon "Next page" at bounding box center [1312, 543] width 20 height 20
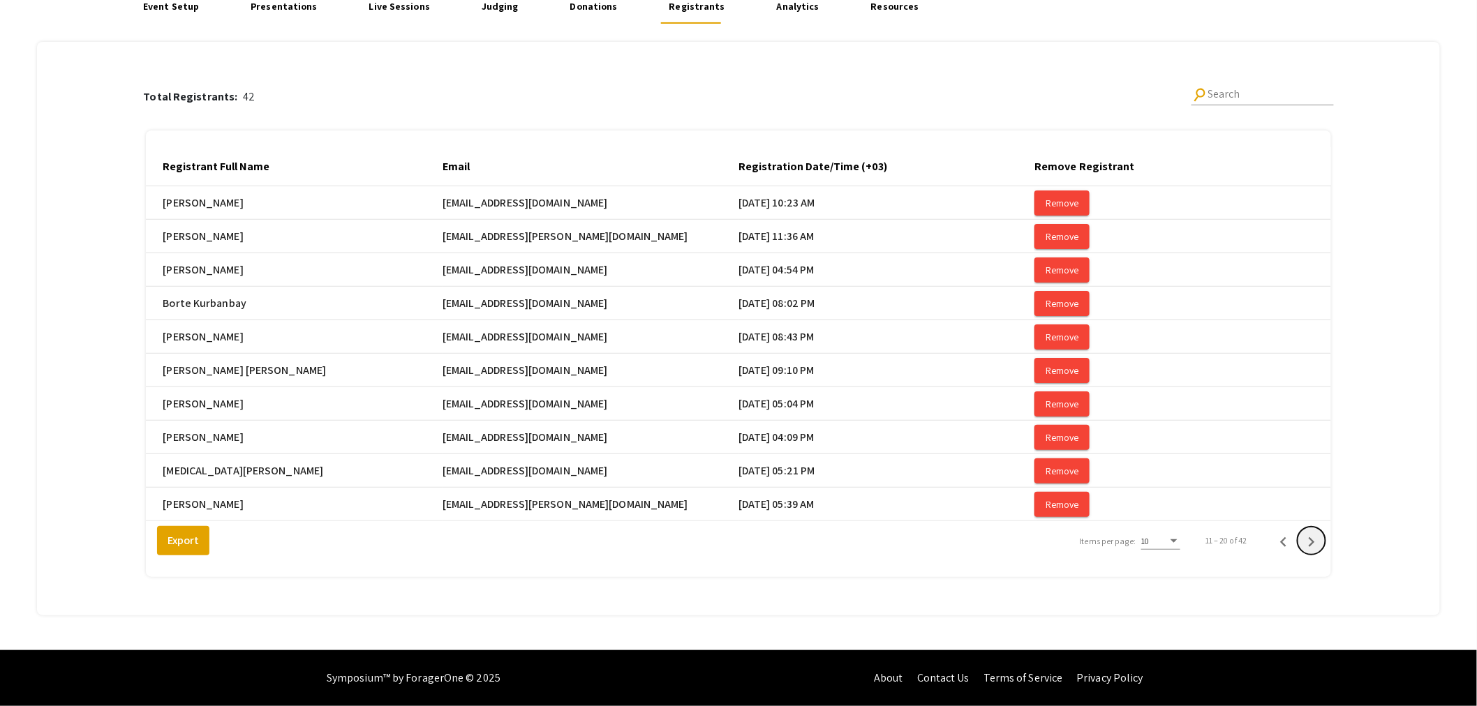
click at [1320, 543] on icon "Next page" at bounding box center [1312, 543] width 20 height 20
click at [1287, 541] on icon "Previous page" at bounding box center [1283, 543] width 6 height 10
click at [1315, 541] on icon "Next page" at bounding box center [1312, 543] width 6 height 10
click at [1315, 539] on icon "Next page" at bounding box center [1312, 543] width 6 height 10
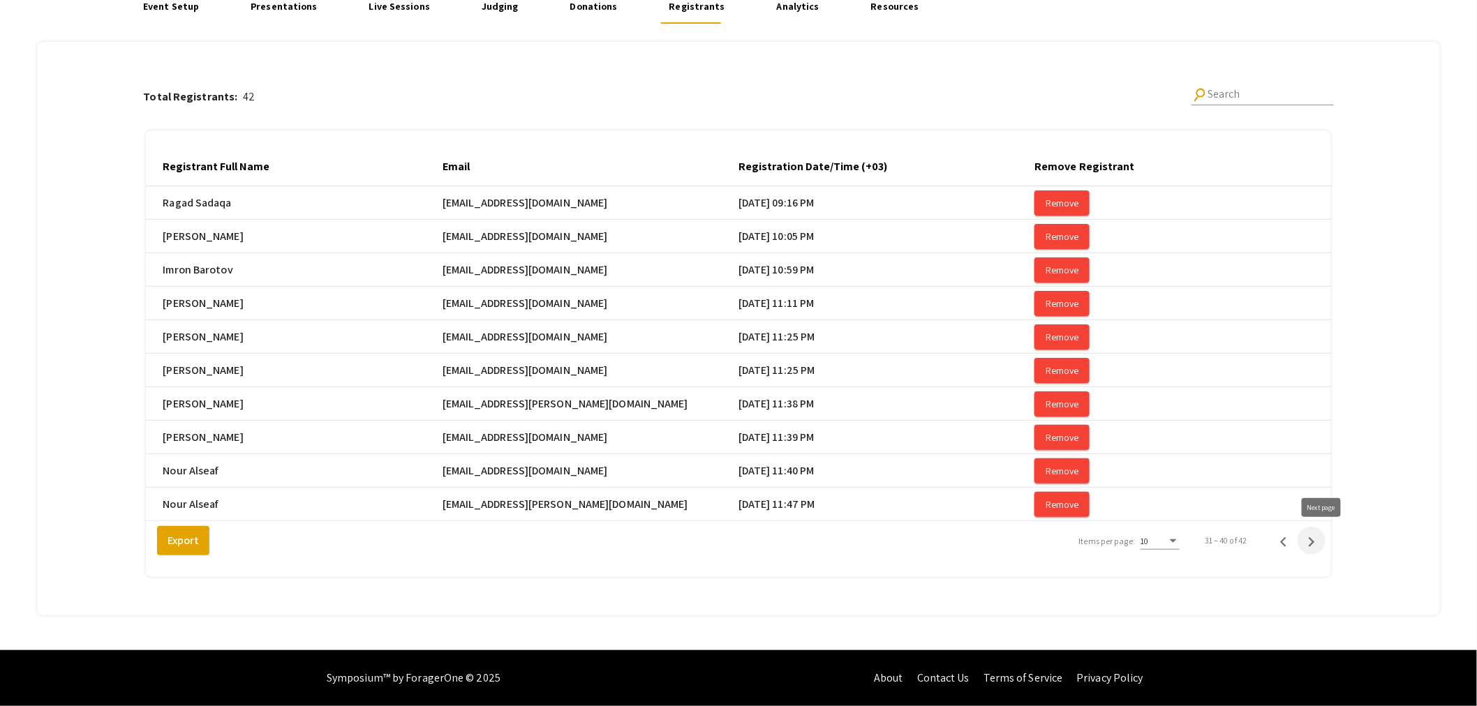
scroll to position [101, 0]
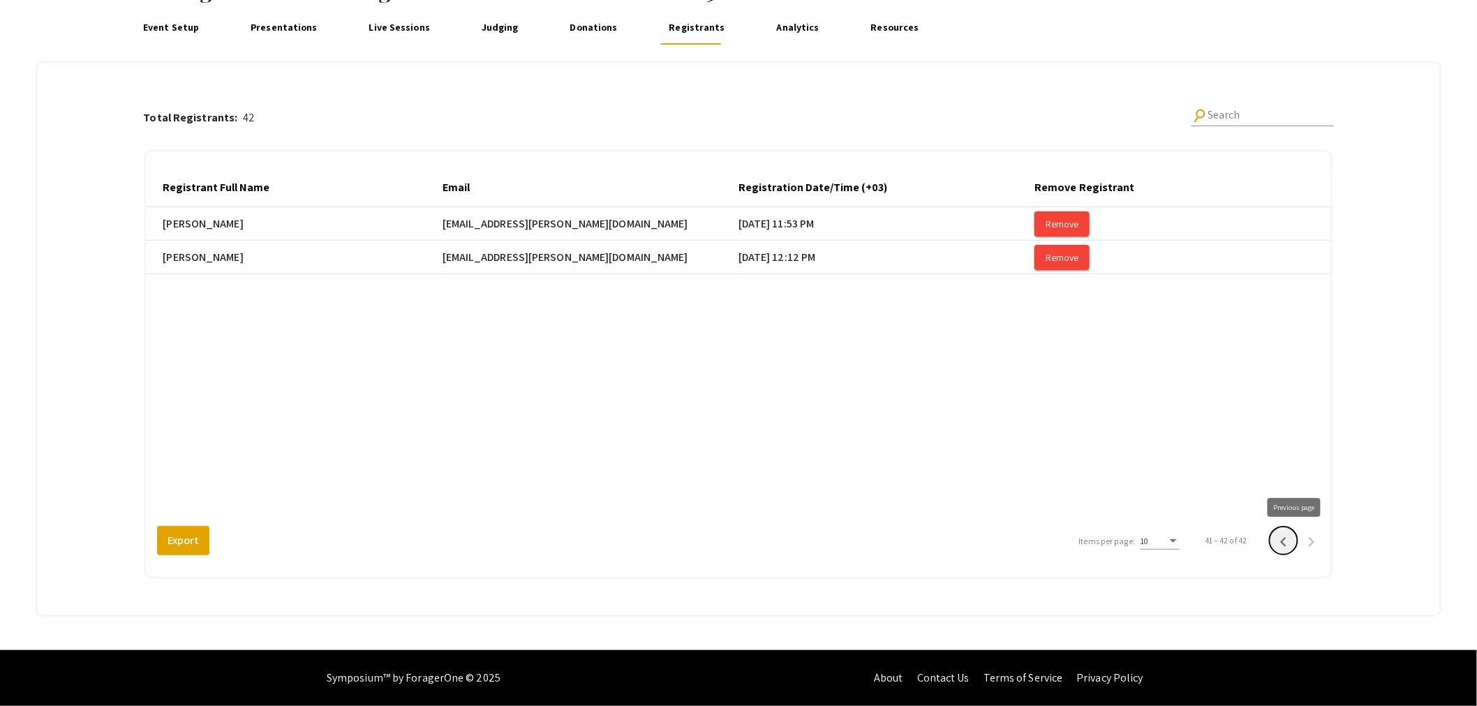
click at [1287, 545] on icon "Previous page" at bounding box center [1283, 543] width 6 height 10
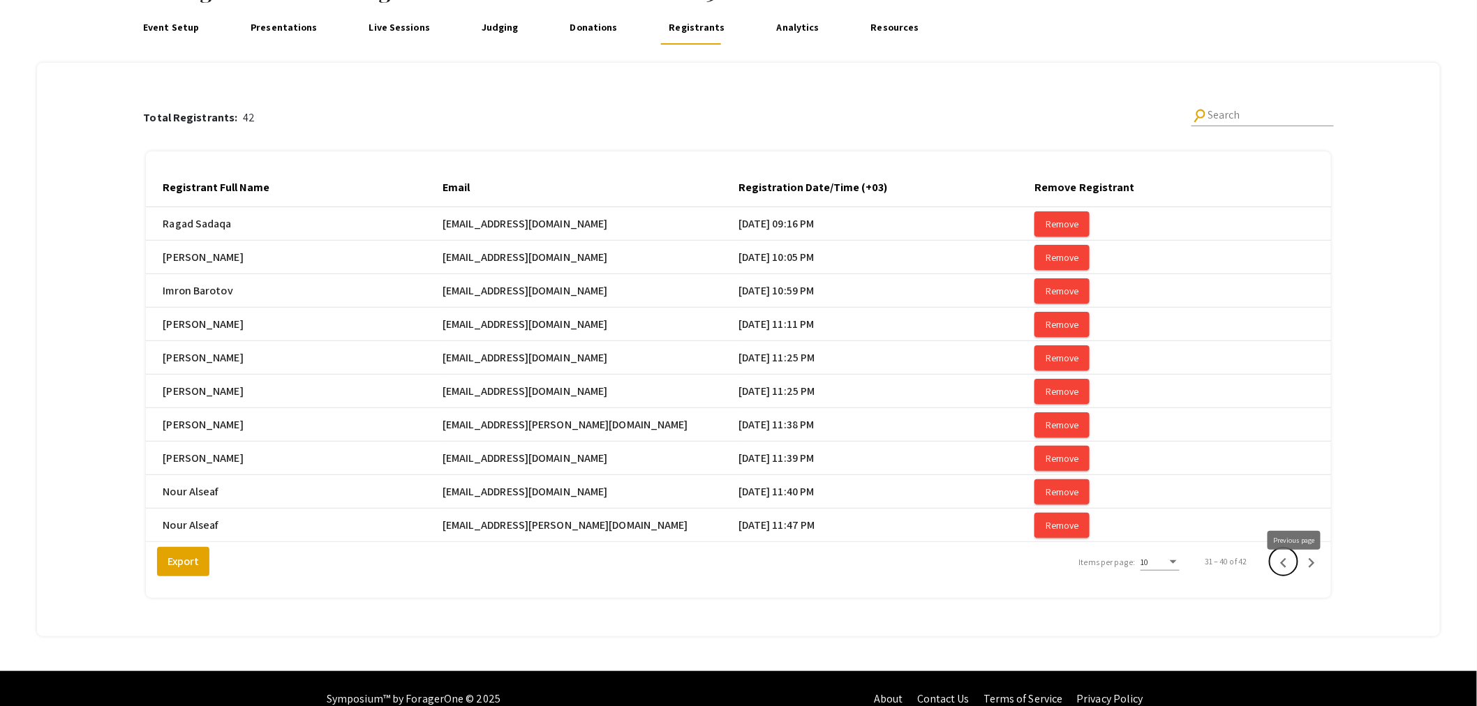
click at [1287, 568] on icon "Previous page" at bounding box center [1283, 563] width 6 height 10
click at [1292, 572] on icon "Previous page" at bounding box center [1284, 564] width 20 height 20
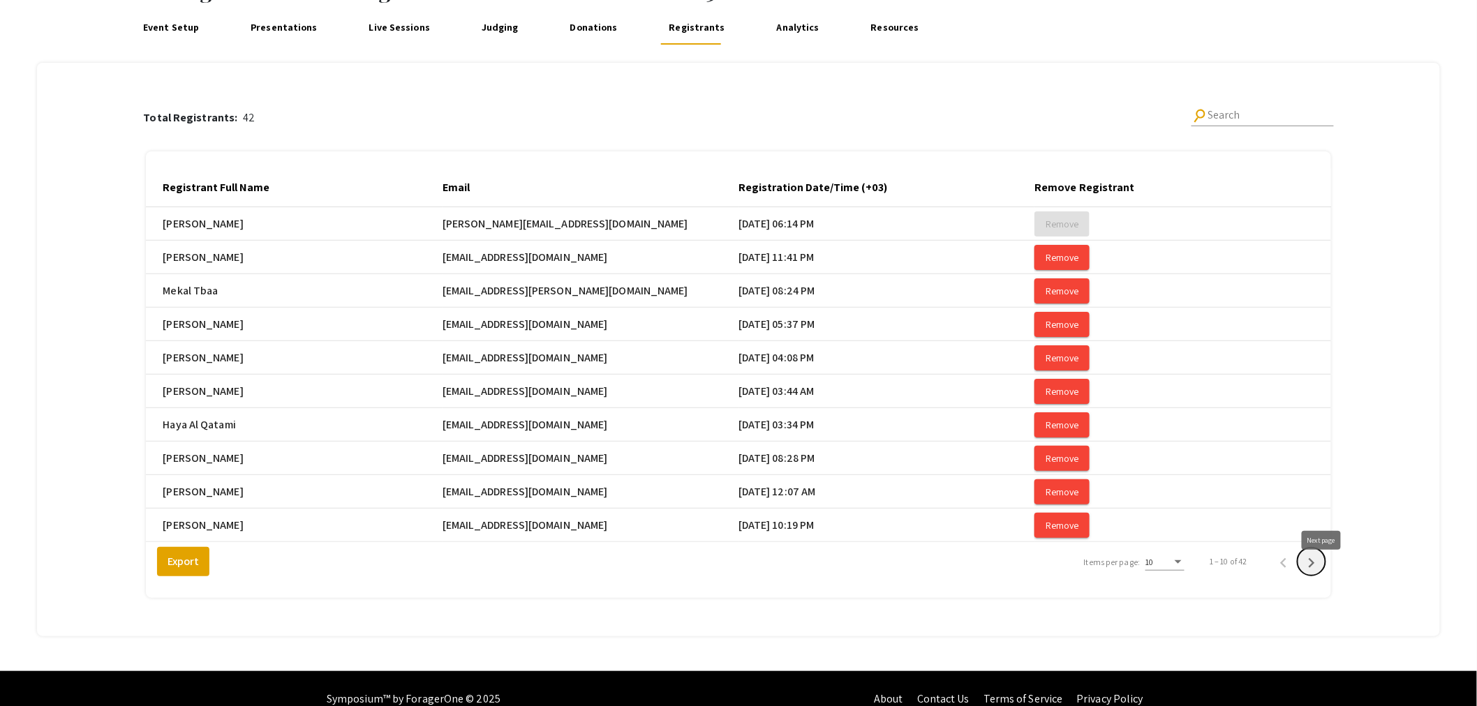
click at [1315, 568] on icon "Next page" at bounding box center [1312, 563] width 6 height 10
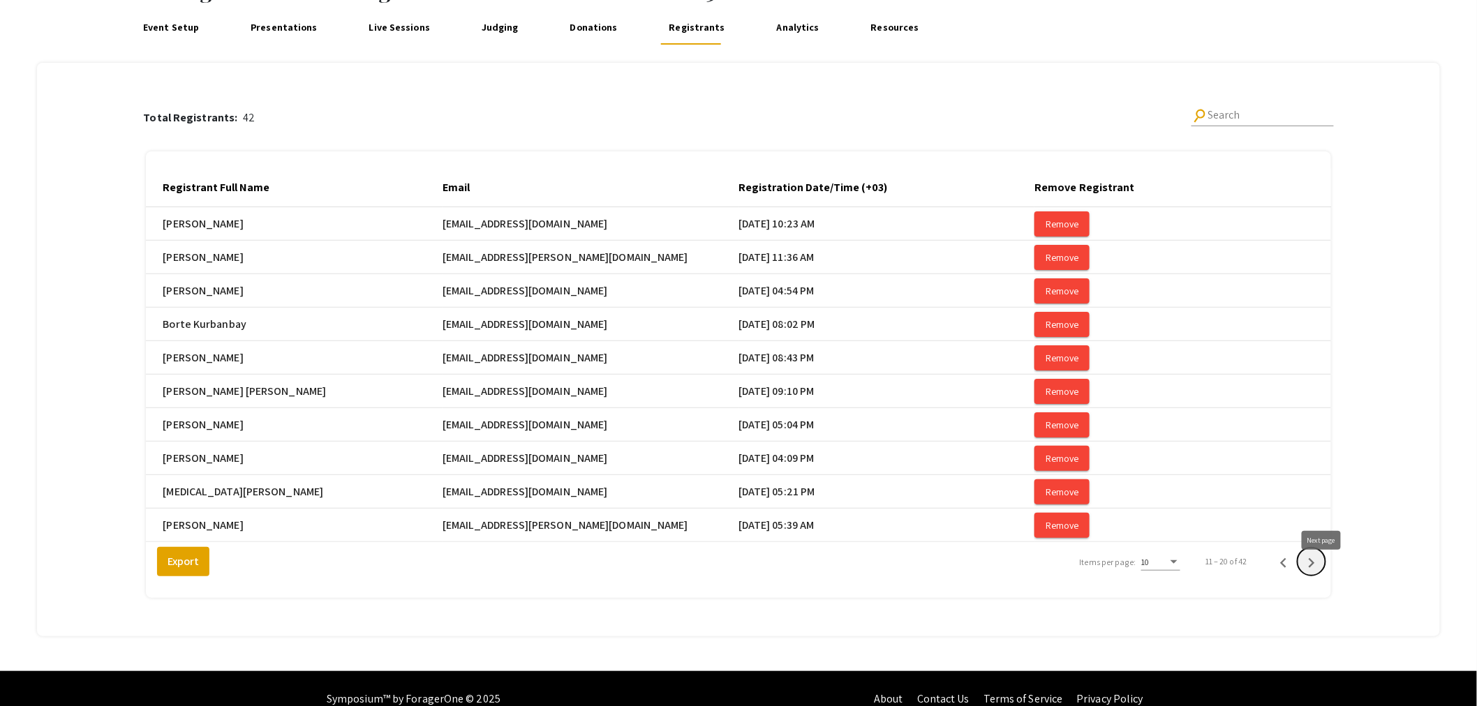
click at [1322, 573] on icon "Next page" at bounding box center [1312, 564] width 20 height 20
click at [1315, 568] on icon "Next page" at bounding box center [1312, 563] width 6 height 10
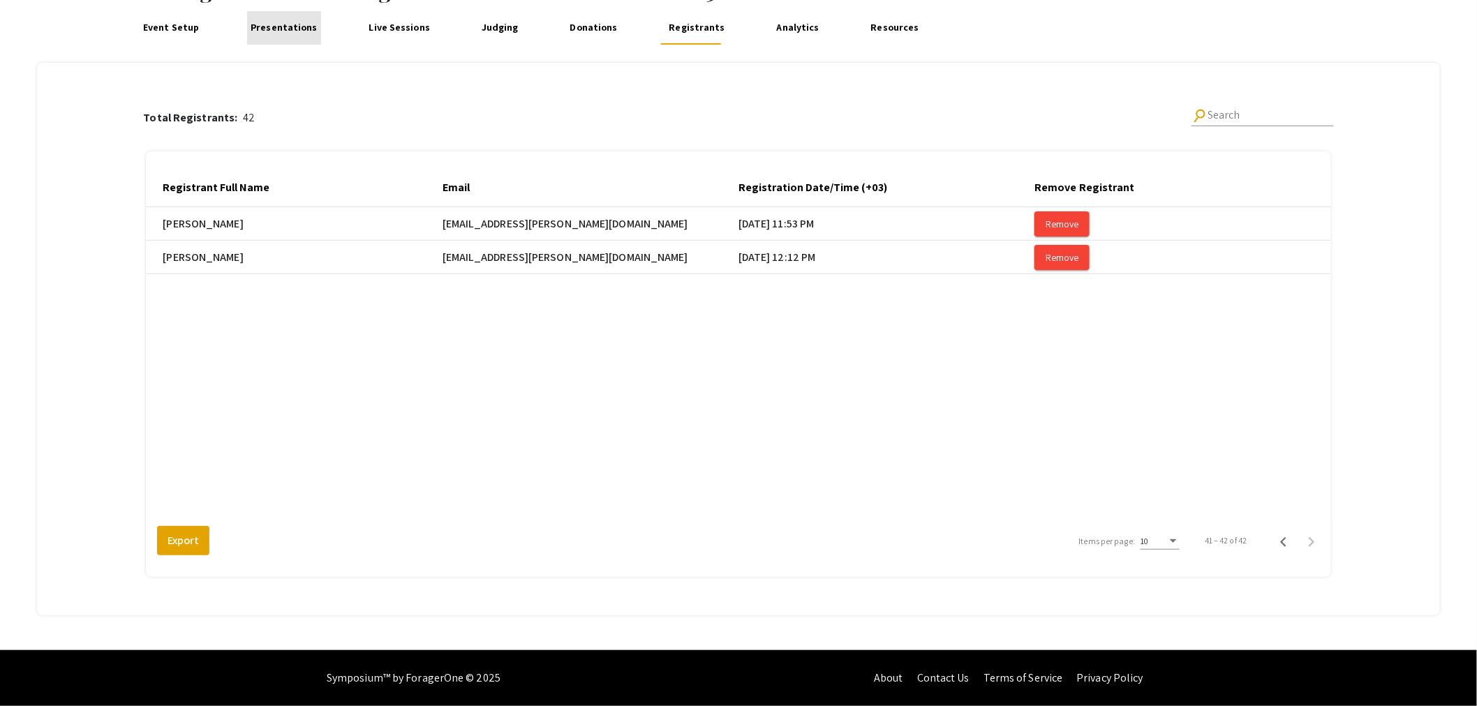
click at [296, 27] on link "Presentations" at bounding box center [284, 28] width 74 height 34
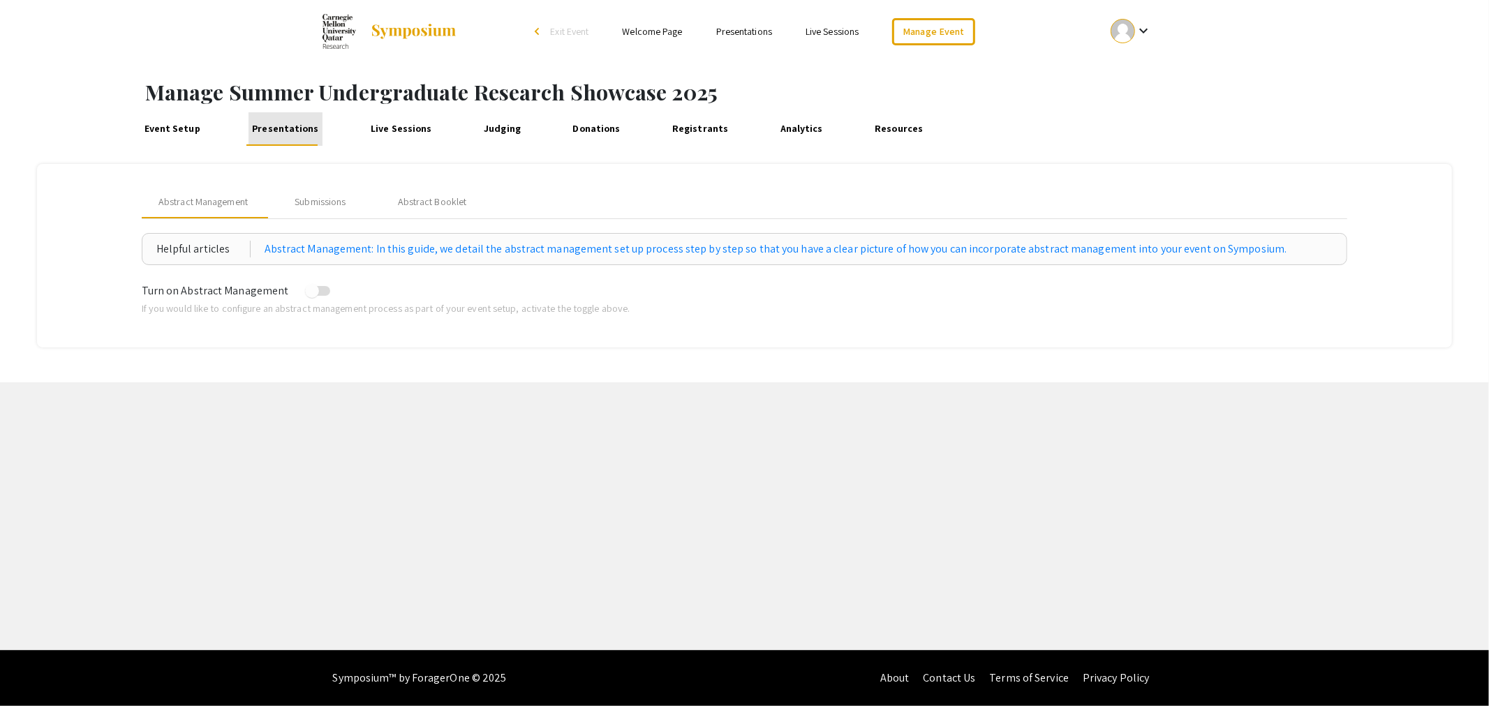
click at [294, 131] on link "Presentations" at bounding box center [286, 129] width 74 height 34
click at [331, 210] on div "Submissions" at bounding box center [321, 202] width 112 height 34
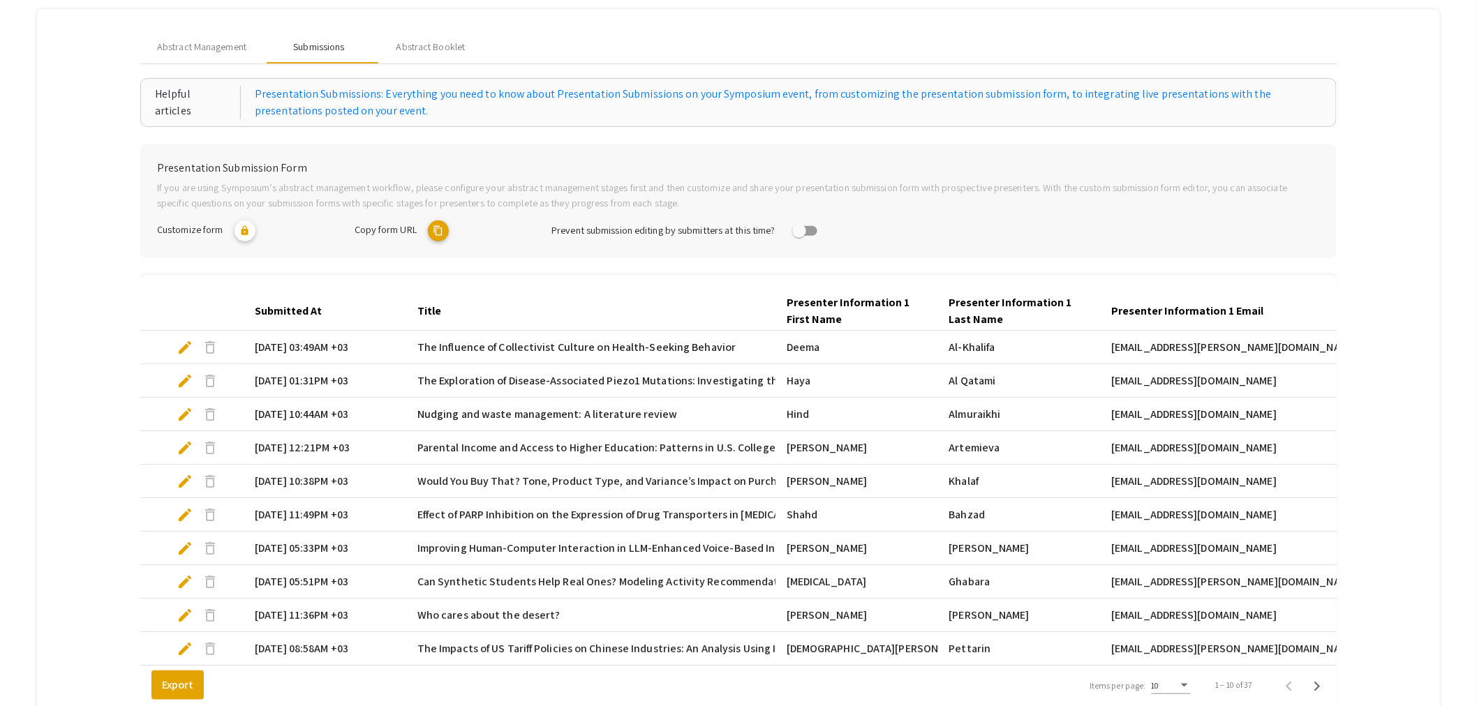
scroll to position [294, 0]
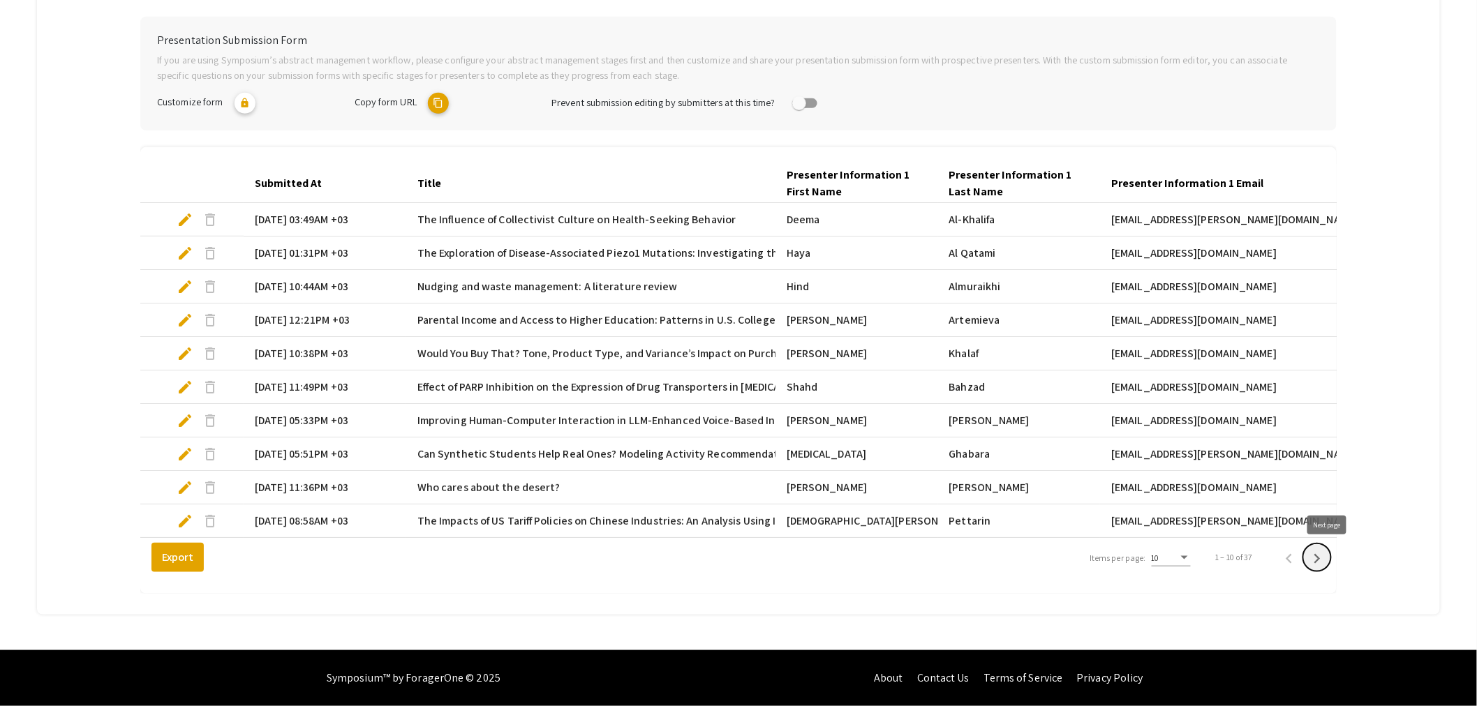
click at [1324, 561] on icon "Next page" at bounding box center [1318, 559] width 20 height 20
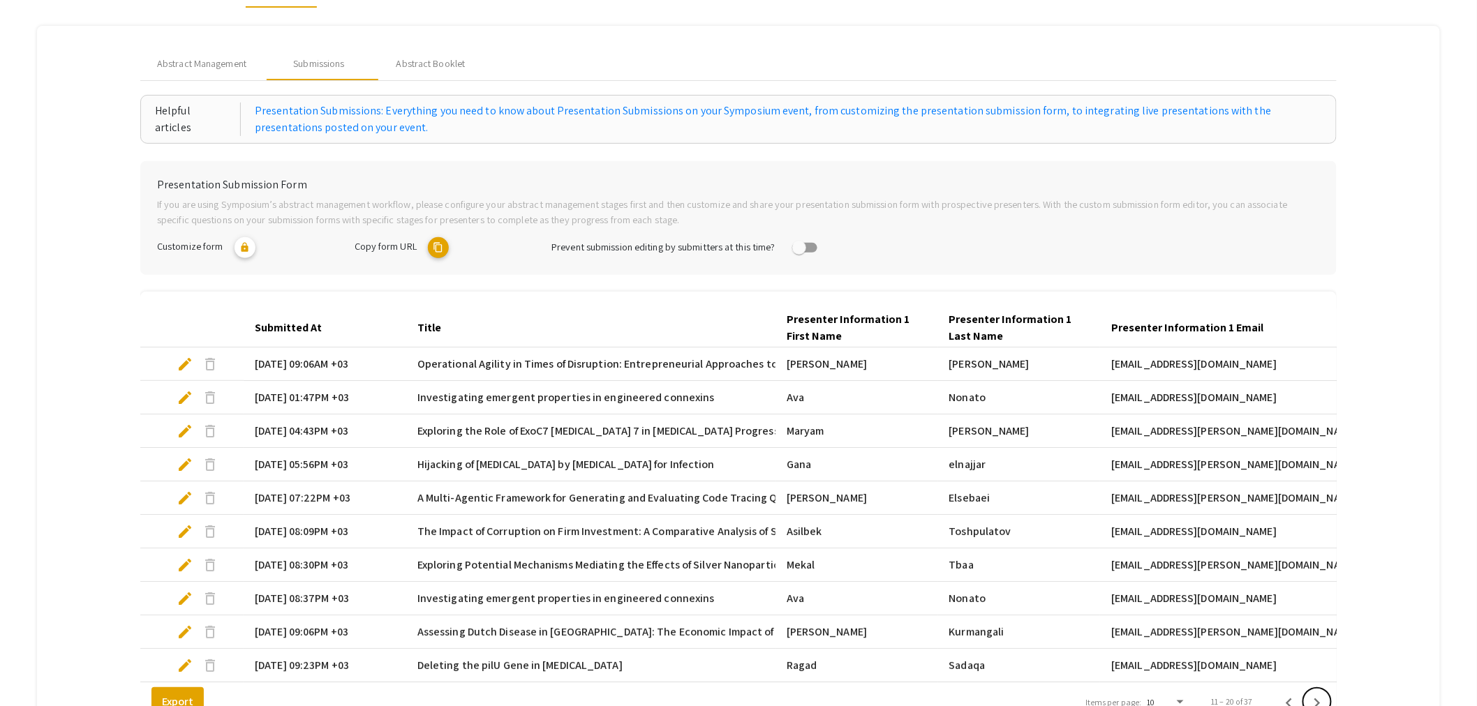
scroll to position [0, 0]
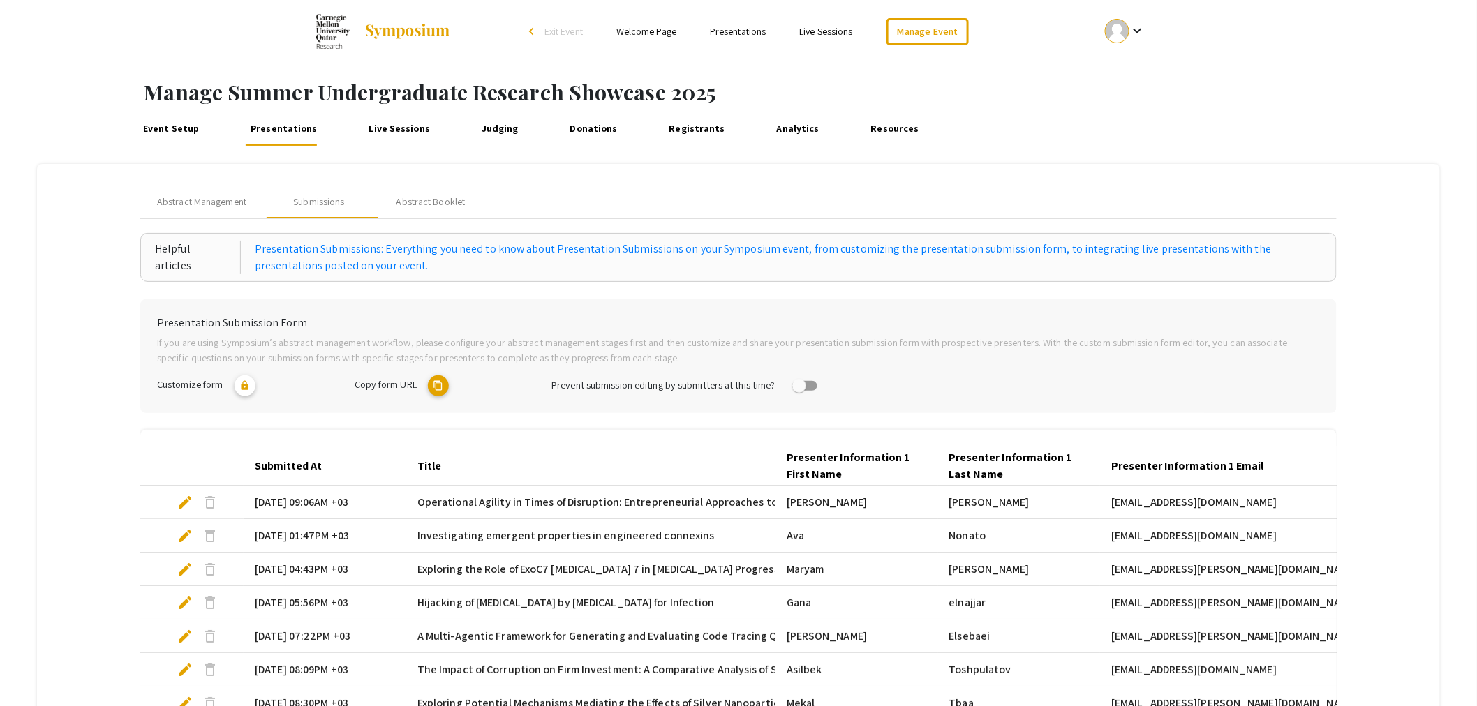
click at [709, 126] on link "Registrants" at bounding box center [697, 129] width 64 height 34
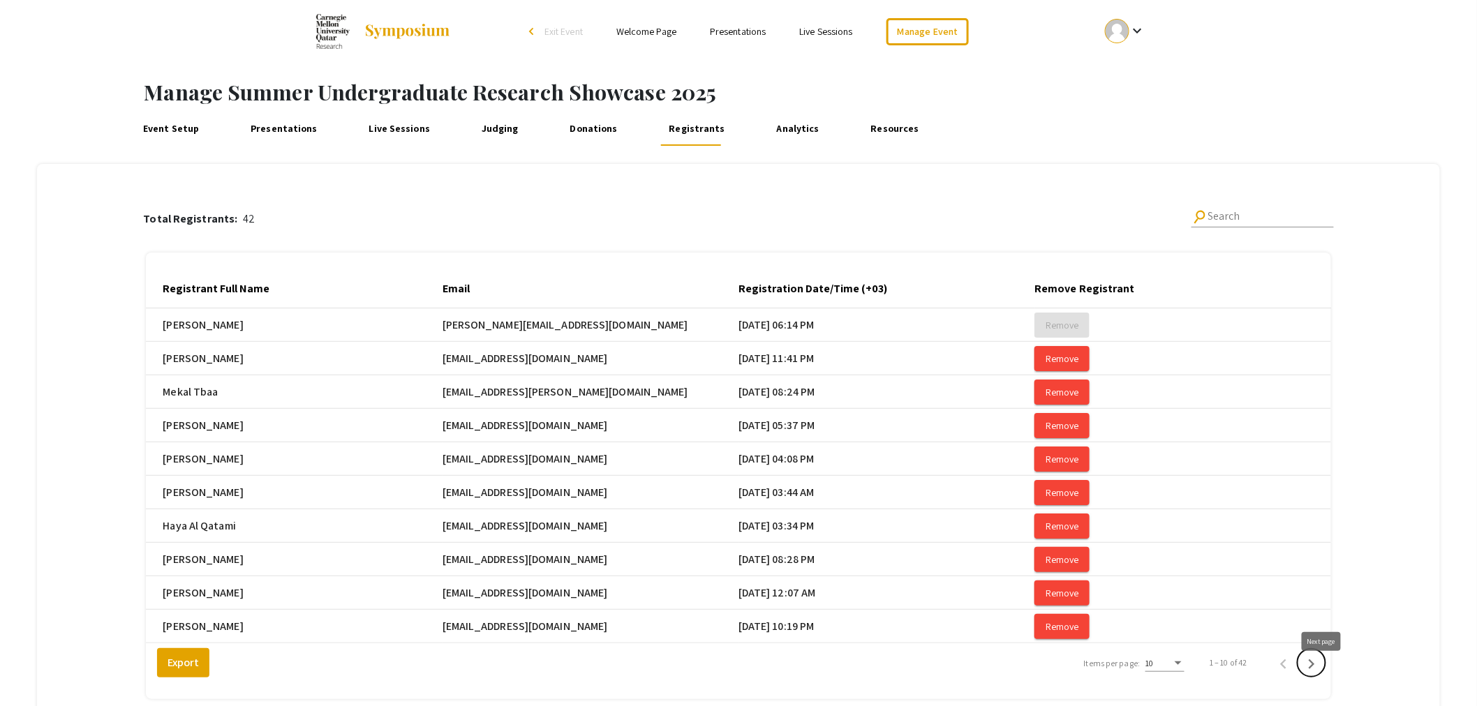
click at [1316, 674] on icon "Next page" at bounding box center [1312, 665] width 20 height 20
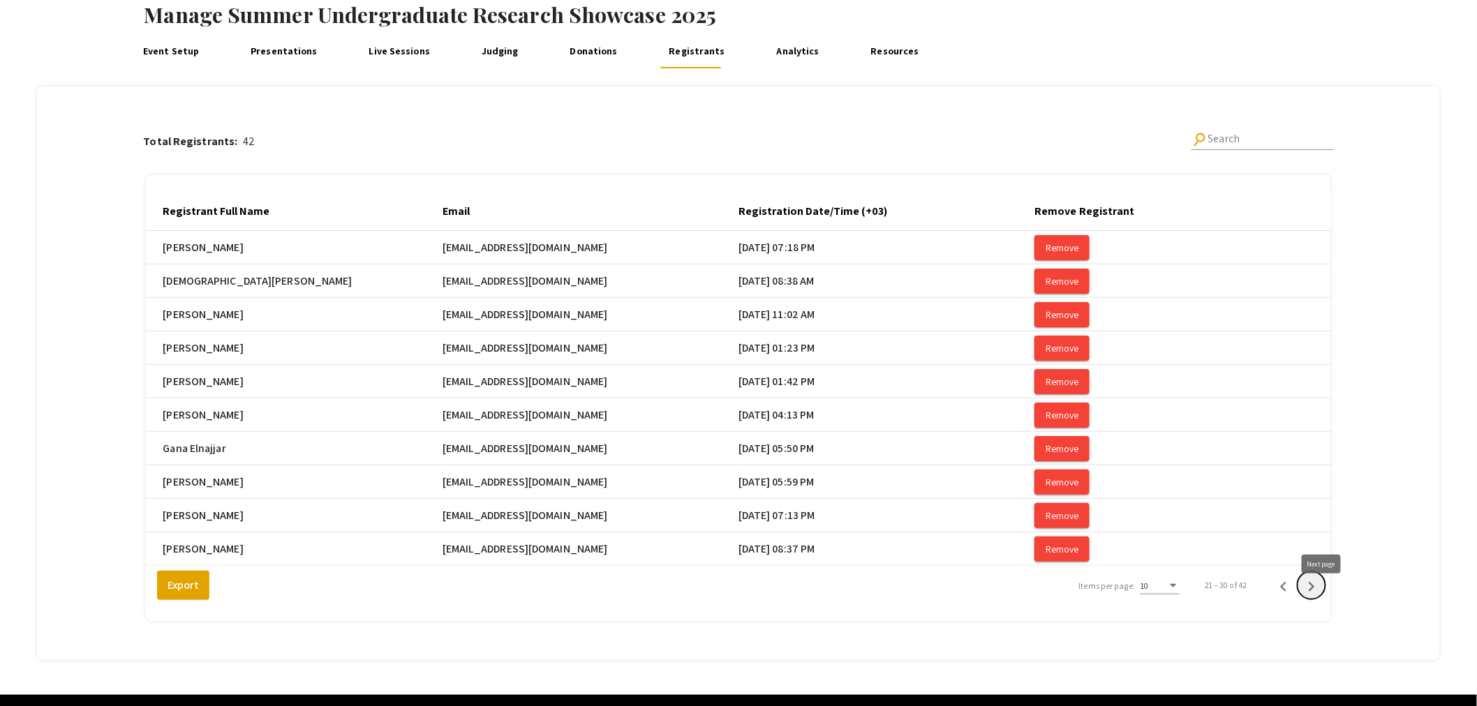
click at [1319, 597] on icon "Next page" at bounding box center [1312, 587] width 20 height 20
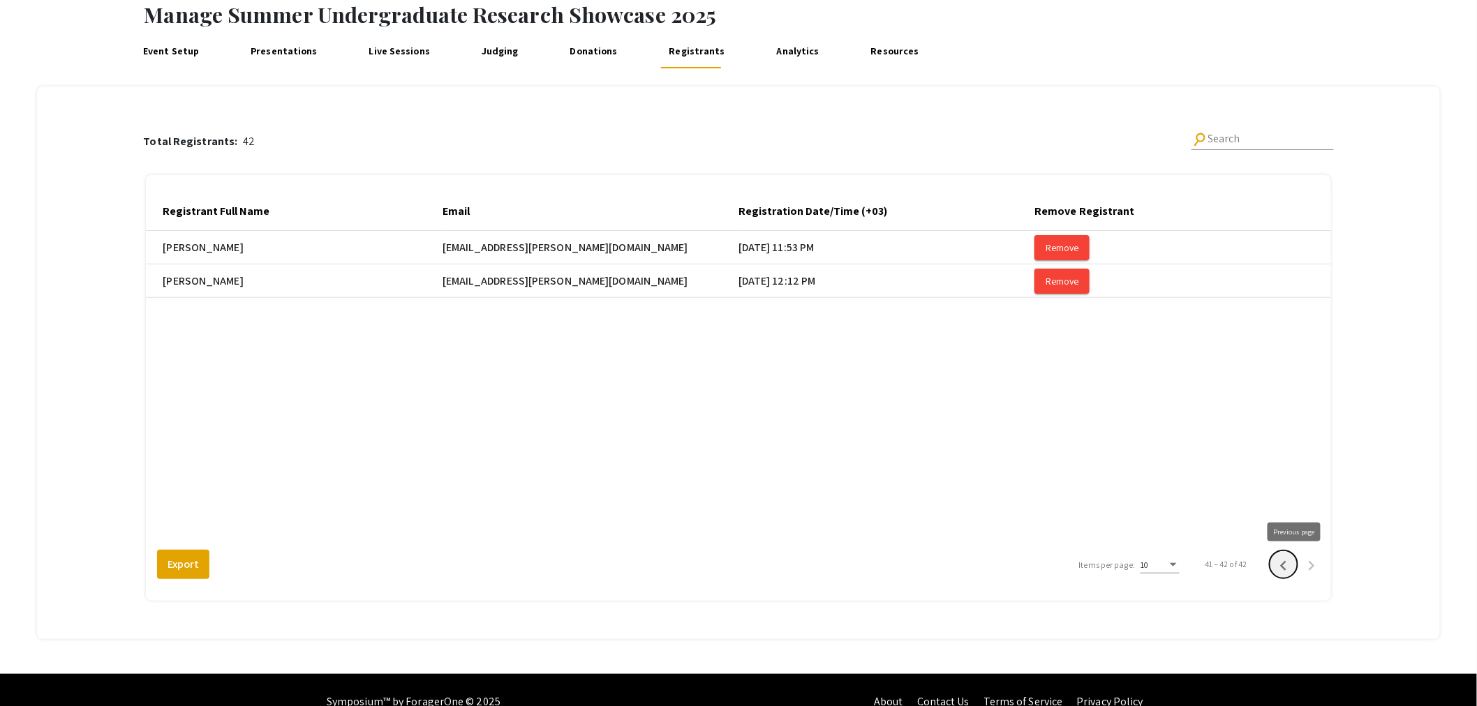
click at [1292, 564] on icon "Previous page" at bounding box center [1284, 566] width 20 height 20
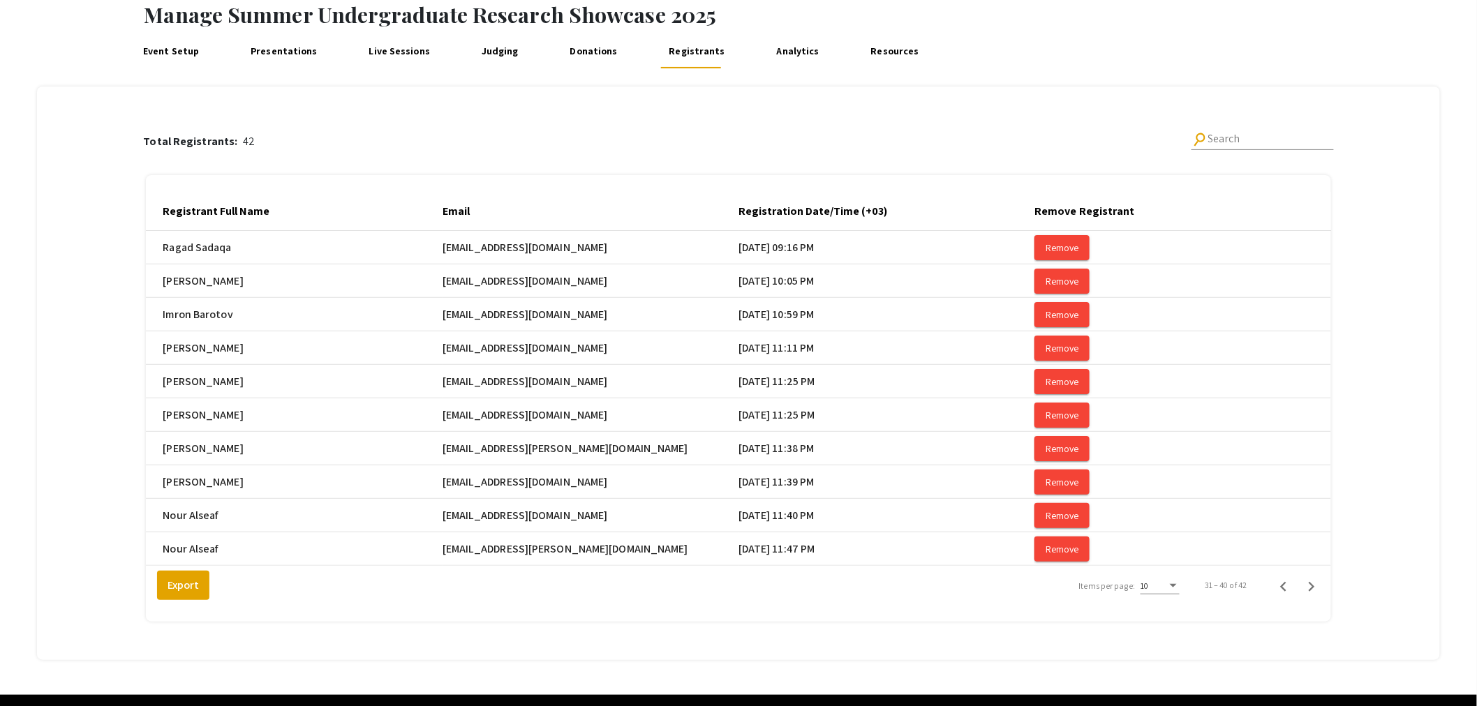
click at [1292, 564] on mat-cell "Remove" at bounding box center [1183, 550] width 296 height 34
click at [1292, 595] on icon "Previous page" at bounding box center [1284, 587] width 20 height 20
click at [1288, 597] on icon "Previous page" at bounding box center [1284, 587] width 20 height 20
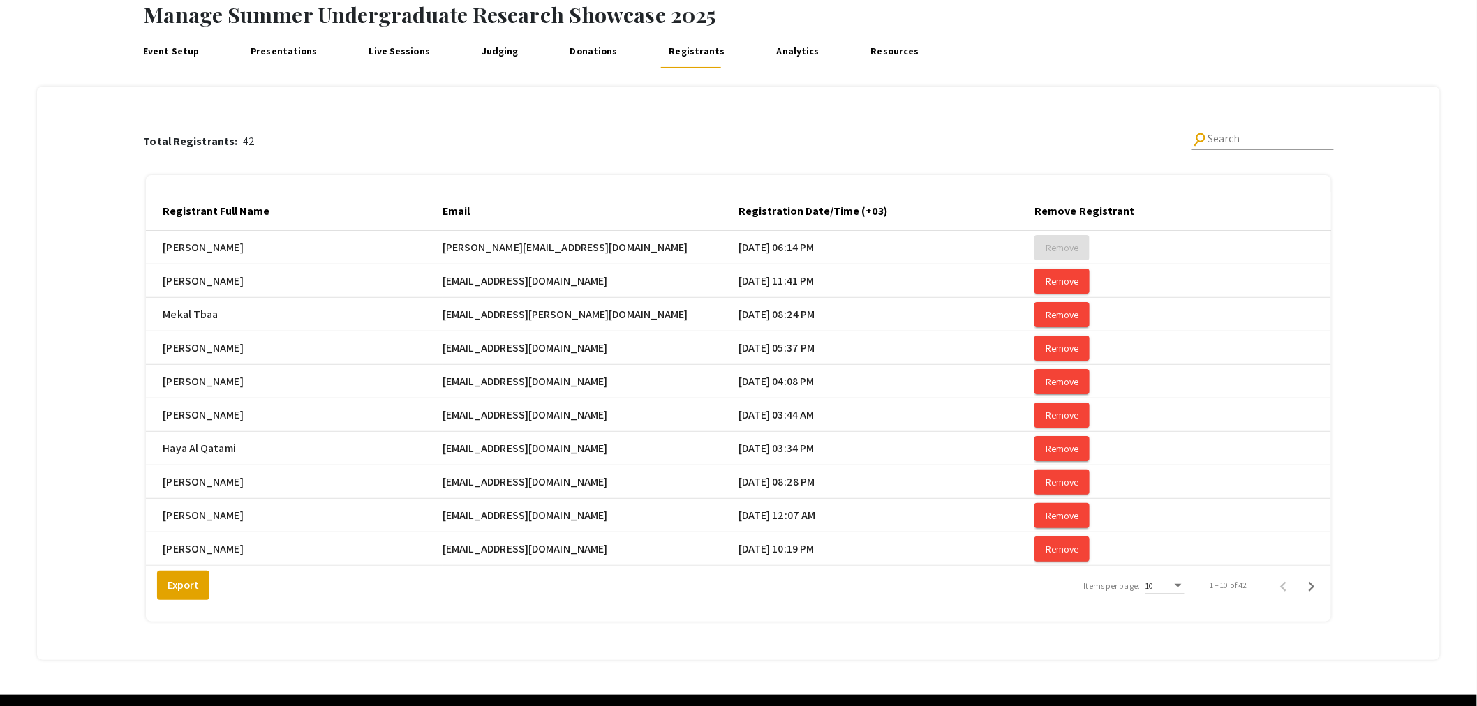
scroll to position [134, 0]
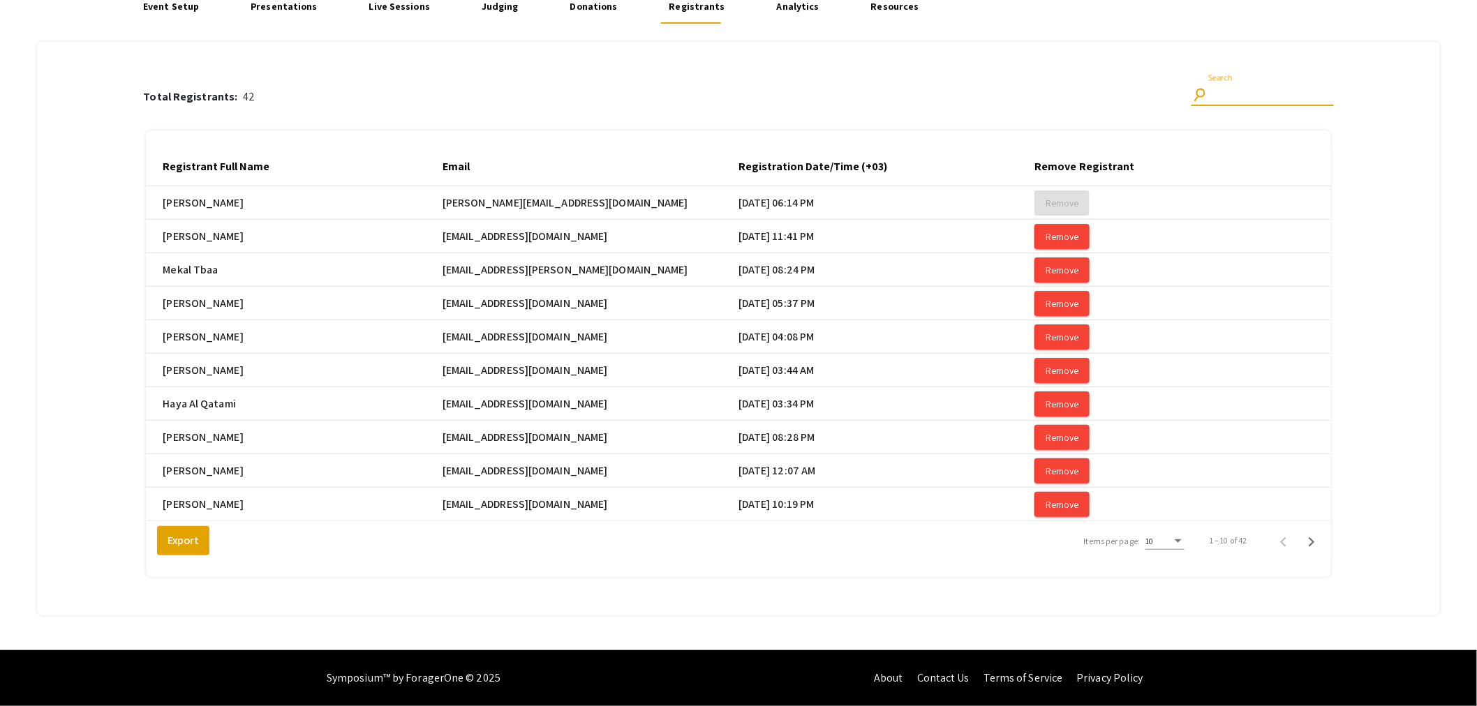
click at [1257, 88] on input "Search" at bounding box center [1271, 94] width 126 height 13
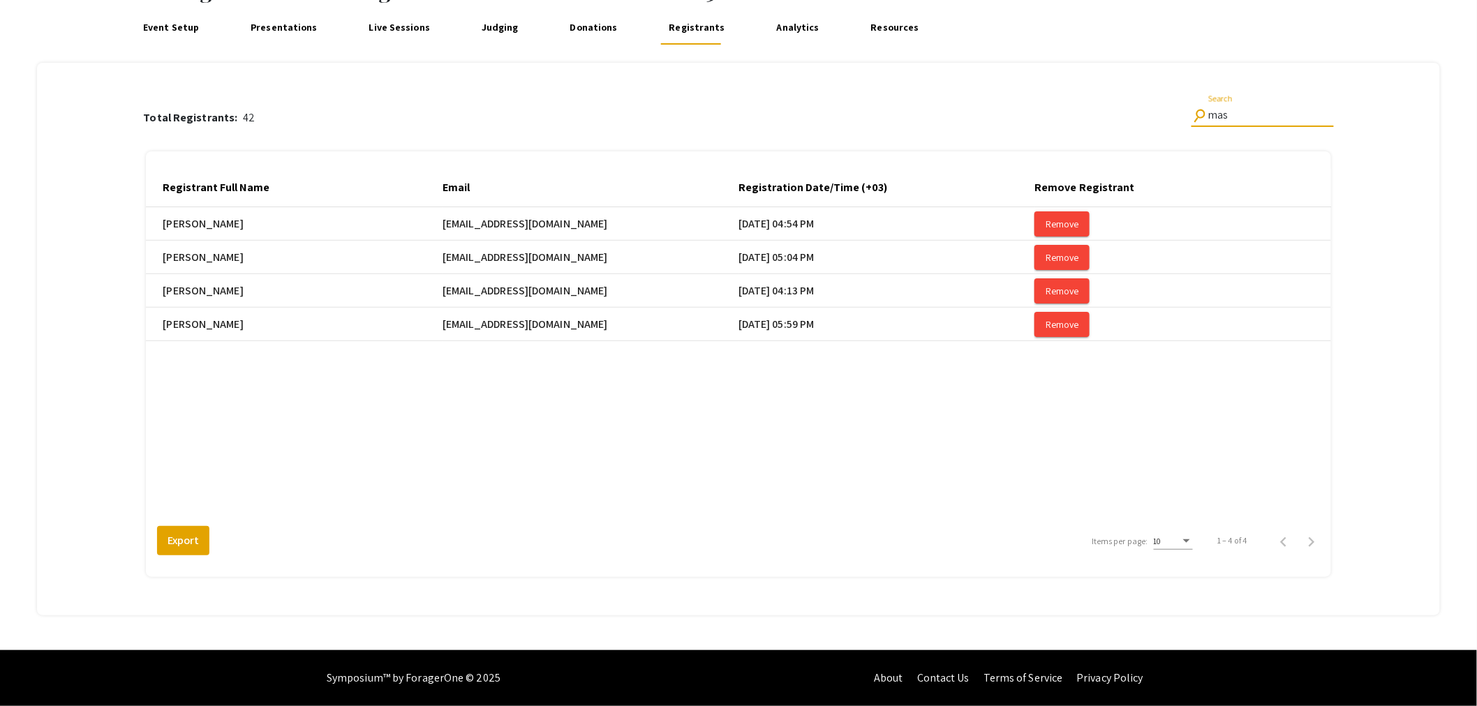
scroll to position [101, 0]
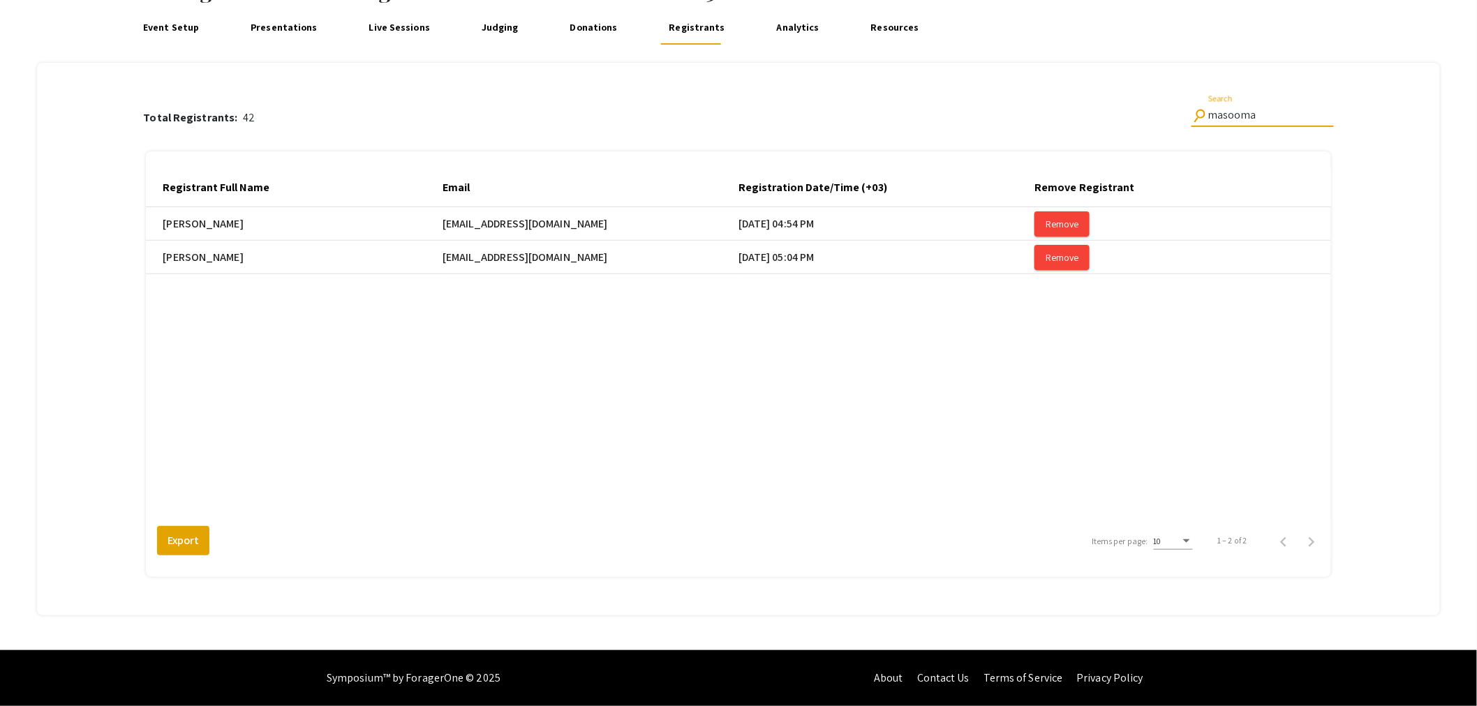
type input "masooma"
click at [293, 29] on link "Presentations" at bounding box center [284, 28] width 74 height 34
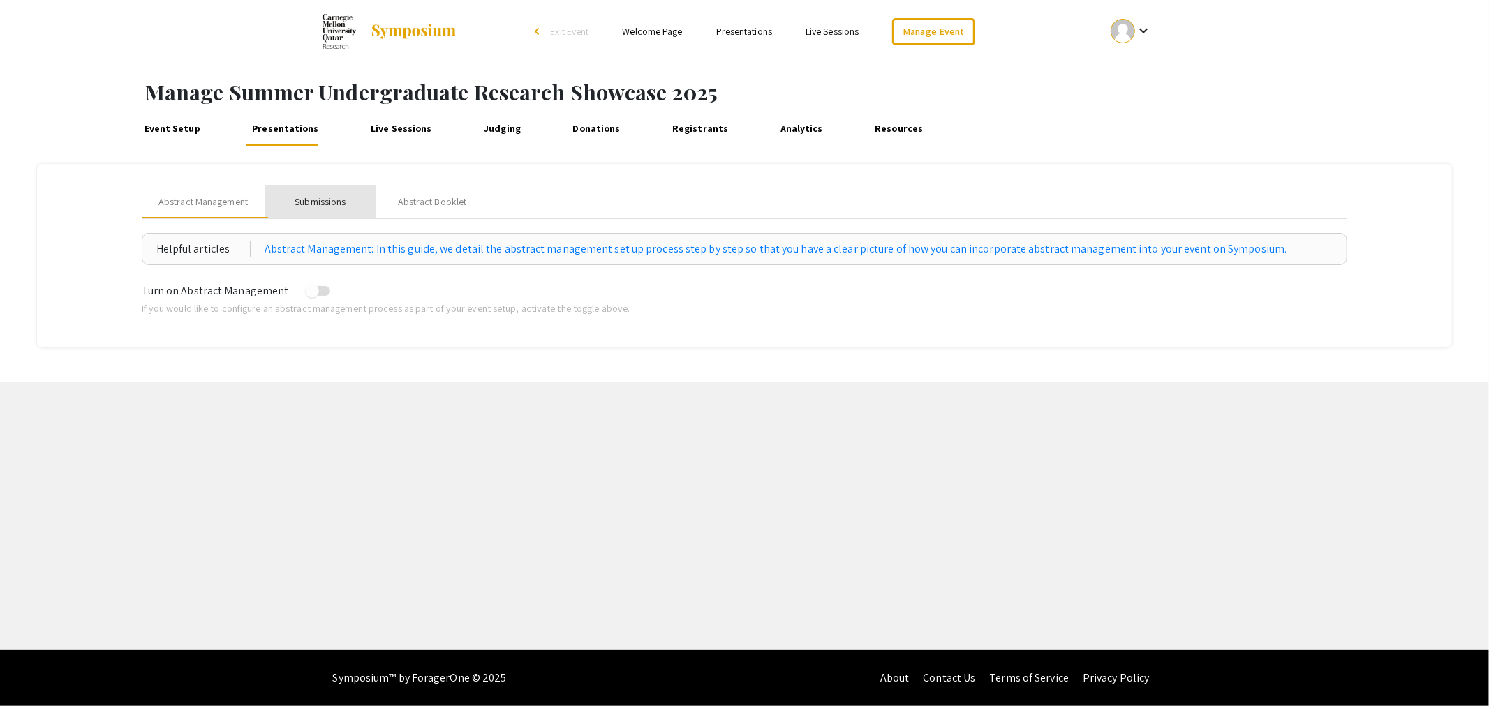
click at [310, 205] on div "Submissions" at bounding box center [320, 202] width 51 height 15
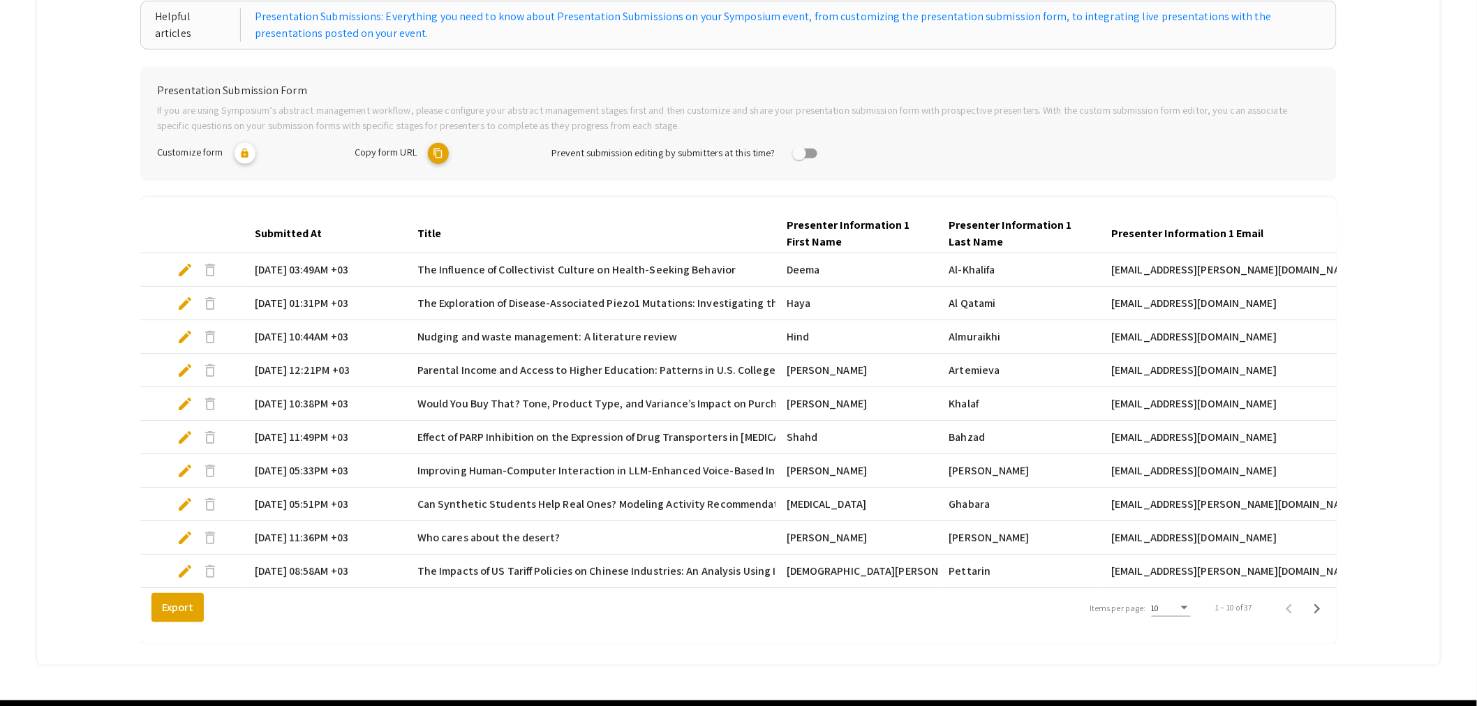
scroll to position [294, 0]
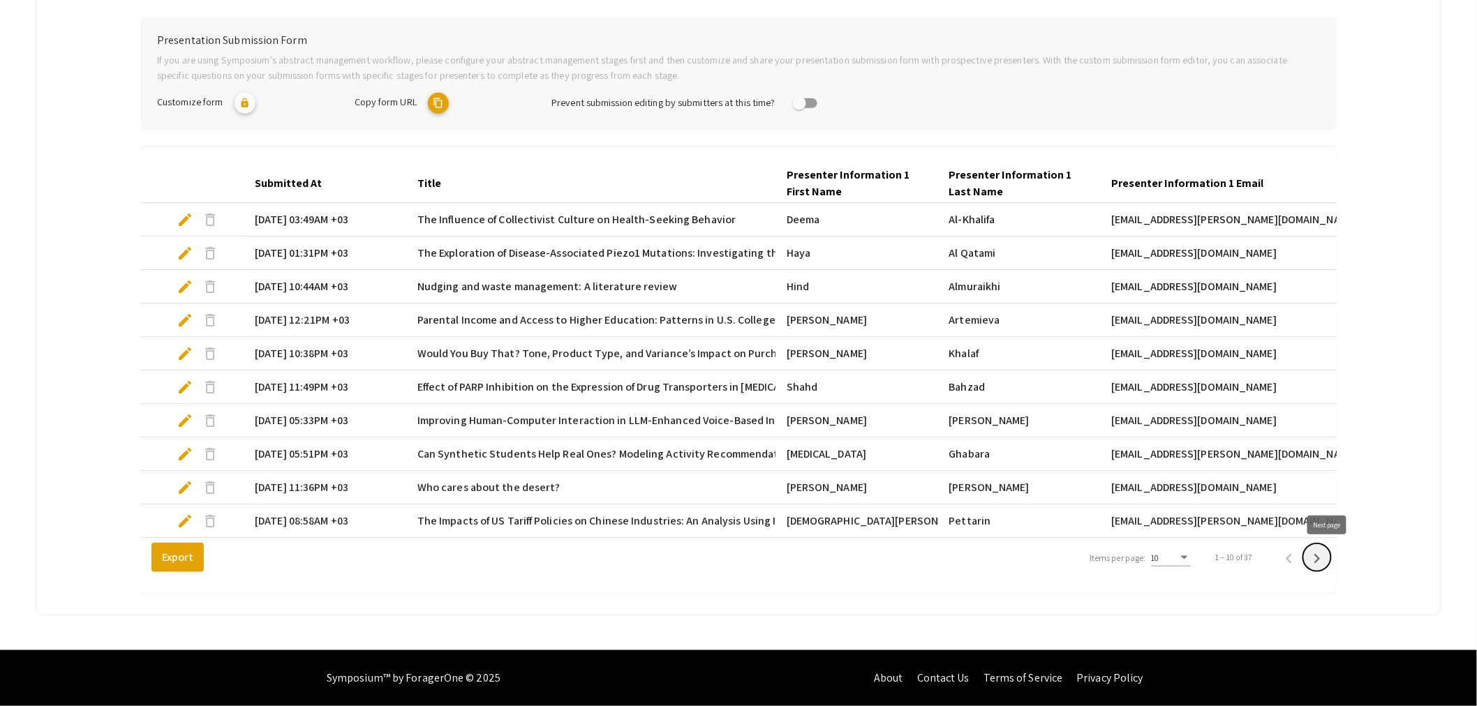
click at [1327, 560] on icon "Next page" at bounding box center [1318, 559] width 20 height 20
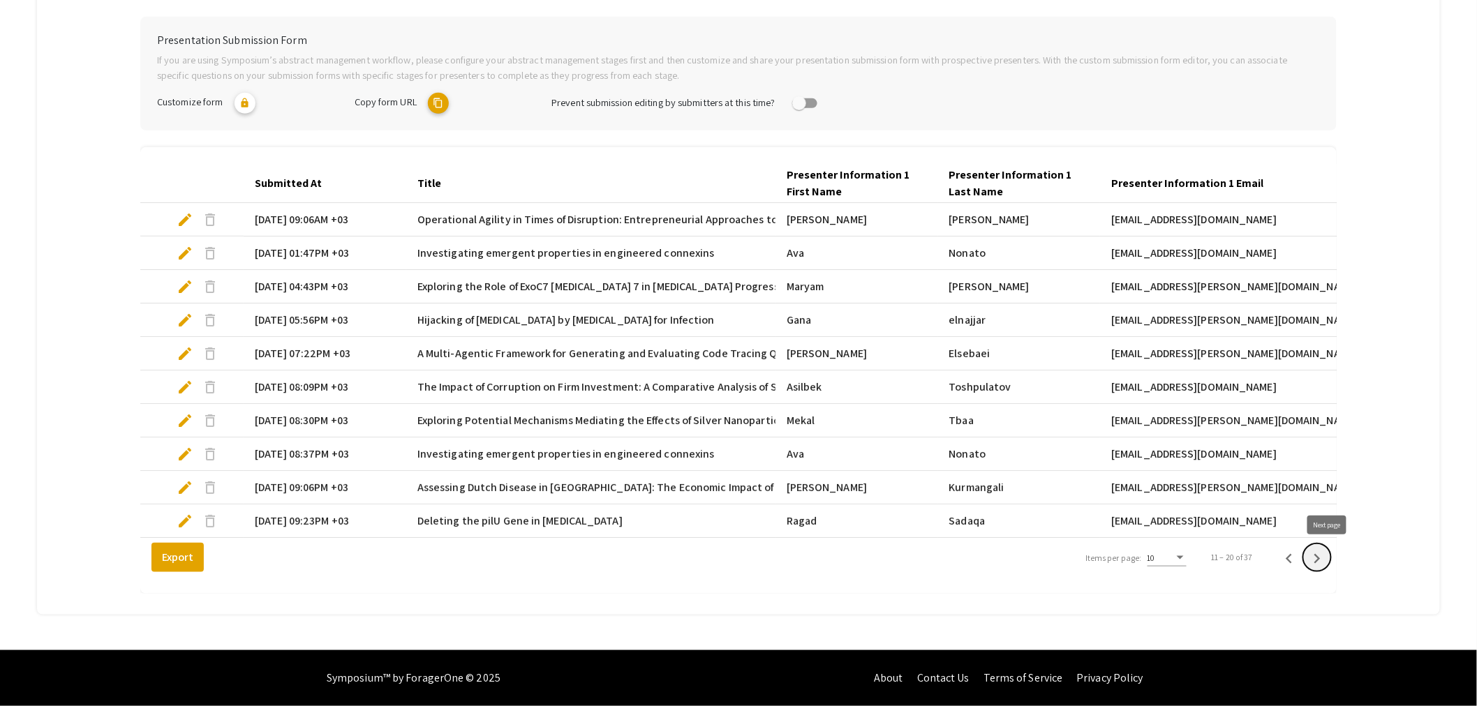
click at [1324, 558] on icon "Next page" at bounding box center [1318, 559] width 20 height 20
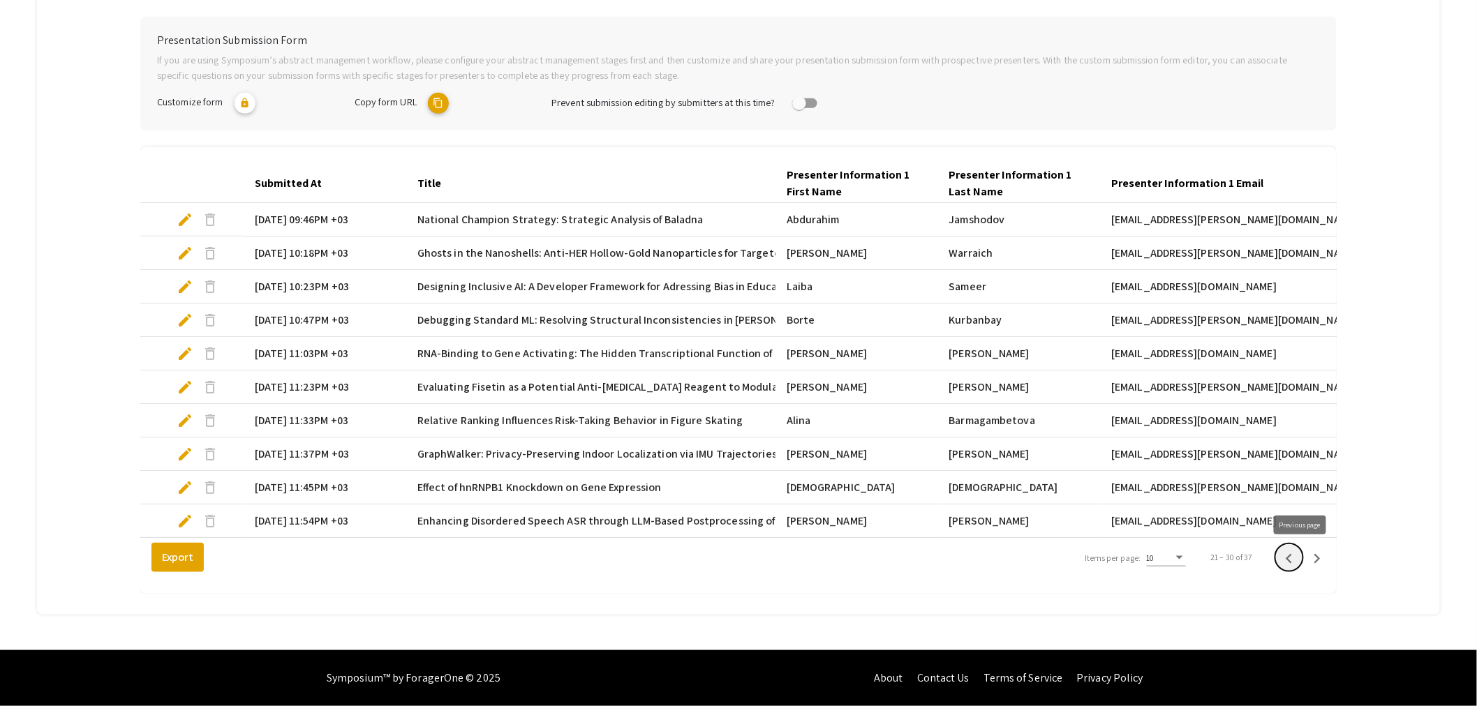
click at [1292, 556] on icon "Previous page" at bounding box center [1289, 559] width 6 height 10
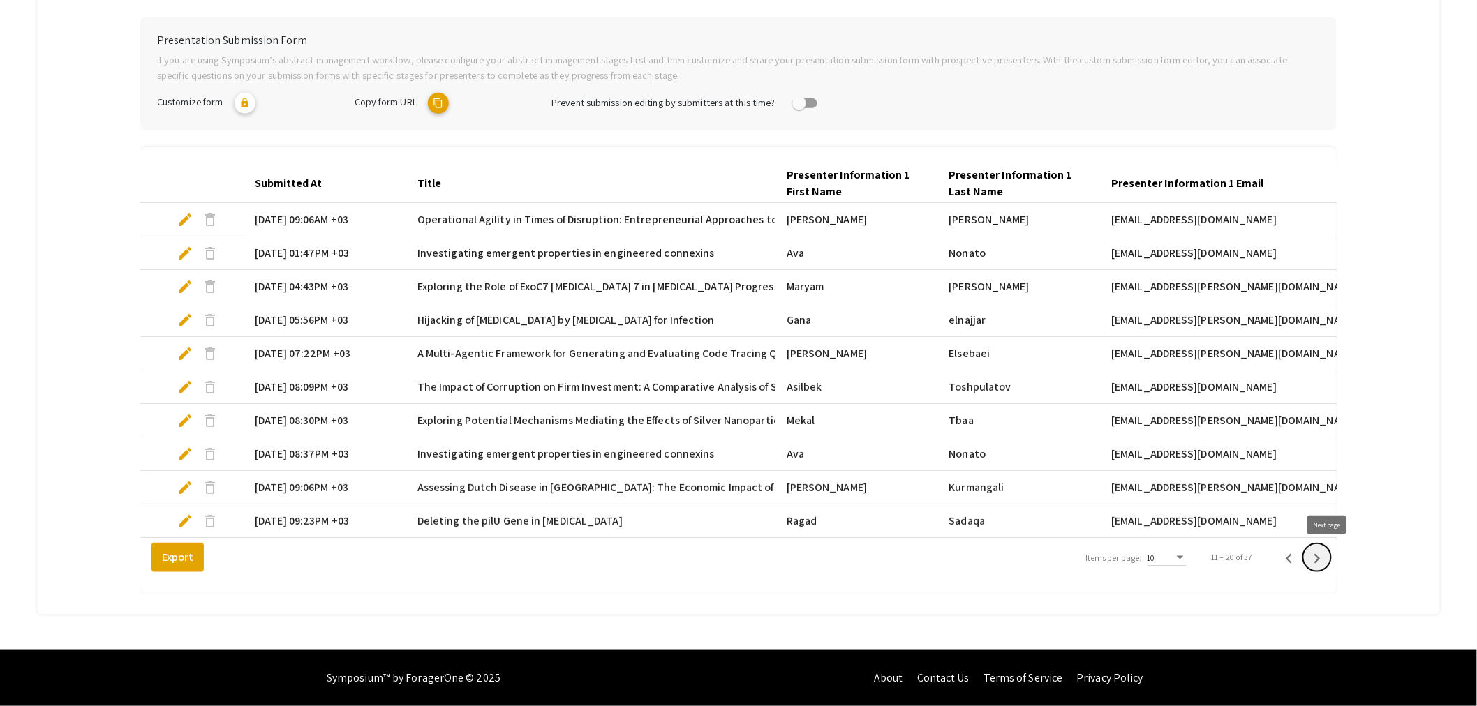
click at [1327, 562] on icon "Next page" at bounding box center [1318, 559] width 20 height 20
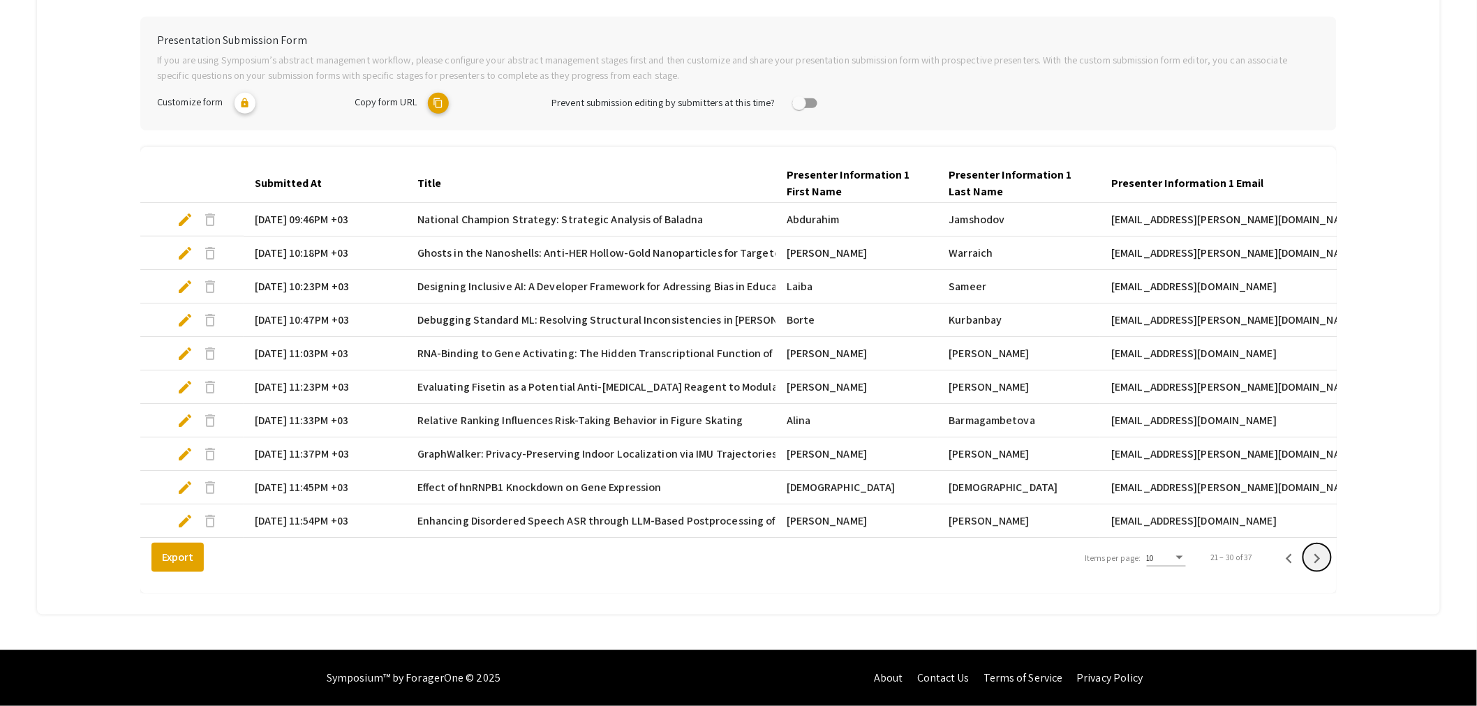
click at [1327, 562] on icon "Next page" at bounding box center [1318, 559] width 20 height 20
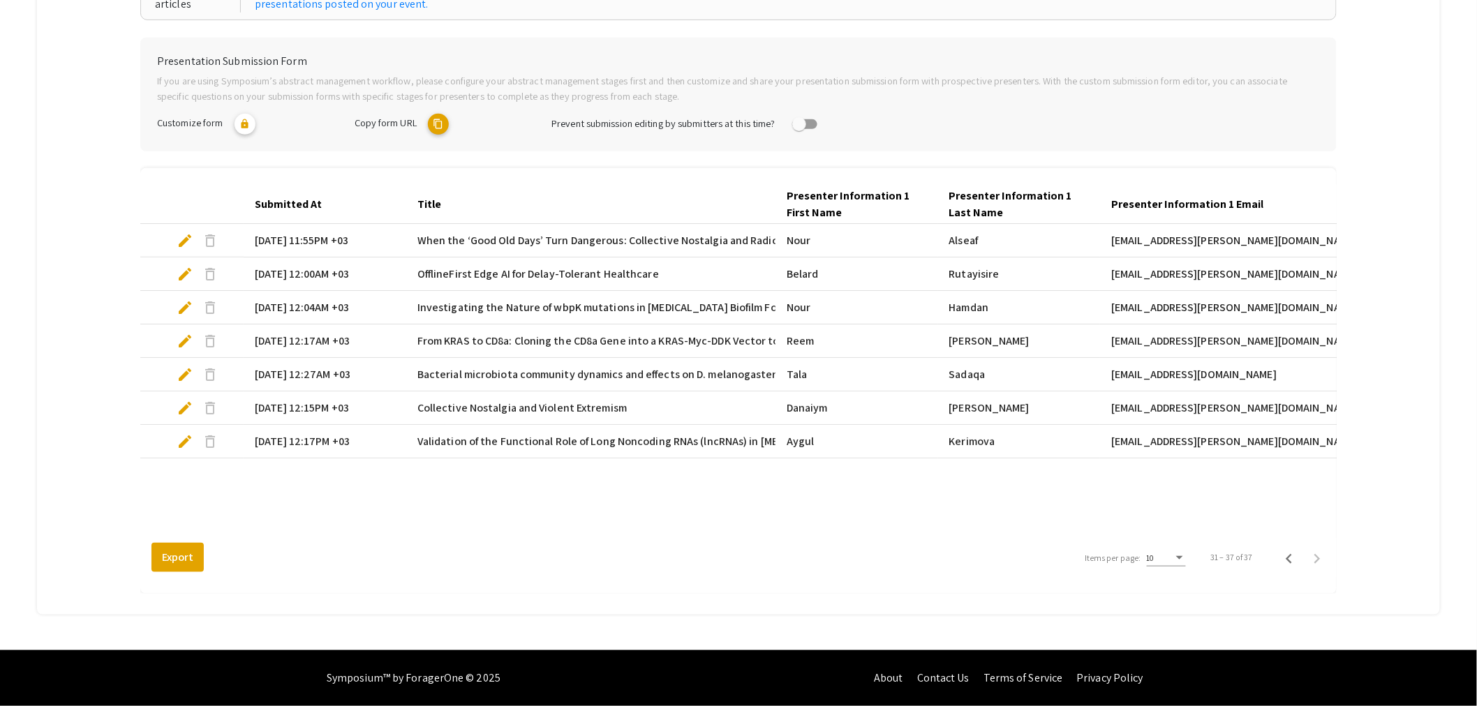
scroll to position [0, 0]
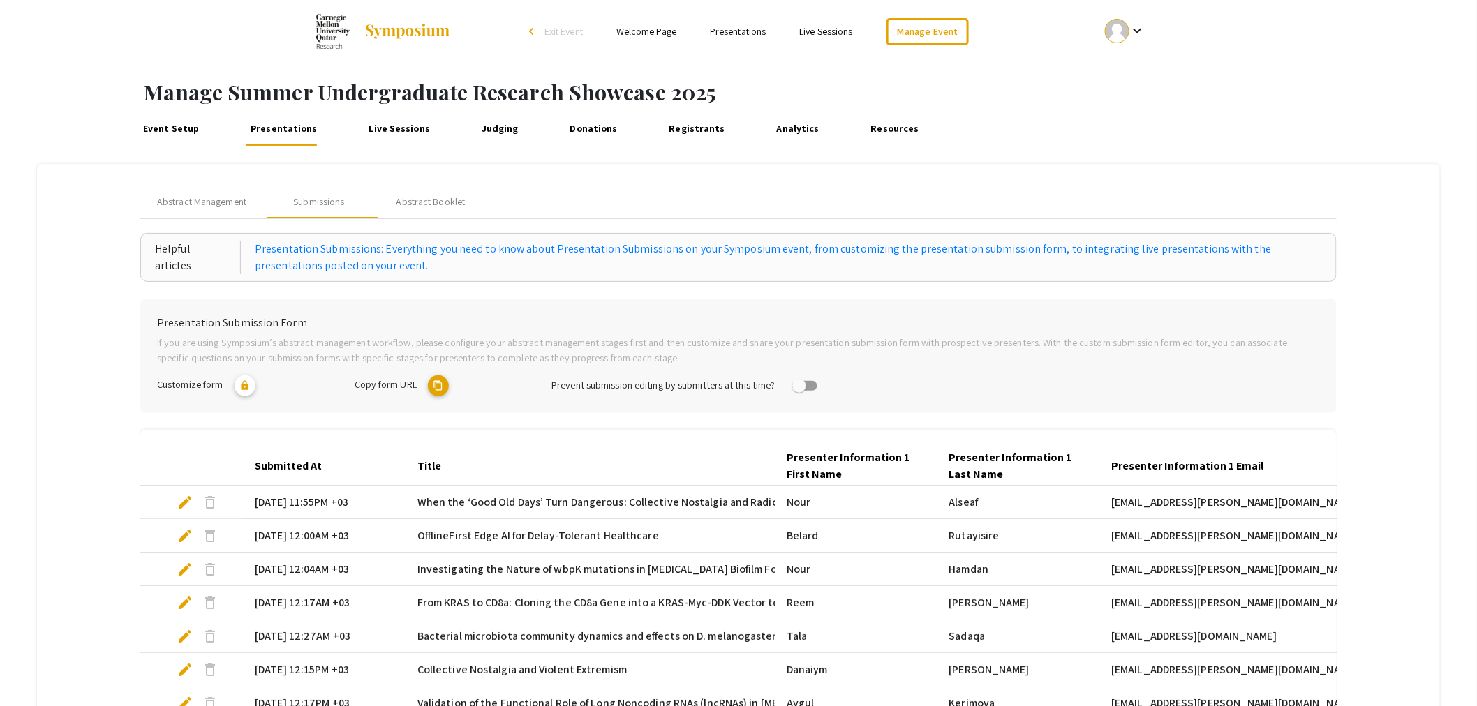
click at [697, 127] on link "Registrants" at bounding box center [697, 129] width 64 height 34
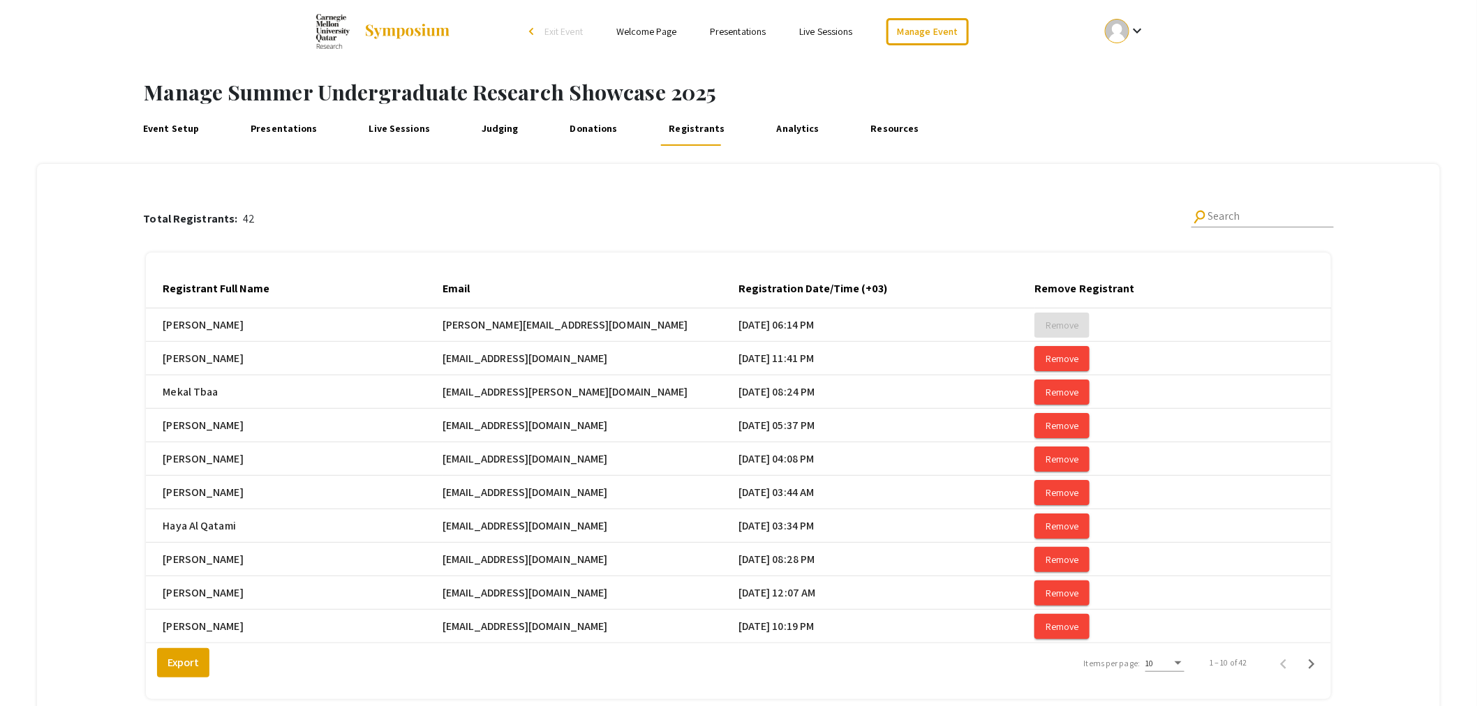
scroll to position [77, 0]
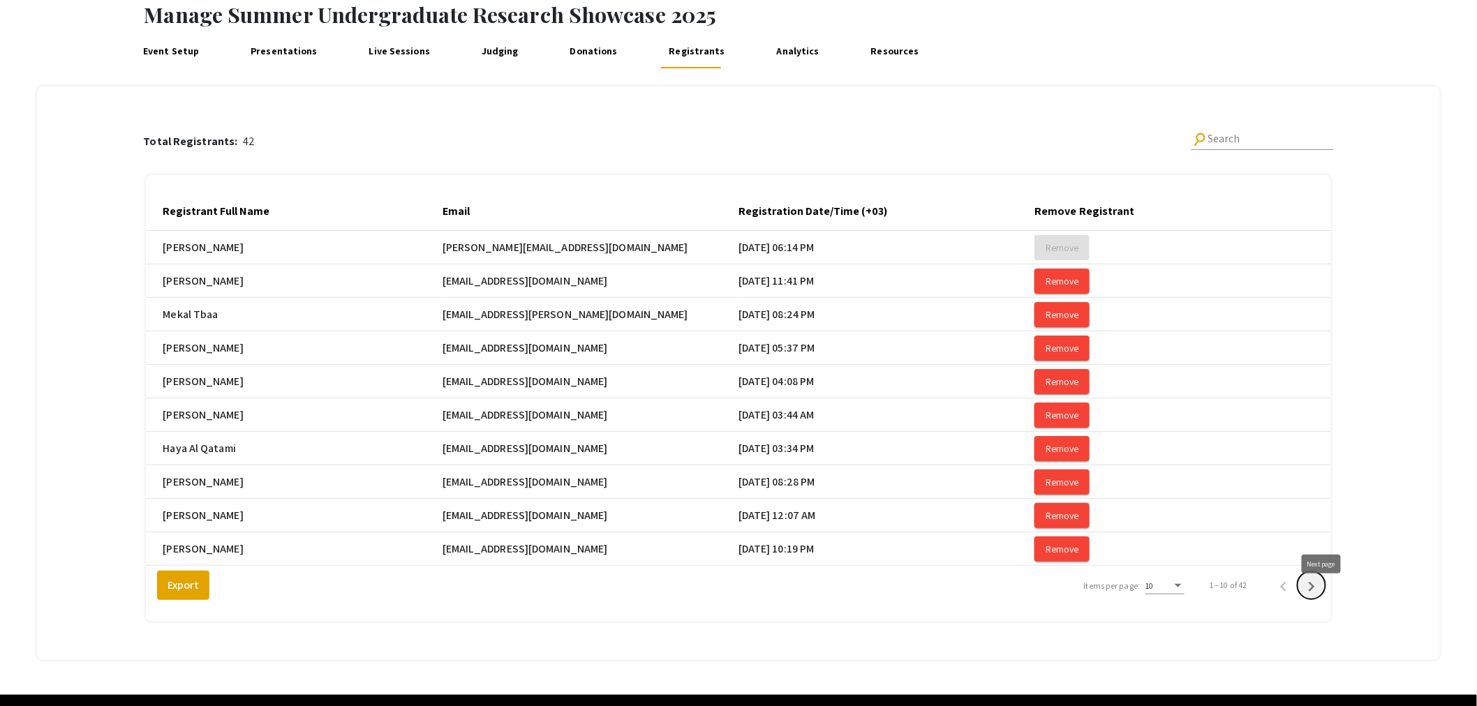
click at [1322, 597] on icon "Next page" at bounding box center [1312, 587] width 20 height 20
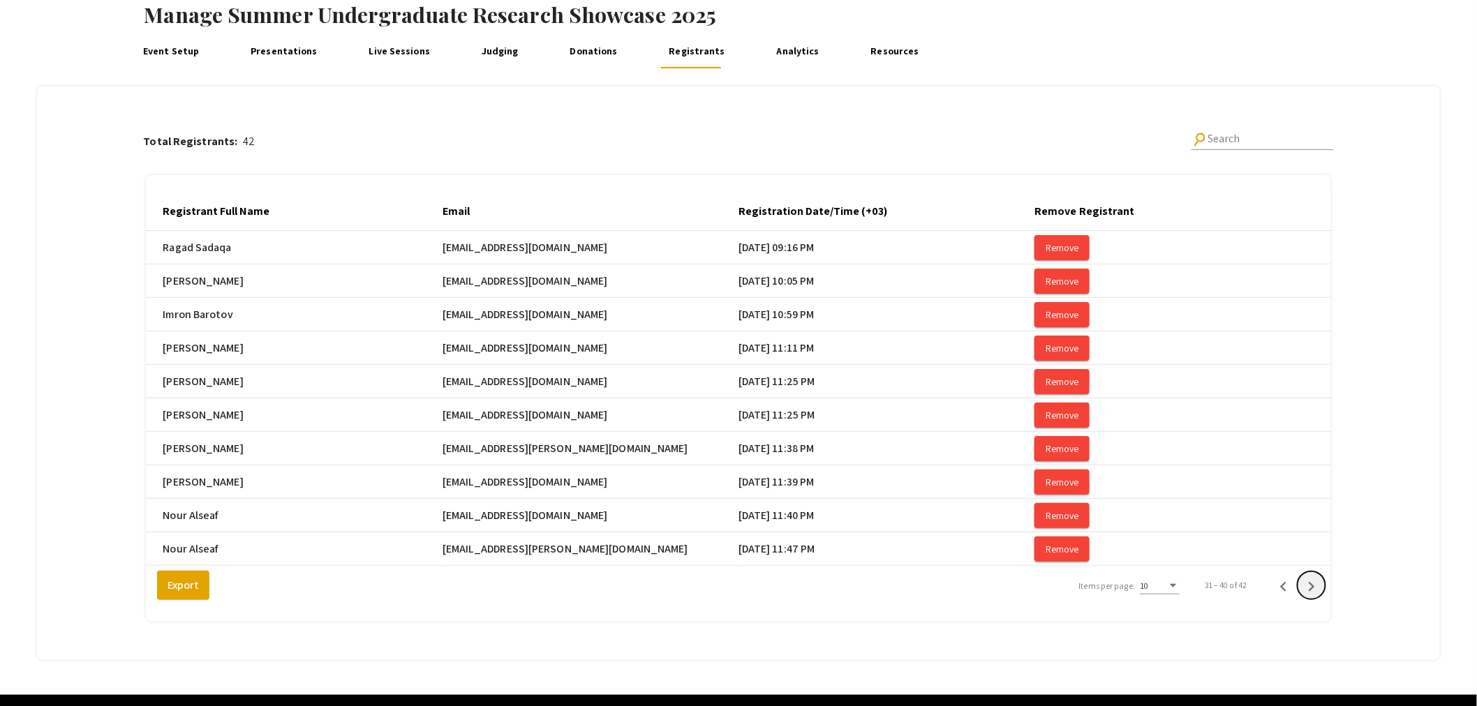
click at [1322, 597] on icon "Next page" at bounding box center [1312, 587] width 20 height 20
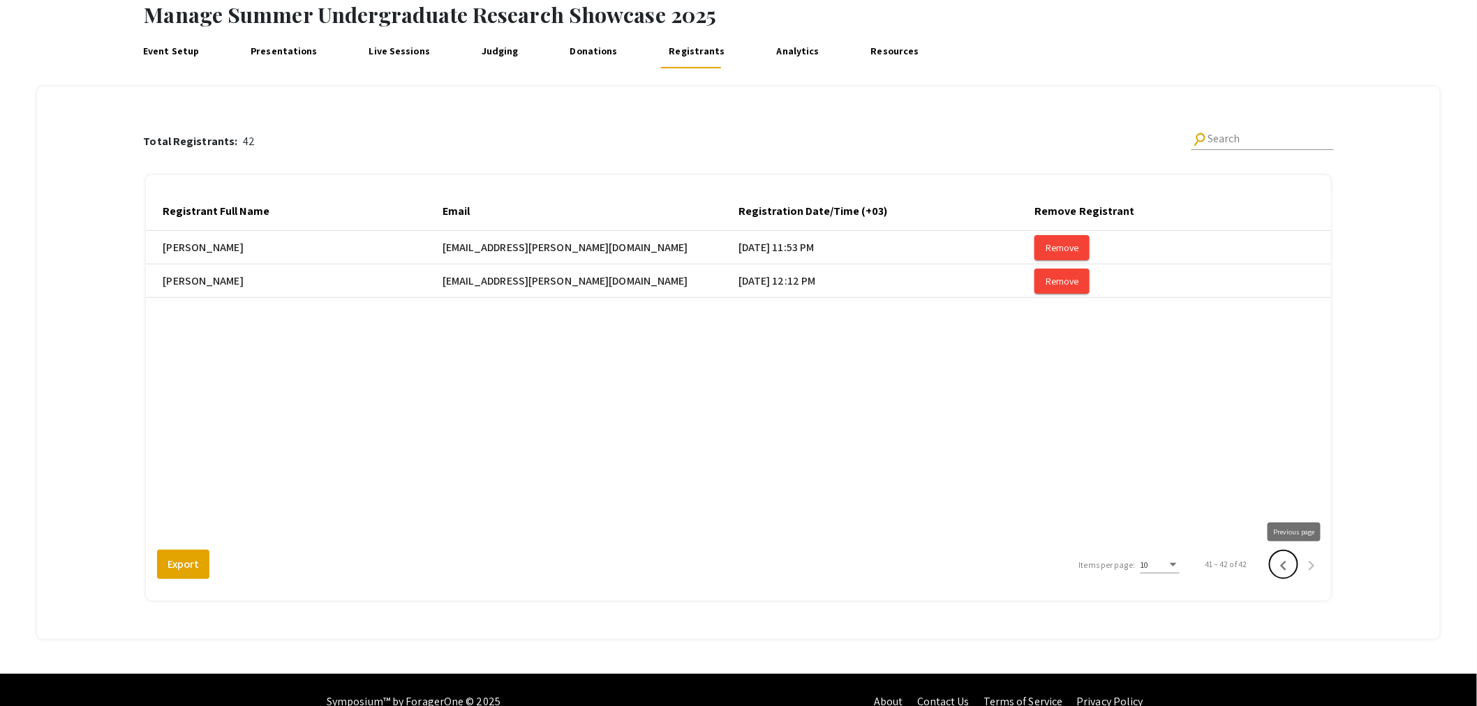
click at [1292, 561] on icon "Previous page" at bounding box center [1284, 566] width 20 height 20
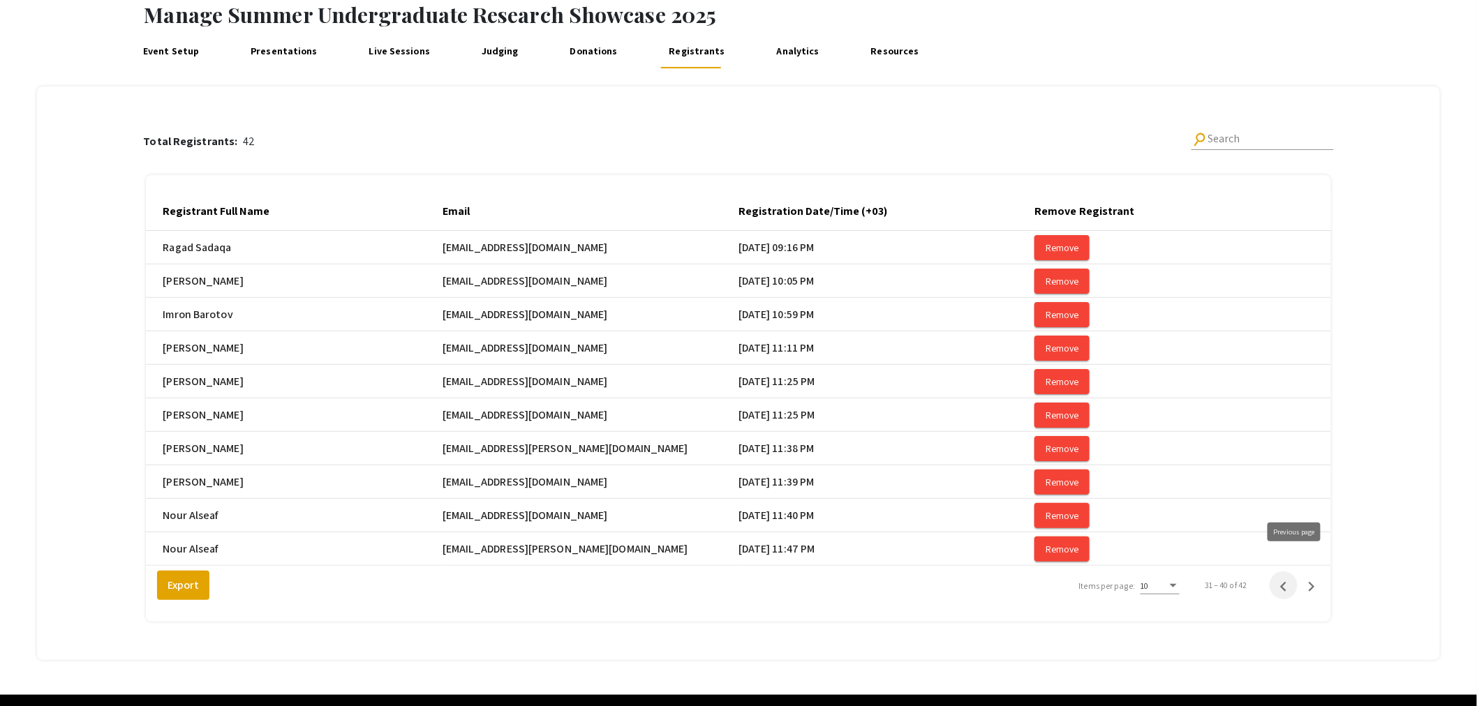
click at [1292, 561] on mat-cell "Remove" at bounding box center [1183, 550] width 296 height 34
click at [1292, 596] on icon "Previous page" at bounding box center [1284, 587] width 20 height 20
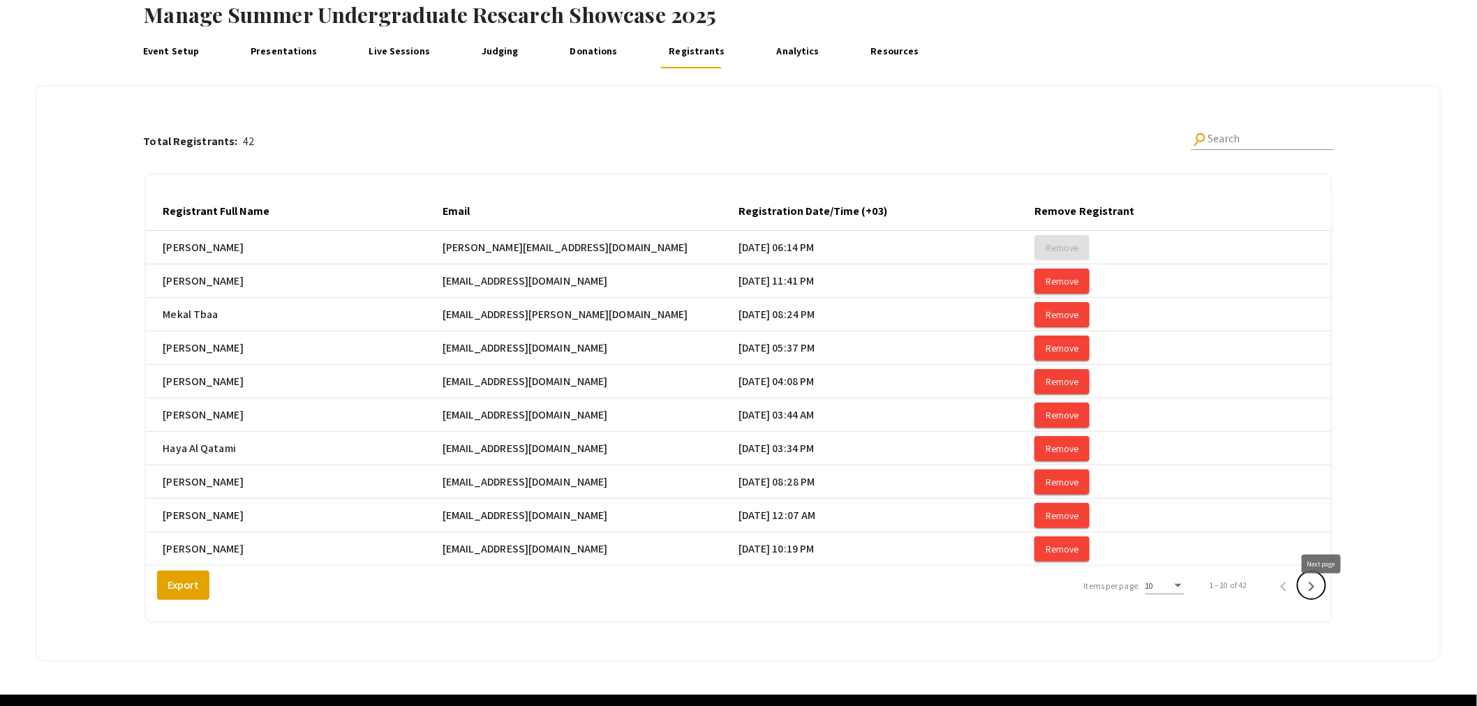
click at [1322, 597] on icon "Next page" at bounding box center [1312, 587] width 20 height 20
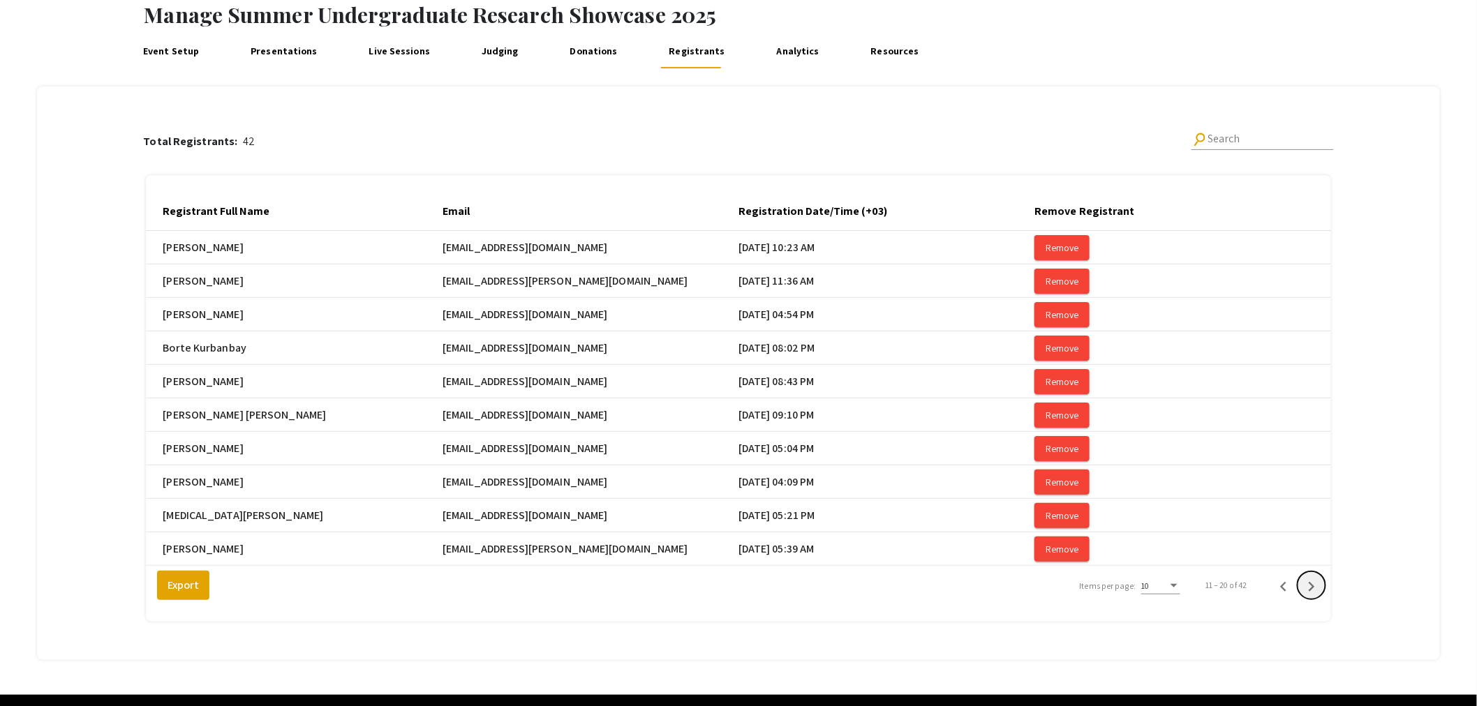
click at [1322, 597] on icon "Next page" at bounding box center [1312, 587] width 20 height 20
click at [1292, 596] on icon "Previous page" at bounding box center [1284, 587] width 20 height 20
